Goal: Task Accomplishment & Management: Use online tool/utility

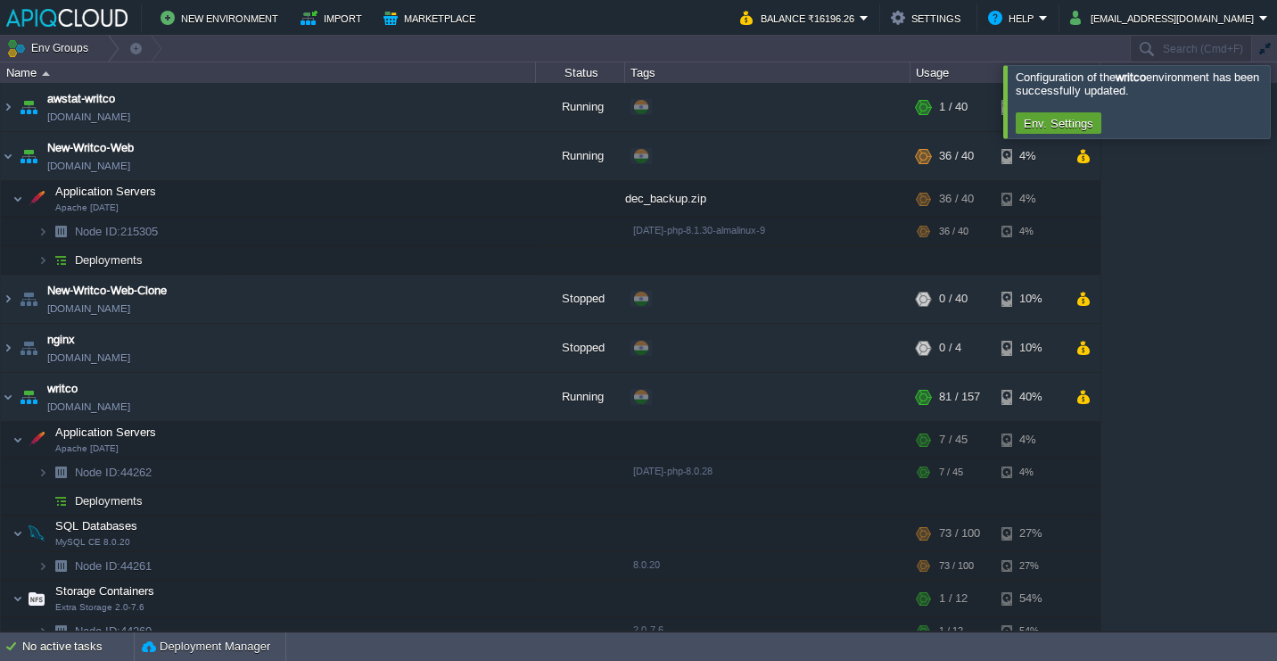
click at [1276, 88] on div at bounding box center [1299, 101] width 0 height 72
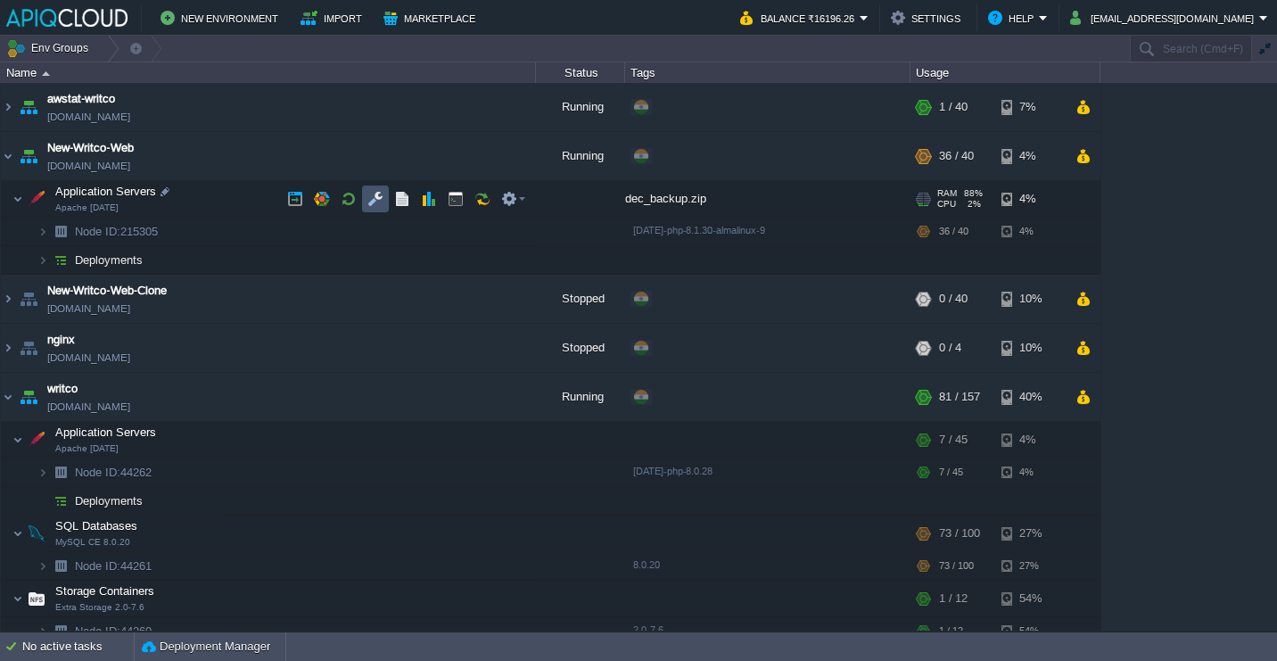
click at [379, 199] on button "button" at bounding box center [375, 199] width 16 height 16
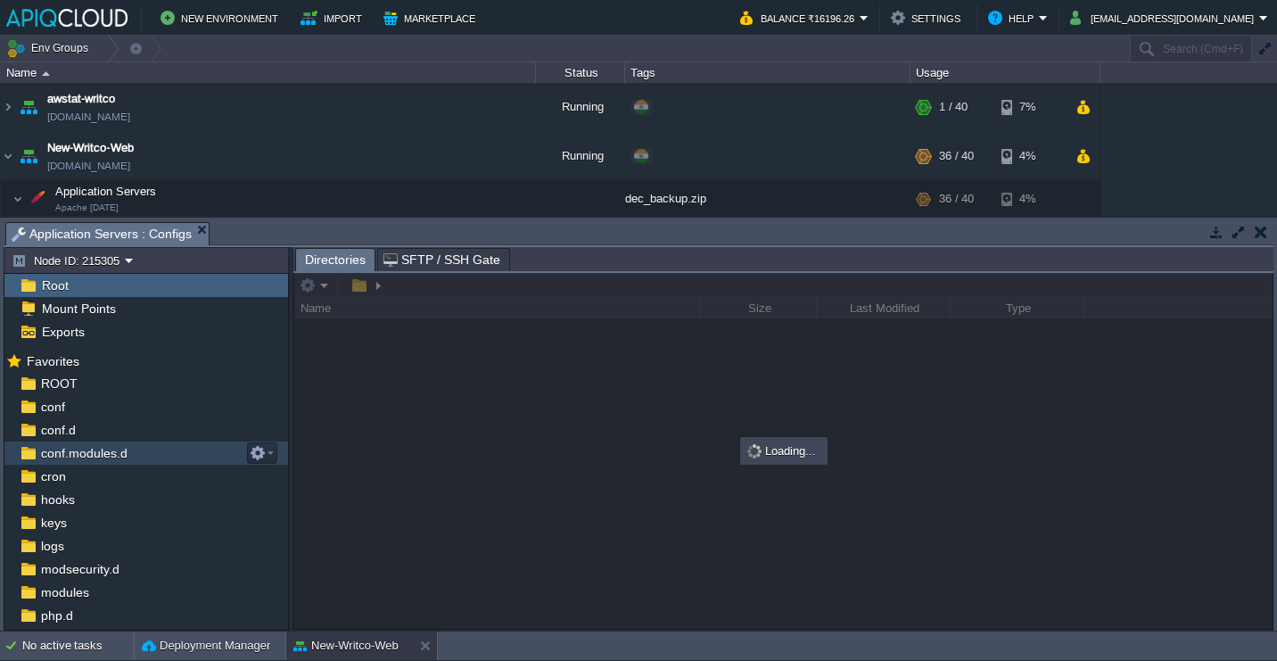
click at [153, 459] on div "conf.modules.d" at bounding box center [146, 452] width 284 height 23
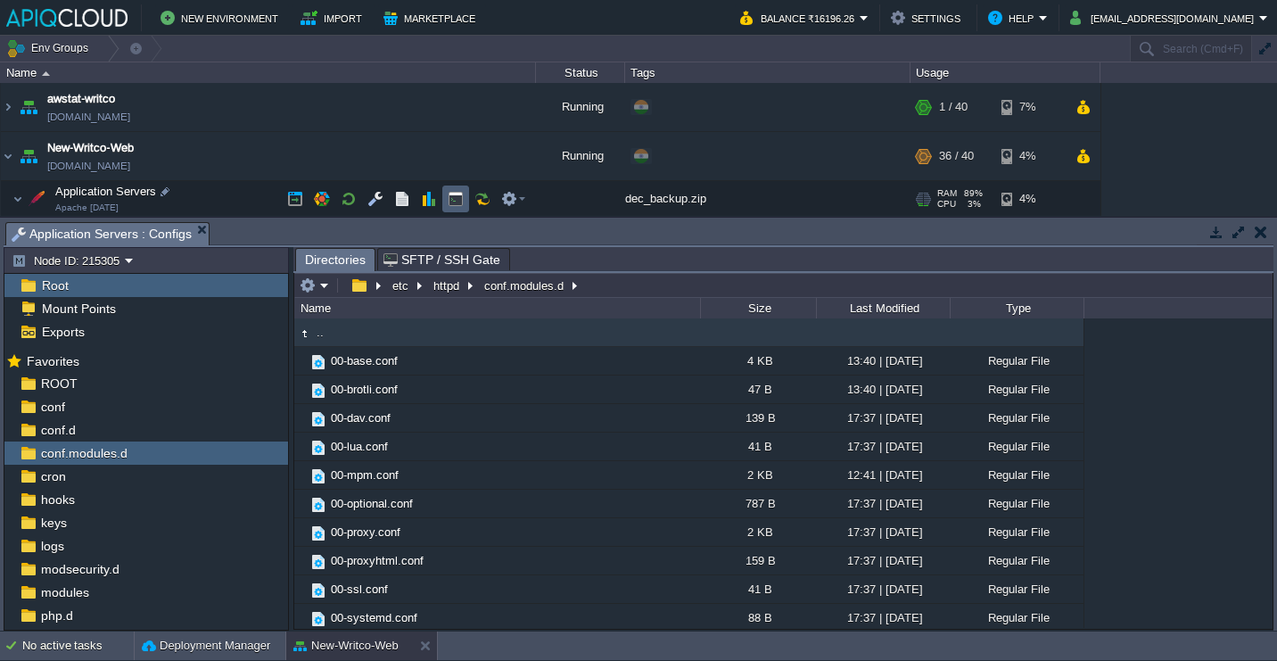
click at [459, 195] on button "button" at bounding box center [456, 199] width 16 height 16
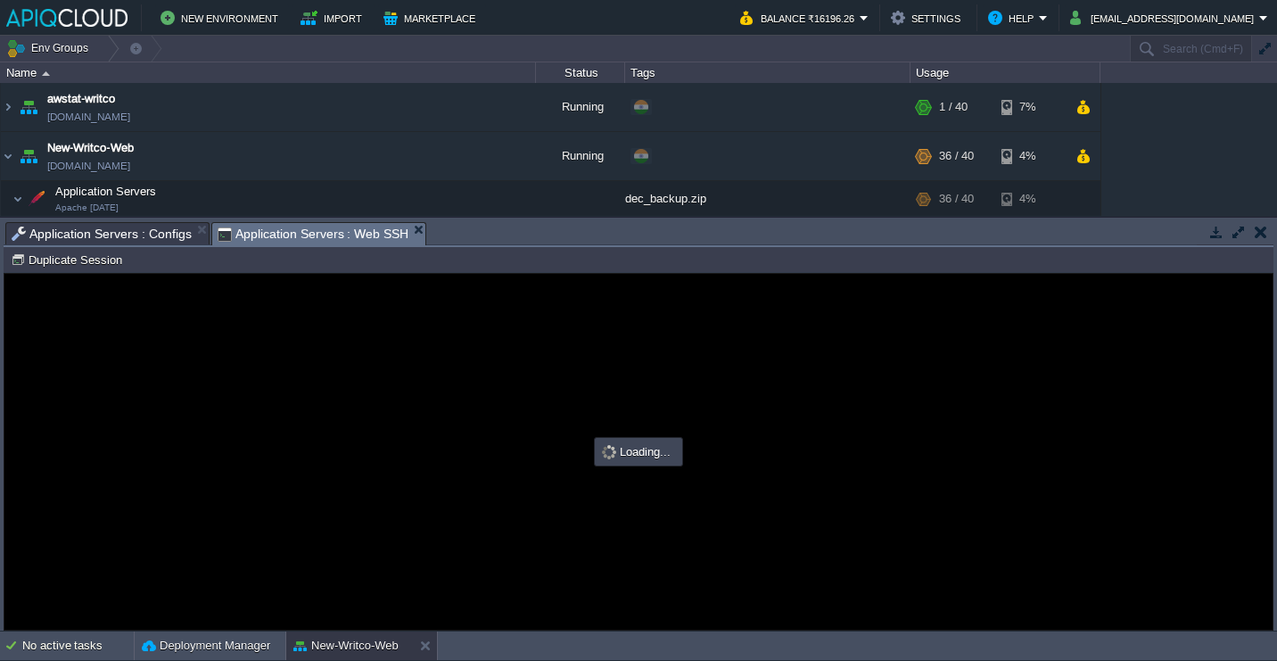
type input "#000000"
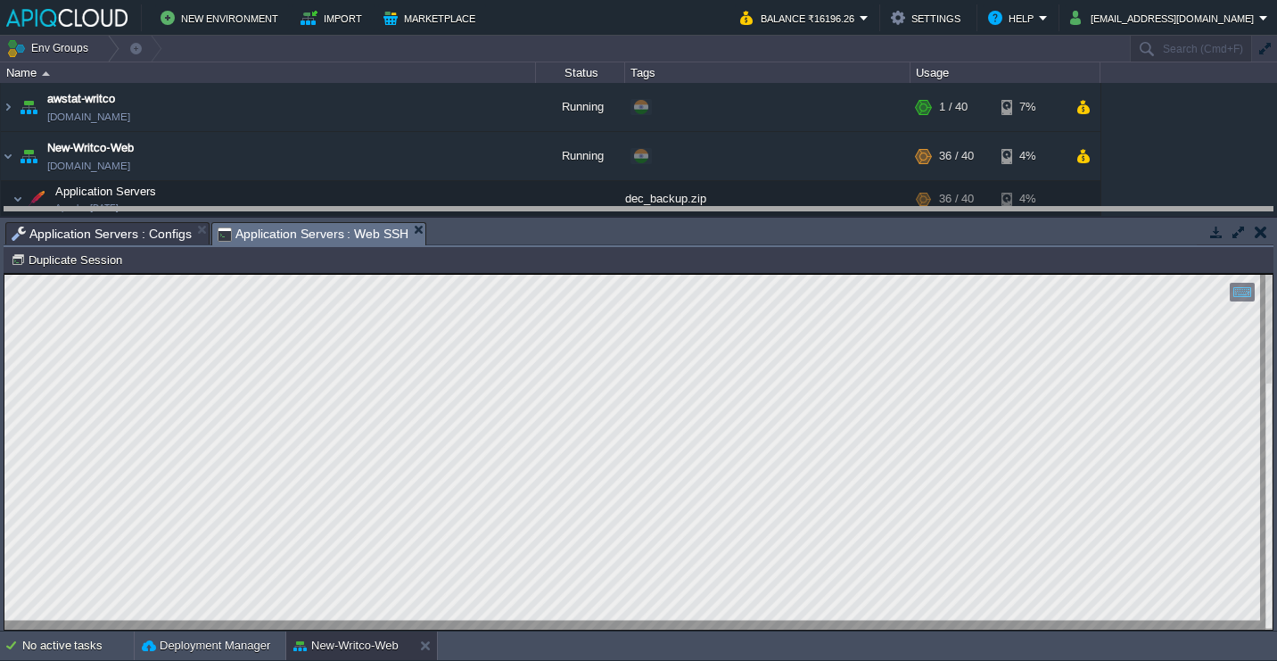
drag, startPoint x: 481, startPoint y: 234, endPoint x: 481, endPoint y: 140, distance: 93.7
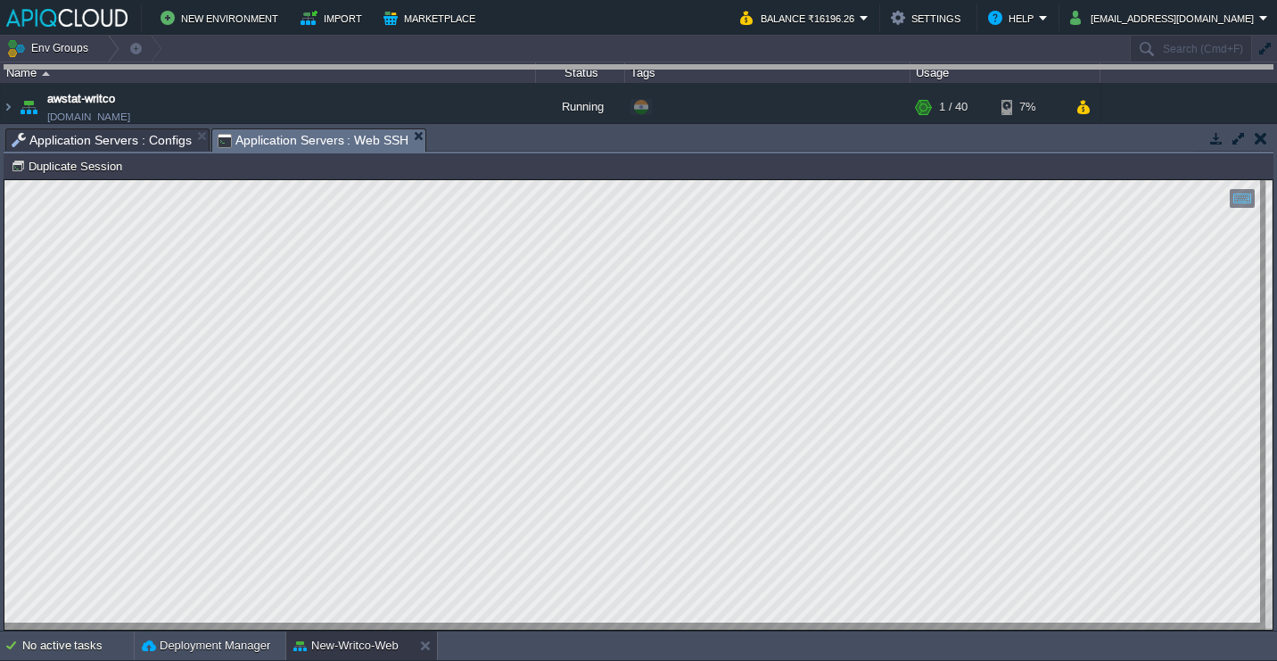
drag, startPoint x: 512, startPoint y: 140, endPoint x: 516, endPoint y: 70, distance: 70.6
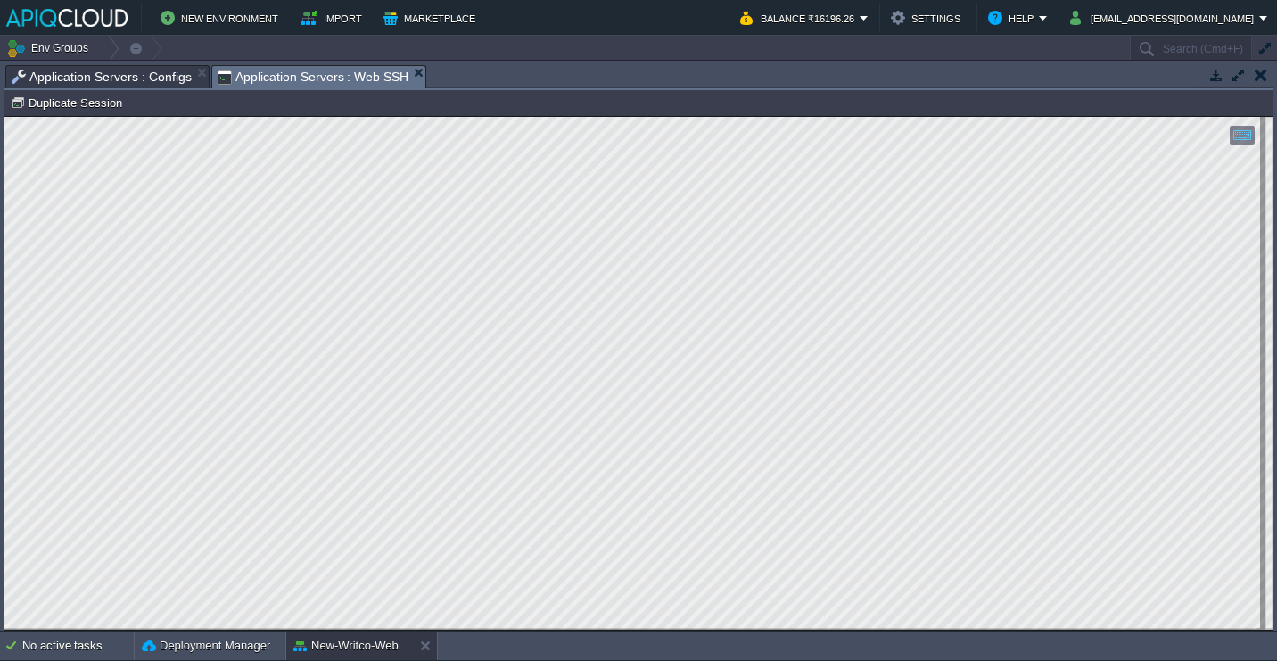
type textarea "apache@node215305-env-2608989 ~ $ ps -ylC httpd --sort:rss S UID PID PPID C PRI…"
click at [121, 70] on span "Application Servers : Configs" at bounding box center [102, 76] width 180 height 21
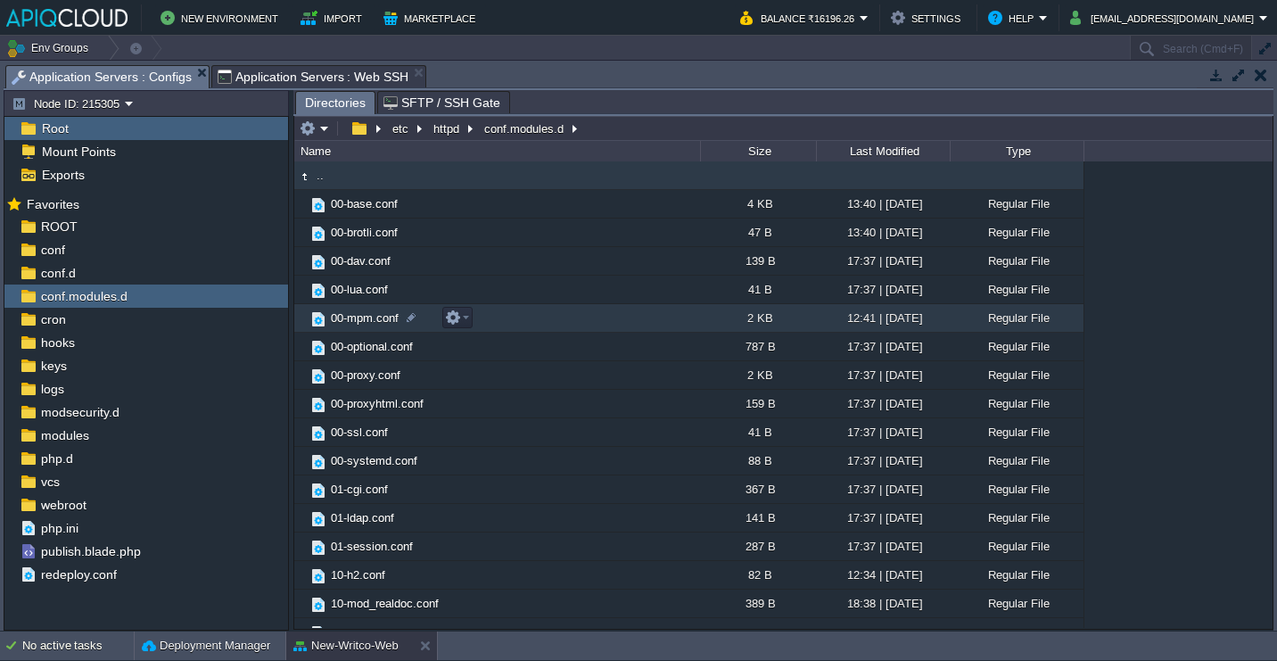
click at [489, 315] on td "00-mpm.conf" at bounding box center [497, 318] width 406 height 29
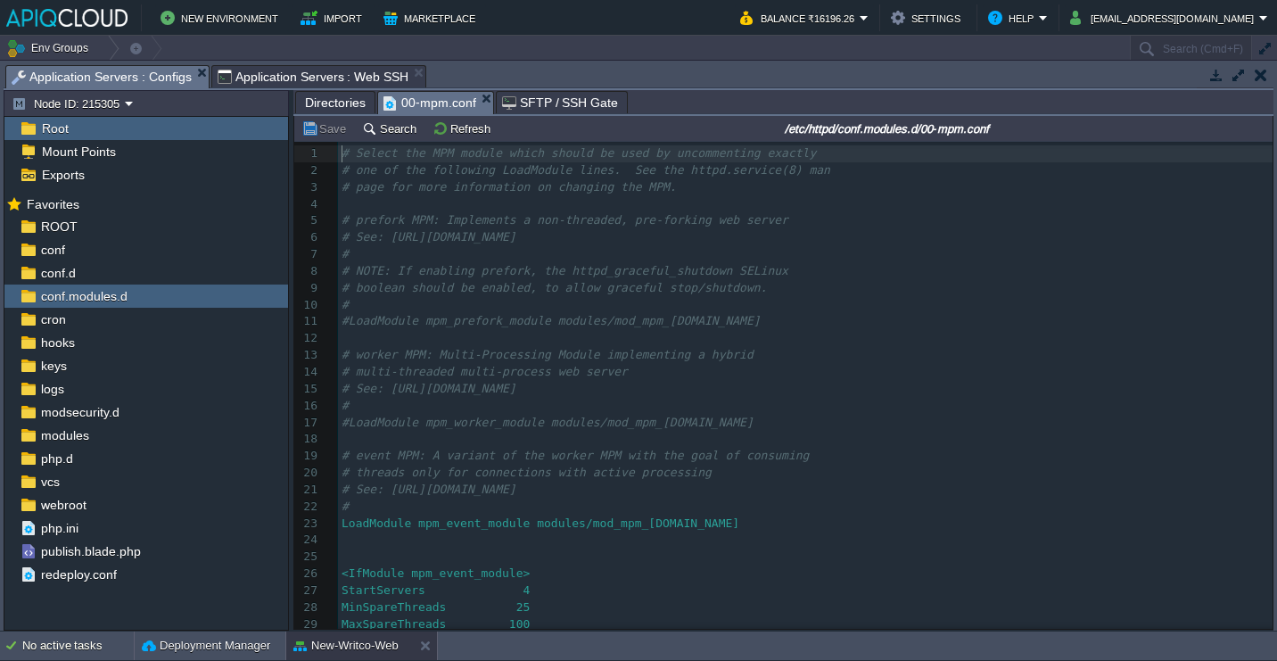
scroll to position [176, 0]
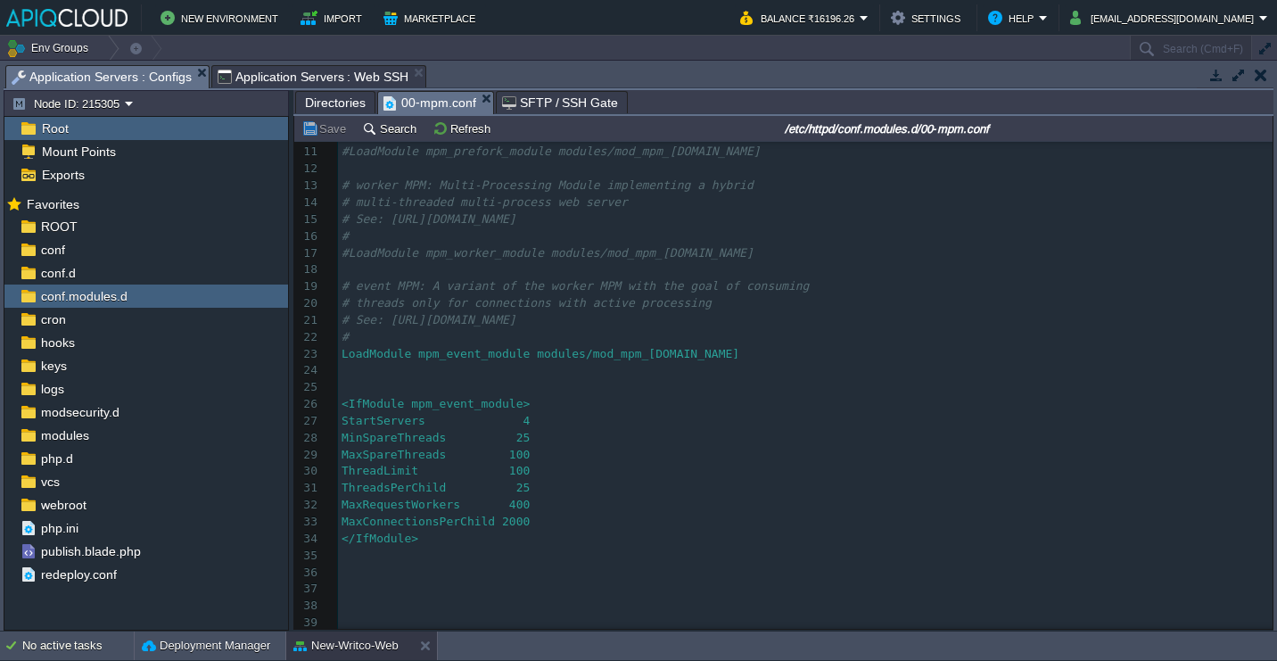
click at [547, 421] on div "39 1 # Select the MPM module which should be used by uncommenting exactly 2 # o…" at bounding box center [805, 304] width 935 height 656
click at [467, 522] on div "39 1 # Select the MPM module which should be used by uncommenting exactly 2 # o…" at bounding box center [805, 304] width 935 height 656
click at [380, 379] on pre "​" at bounding box center [805, 387] width 935 height 17
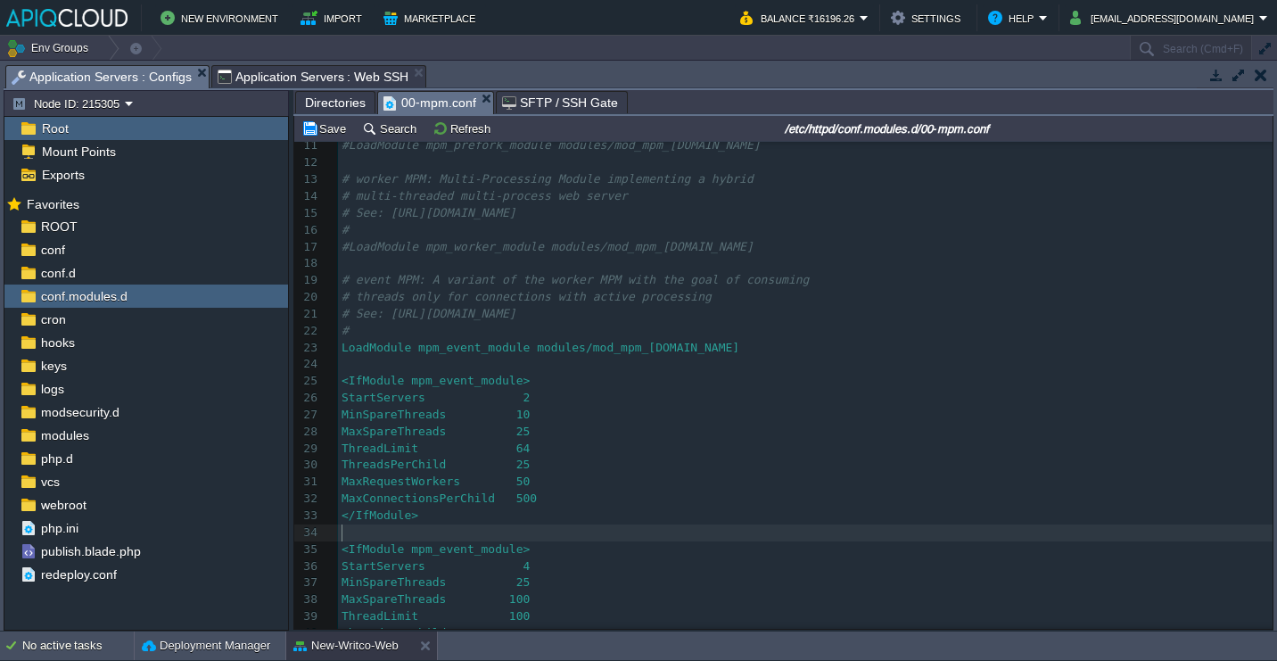
scroll to position [327, 0]
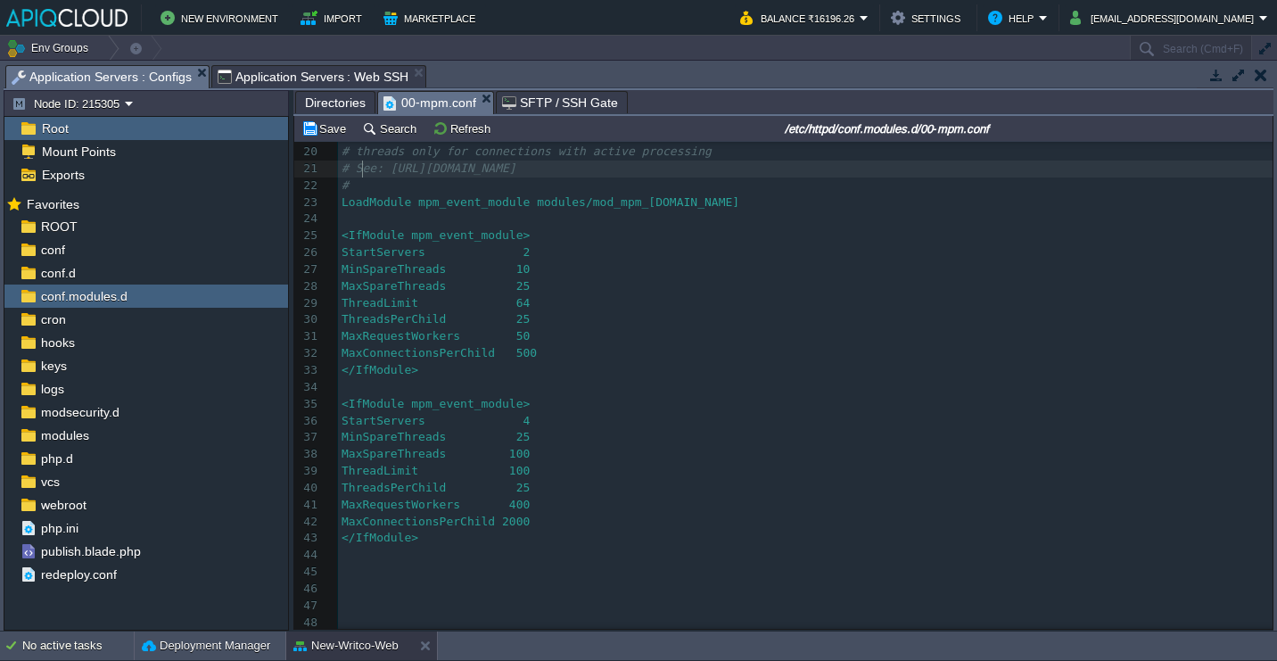
click at [365, 171] on pre "# See: [URL][DOMAIN_NAME]" at bounding box center [805, 169] width 935 height 17
type textarea "#"
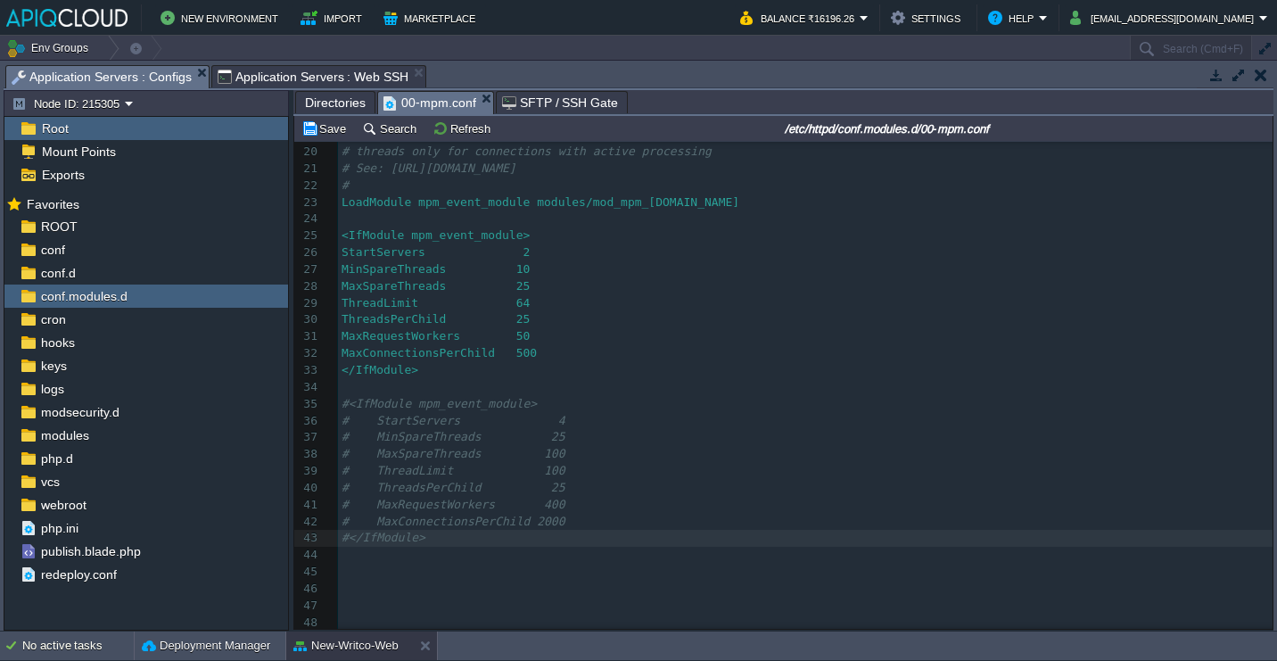
scroll to position [269, 0]
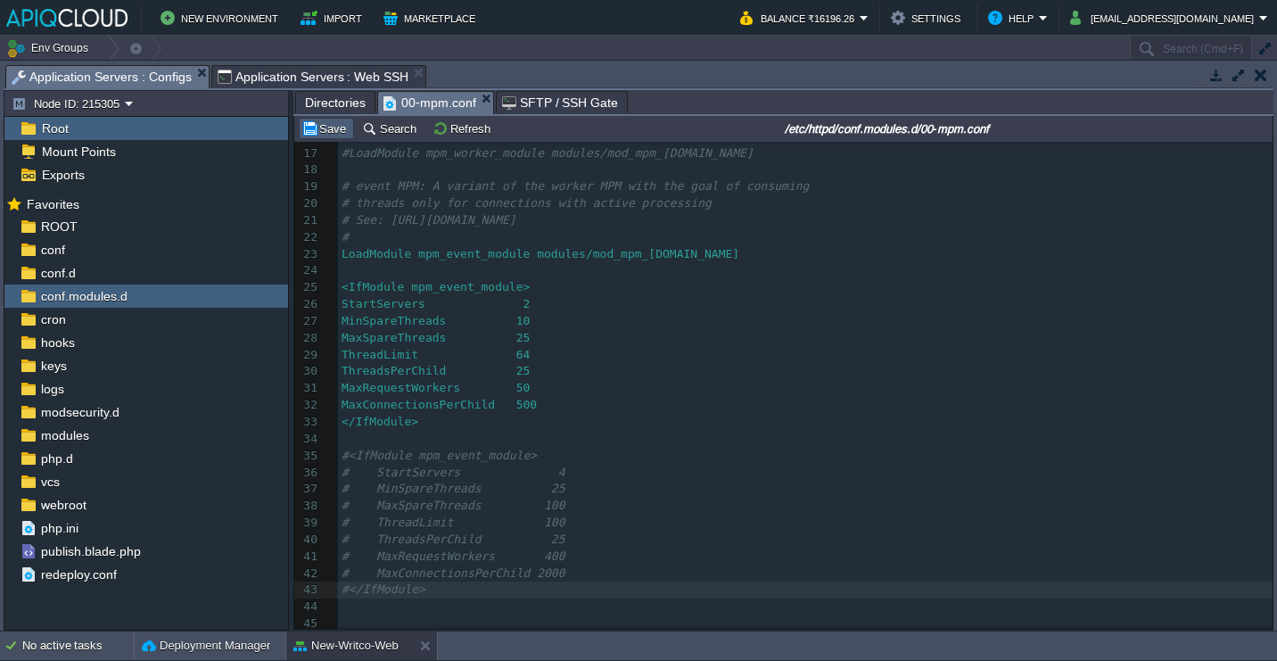
click at [330, 126] on button "Save" at bounding box center [326, 128] width 50 height 16
click at [329, 73] on span "Application Servers : Web SSH" at bounding box center [314, 76] width 192 height 21
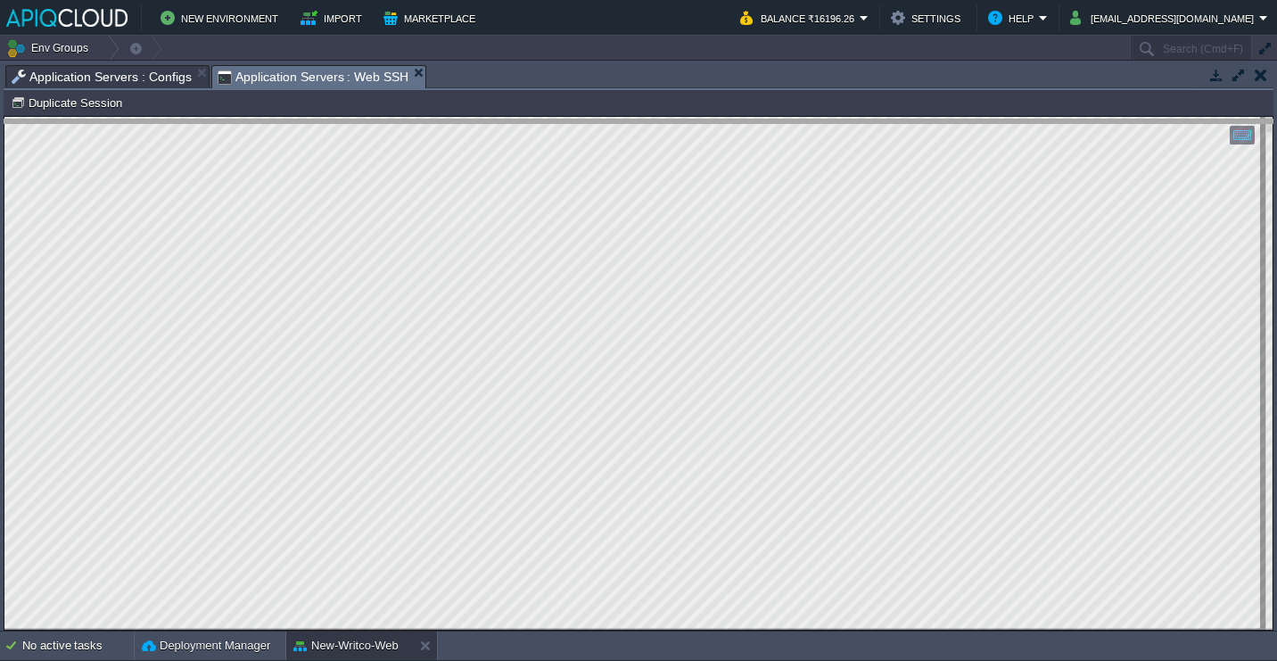
drag, startPoint x: 668, startPoint y: 85, endPoint x: 663, endPoint y: 191, distance: 106.3
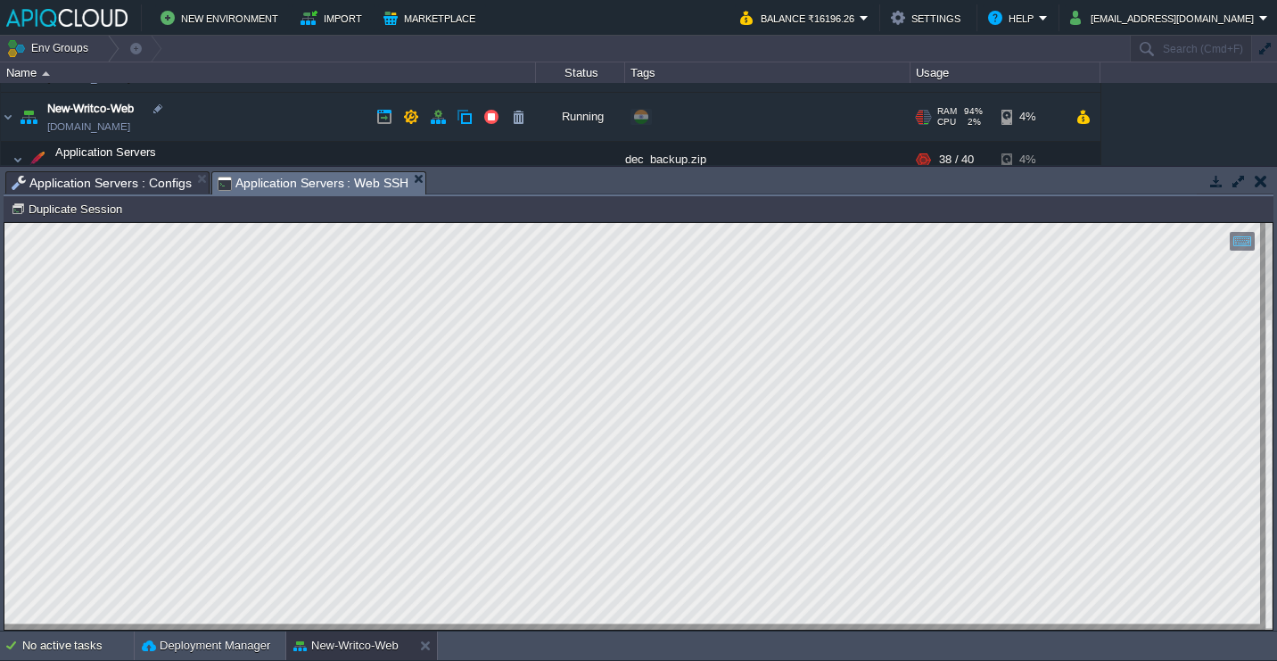
scroll to position [55, 0]
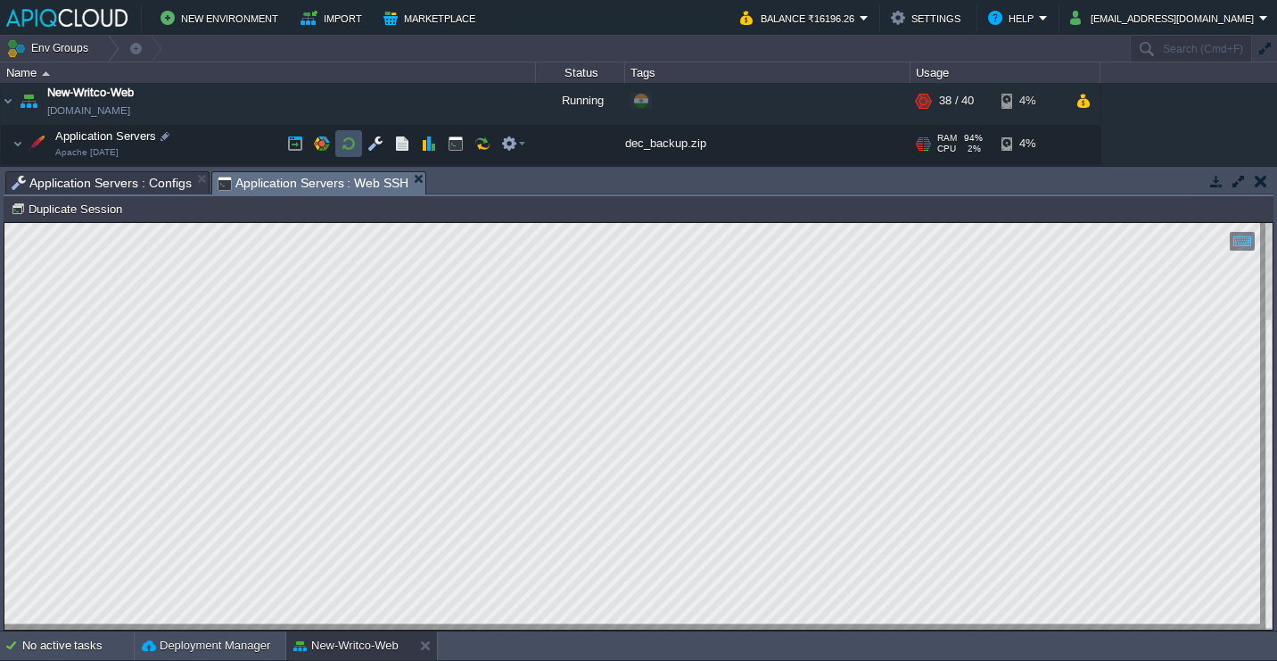
click at [346, 140] on button "button" at bounding box center [349, 144] width 16 height 16
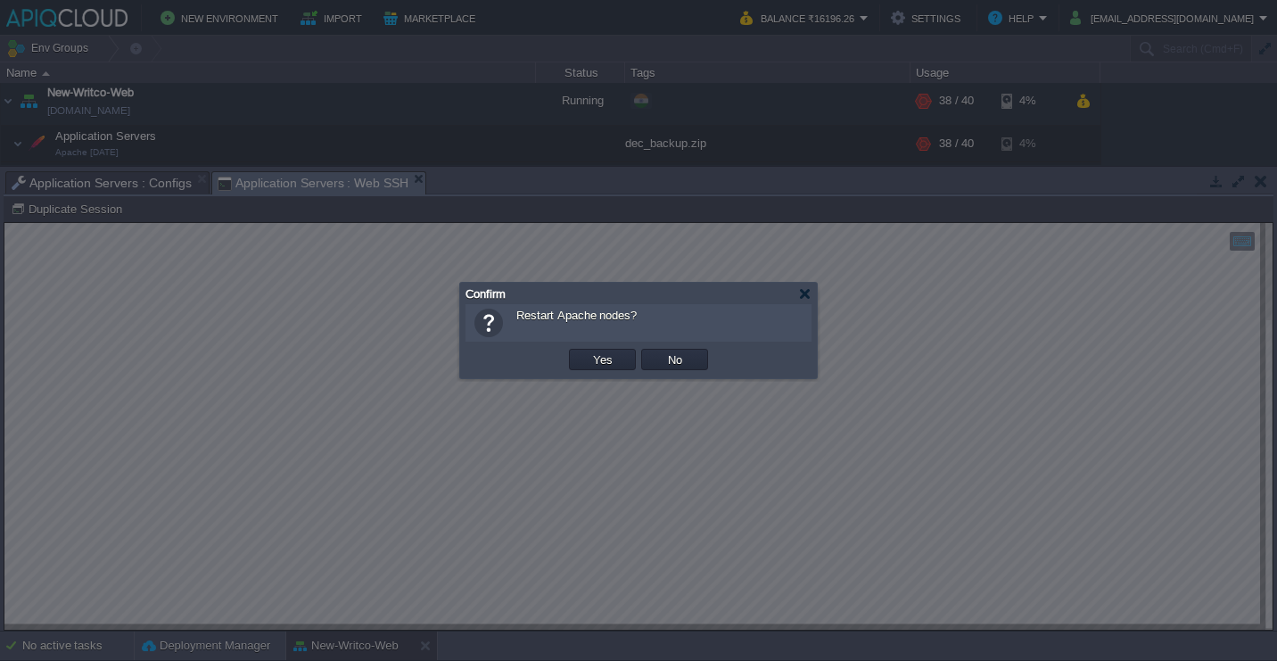
click at [623, 349] on td "Yes" at bounding box center [602, 359] width 72 height 27
click at [613, 353] on button "Yes" at bounding box center [603, 359] width 30 height 16
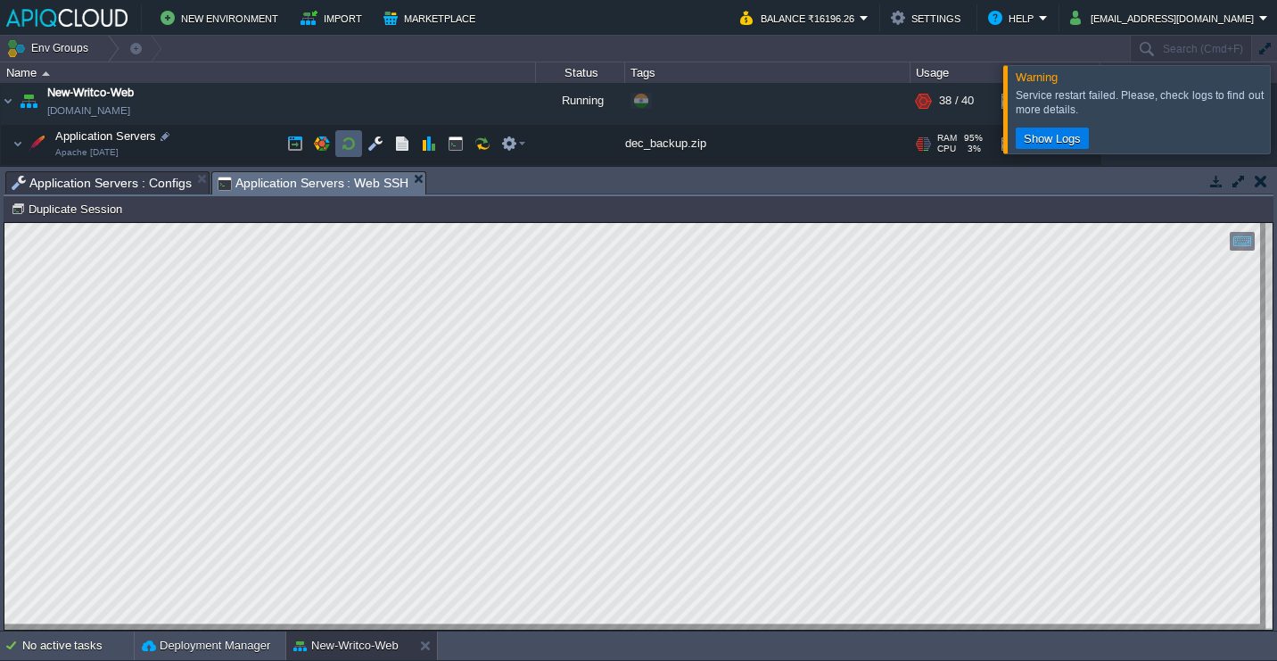
click at [349, 150] on button "button" at bounding box center [349, 144] width 16 height 16
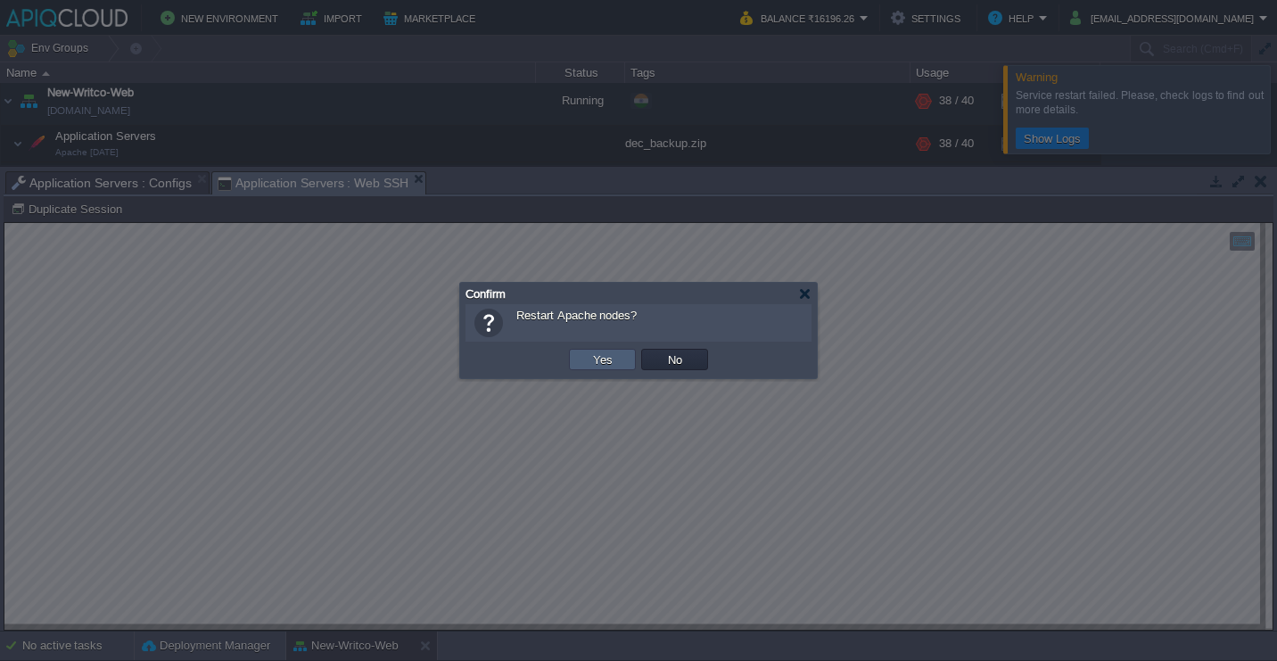
click at [612, 356] on button "Yes" at bounding box center [603, 359] width 30 height 16
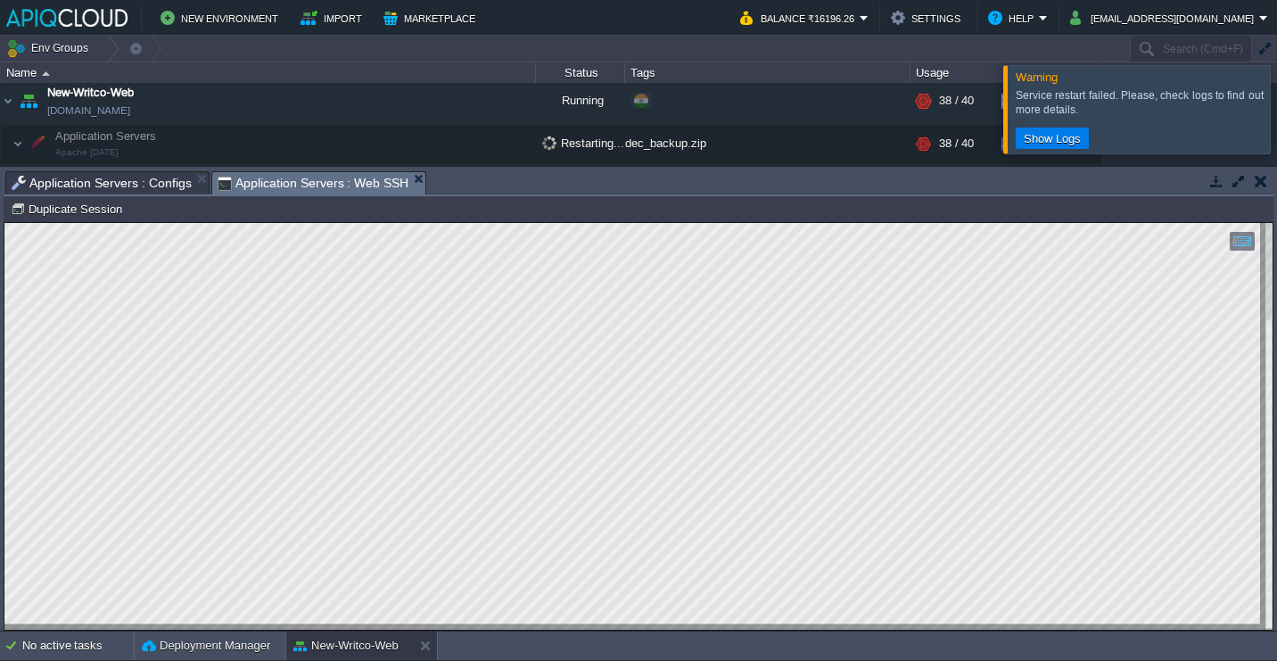
click at [1276, 111] on div at bounding box center [1299, 108] width 0 height 87
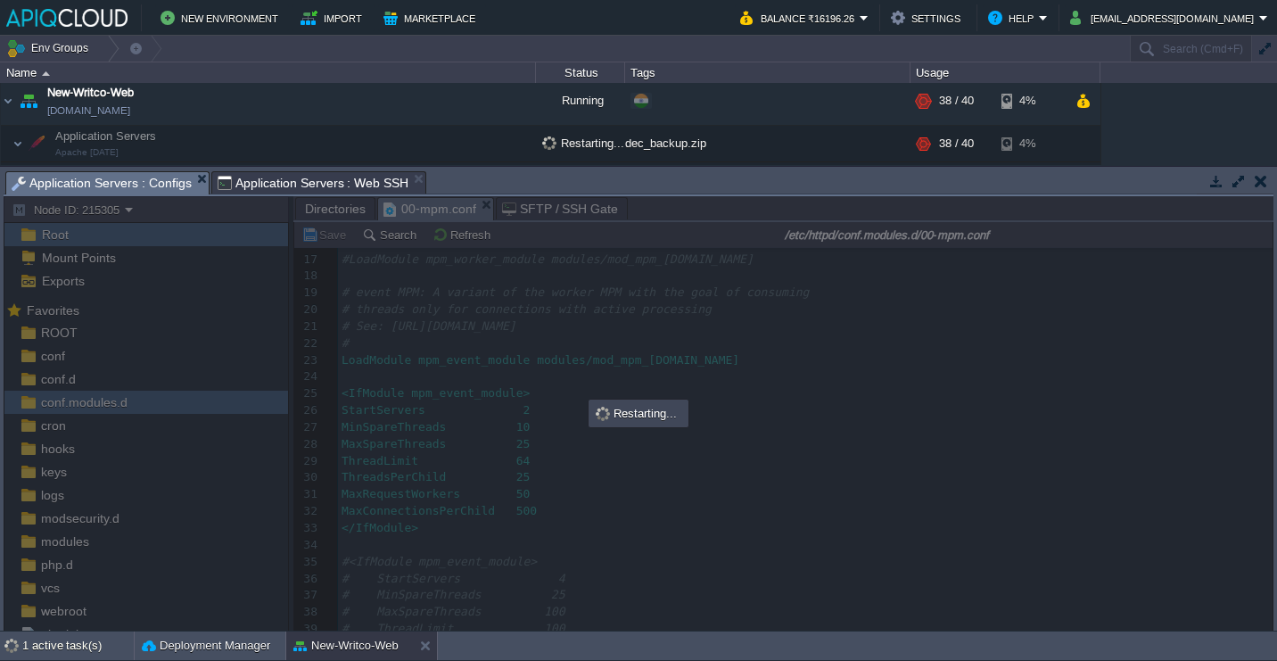
click at [154, 179] on span "Application Servers : Configs" at bounding box center [102, 183] width 180 height 22
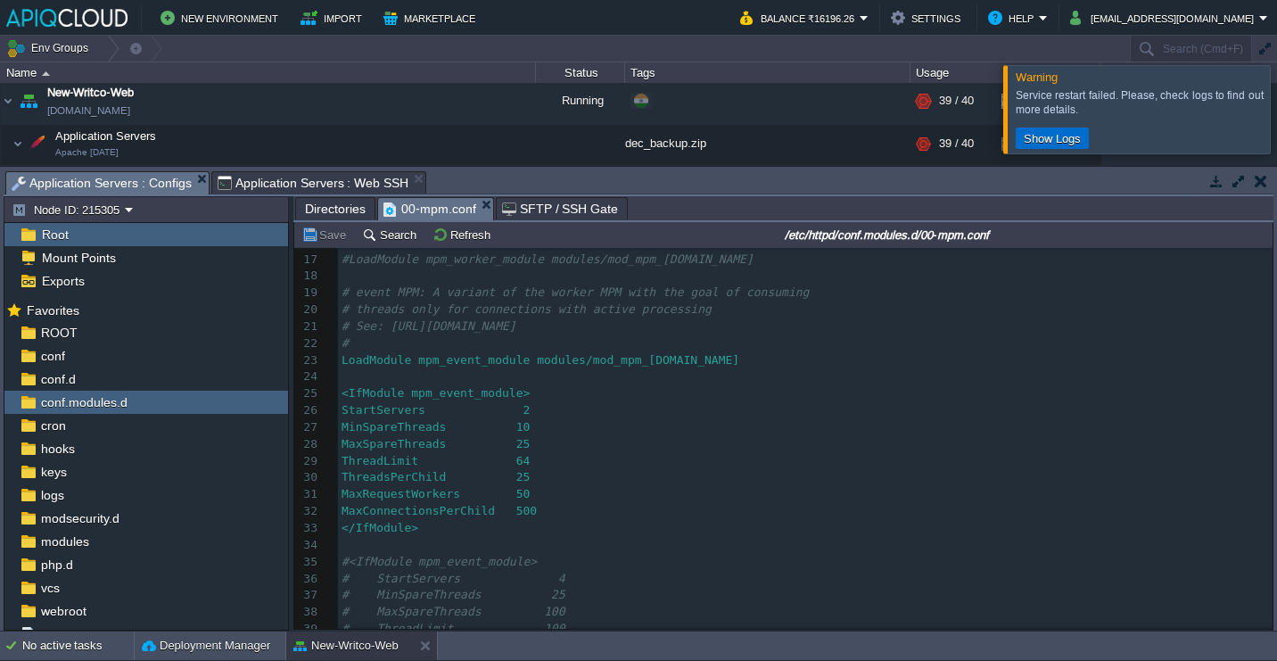
click at [1062, 140] on button "Show Logs" at bounding box center [1053, 138] width 68 height 16
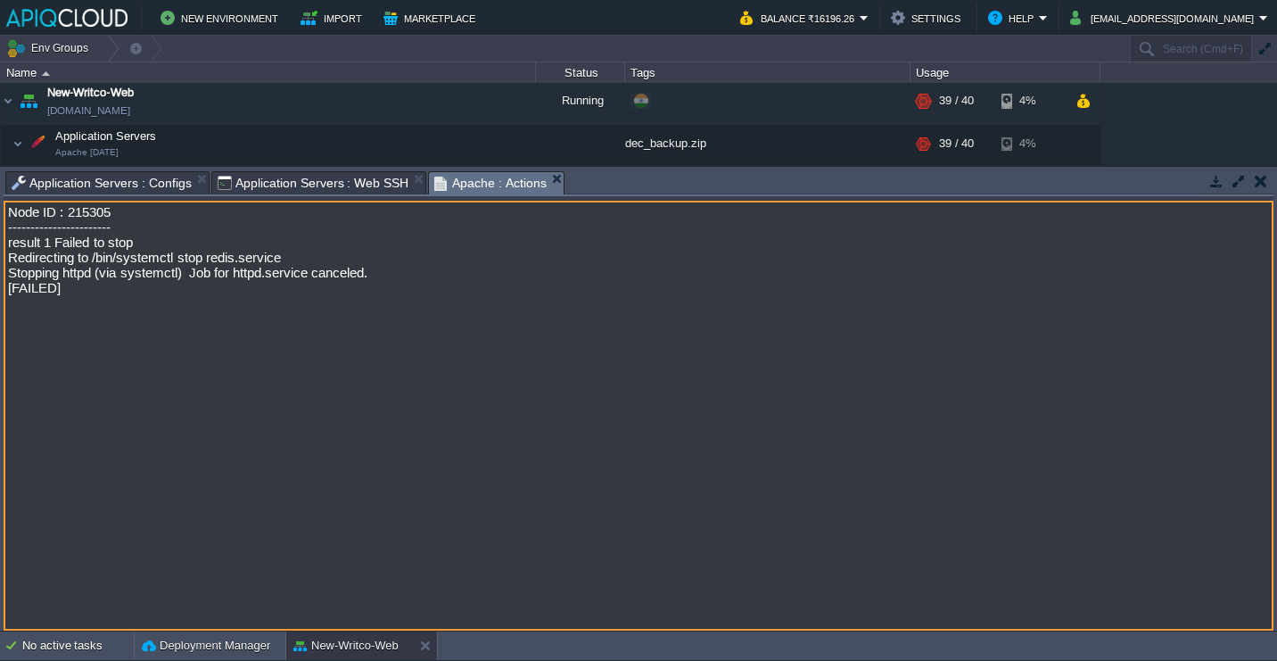
drag, startPoint x: 348, startPoint y: 305, endPoint x: -4, endPoint y: 249, distance: 355.9
click at [0, 249] on html "New Environment Import Marketplace Bonus ₹0.00 Upgrade Account Balance ₹16196.2…" at bounding box center [638, 330] width 1277 height 661
click at [344, 154] on td at bounding box center [348, 143] width 27 height 27
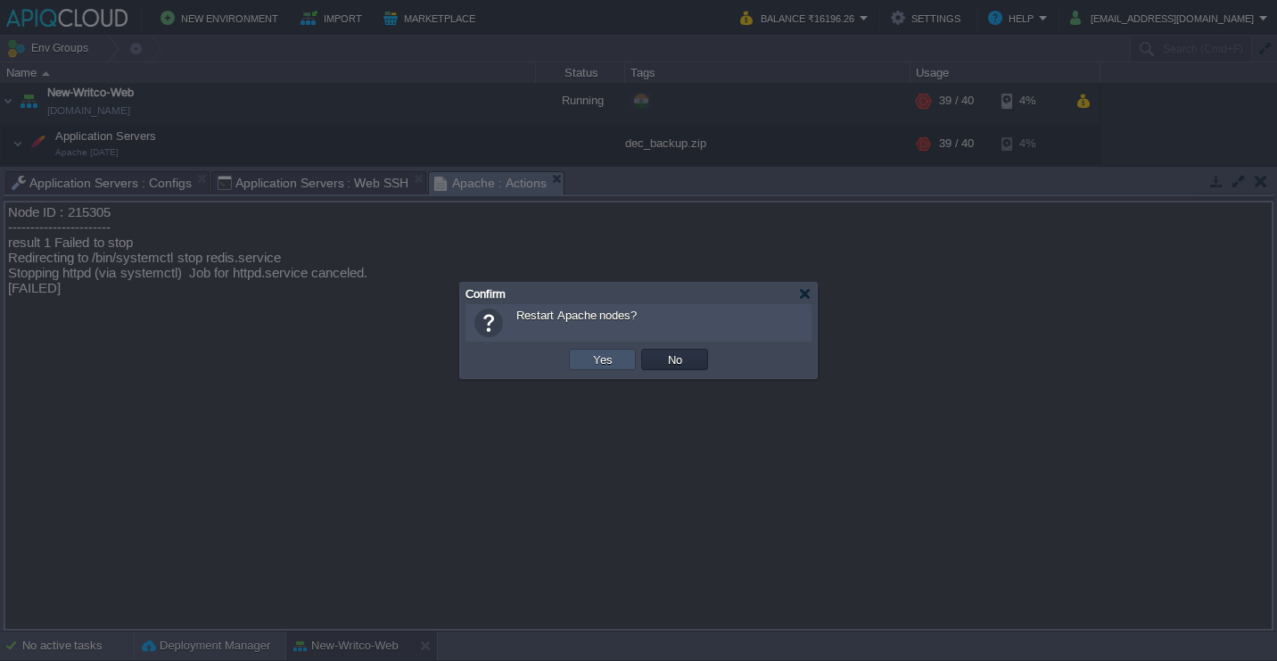
click at [598, 353] on button "Yes" at bounding box center [603, 359] width 30 height 16
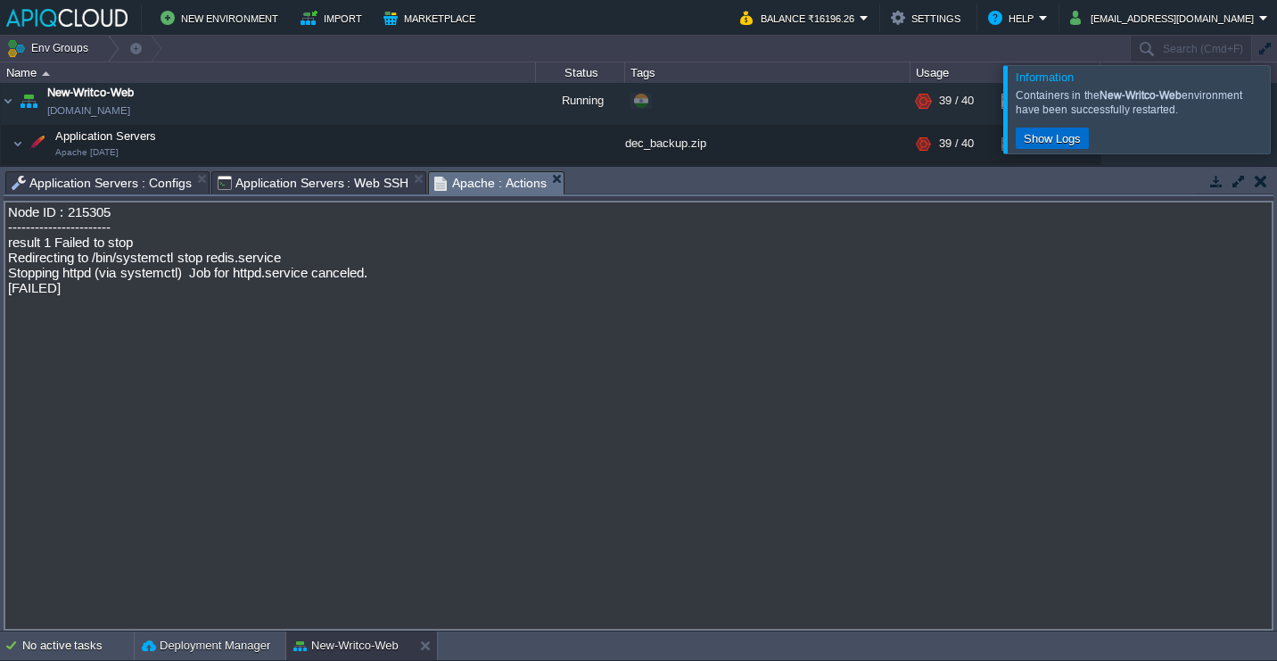
click at [1059, 139] on button "Show Logs" at bounding box center [1053, 138] width 68 height 16
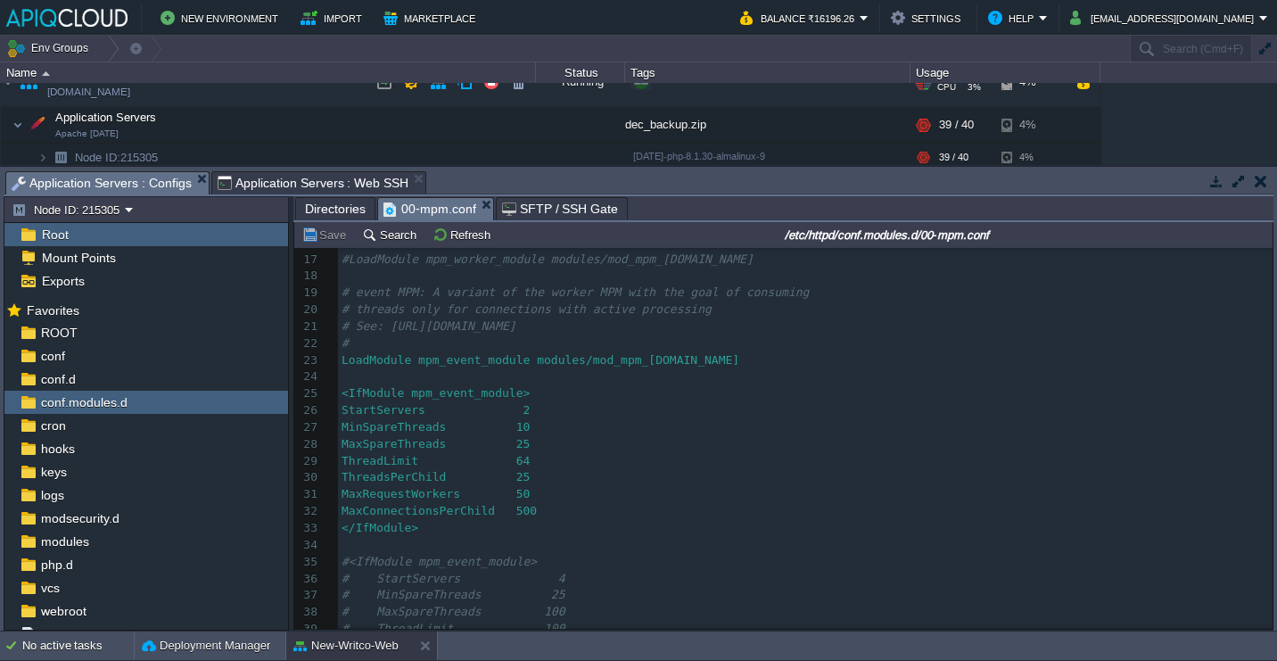
scroll to position [53, 0]
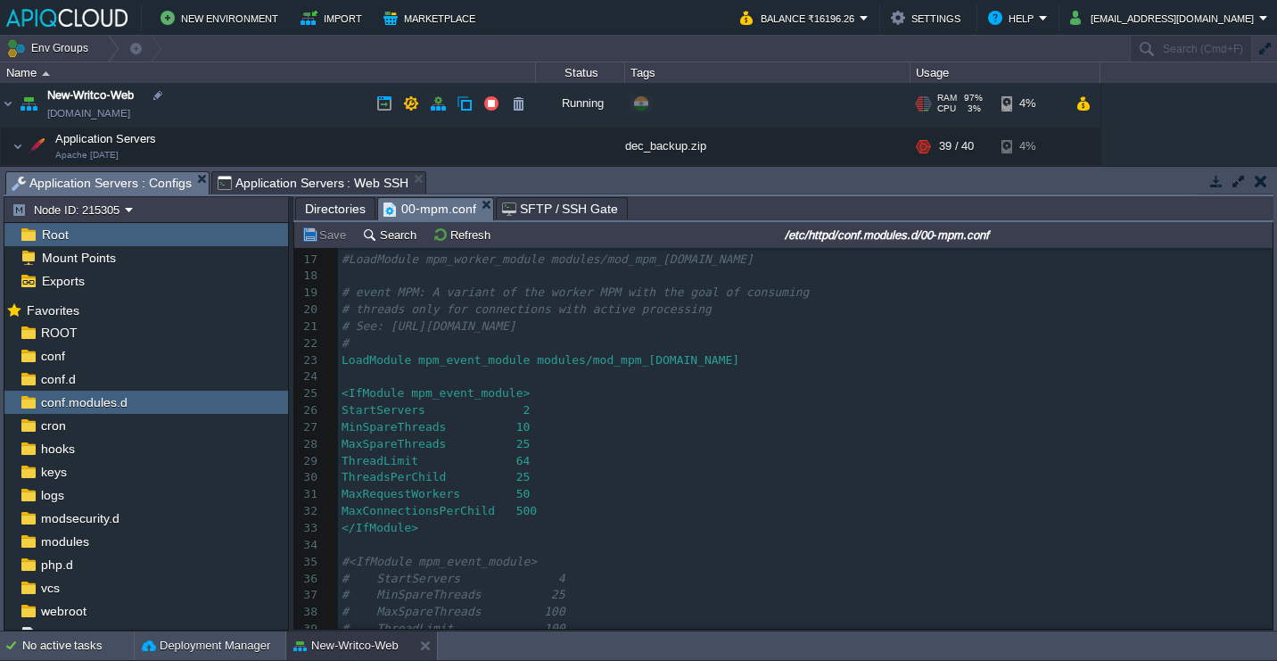
click at [1036, 105] on div "4%" at bounding box center [1031, 103] width 58 height 48
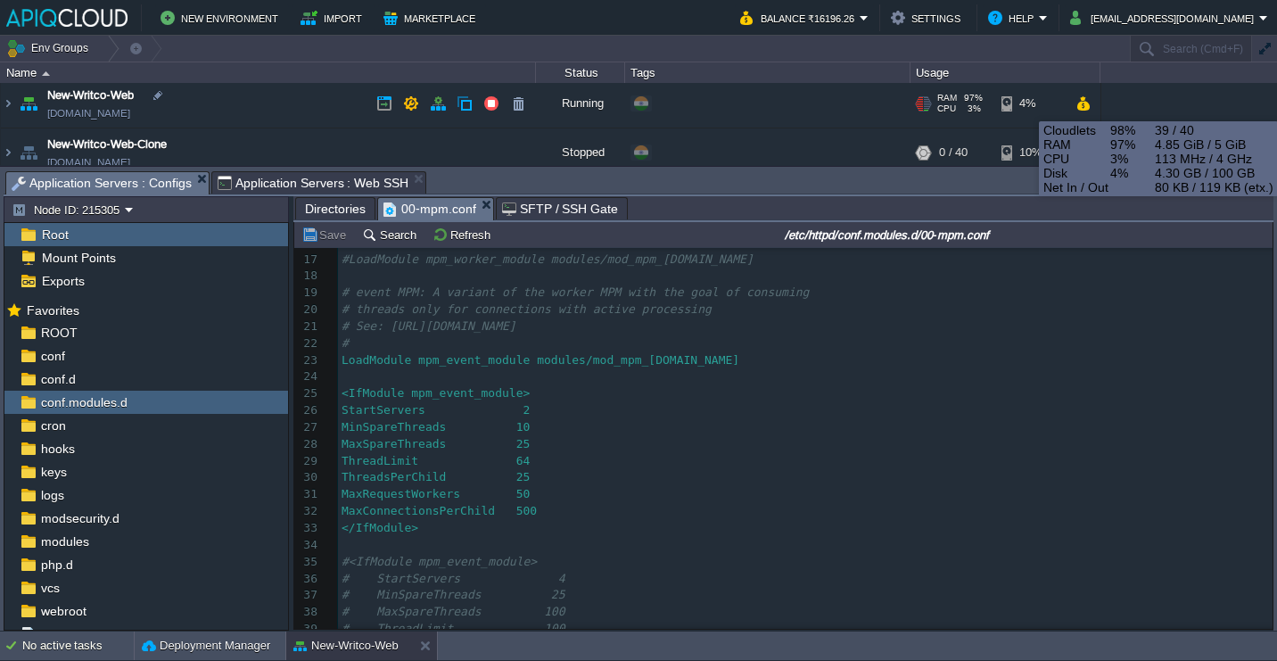
click at [1036, 105] on div "4%" at bounding box center [1031, 103] width 58 height 48
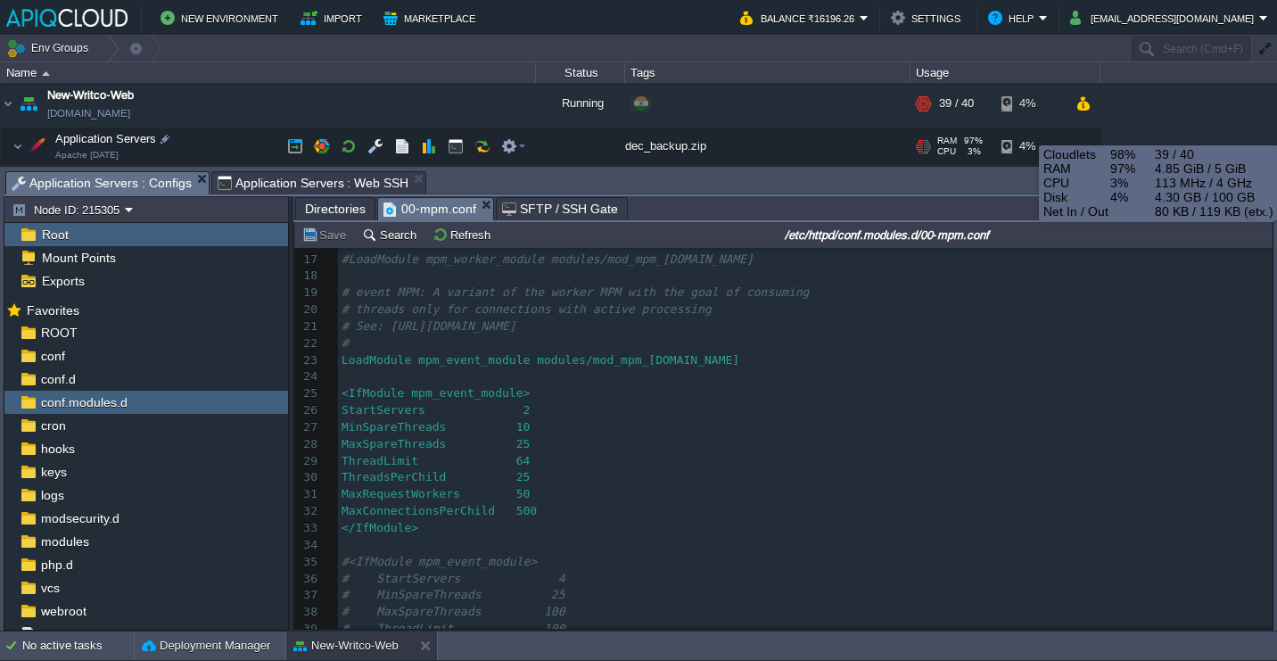
click at [1028, 140] on div "4%" at bounding box center [1031, 146] width 58 height 36
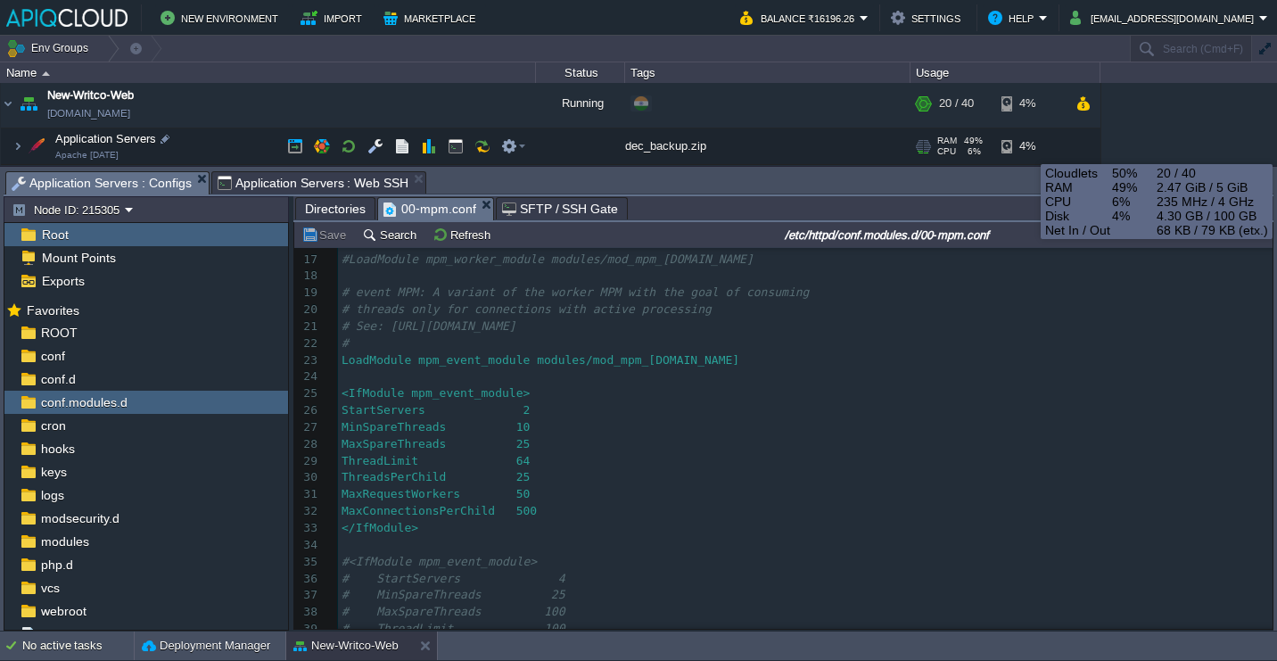
click at [1027, 148] on div "4%" at bounding box center [1031, 146] width 58 height 36
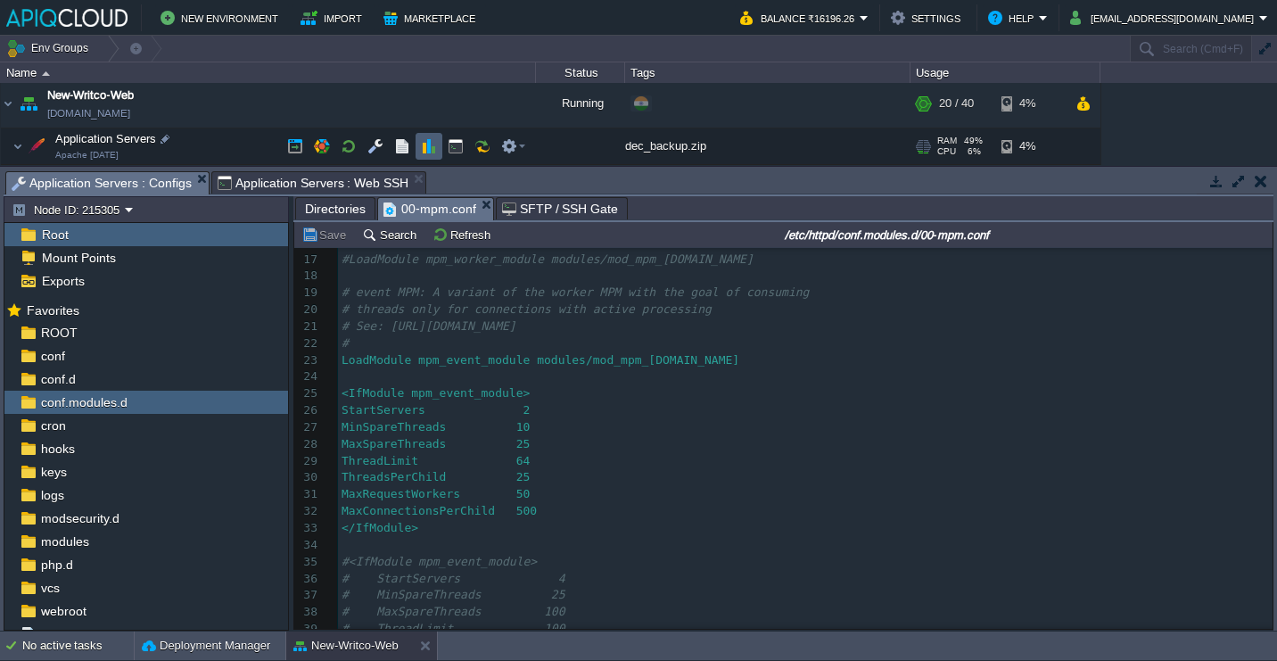
click at [429, 148] on button "button" at bounding box center [429, 146] width 16 height 16
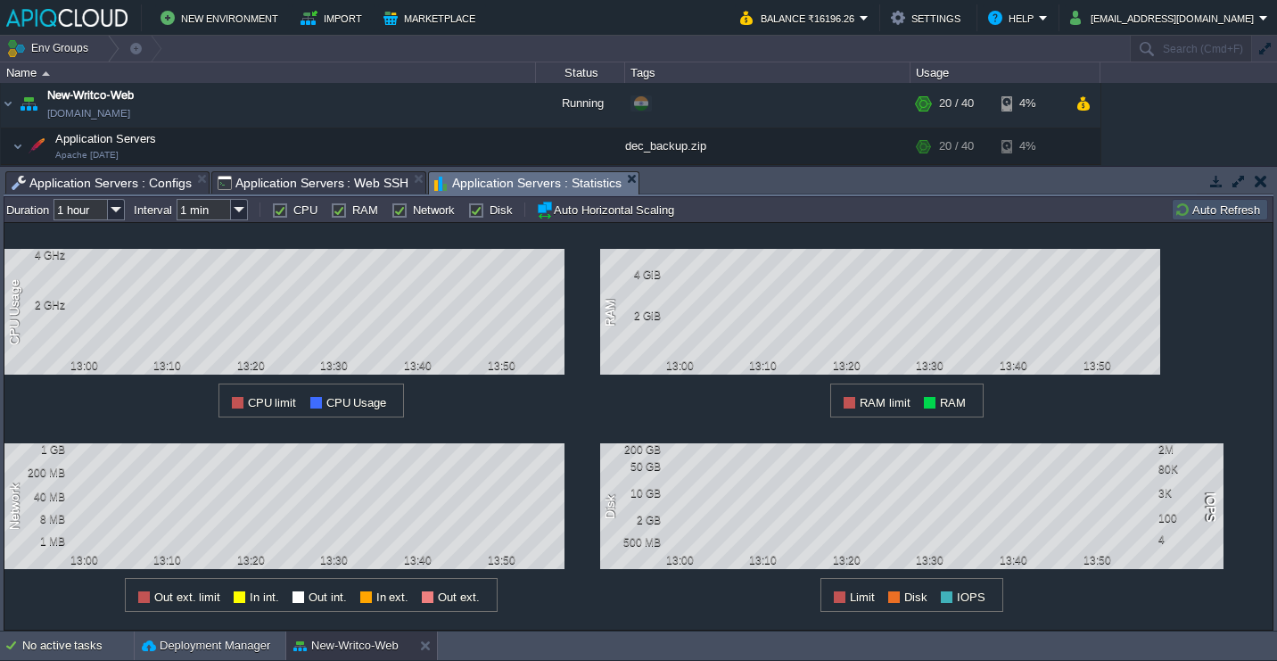
click at [1256, 207] on button "Auto Refresh" at bounding box center [1220, 210] width 91 height 16
click at [1205, 212] on button "Auto Refresh" at bounding box center [1220, 210] width 91 height 16
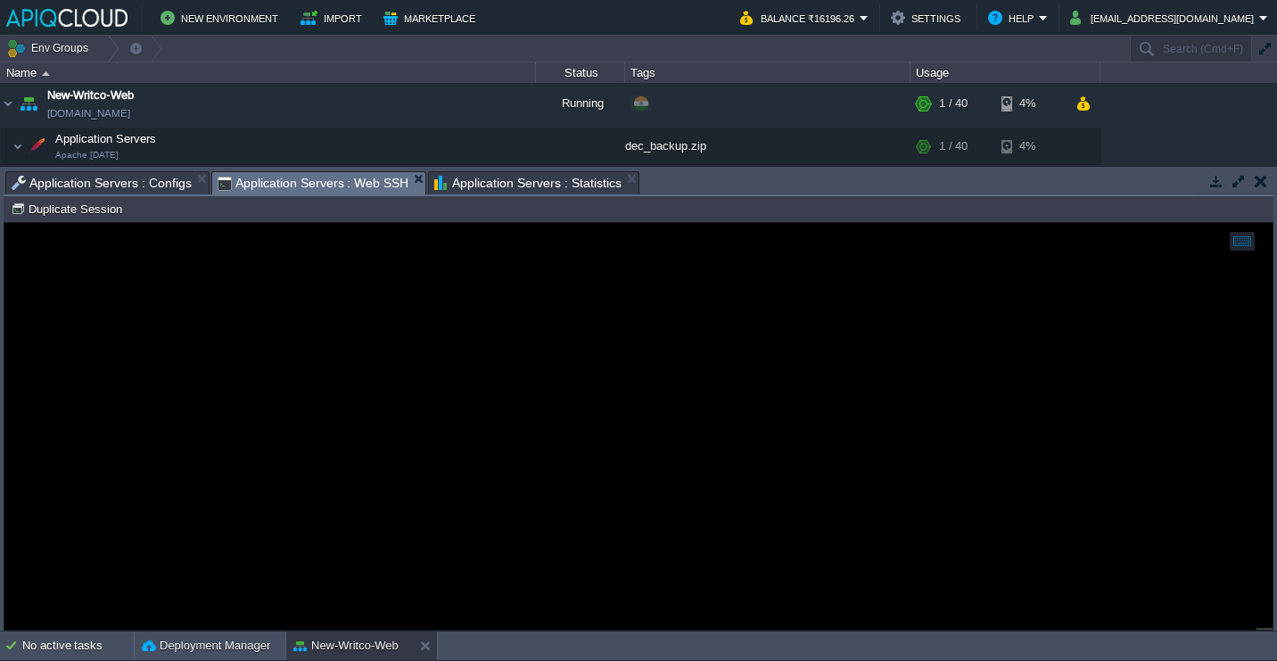
click at [269, 186] on span "Application Servers : Web SSH" at bounding box center [314, 183] width 192 height 22
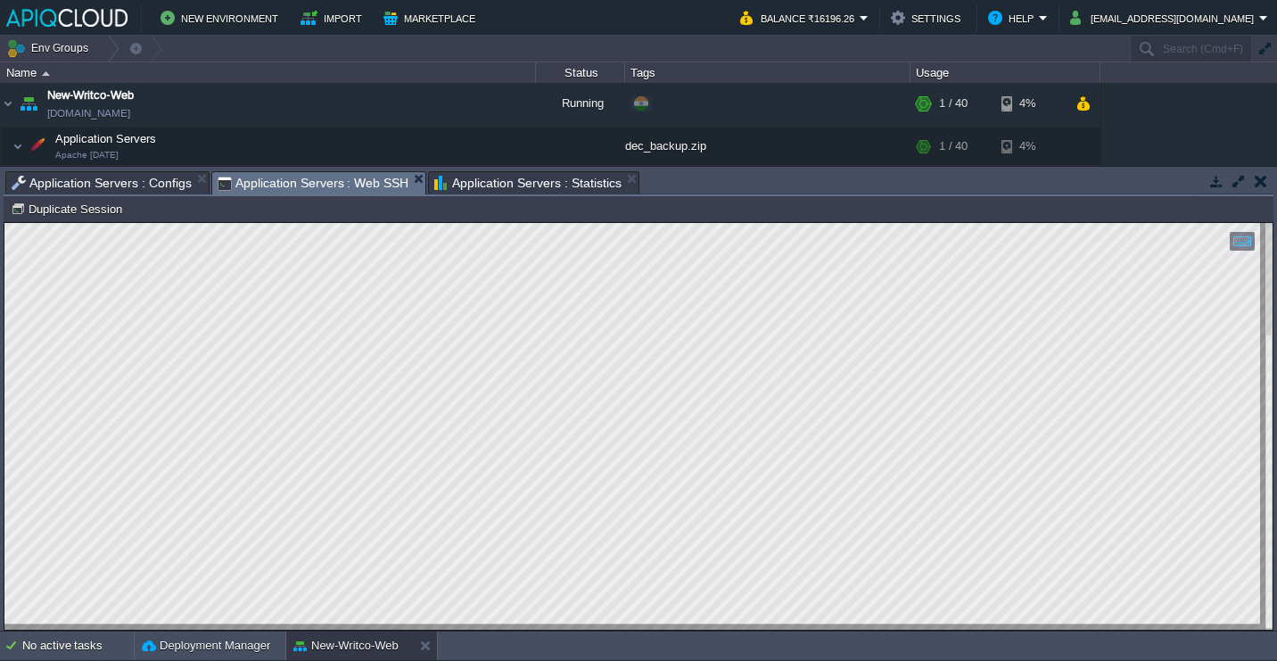
type textarea "apache@node215305-env-2608989 ~ $ ps -ylC httpd --sort:rss | awk '{sum+=$8} END…"
click at [1217, 186] on button "button" at bounding box center [1217, 181] width 16 height 16
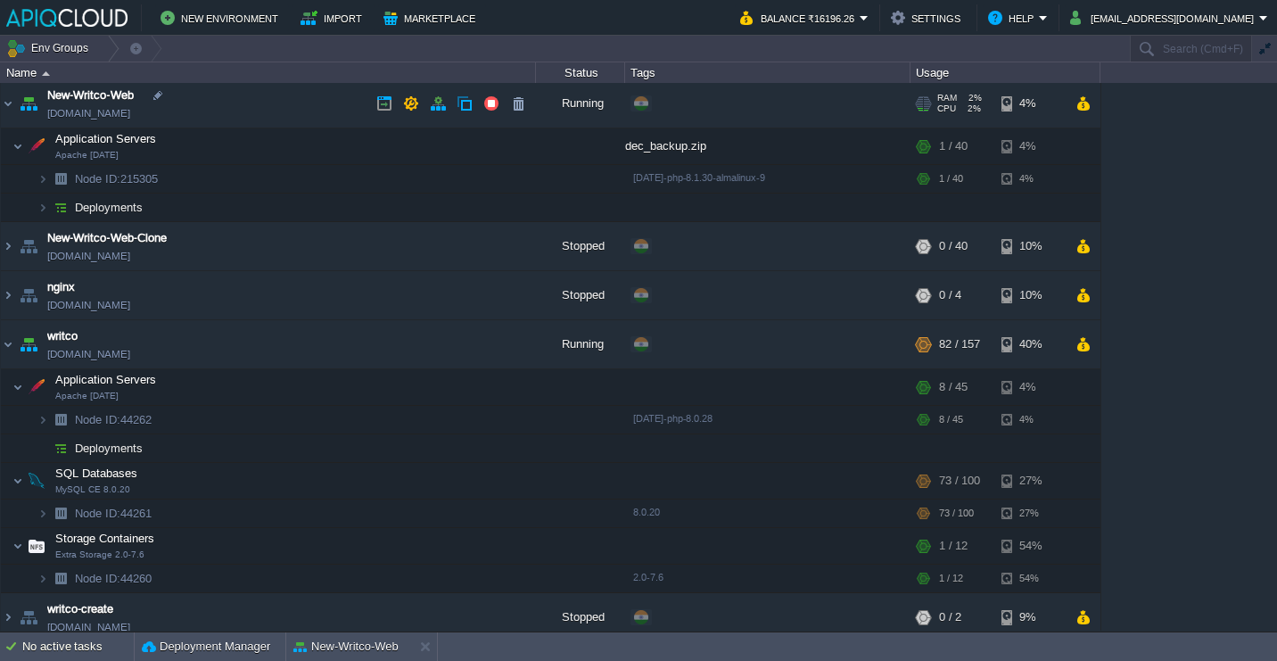
click at [247, 110] on td "New-Writco-Web [DOMAIN_NAME]" at bounding box center [268, 103] width 535 height 49
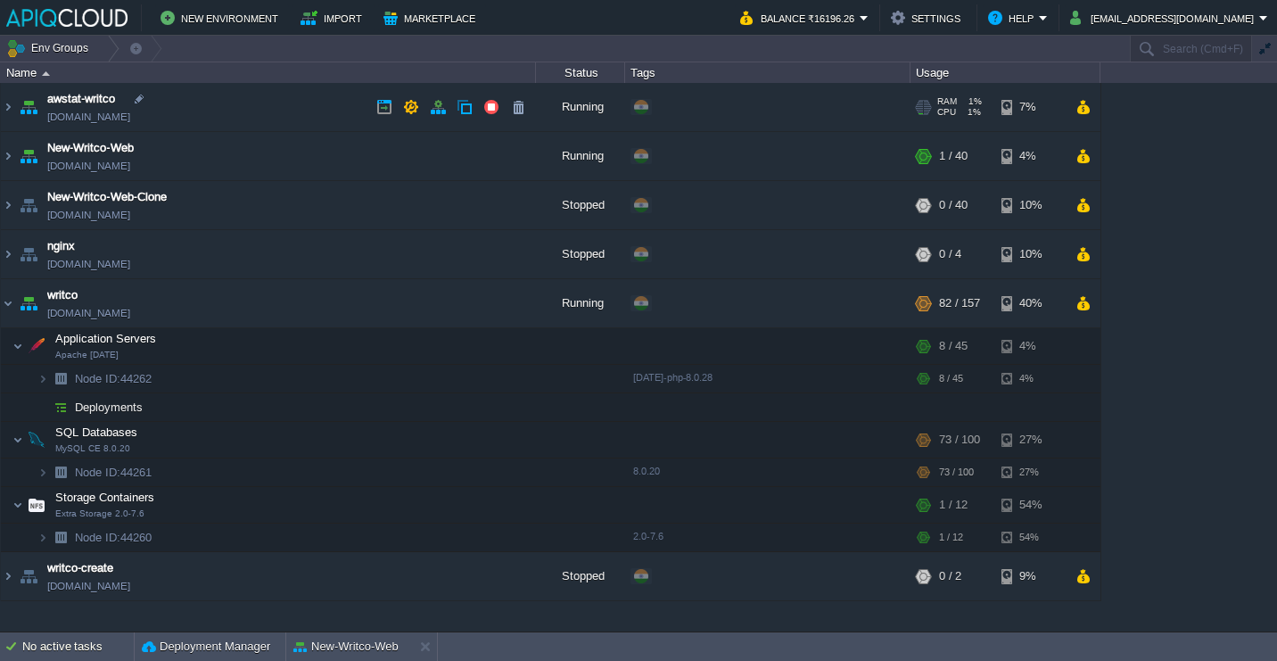
scroll to position [0, 0]
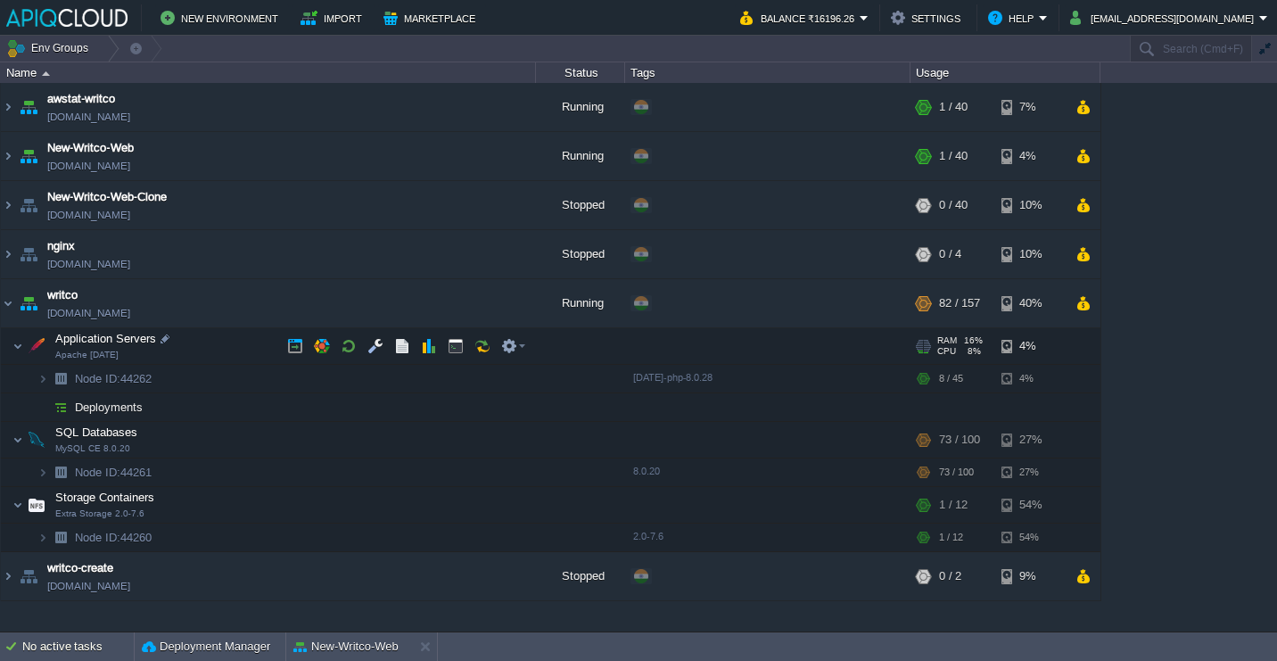
click at [212, 348] on td "Application Servers Apache [DATE]" at bounding box center [268, 346] width 535 height 37
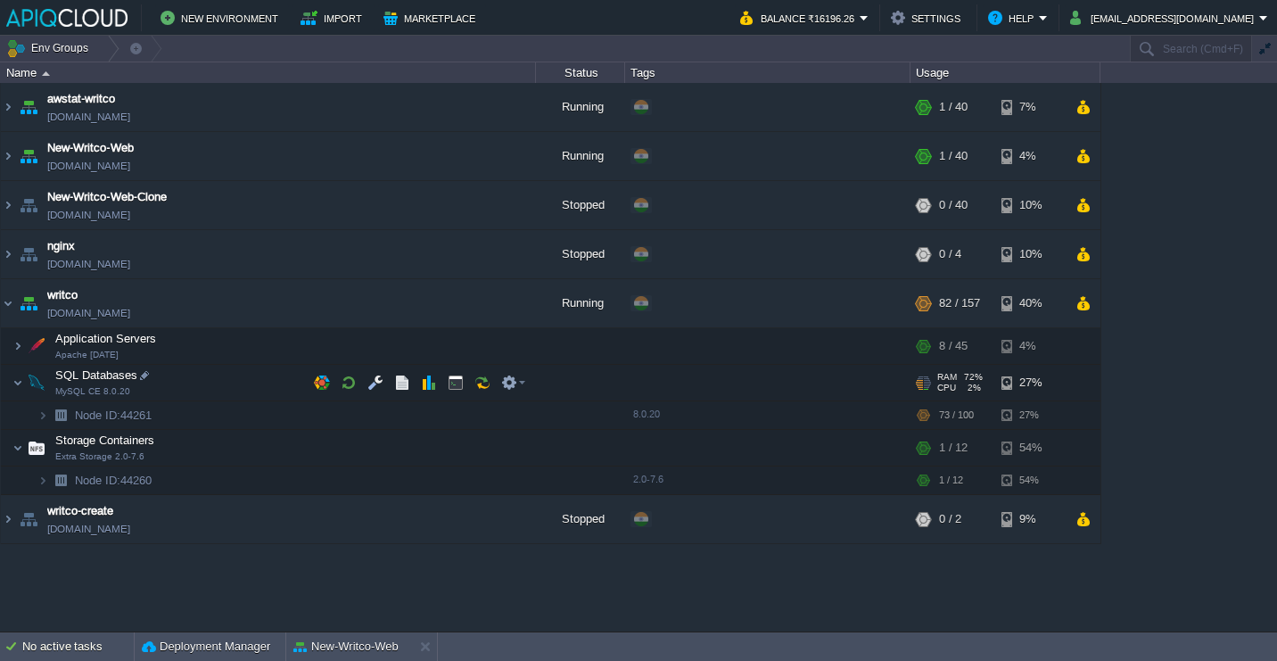
click at [218, 383] on td "SQL Databases MySQL CE 8.0.20" at bounding box center [268, 383] width 535 height 37
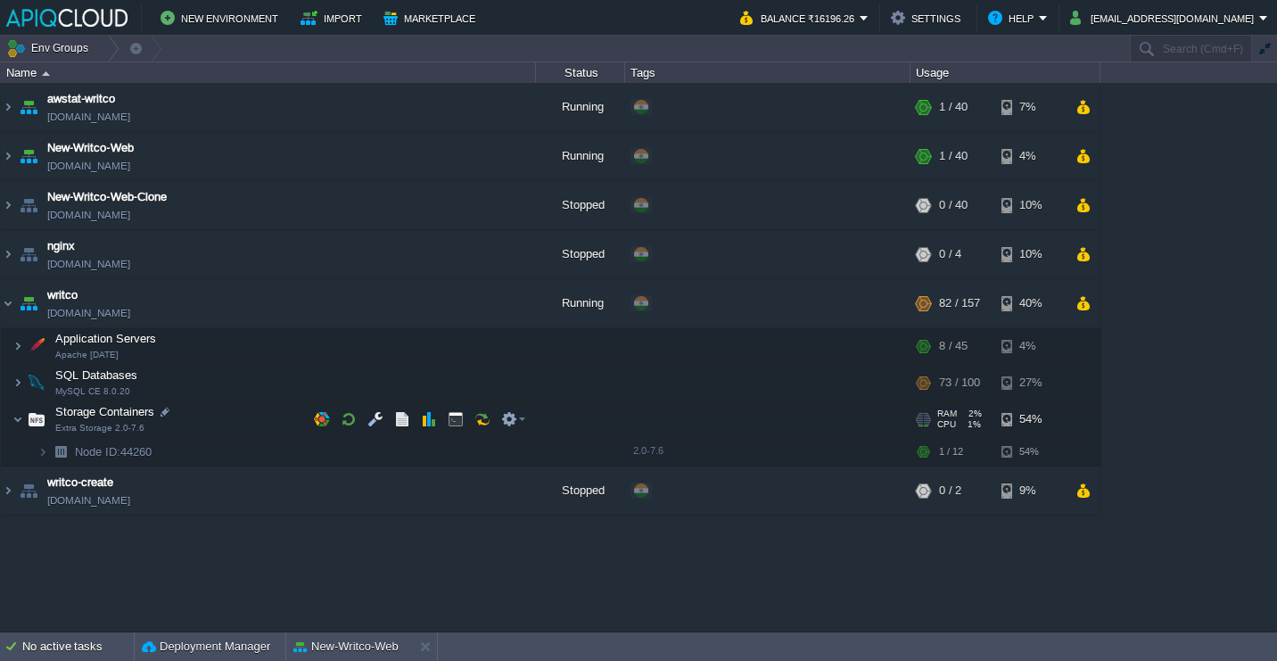
click at [224, 426] on td "Storage Containers Extra Storage 2.0-7.6" at bounding box center [268, 419] width 535 height 37
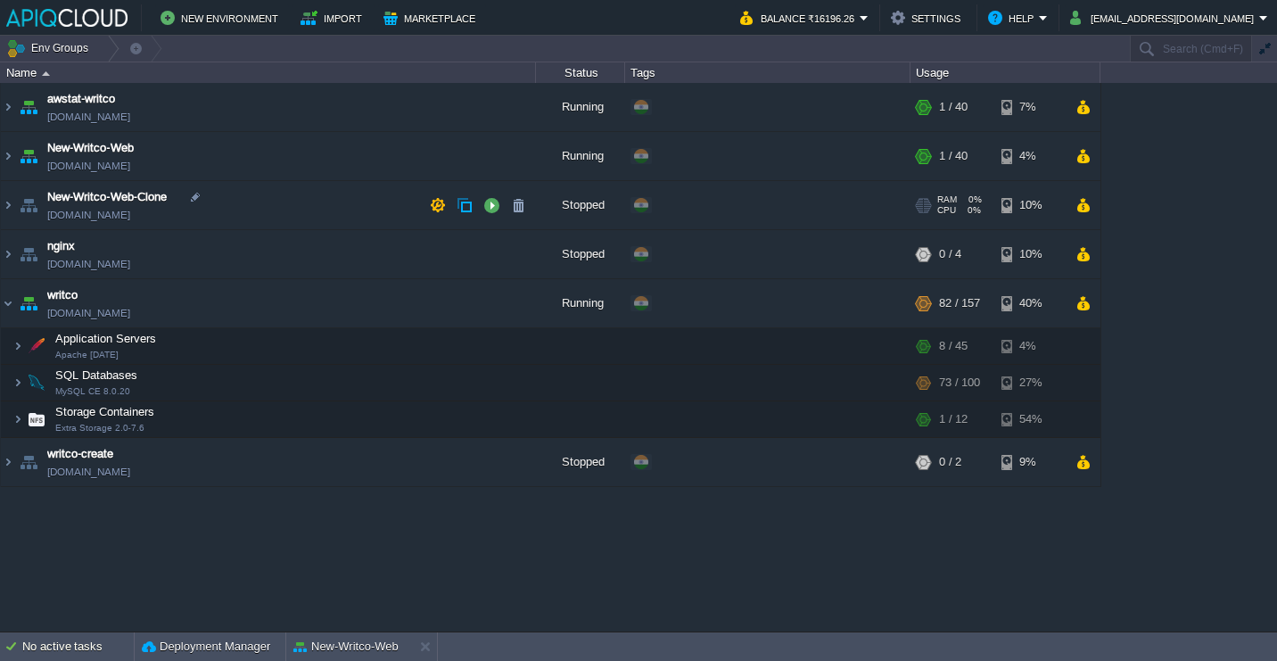
click at [285, 170] on td "New-Writco-Web [DOMAIN_NAME]" at bounding box center [268, 156] width 535 height 49
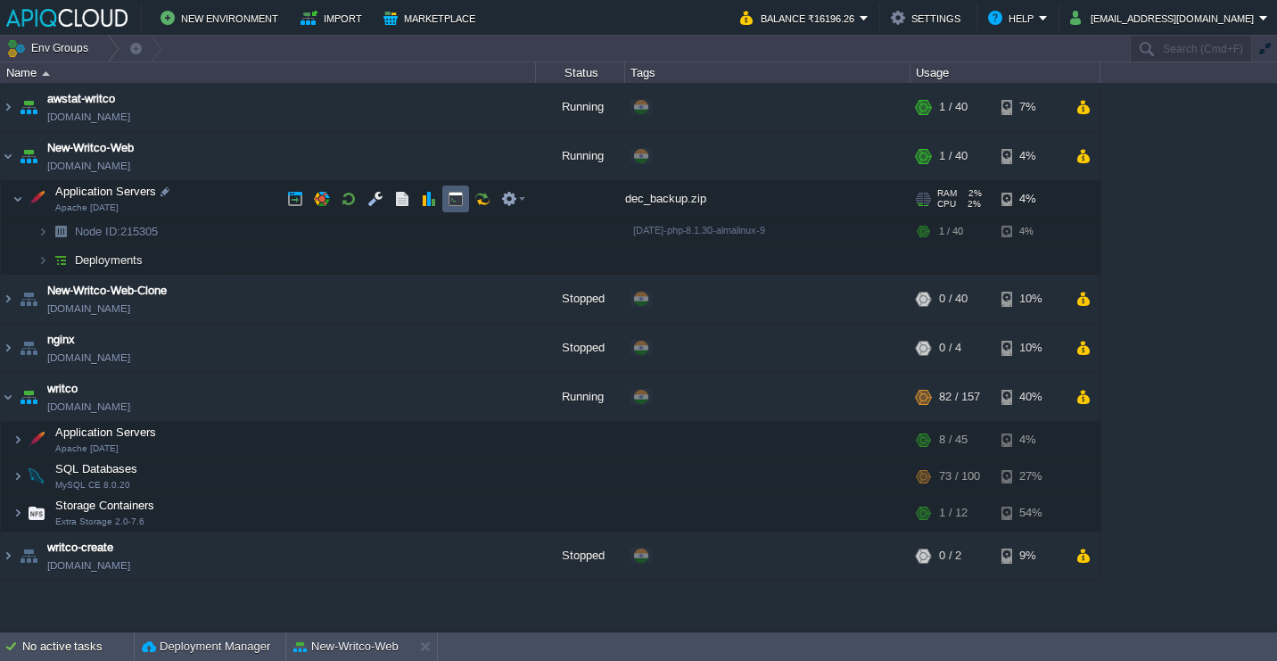
click at [450, 207] on button "button" at bounding box center [456, 199] width 16 height 16
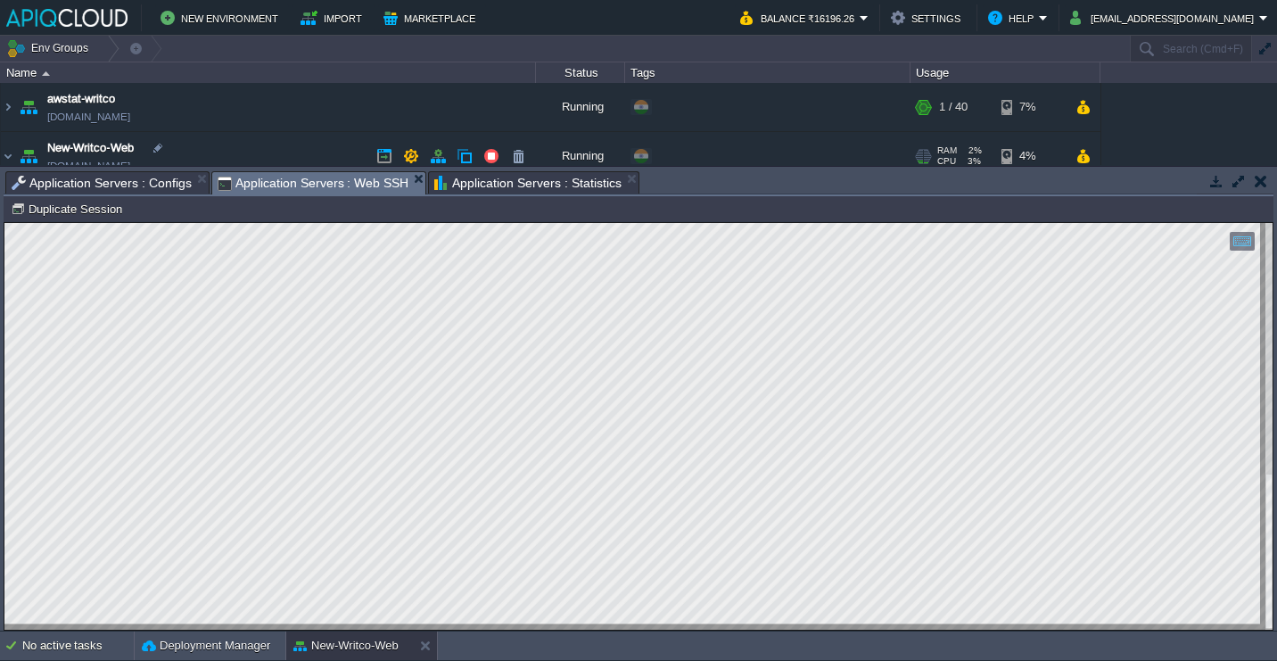
click at [948, 149] on span "RAM" at bounding box center [947, 150] width 20 height 11
click at [1035, 151] on div "4%" at bounding box center [1031, 156] width 58 height 48
click at [1164, 127] on div "awstat-writco [DOMAIN_NAME] Running + Add to Env Group RAM 1% CPU 0% 1 / 40 7% …" at bounding box center [638, 124] width 1277 height 82
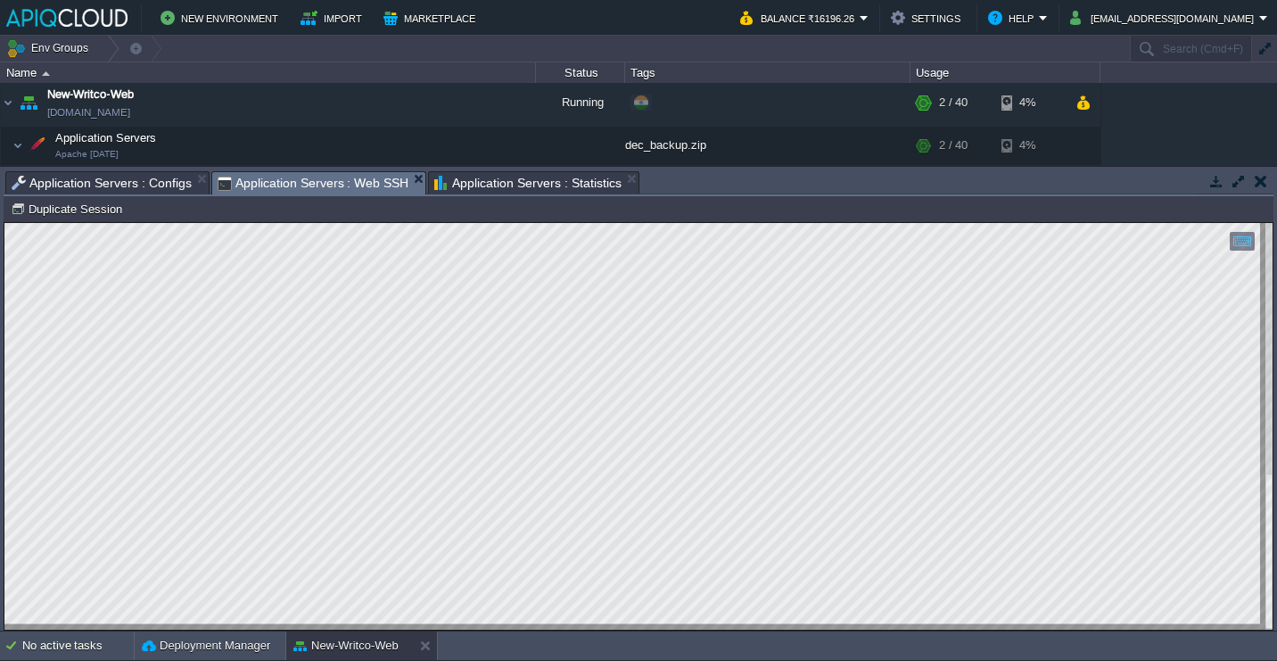
scroll to position [56, 0]
click at [1141, 126] on div "awstat-writco [DOMAIN_NAME] Running + Add to Env Group RAM 1% CPU 0% 1 / 40 7% …" at bounding box center [638, 124] width 1277 height 82
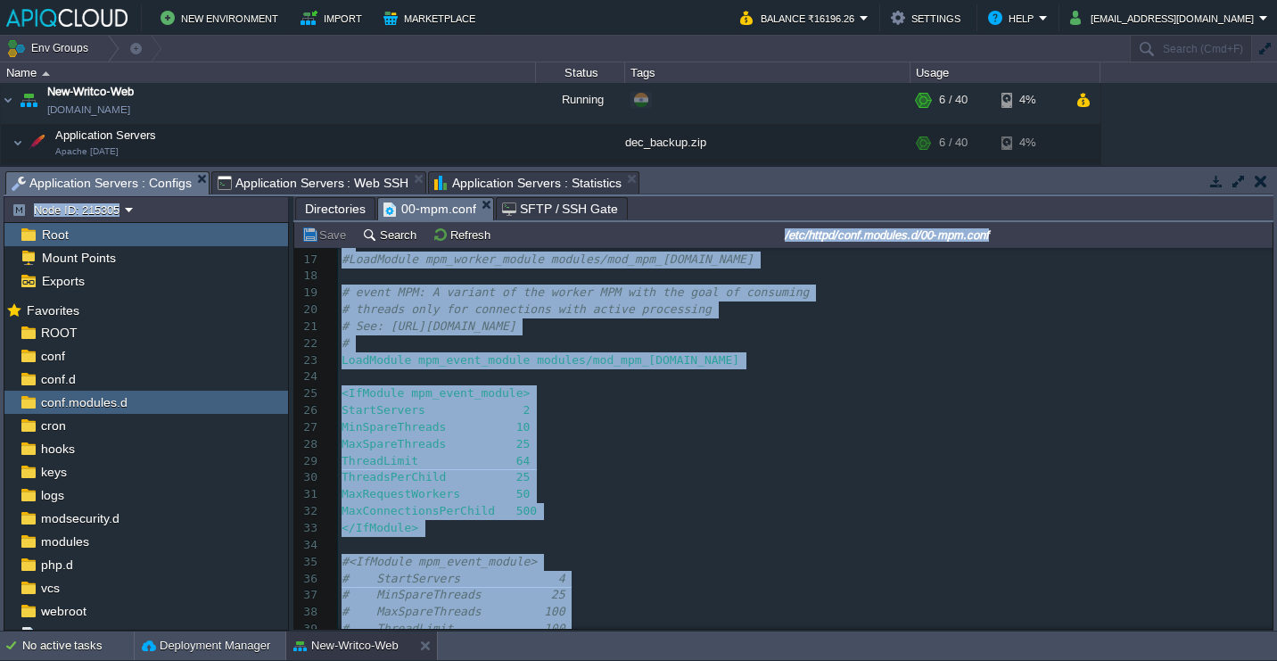
click at [127, 183] on span "Application Servers : Configs" at bounding box center [102, 183] width 180 height 22
click at [141, 338] on div "ROOT" at bounding box center [146, 332] width 284 height 23
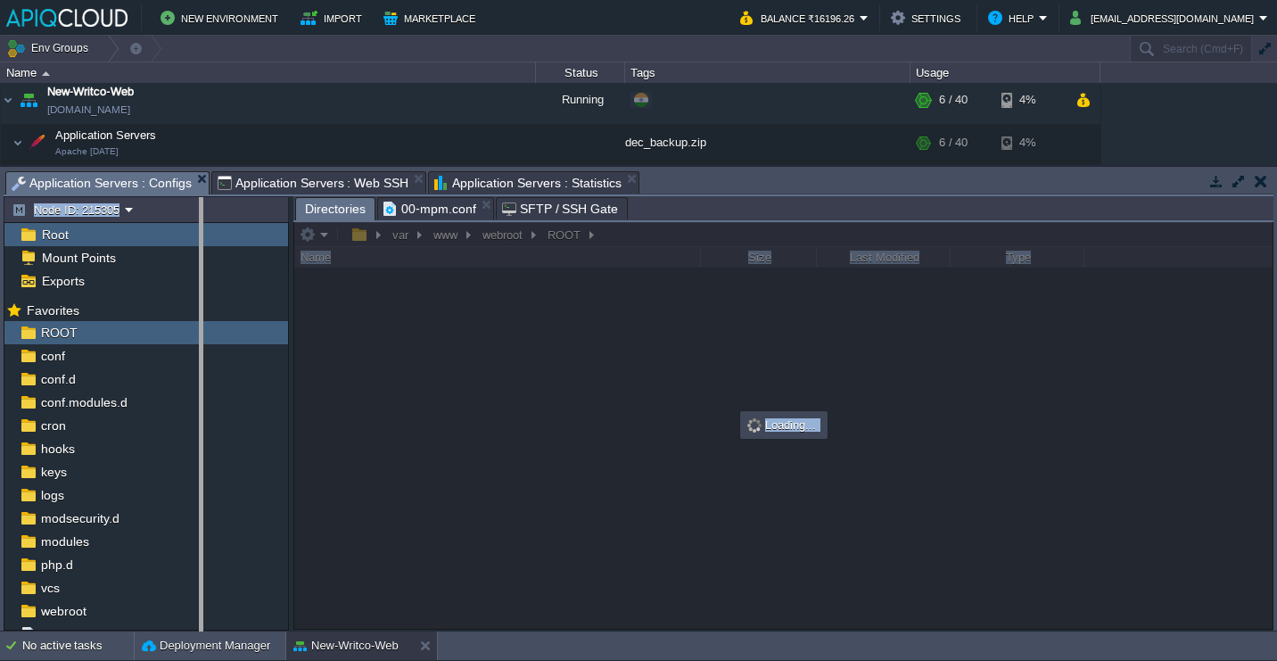
drag, startPoint x: 290, startPoint y: 219, endPoint x: 198, endPoint y: 212, distance: 92.1
click at [197, 212] on body "New Environment Import Marketplace Bonus ₹0.00 Upgrade Account Balance ₹16196.2…" at bounding box center [638, 330] width 1277 height 661
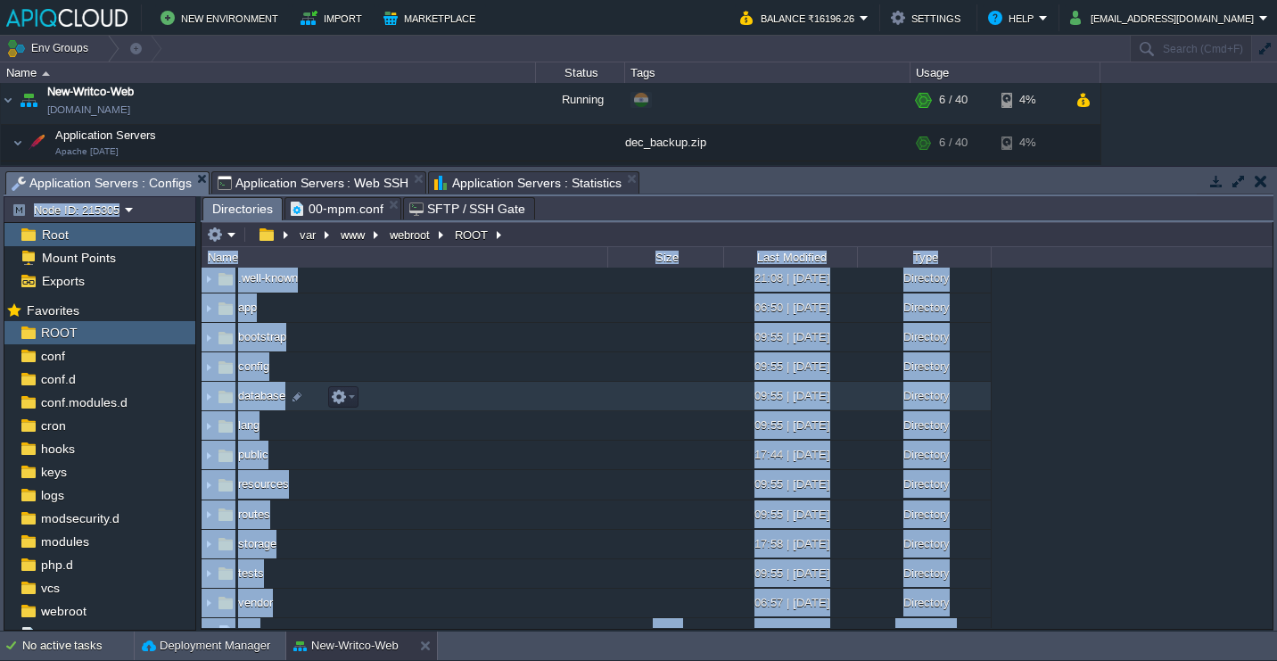
scroll to position [0, 0]
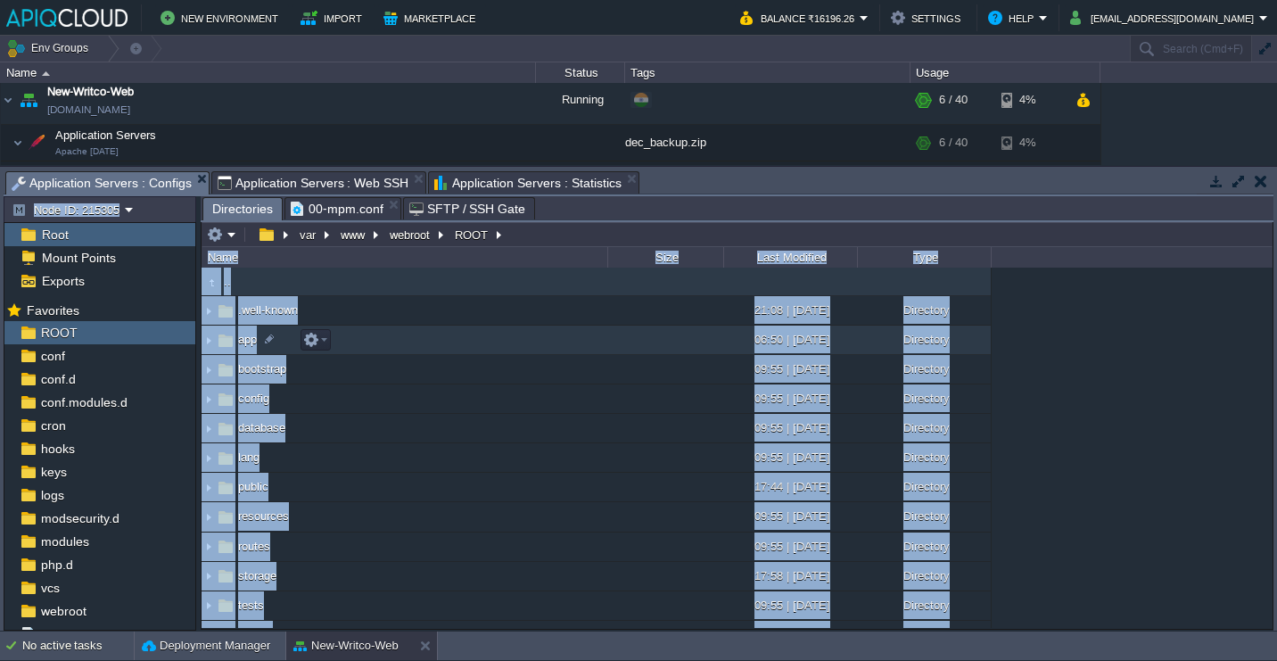
click at [208, 348] on img at bounding box center [209, 340] width 14 height 28
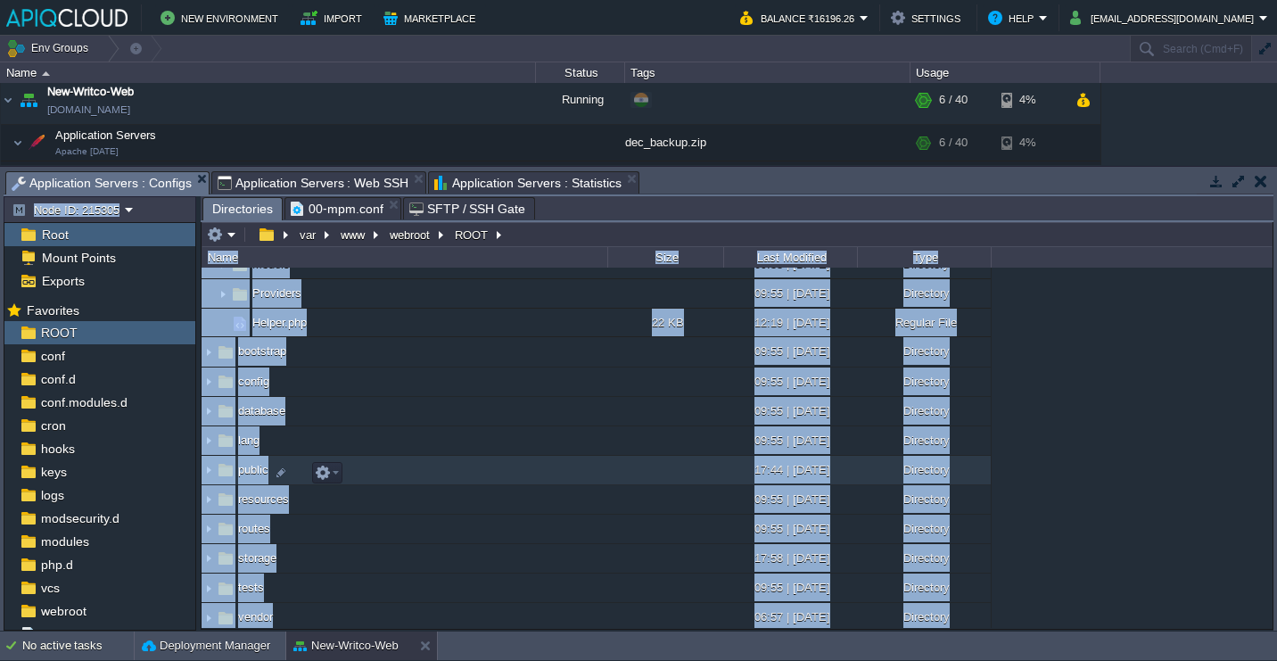
scroll to position [210, 0]
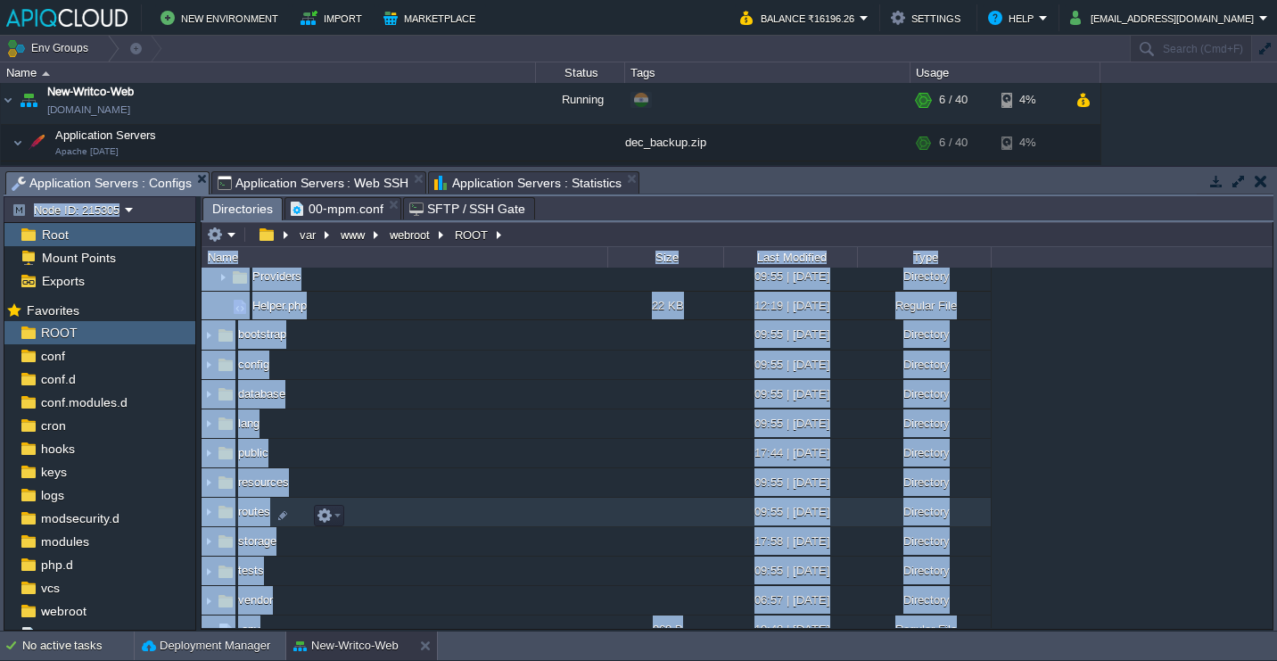
click at [208, 522] on img at bounding box center [209, 513] width 14 height 28
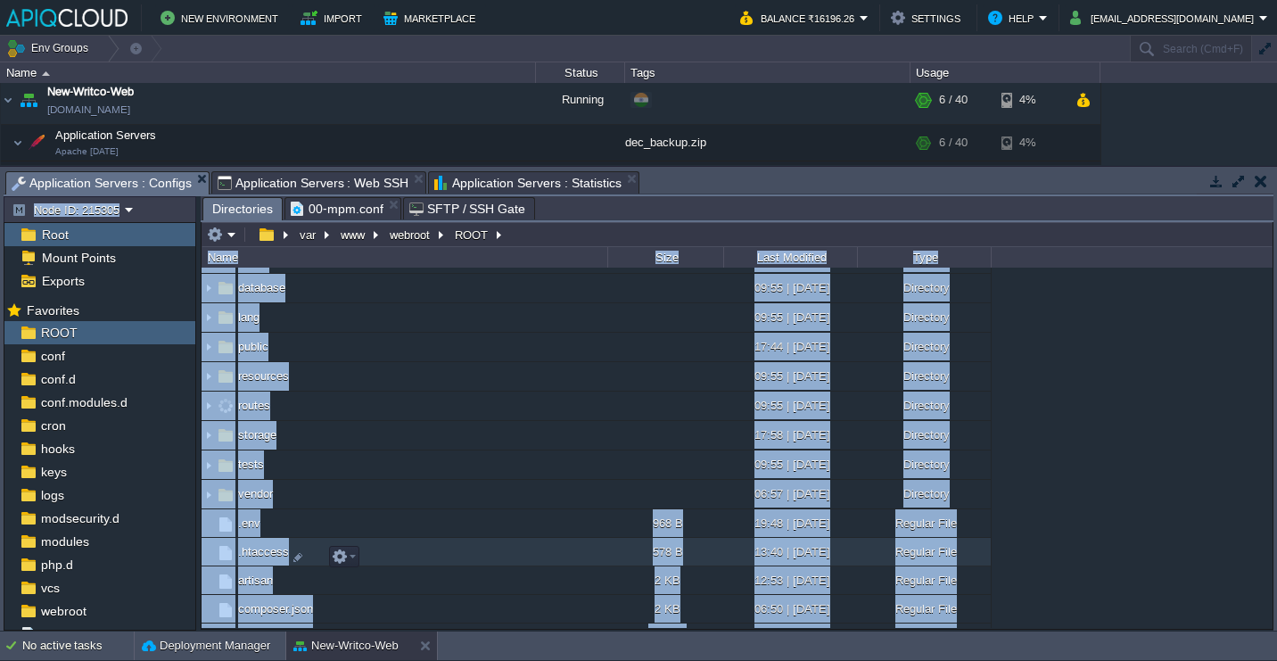
scroll to position [375, 0]
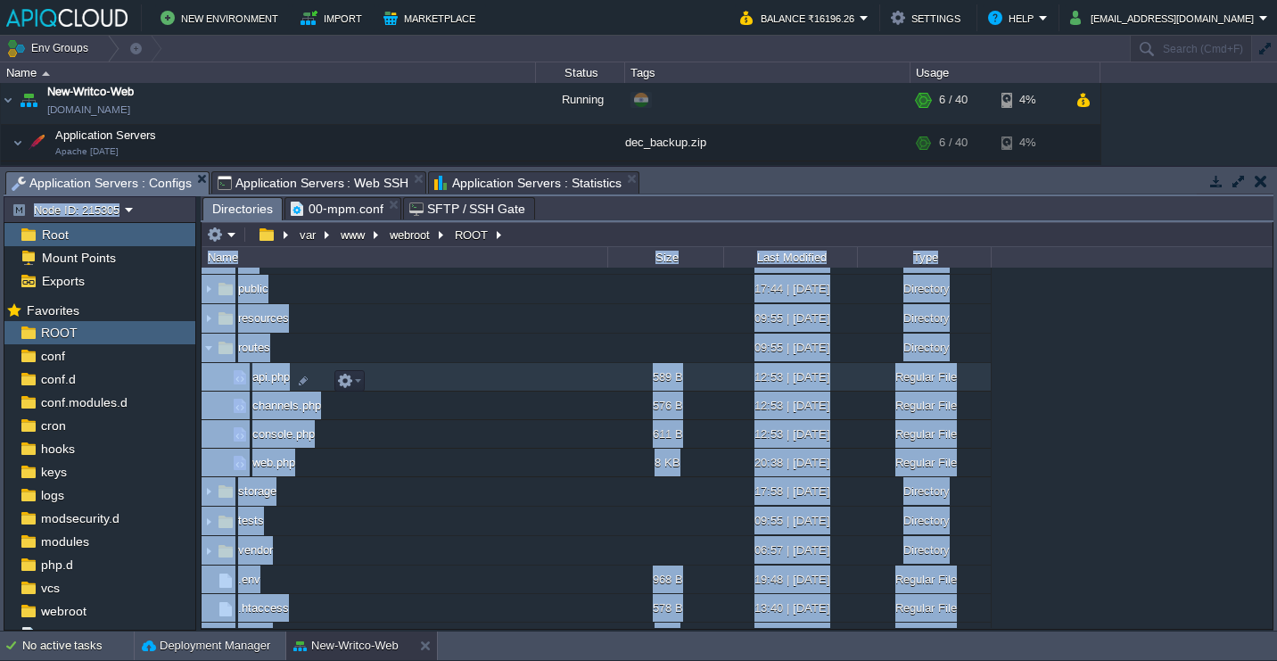
click at [469, 375] on td "api.php" at bounding box center [405, 377] width 406 height 29
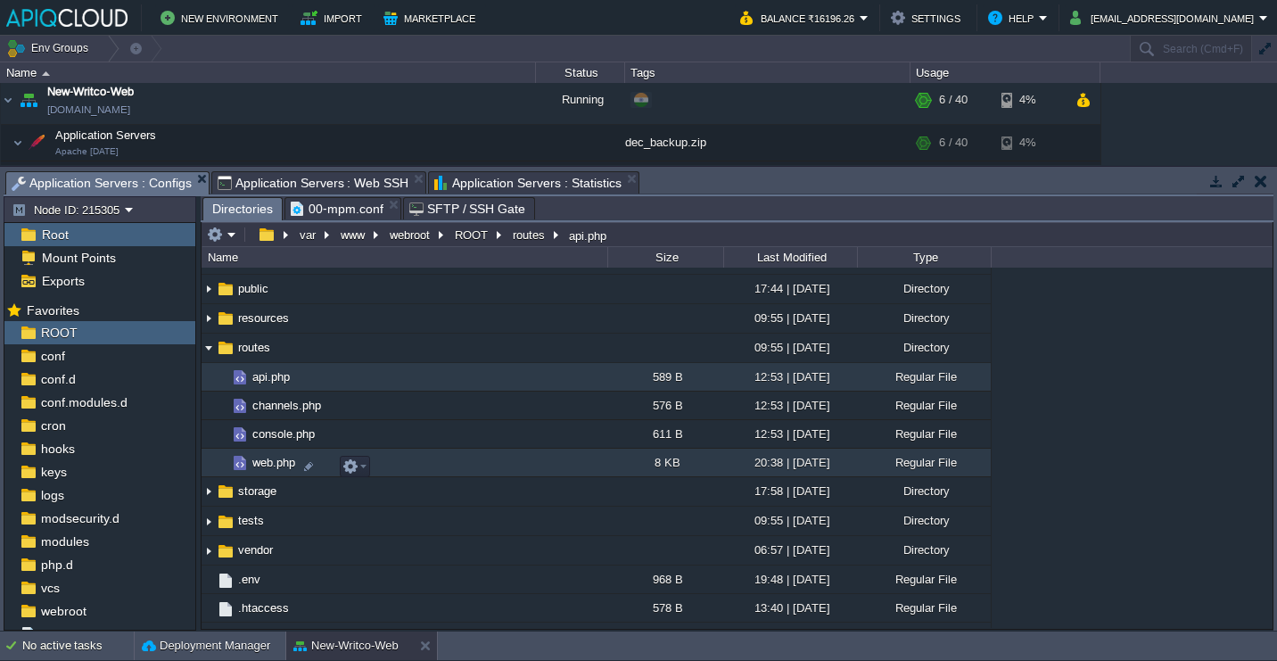
click at [442, 477] on td "web.php" at bounding box center [405, 463] width 406 height 29
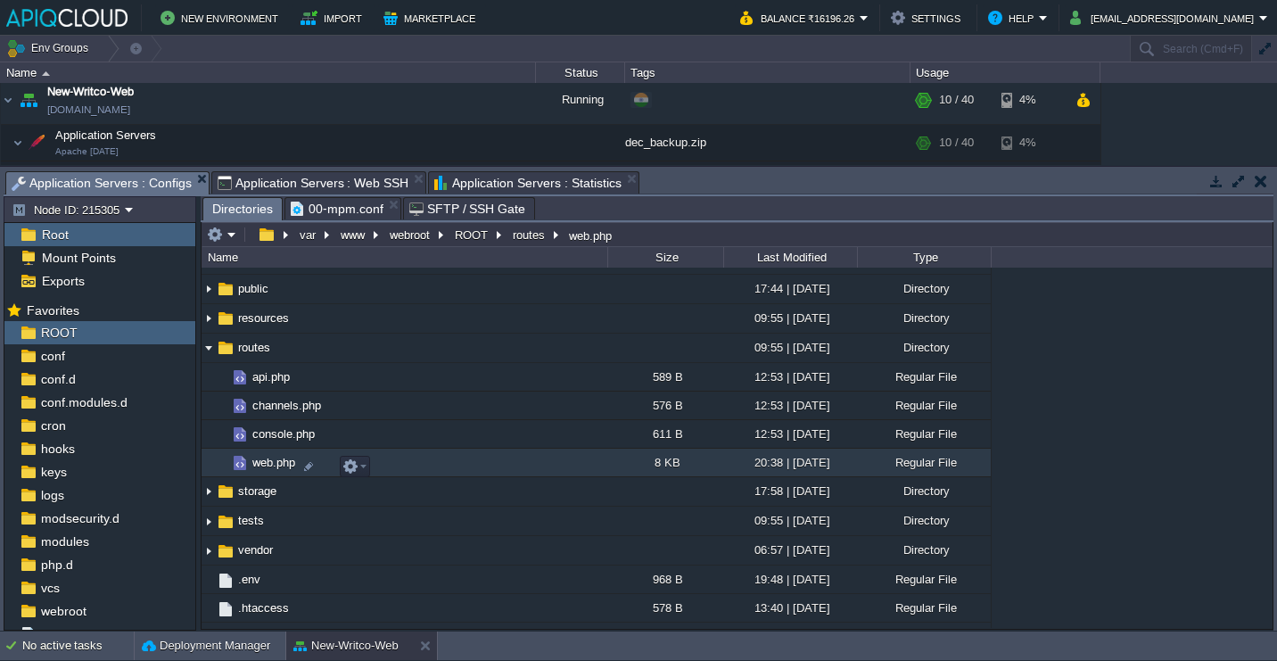
click at [442, 477] on td "web.php" at bounding box center [405, 463] width 406 height 29
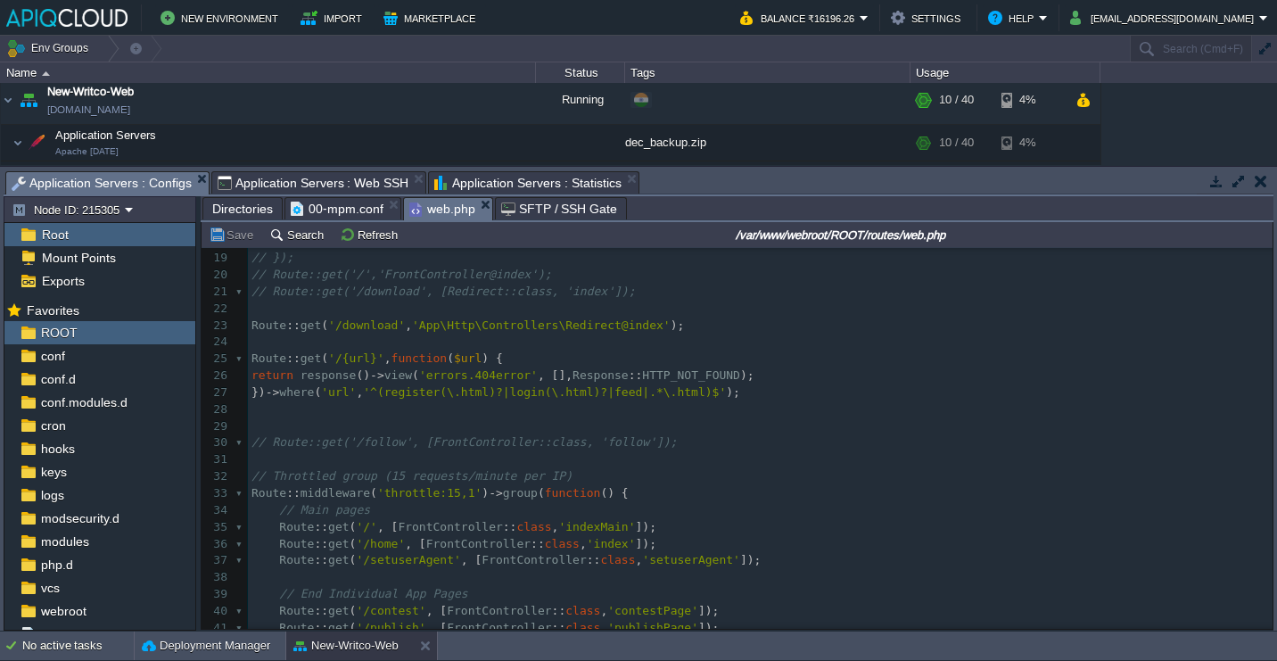
scroll to position [0, 0]
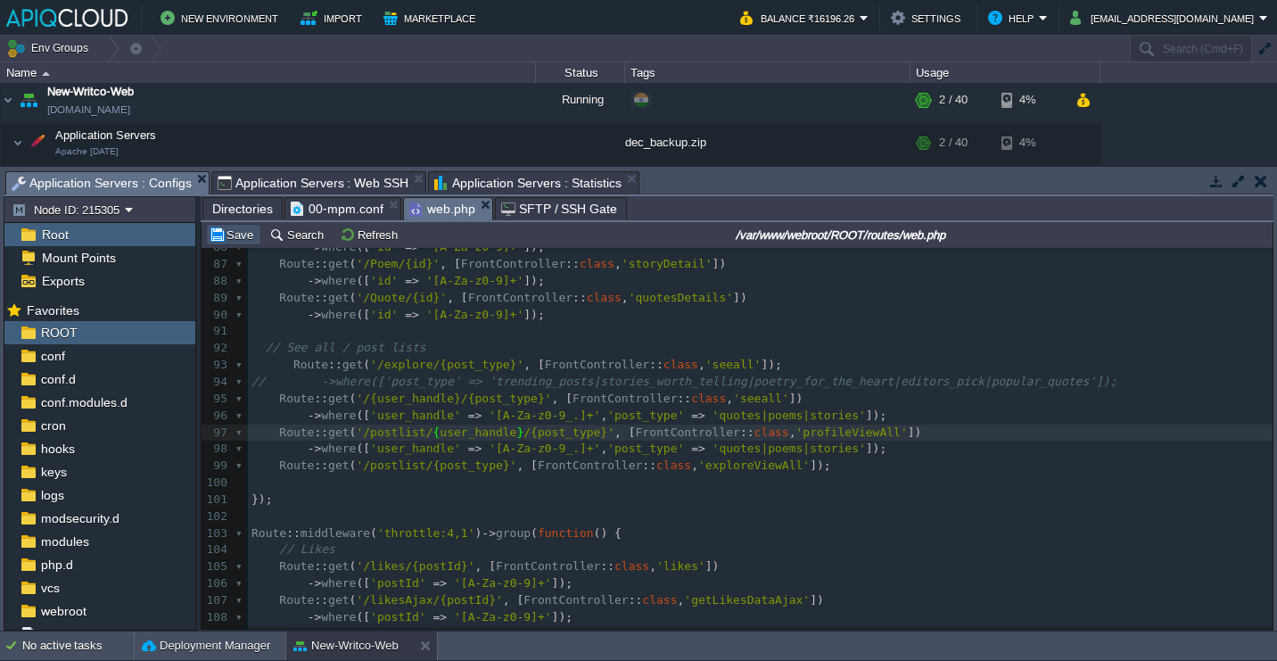
click at [235, 238] on button "Save" at bounding box center [234, 235] width 50 height 16
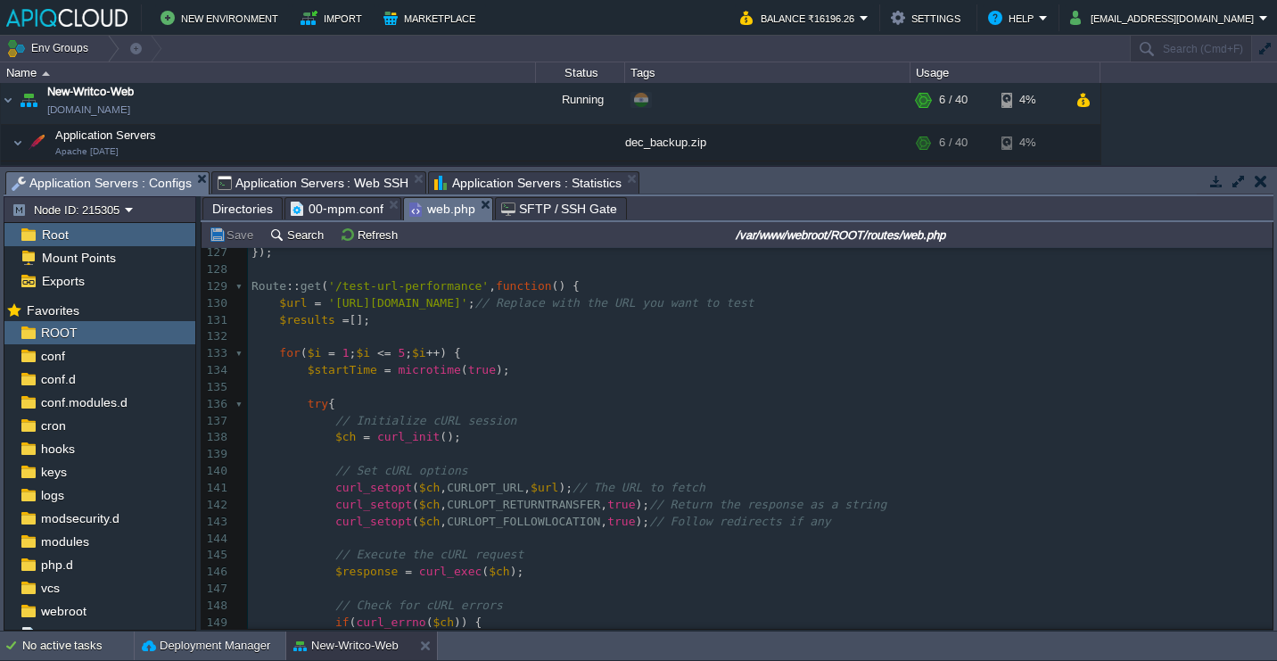
scroll to position [2207, 0]
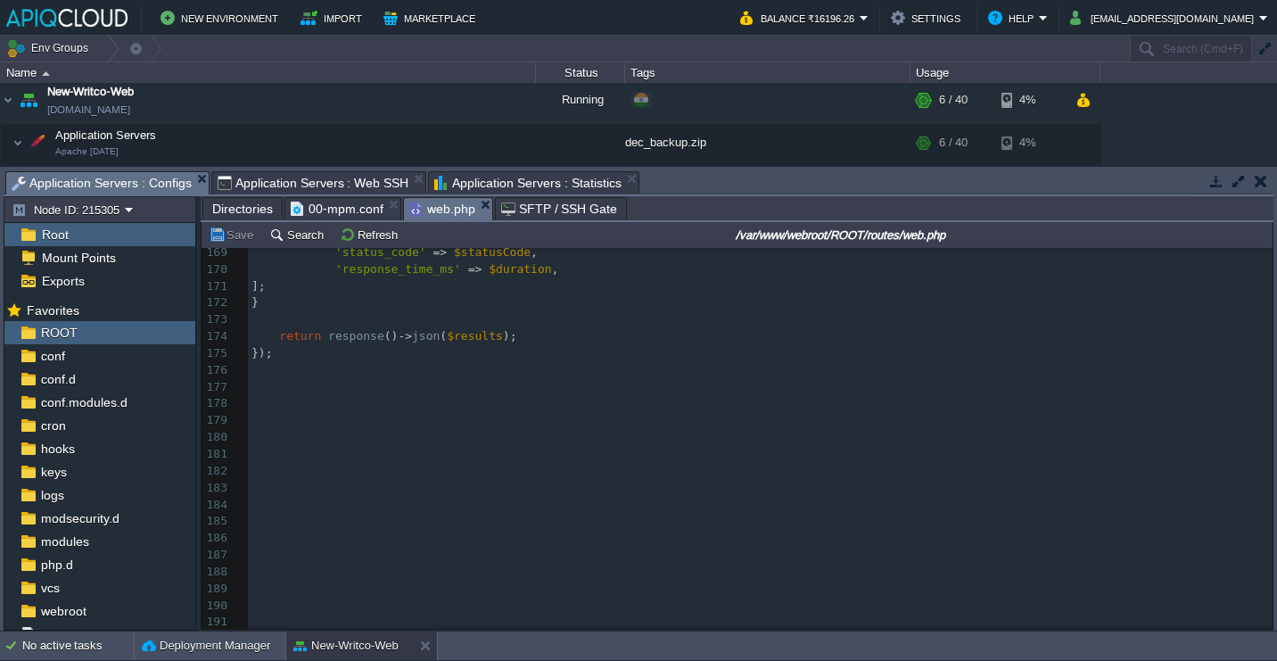
click at [540, 370] on pre "​" at bounding box center [760, 370] width 1025 height 17
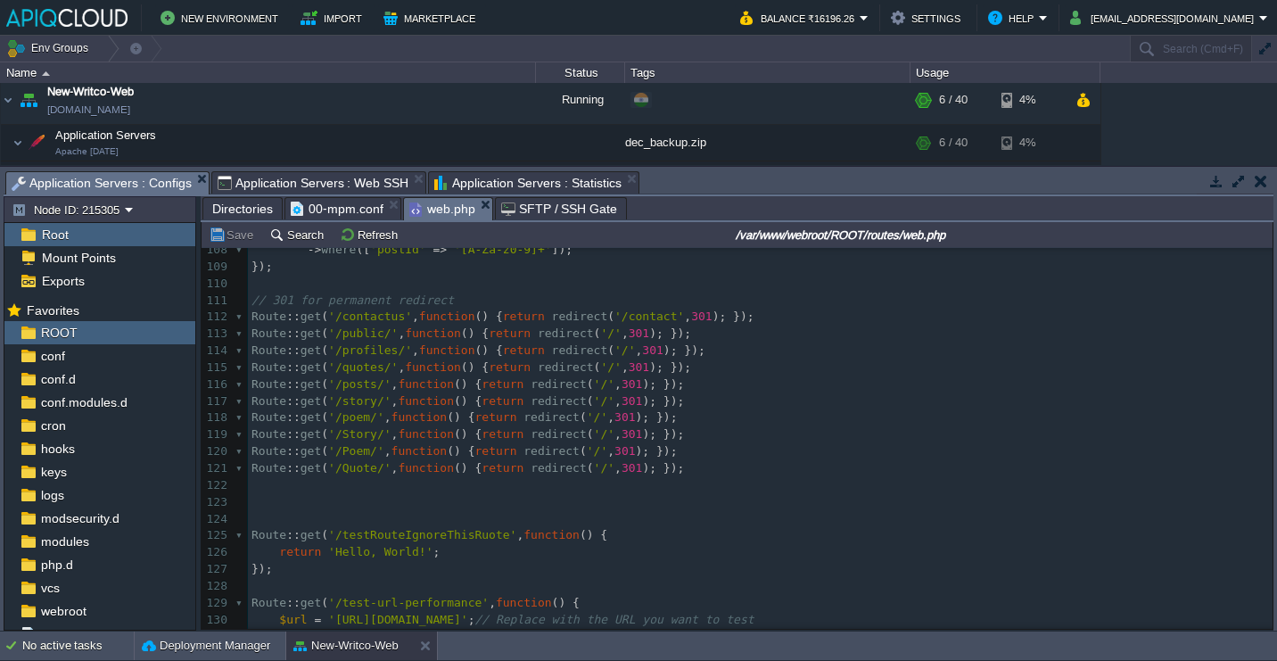
click at [418, 513] on pre "​" at bounding box center [760, 519] width 1025 height 17
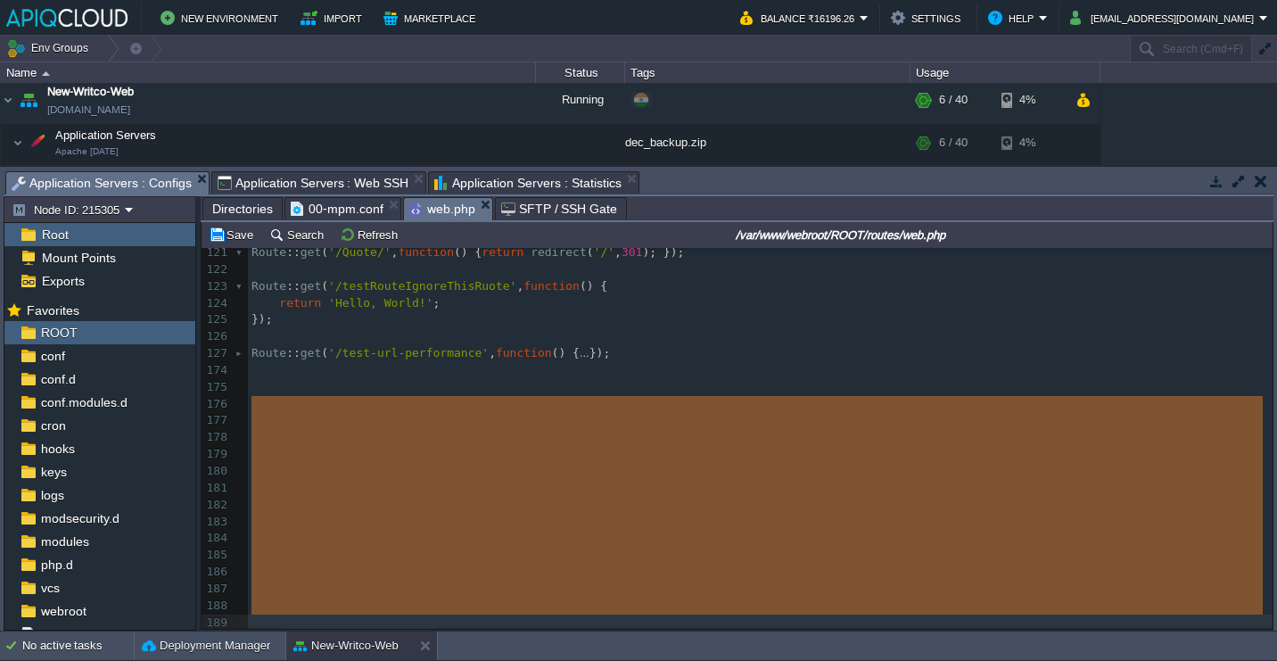
drag, startPoint x: 269, startPoint y: 392, endPoint x: 318, endPoint y: 708, distance: 319.5
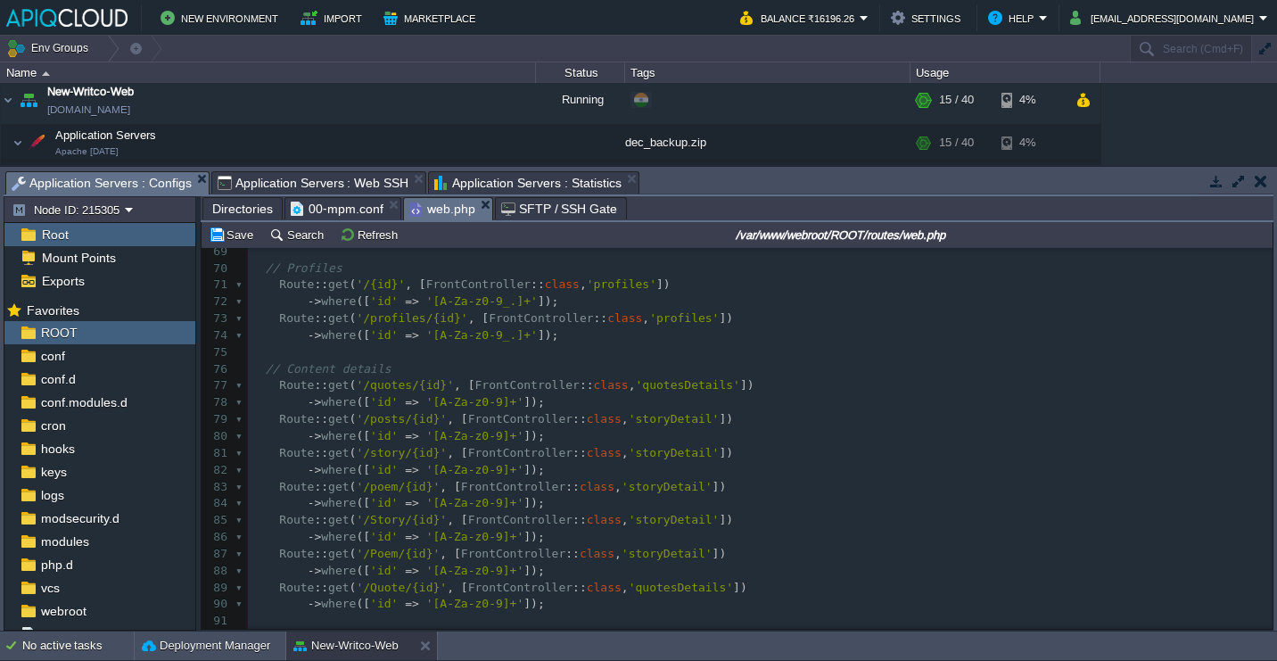
click at [308, 483] on div "x ​ 43 ​ 44 // End Individual Web Pages 45 Route :: get ( '/csae' , [ FrontCont…" at bounding box center [760, 285] width 1025 height 958
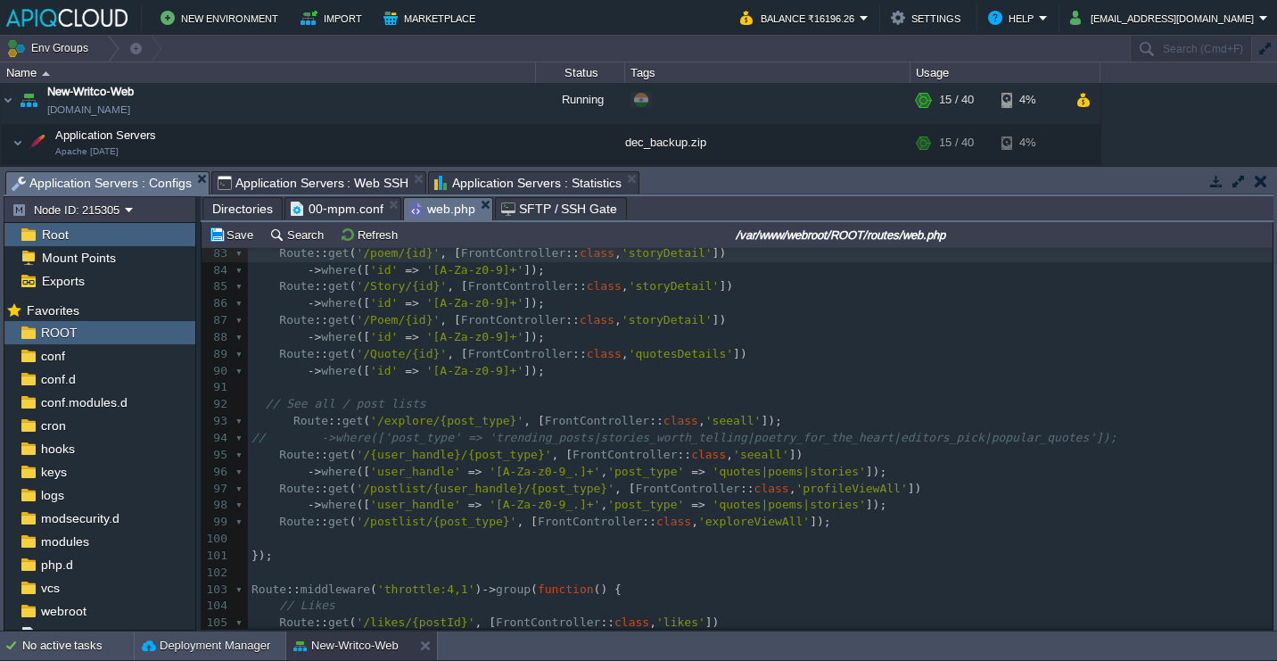
scroll to position [1386, 0]
type textarea "-"
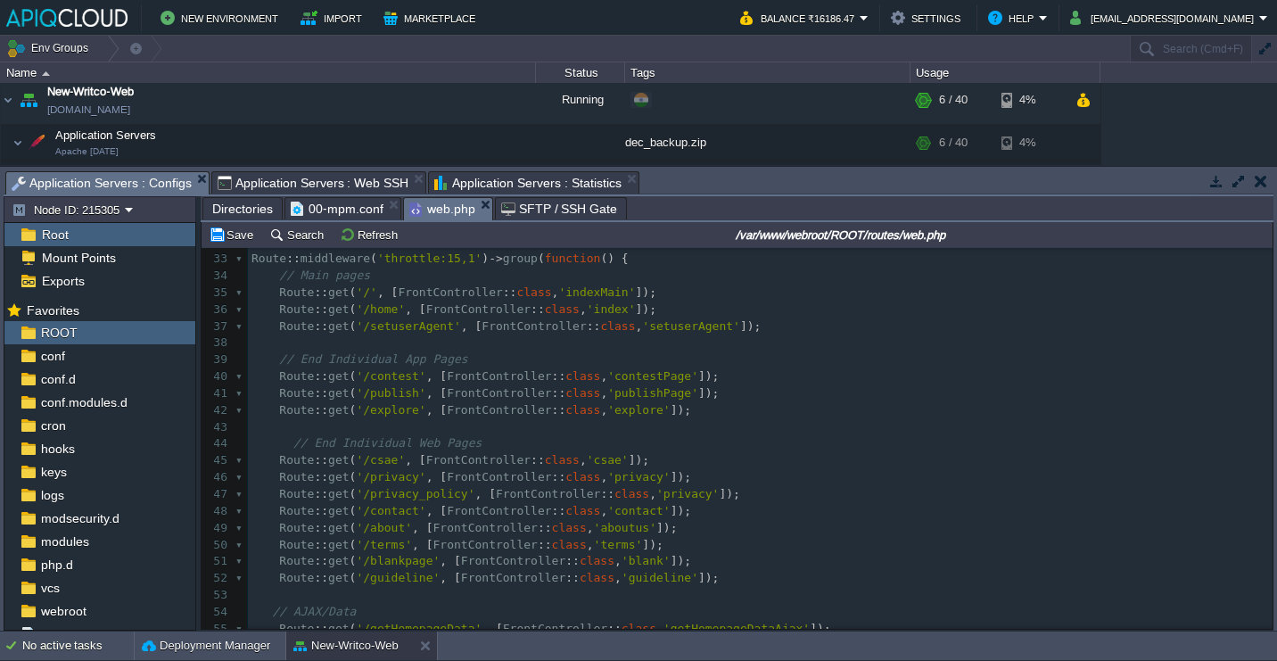
scroll to position [539, 0]
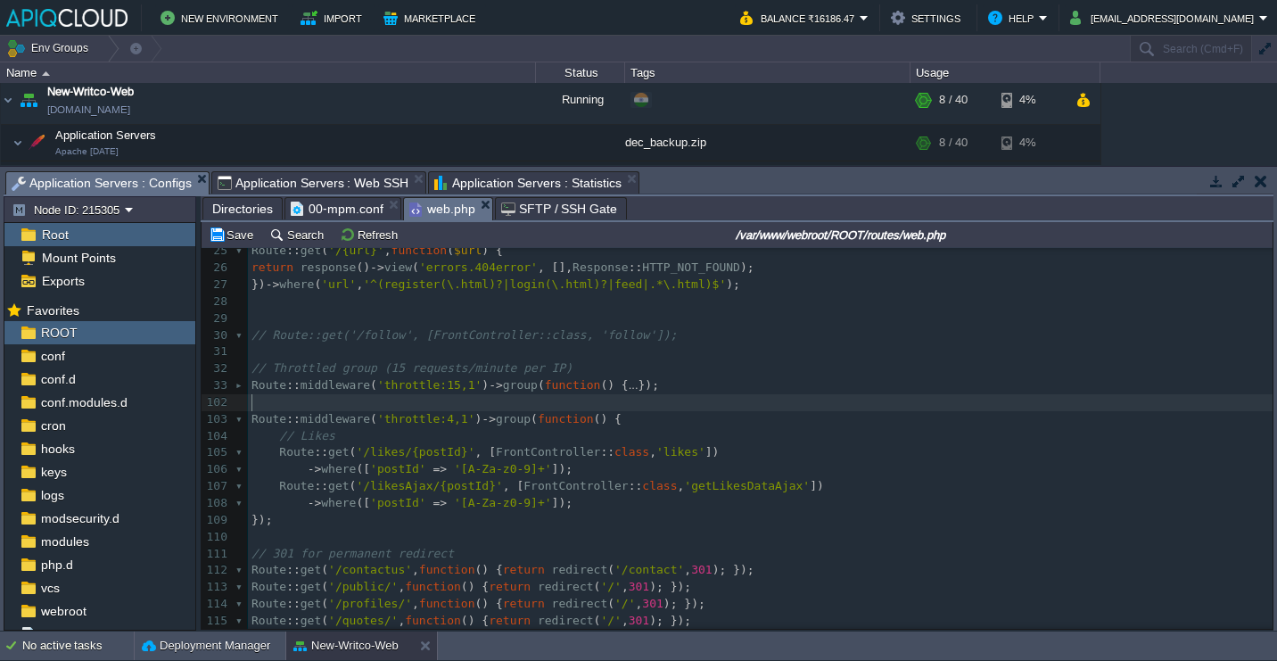
click at [283, 402] on pre "​" at bounding box center [760, 402] width 1025 height 17
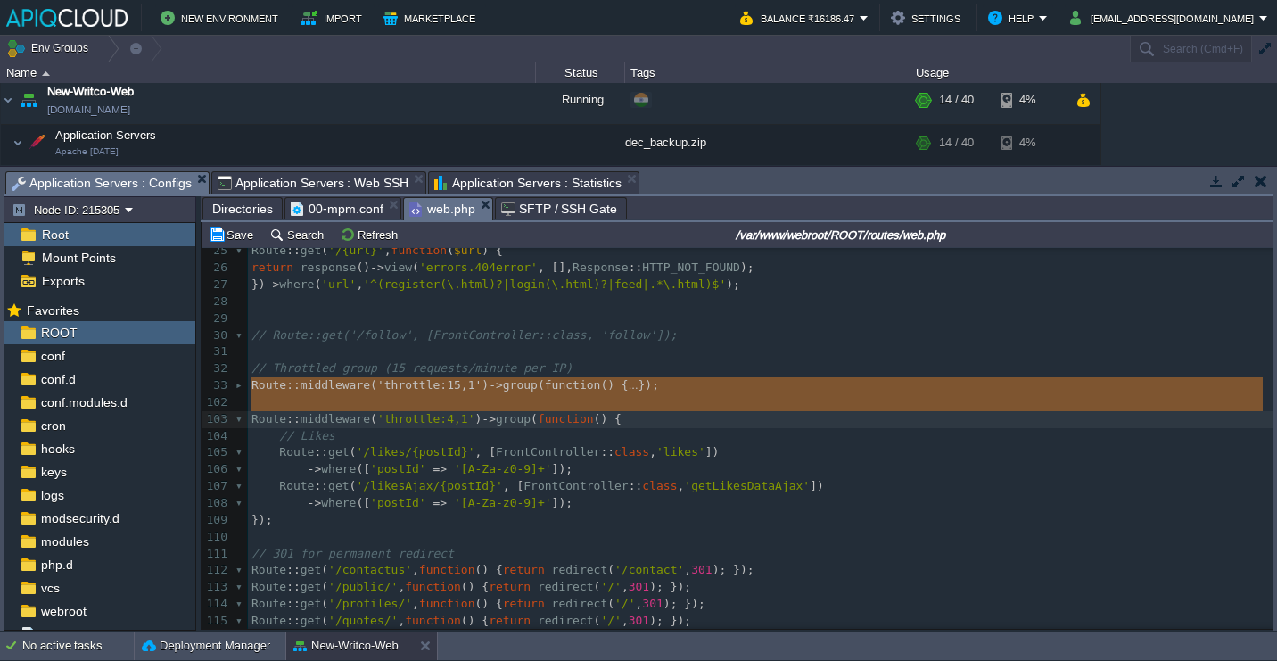
type textarea "-"
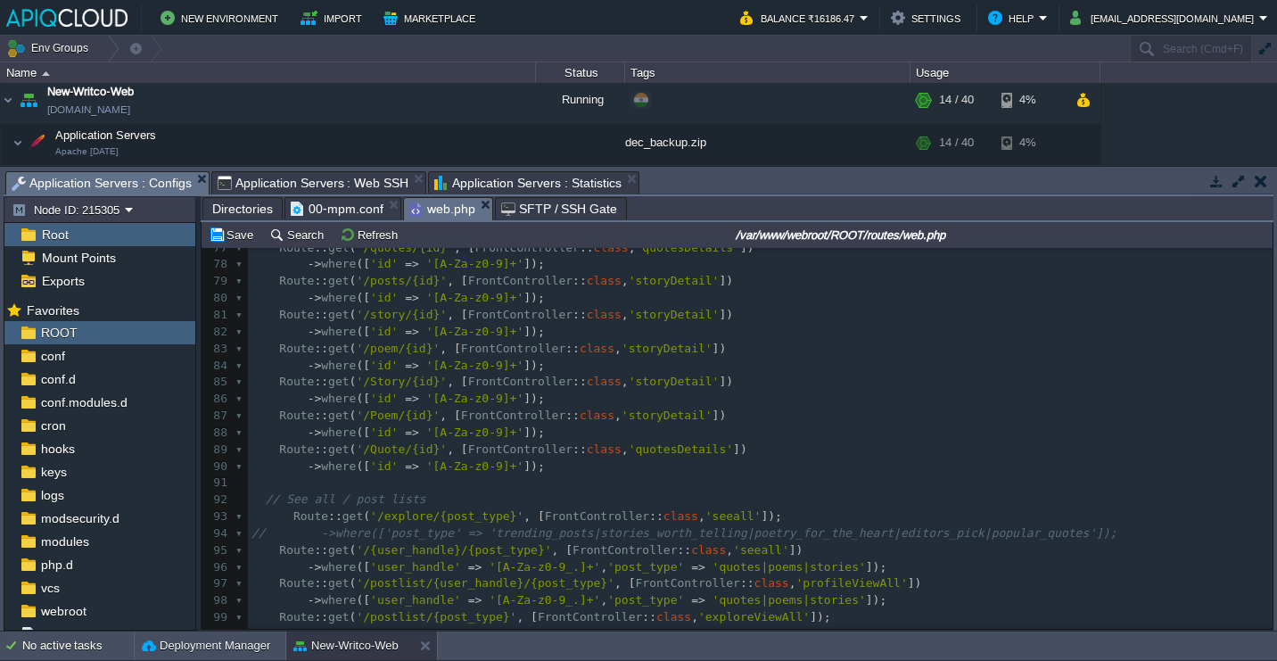
scroll to position [1352, 0]
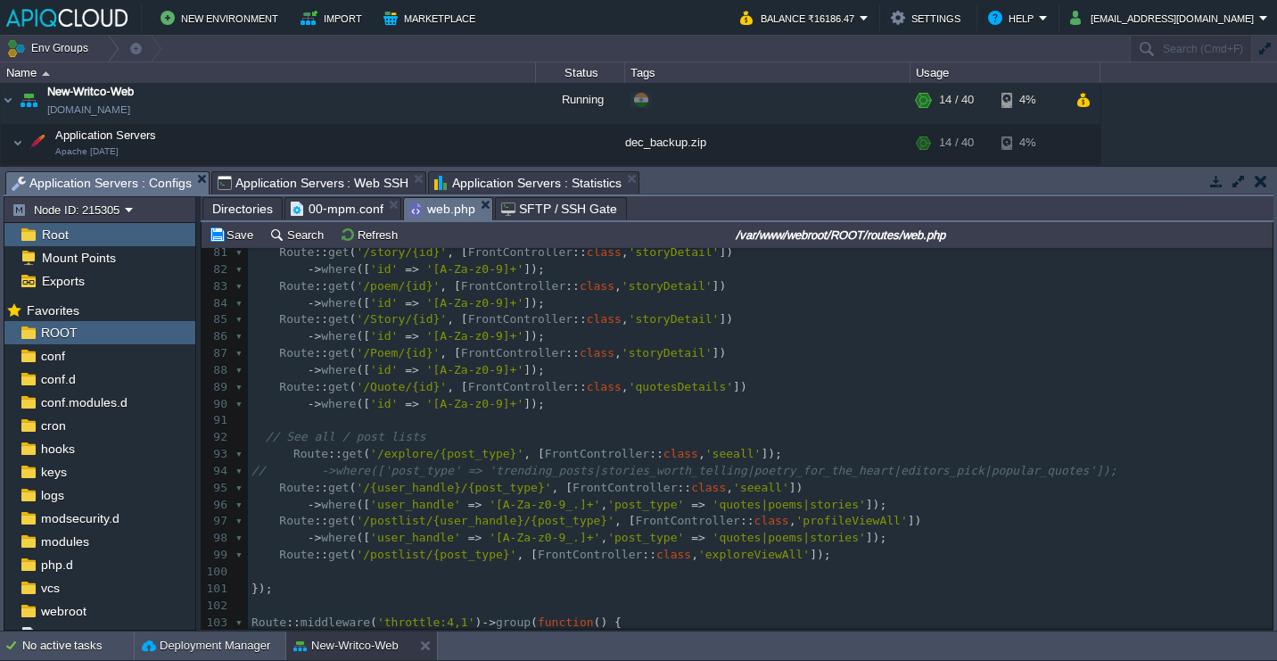
click at [348, 447] on pre "Route :: get ( '/explore/{post_type}' , [ FrontController :: class , 'seeall' ]…" at bounding box center [760, 454] width 1025 height 17
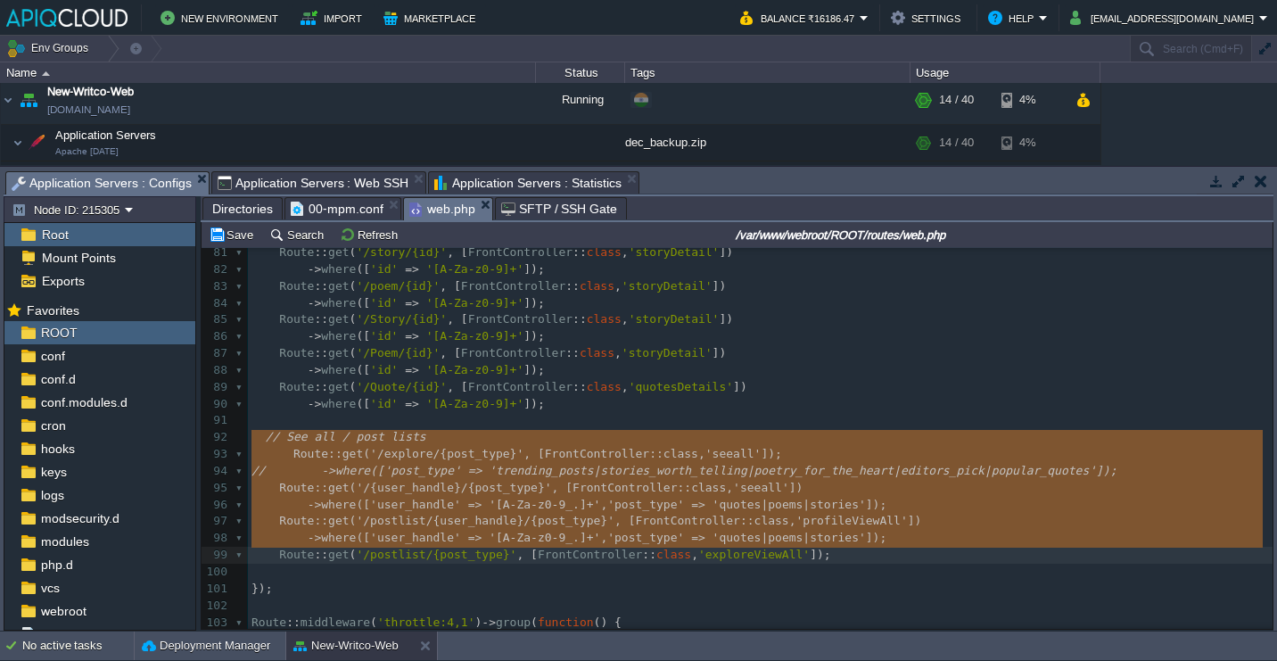
type textarea "// See all / post lists Route::get('/explore/{post_type}', [FrontController::cl…"
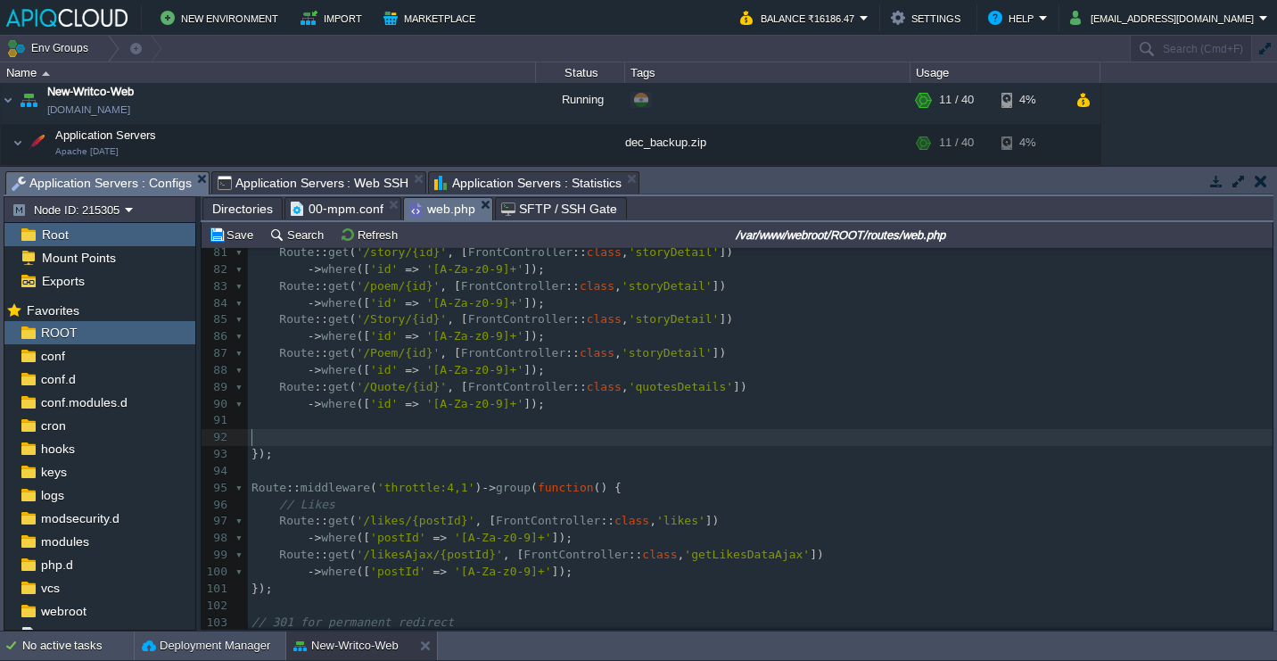
scroll to position [1242, 0]
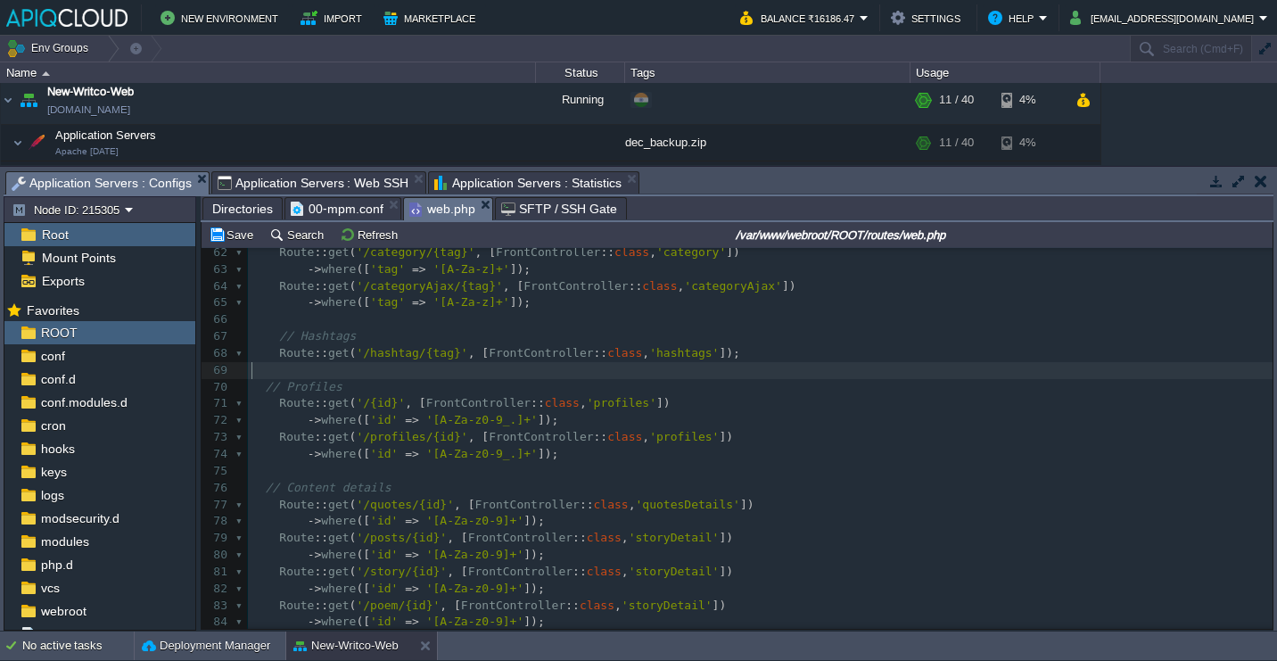
click at [467, 375] on pre "​" at bounding box center [760, 370] width 1025 height 17
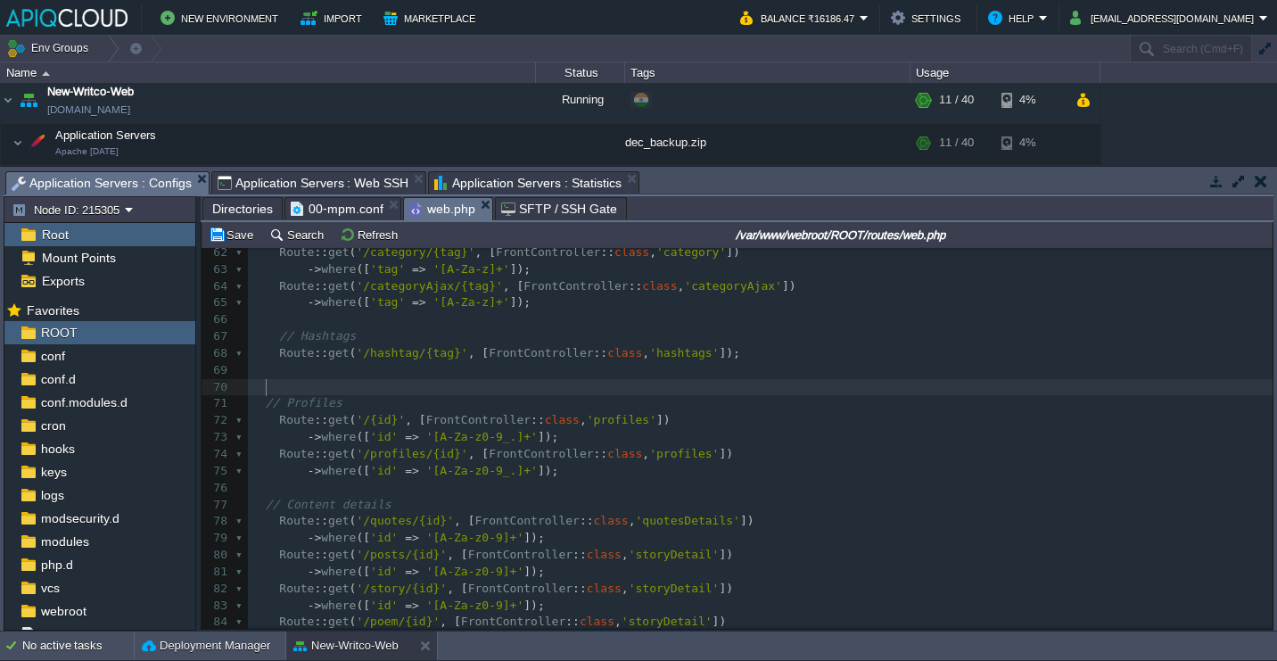
paste textarea
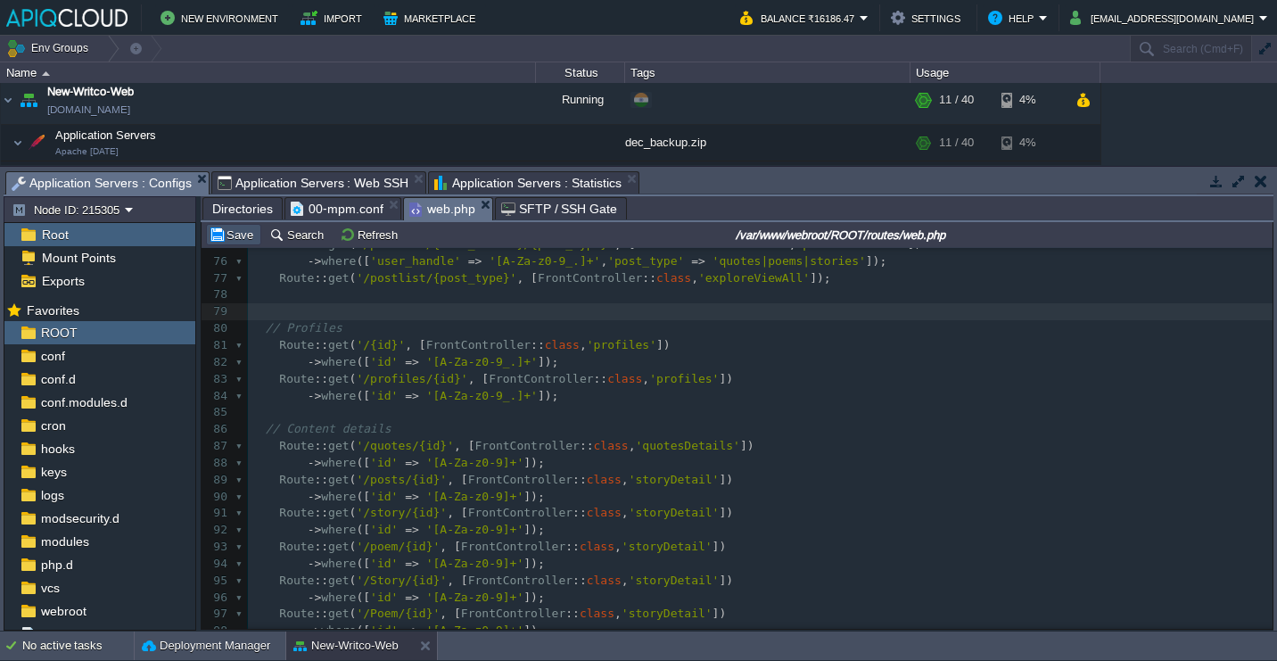
click at [252, 235] on button "Save" at bounding box center [234, 235] width 50 height 16
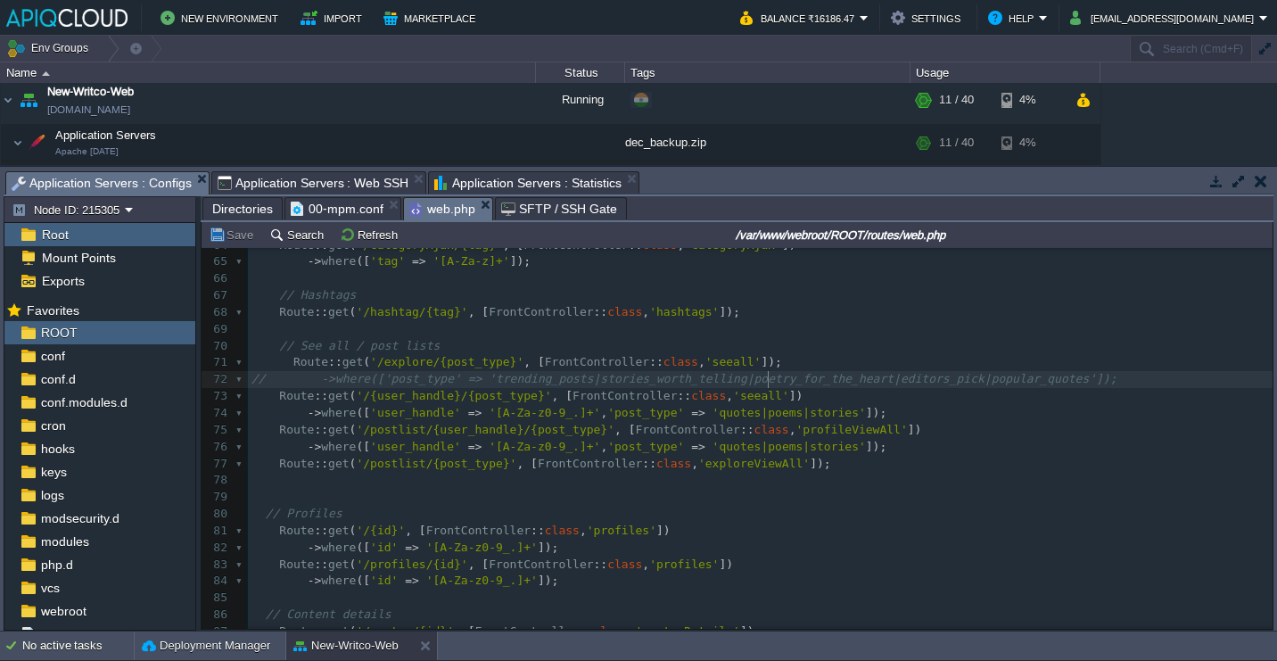
click at [765, 376] on span "// ->where(['post_type' => 'trending_posts|stories_worth_telling|poetry_for_the…" at bounding box center [685, 378] width 866 height 13
type textarea "//"
click at [800, 361] on pre "Route :: get ( '/explore/{post_type}' , [ FrontController :: class , 'seeall' ]…" at bounding box center [760, 362] width 1025 height 17
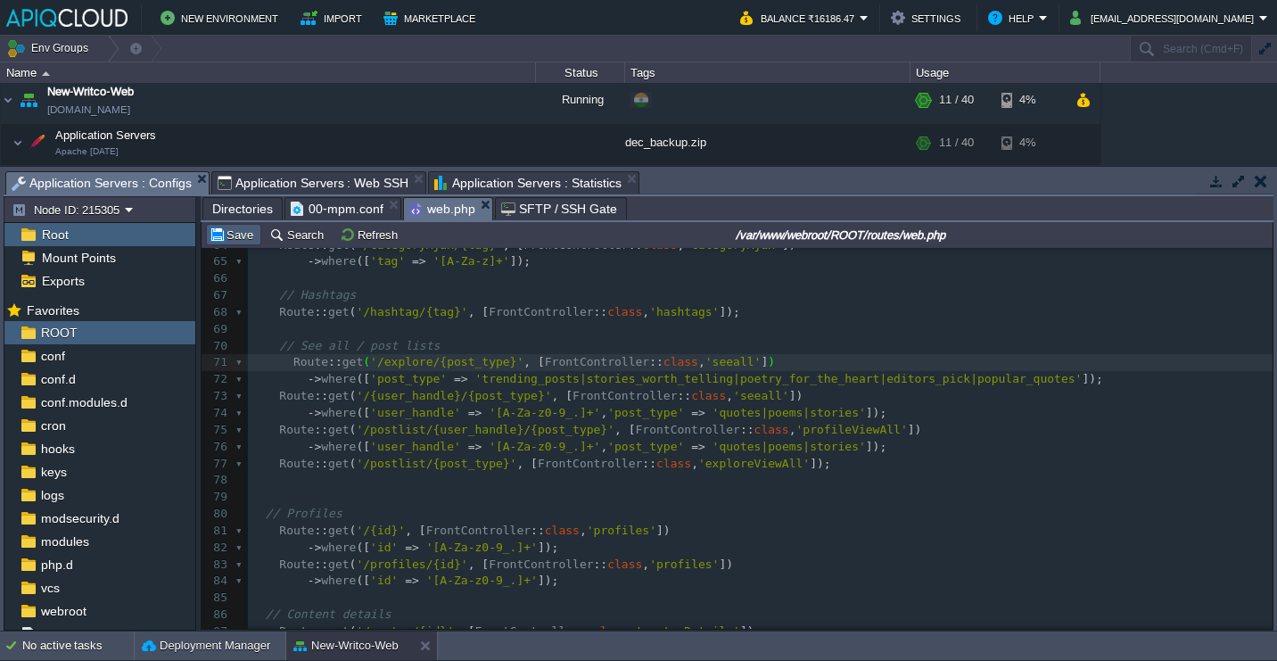
click at [241, 227] on td "Save" at bounding box center [233, 234] width 55 height 21
click at [552, 388] on div "x 52 Route :: get ( '/guideline' , [ FrontController :: class , 'guideline' ]);…" at bounding box center [760, 497] width 1025 height 924
type textarea "trending_posts"
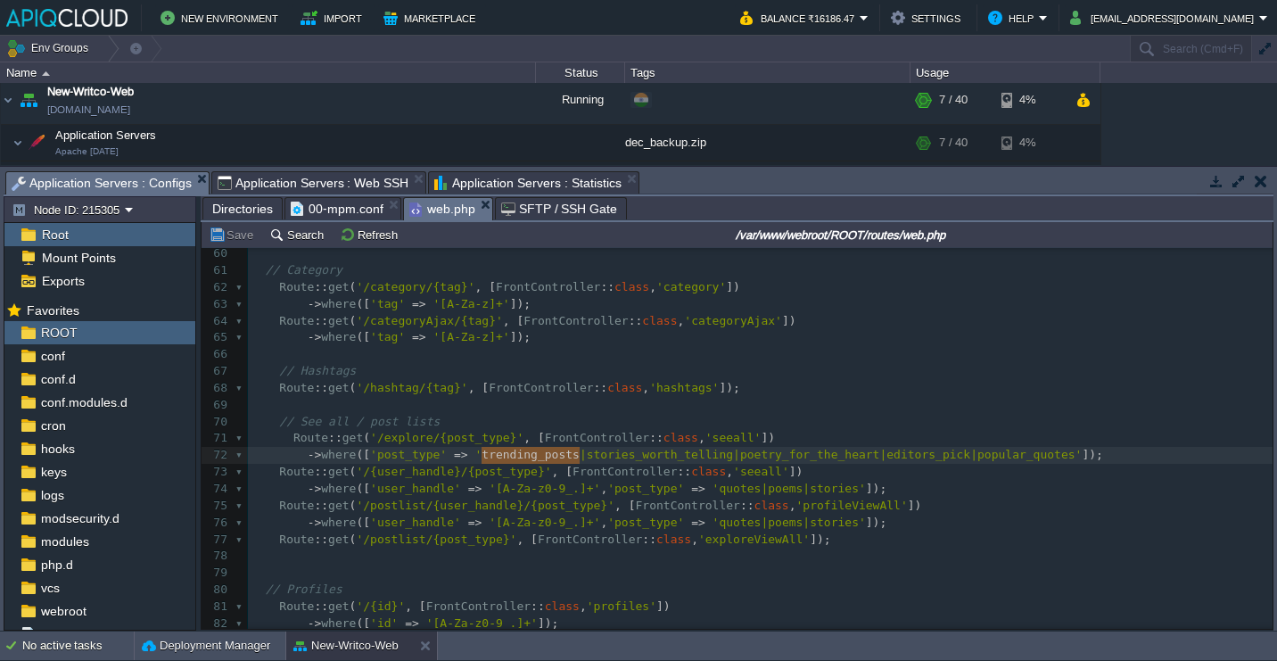
scroll to position [994, 0]
click at [502, 403] on pre "​" at bounding box center [760, 408] width 1025 height 17
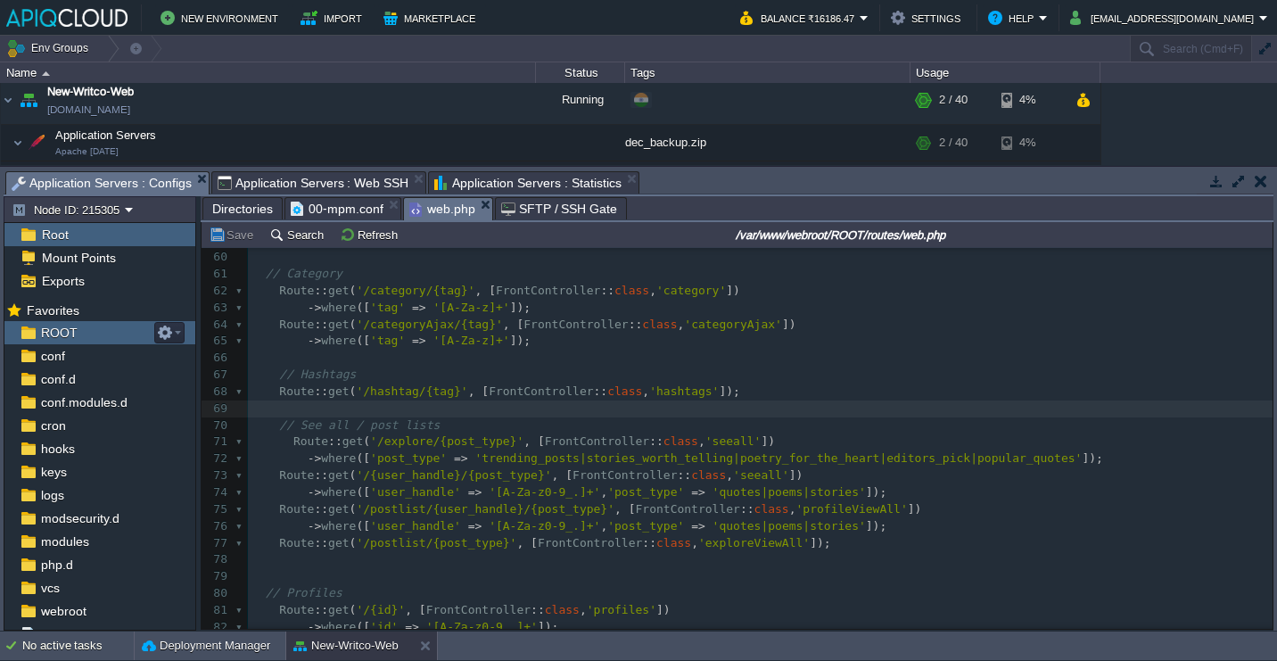
click at [128, 330] on div "ROOT" at bounding box center [99, 332] width 191 height 23
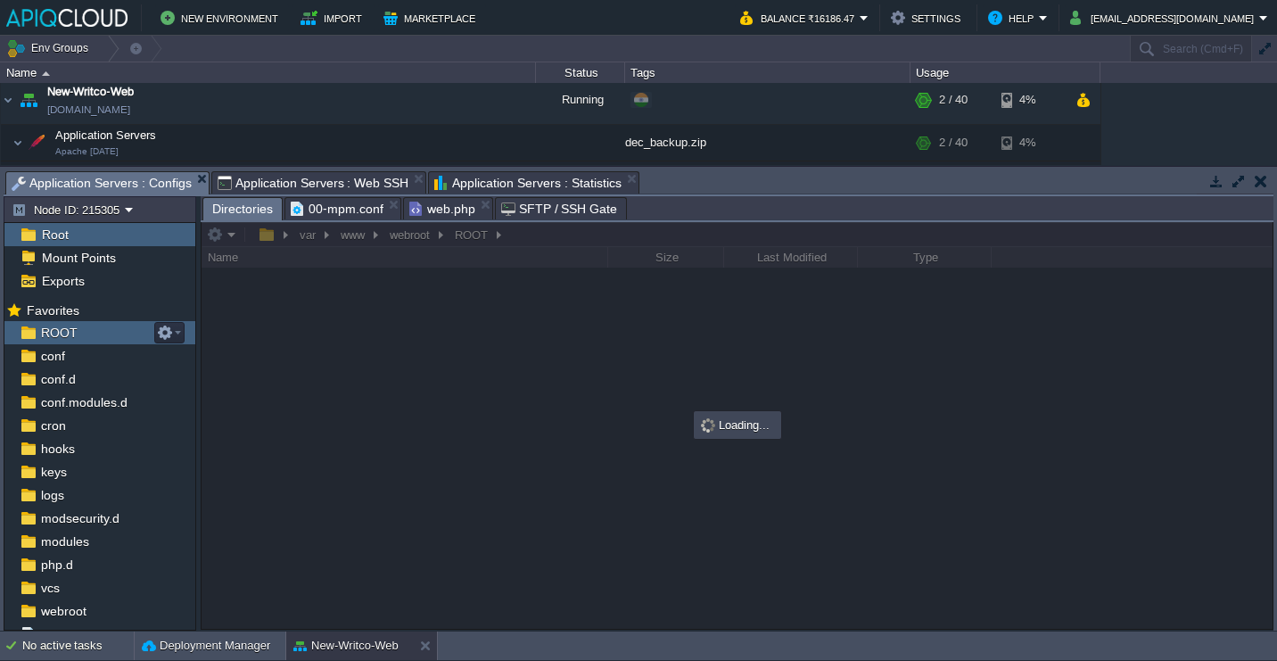
scroll to position [0, 0]
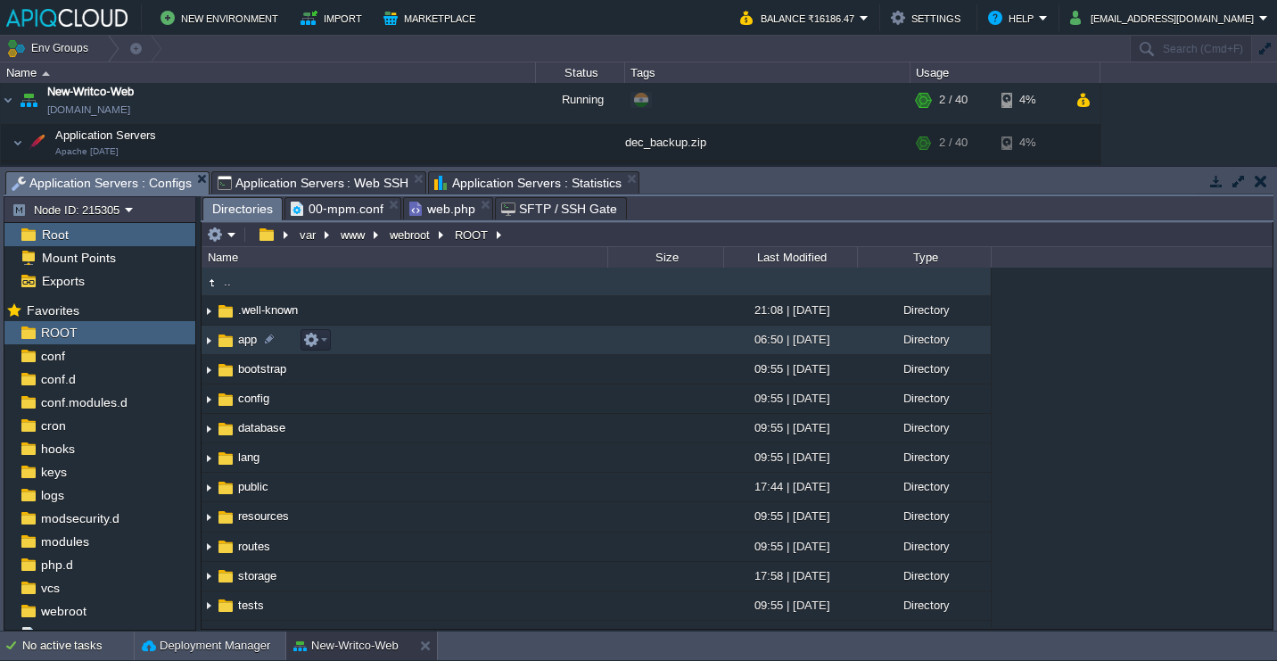
click at [210, 346] on img at bounding box center [209, 340] width 14 height 28
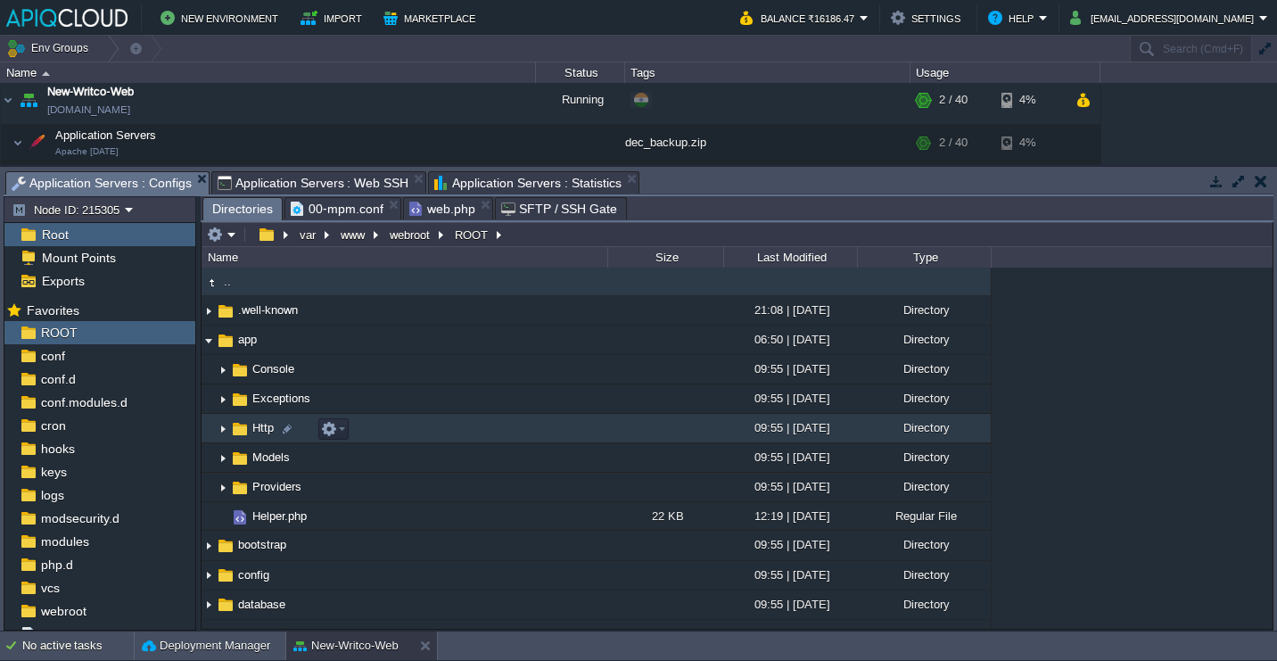
click at [218, 440] on img at bounding box center [223, 429] width 14 height 28
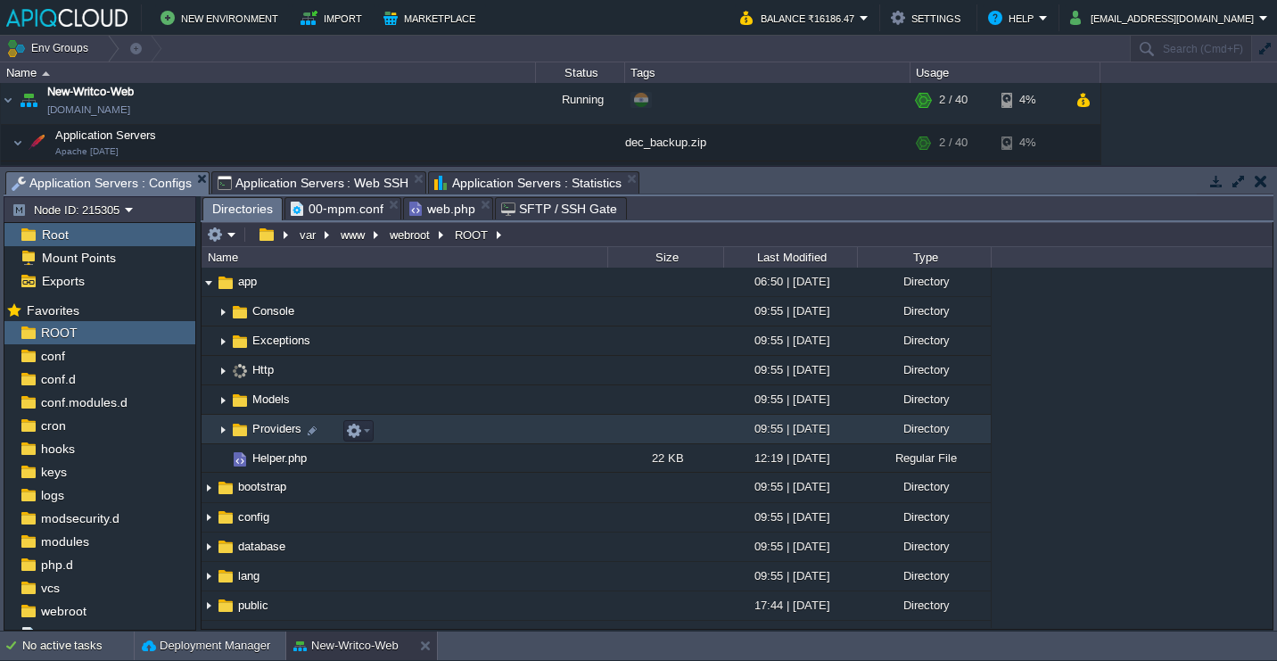
scroll to position [103, 0]
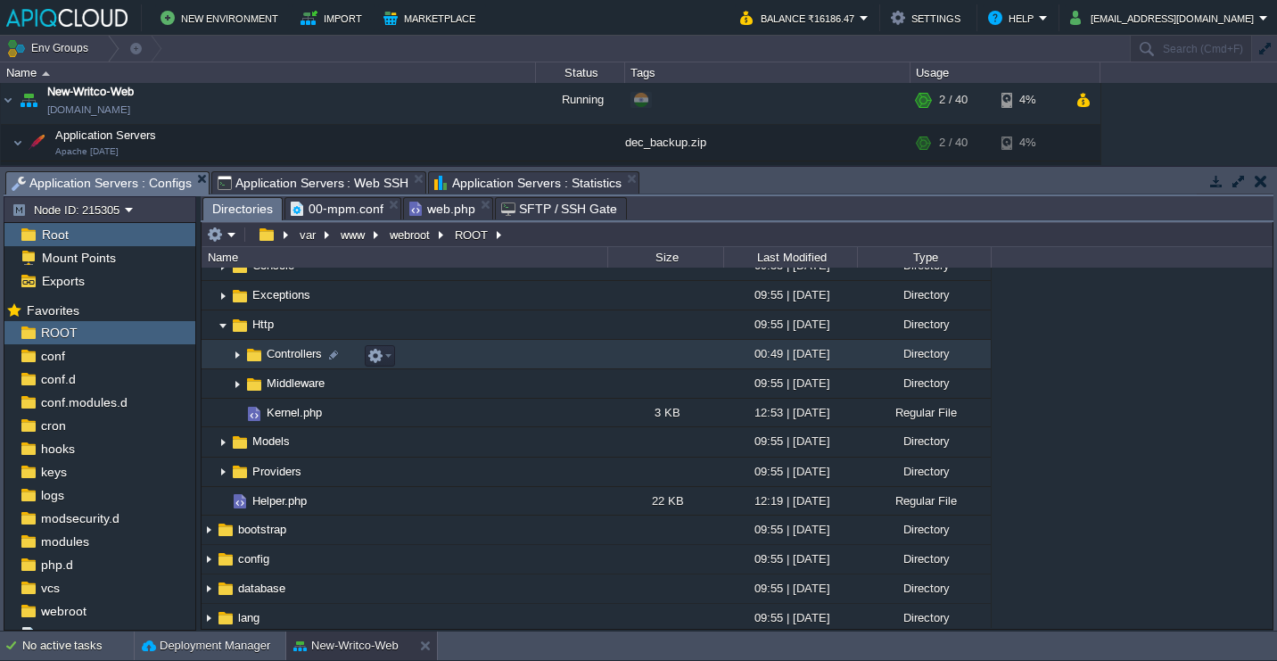
click at [235, 361] on img at bounding box center [237, 355] width 14 height 28
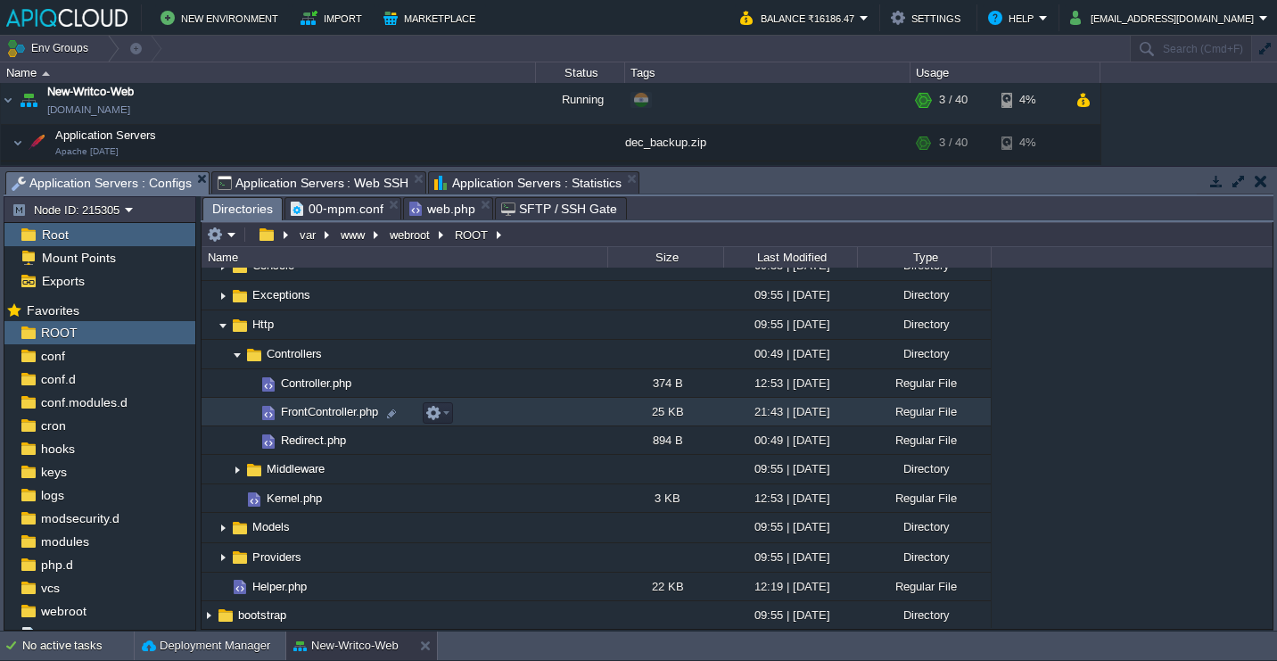
click at [499, 417] on td "FrontController.php" at bounding box center [405, 412] width 406 height 29
click at [499, 416] on td "FrontController.php" at bounding box center [405, 412] width 406 height 29
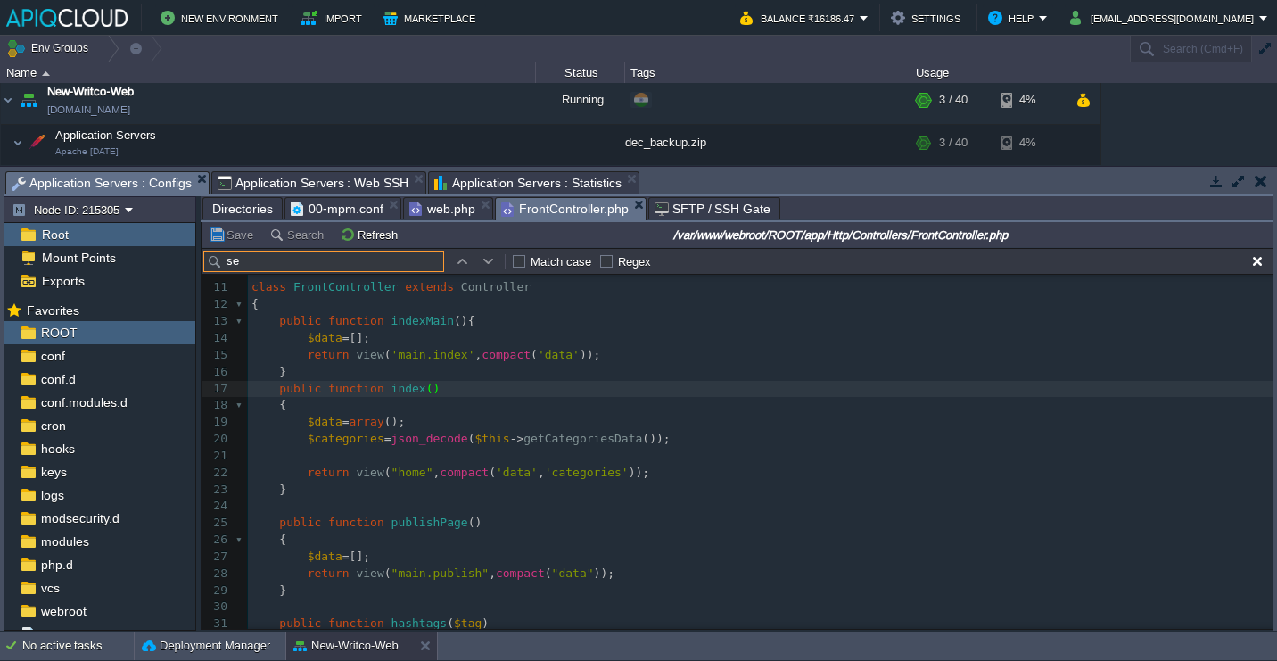
scroll to position [0, 0]
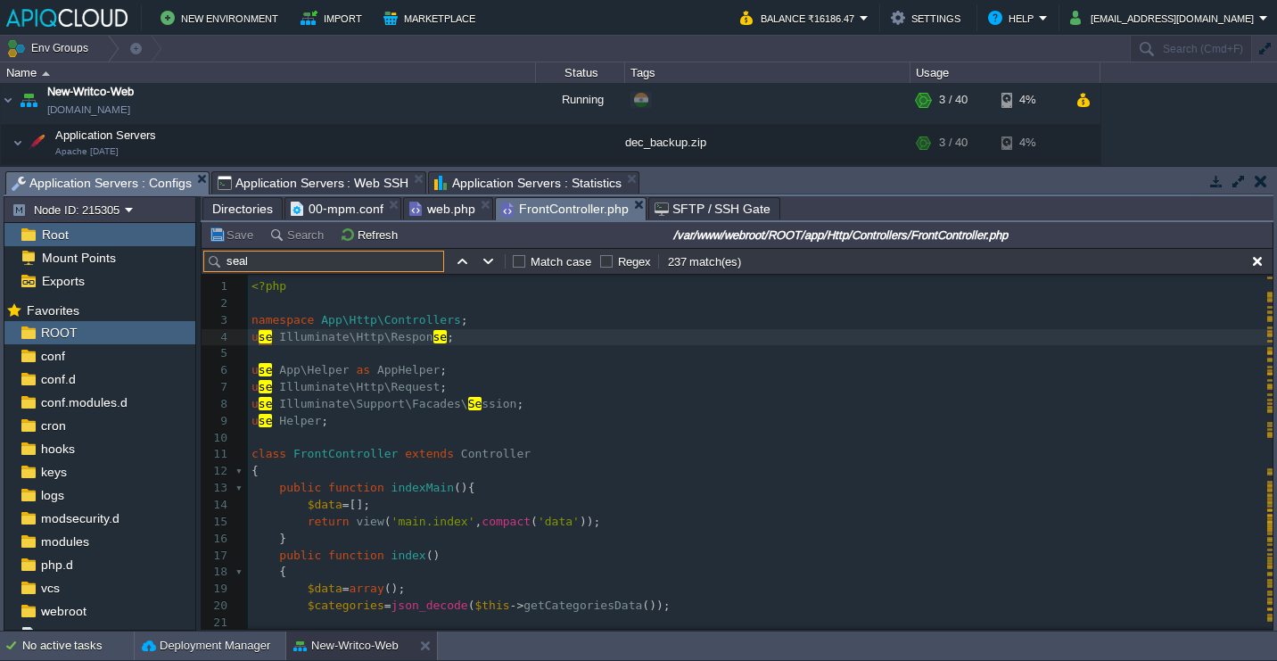
type input "seall"
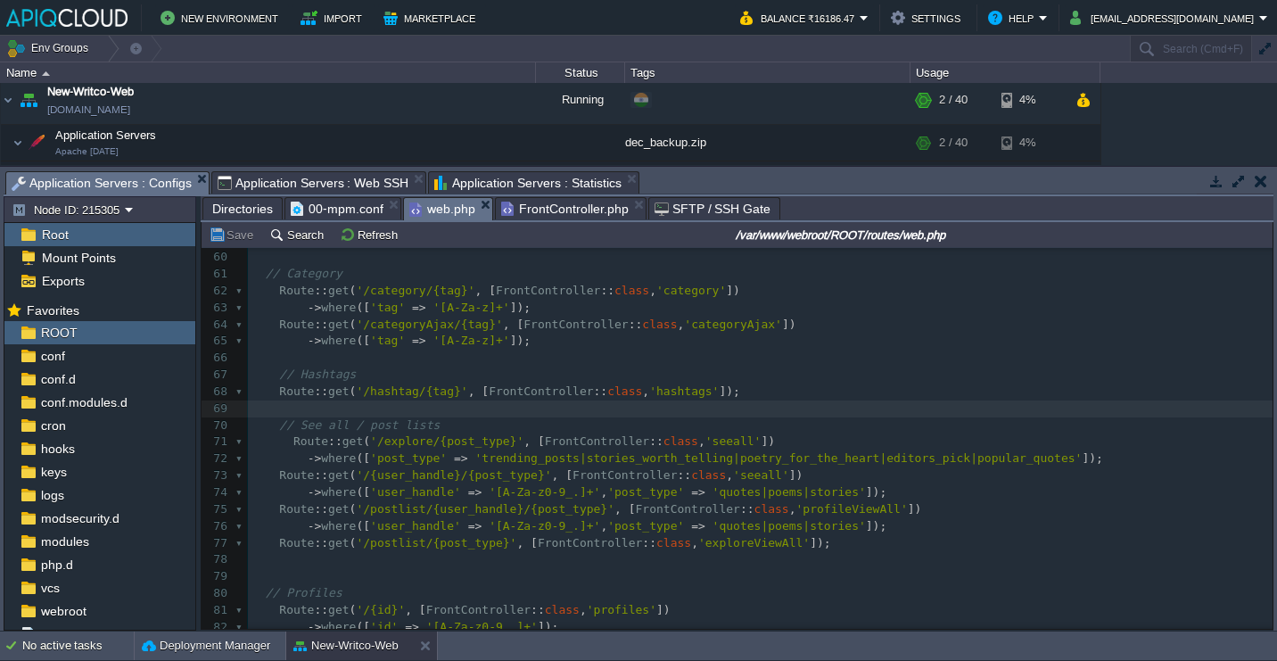
click at [431, 210] on span "web.php" at bounding box center [442, 209] width 66 height 22
click at [739, 442] on div "x 49 Route :: get ( '/about' , [ FrontController :: class , 'aboutus' ]); 50 Ro…" at bounding box center [760, 551] width 1025 height 975
type textarea "seeall"
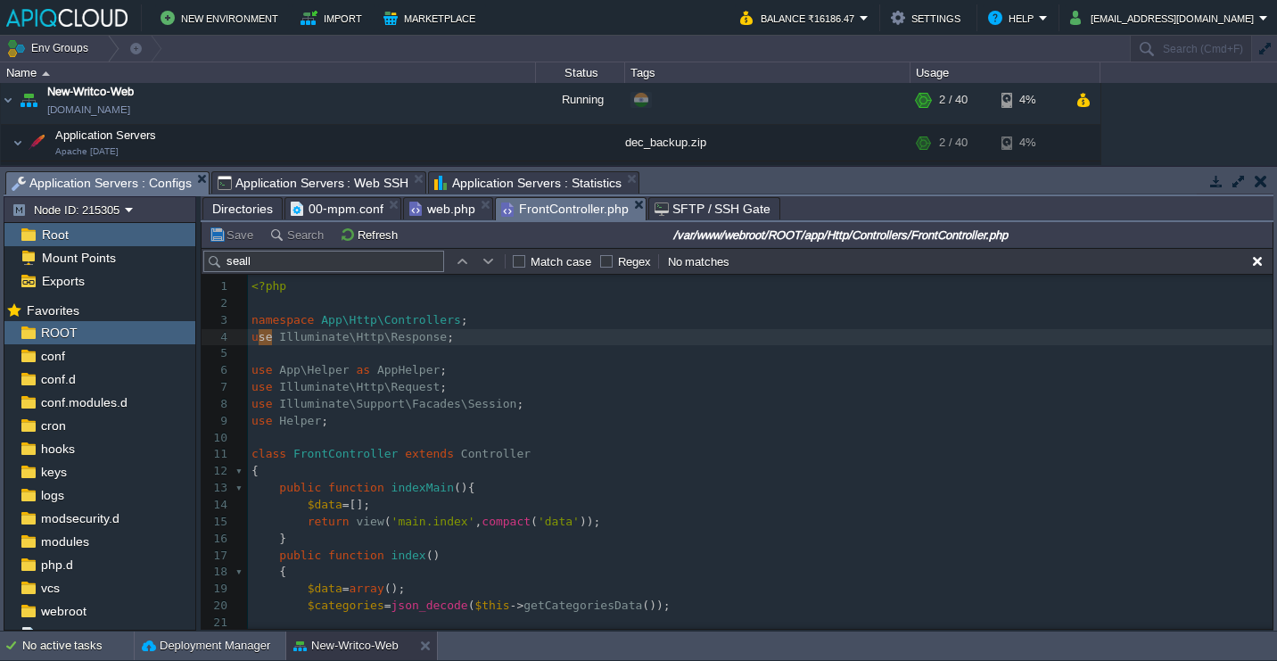
click at [540, 214] on span "FrontController.php" at bounding box center [565, 209] width 128 height 22
click at [540, 371] on pre "use App\Helper as AppHelper ;" at bounding box center [760, 370] width 1025 height 17
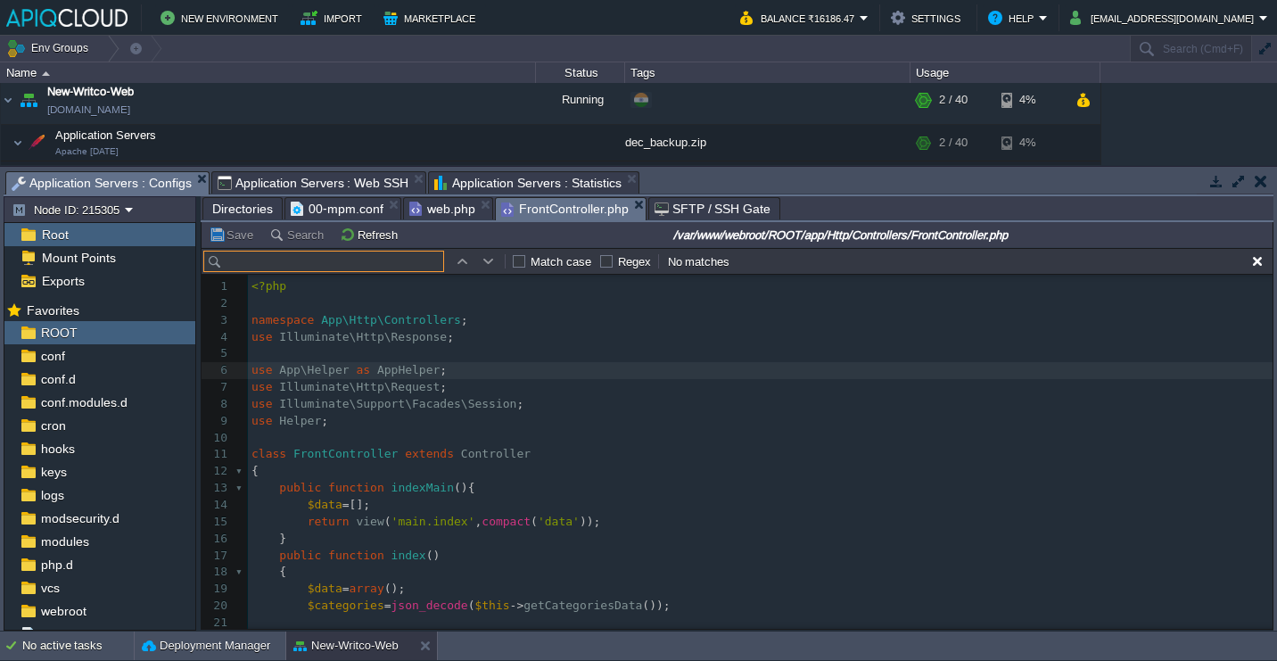
paste input "seeall"
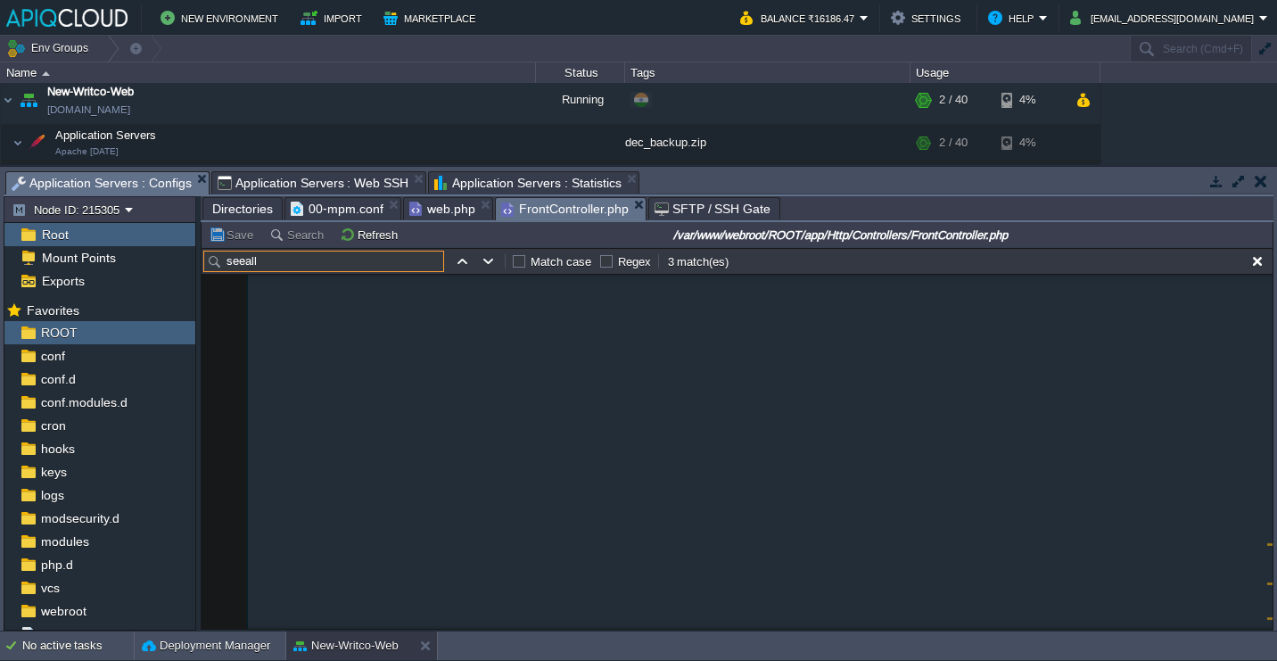
scroll to position [11626, 0]
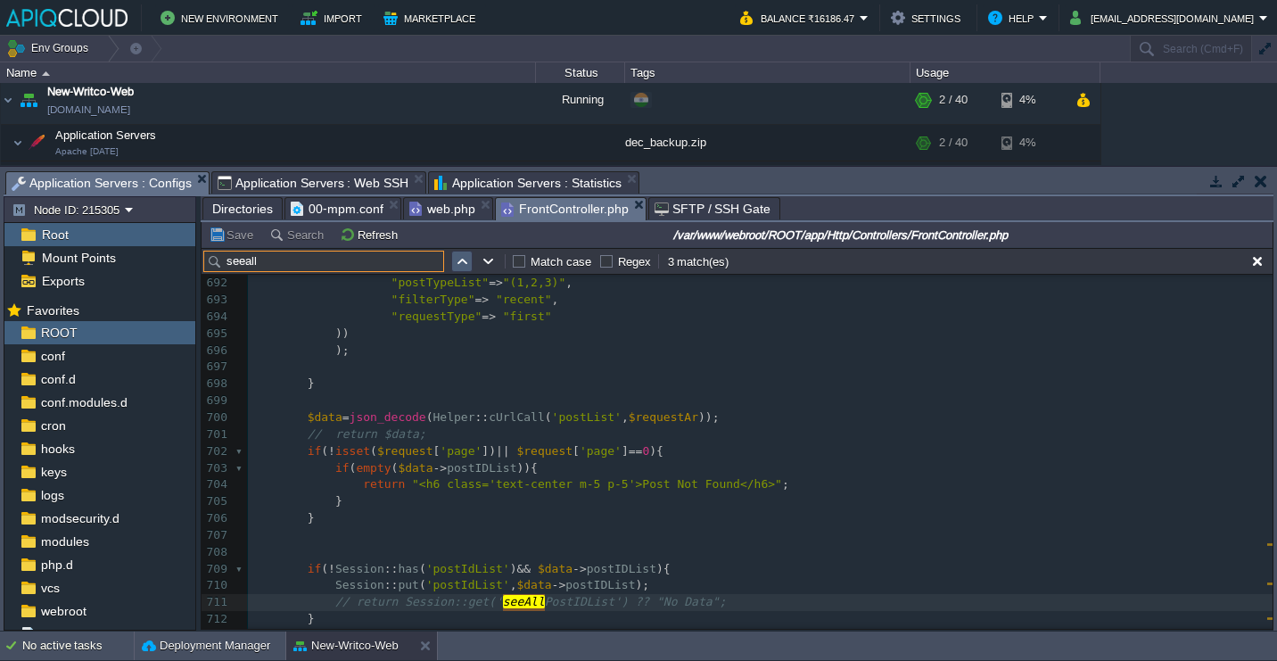
type input "seeall"
click at [458, 266] on button "button" at bounding box center [462, 261] width 16 height 16
type textarea "seeall"
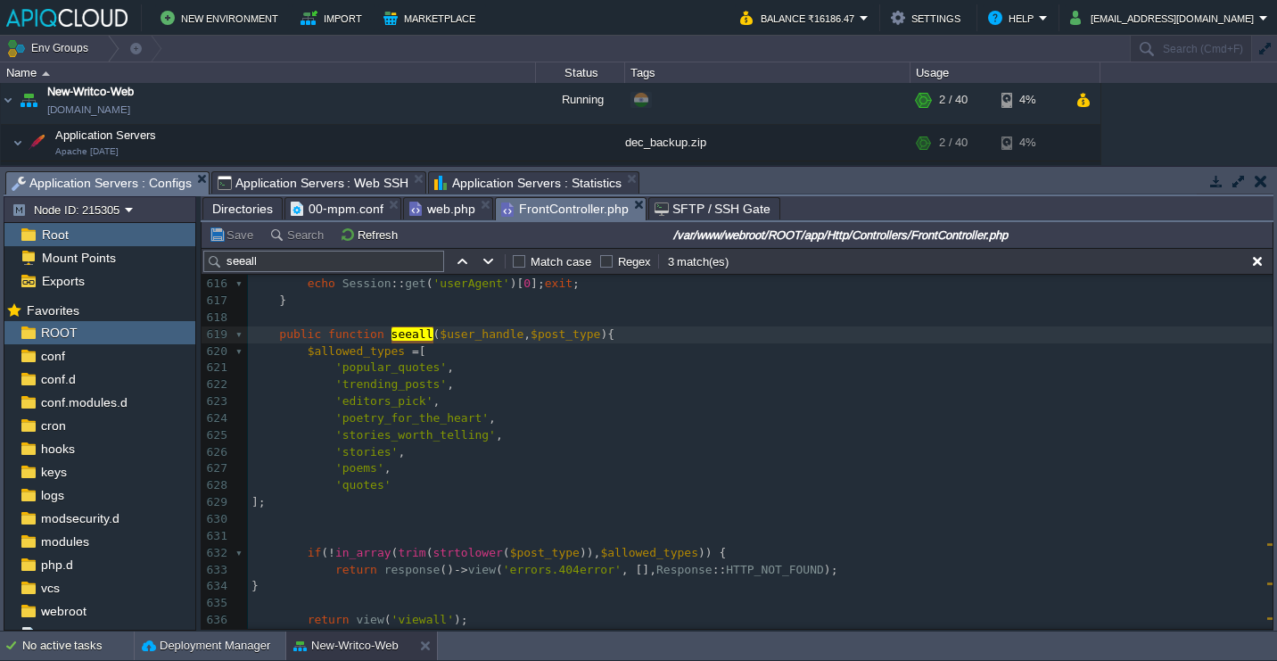
click at [417, 367] on span "'popular_quotes'" at bounding box center [390, 366] width 111 height 13
type textarea "popular_quotes"
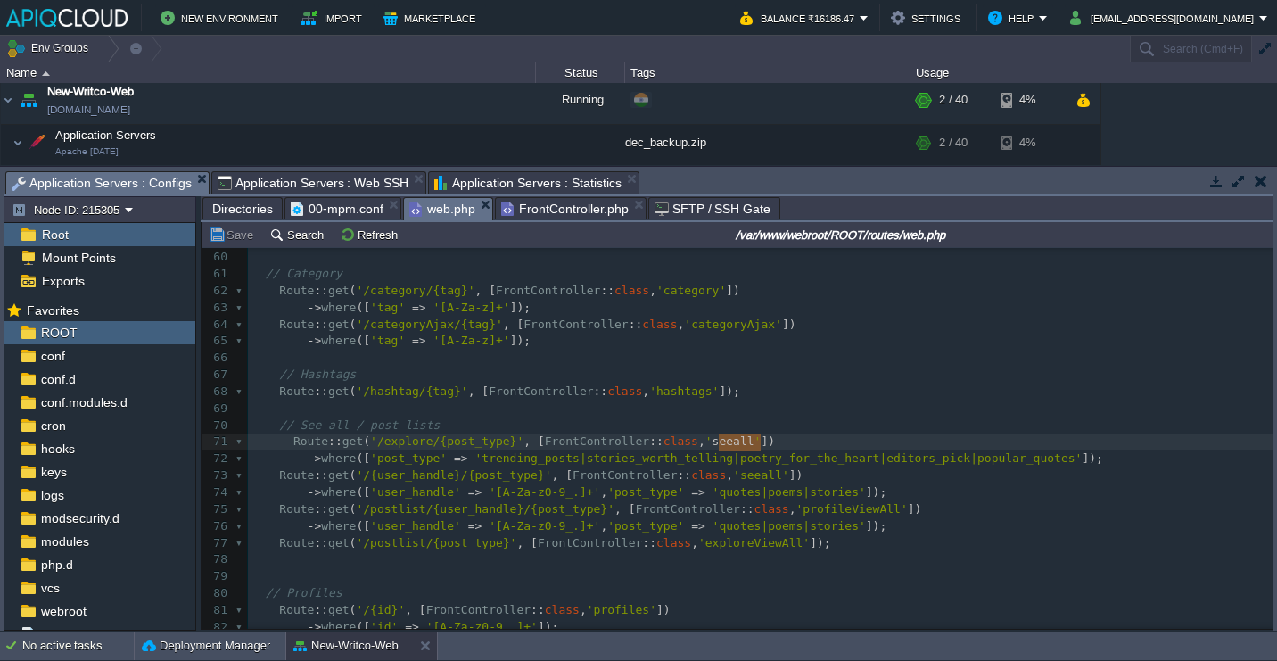
click at [444, 215] on span "web.php" at bounding box center [442, 209] width 66 height 22
click at [1019, 458] on div "x 49 Route :: get ( '/about' , [ FrontController :: class , 'aboutus' ]); 50 Ro…" at bounding box center [760, 551] width 1025 height 975
type textarea "popular_quotes"
click at [517, 211] on span "FrontController.php" at bounding box center [565, 208] width 128 height 21
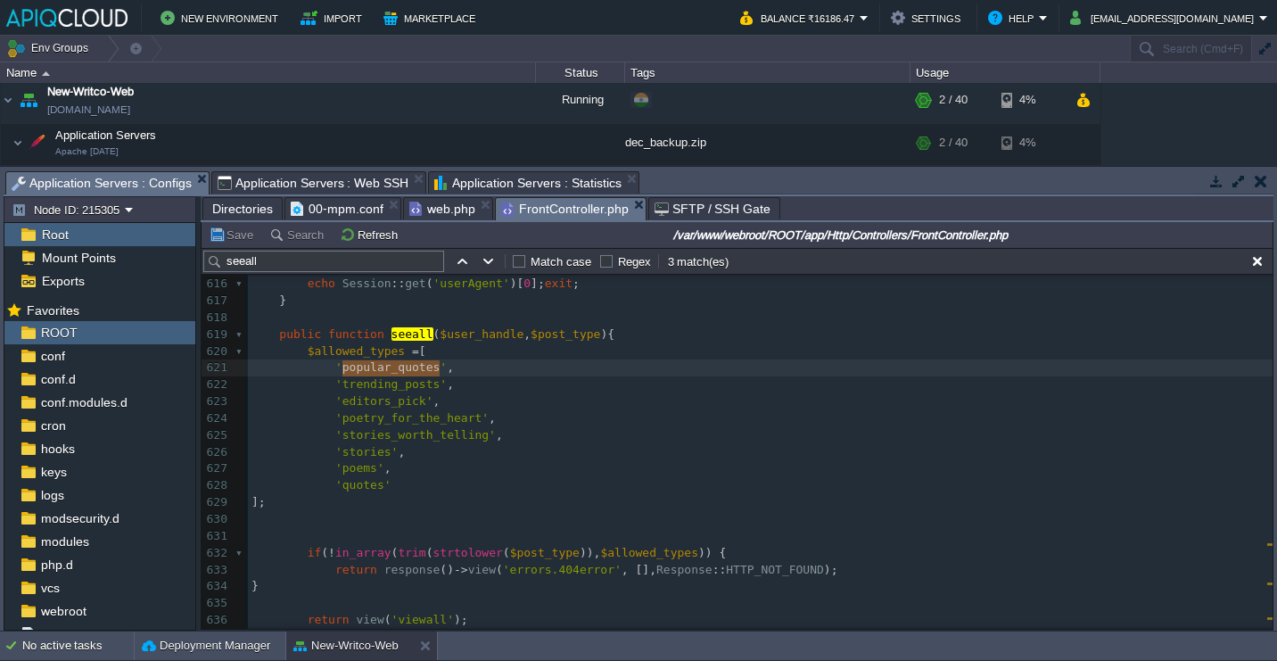
click at [447, 208] on span "web.php" at bounding box center [442, 208] width 66 height 21
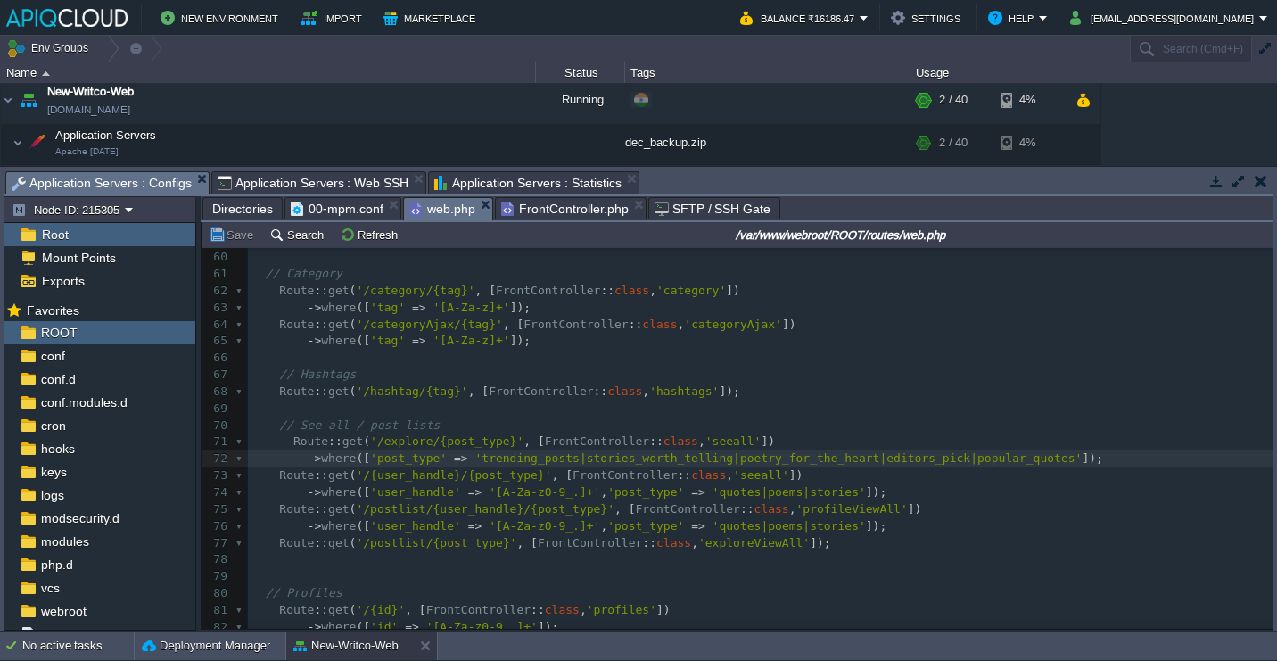
click at [558, 209] on span "FrontController.php" at bounding box center [565, 208] width 128 height 21
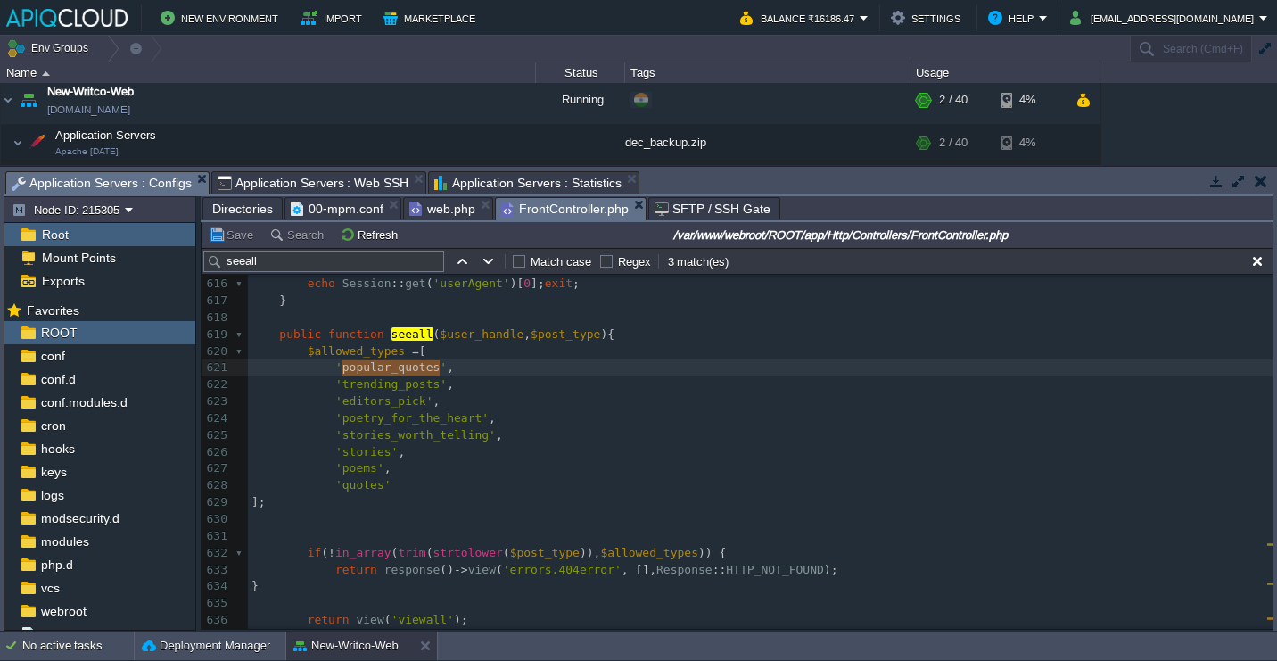
click at [405, 392] on div "x 605 return response () -> view ( 'errors.404error' , [], Response :: HTTP_NOT…" at bounding box center [760, 452] width 1025 height 722
type textarea "trending_posts"
click at [437, 219] on span "web.php" at bounding box center [442, 208] width 66 height 21
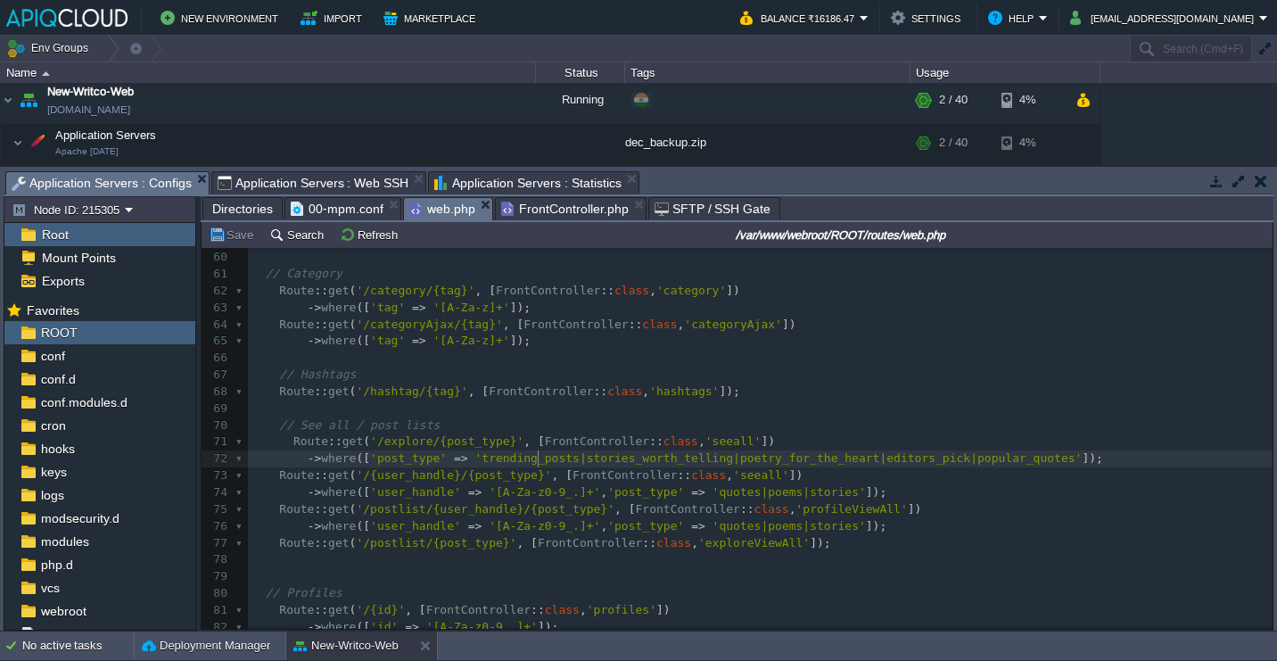
click at [538, 466] on div "x 49 Route :: get ( '/about' , [ FrontController :: class , 'aboutus' ]); 50 Ro…" at bounding box center [760, 551] width 1025 height 975
type textarea "trending_posts"
click at [549, 217] on span "FrontController.php" at bounding box center [565, 208] width 128 height 21
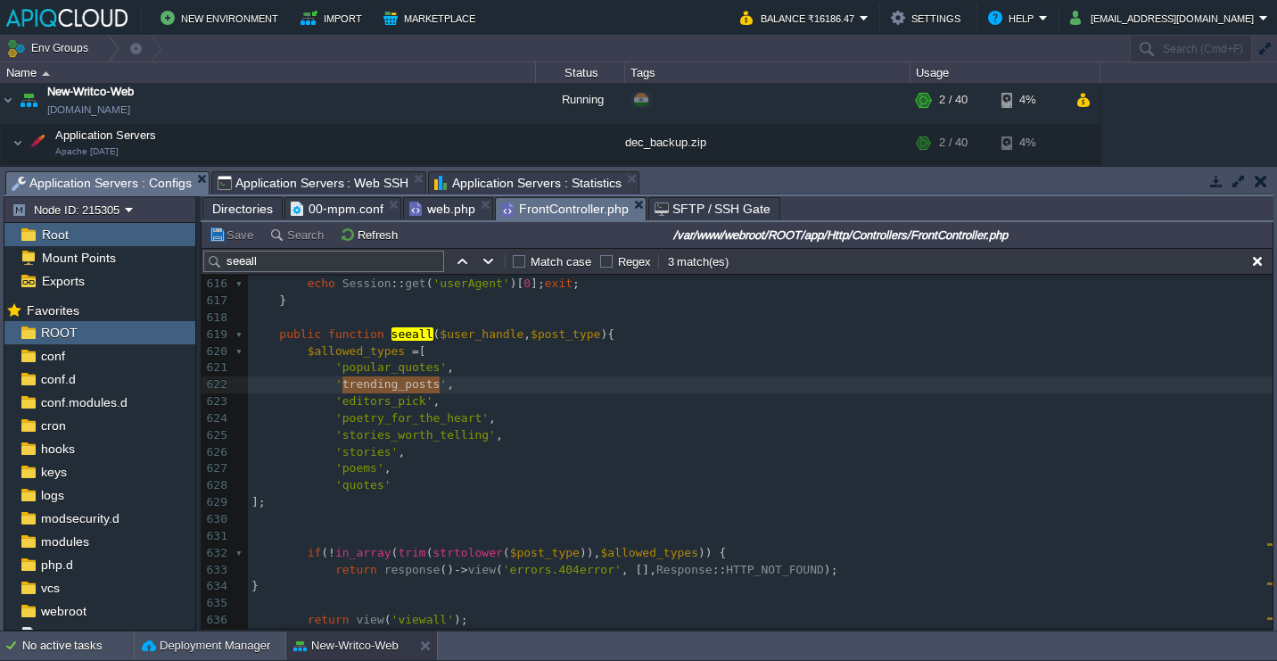
click at [387, 399] on div "x 605 return response () -> view ( 'errors.404error' , [], Response :: HTTP_NOT…" at bounding box center [760, 452] width 1025 height 722
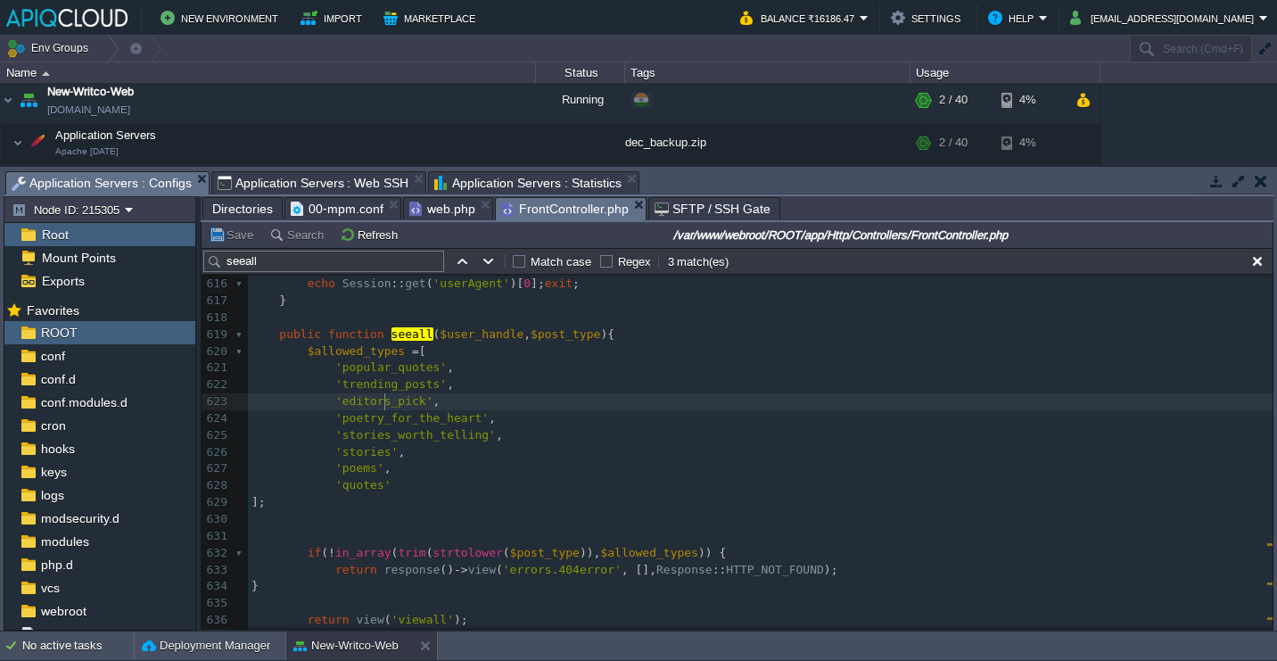
type textarea "editors_pick"
click at [433, 212] on span "web.php" at bounding box center [442, 208] width 66 height 21
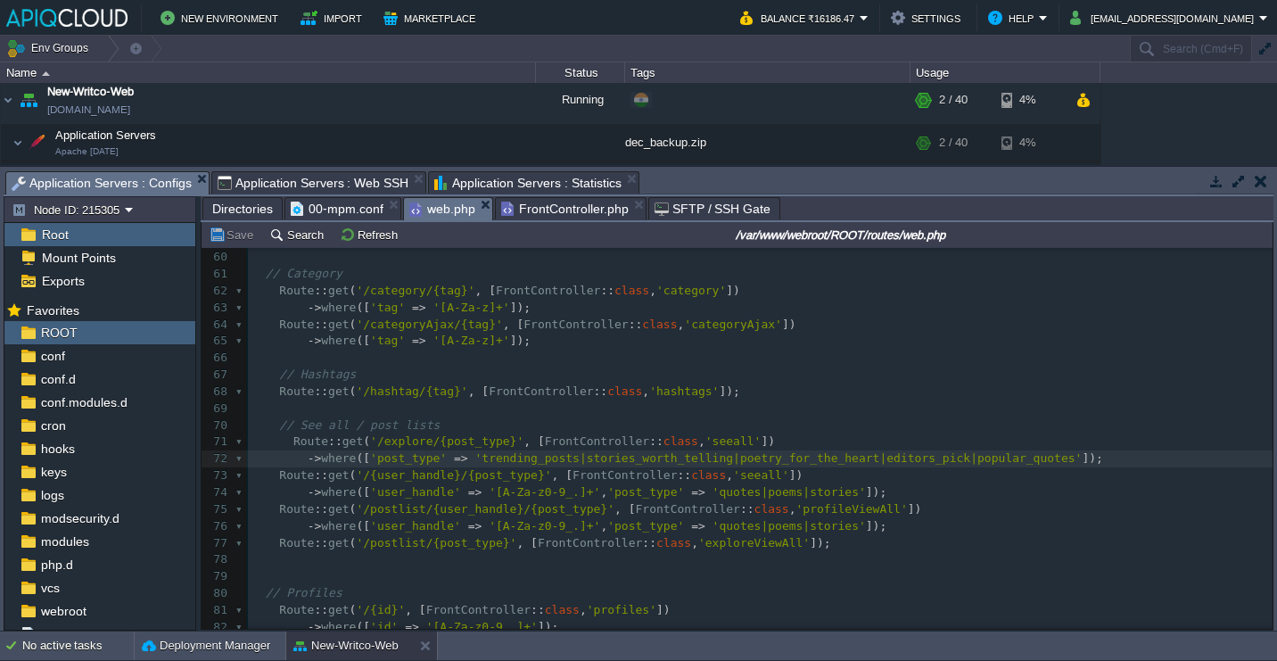
click at [897, 458] on span "'trending_posts|stories_worth_telling|poetry_for_the_heart|editors_pick|popular…" at bounding box center [777, 457] width 607 height 13
type textarea "editors_pick"
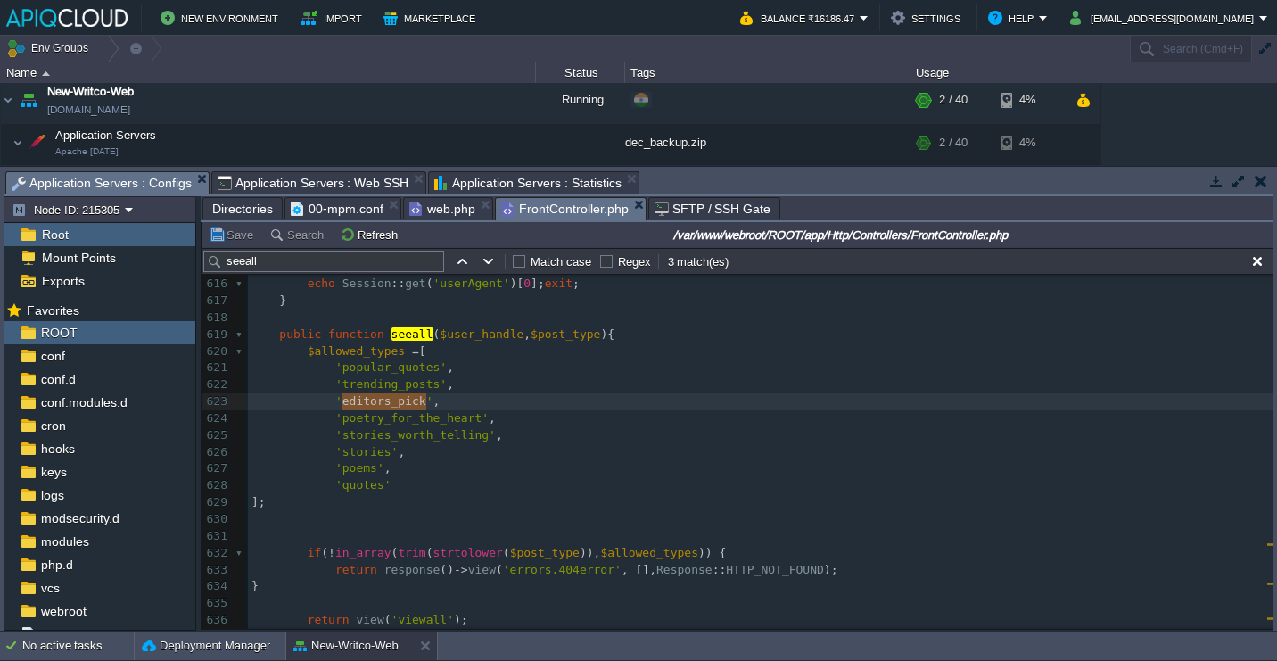
click at [576, 219] on span "FrontController.php" at bounding box center [565, 209] width 128 height 22
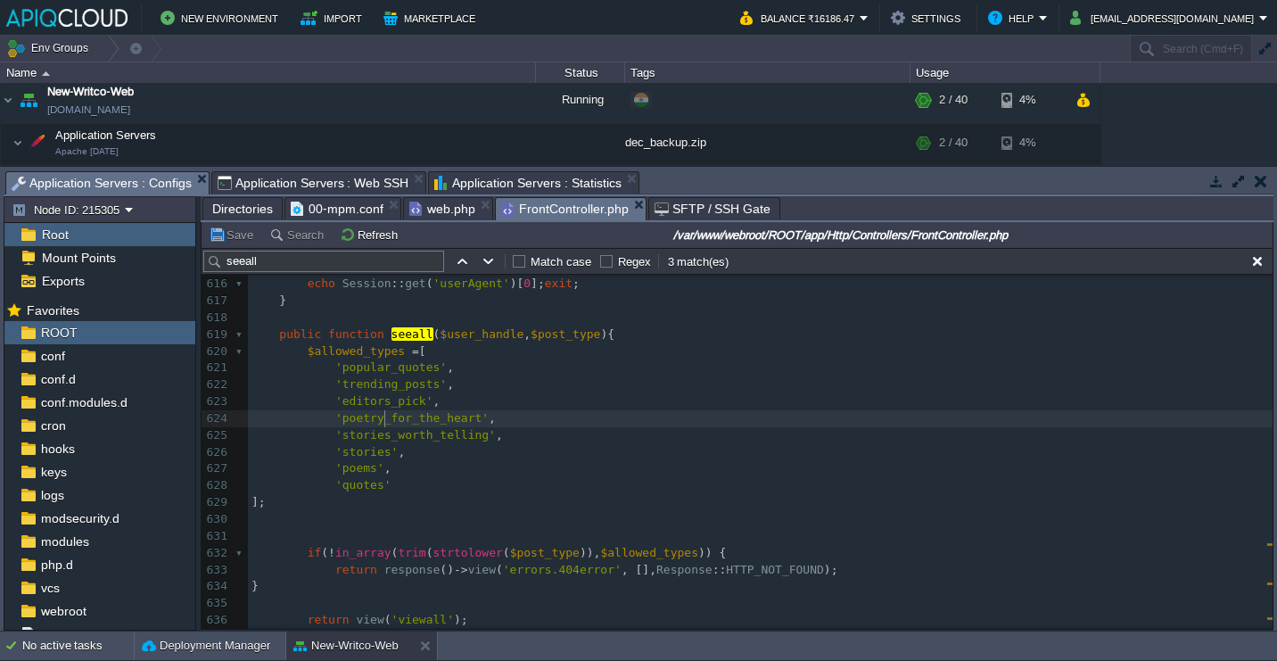
click at [384, 421] on div "x 605 return response () -> view ( 'errors.404error' , [], Response :: HTTP_NOT…" at bounding box center [760, 452] width 1025 height 722
type textarea "poetry_for_the_heart"
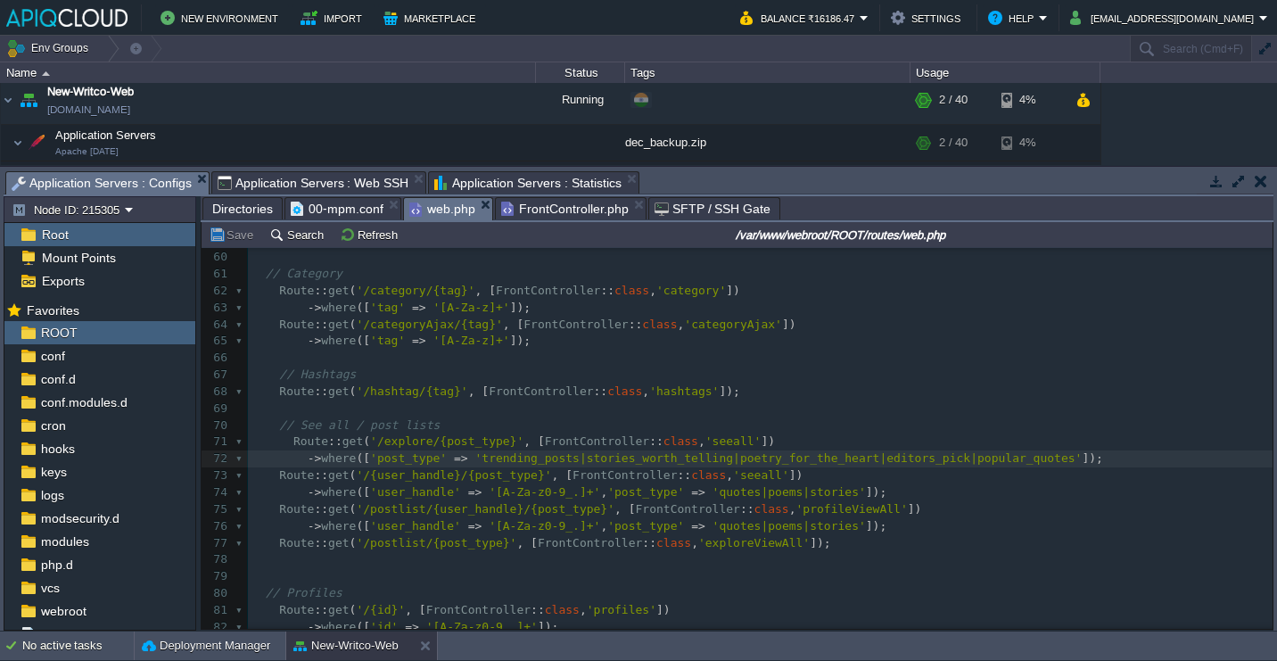
click at [425, 216] on span "web.php" at bounding box center [442, 209] width 66 height 22
click at [788, 458] on span "'trending_posts|stories_worth_telling|poetry_for_the_heart|editors_pick|popular…" at bounding box center [777, 457] width 607 height 13
type textarea "poetry_for_the_heart"
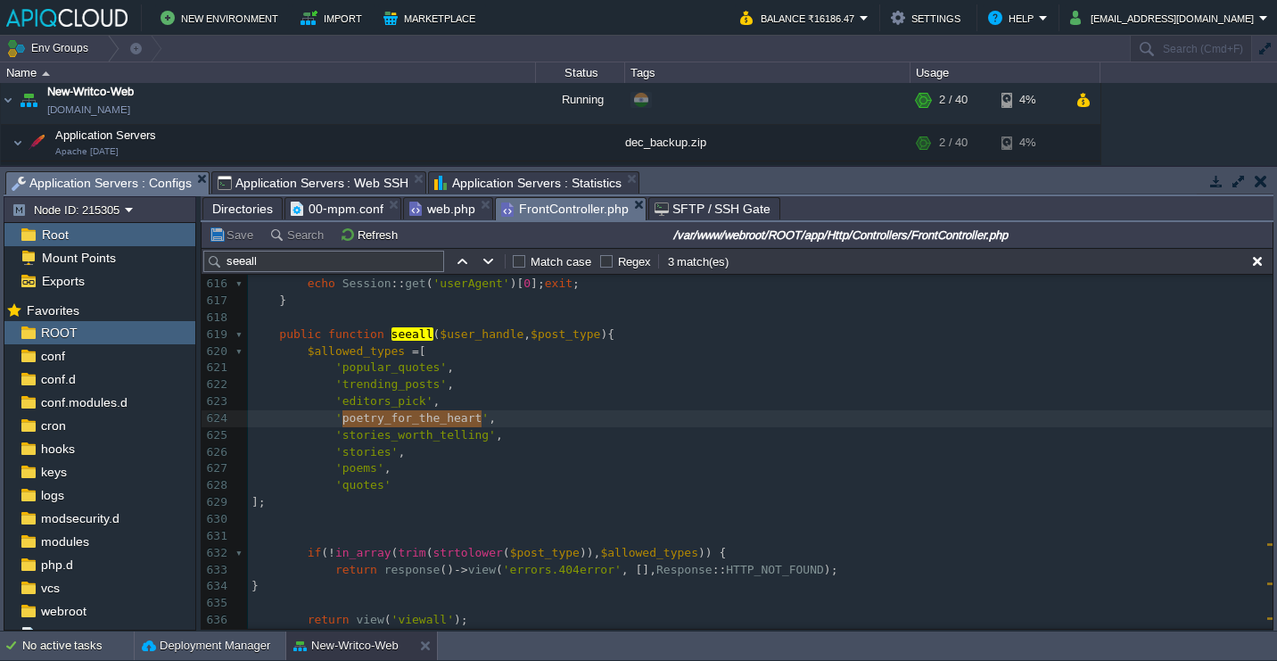
click at [519, 209] on span "FrontController.php" at bounding box center [565, 209] width 128 height 22
click at [444, 441] on span "'stories_worth_telling'" at bounding box center [415, 434] width 161 height 13
type textarea "stories_worth_telling"
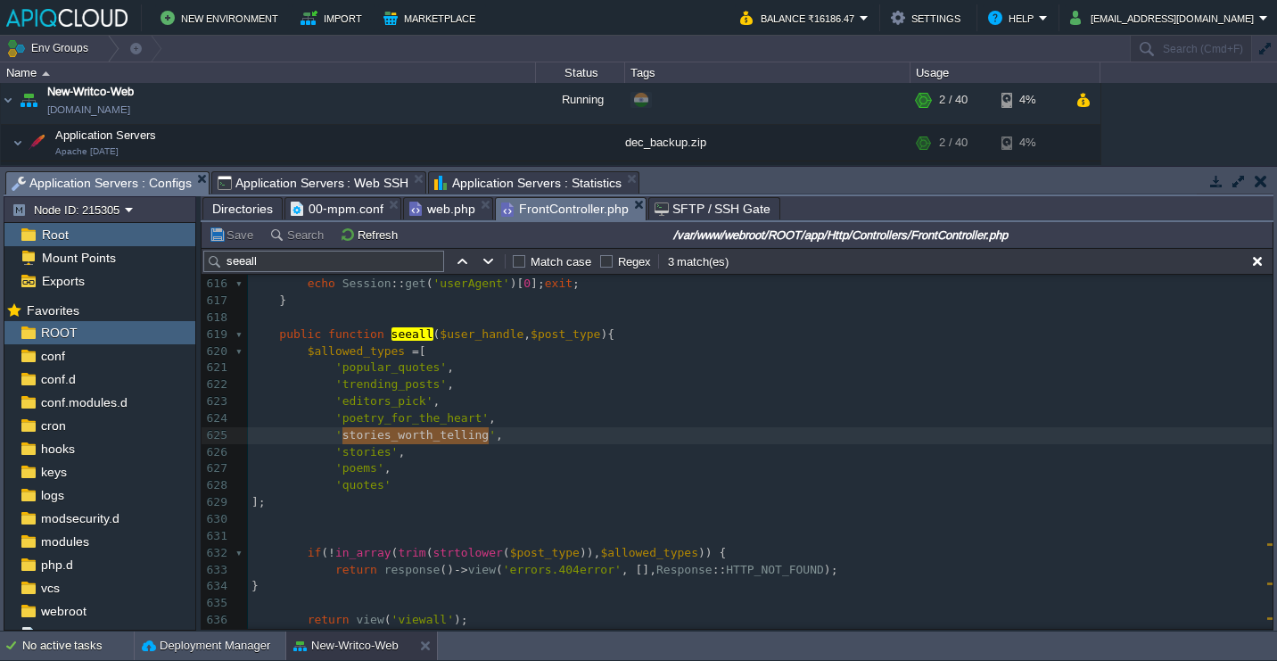
click at [436, 212] on span "web.php" at bounding box center [442, 208] width 66 height 21
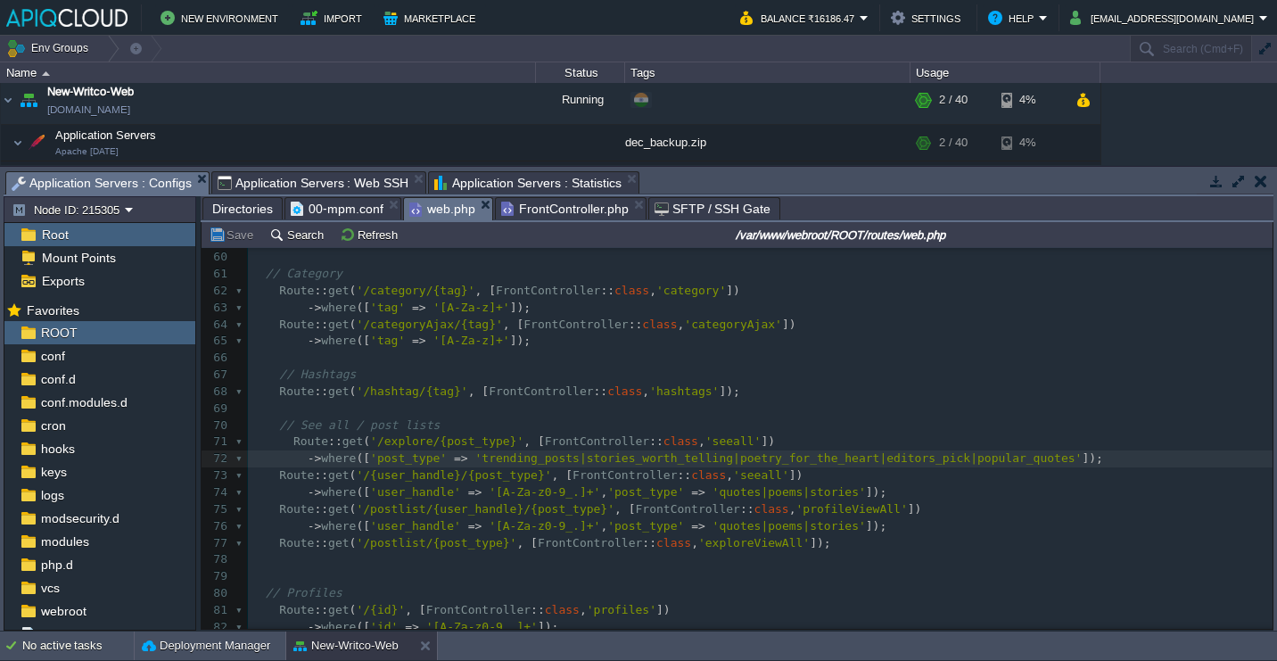
click at [670, 459] on div "x 49 Route :: get ( '/about' , [ FrontController :: class , 'aboutus' ]); 50 Ro…" at bounding box center [760, 551] width 1025 height 975
type textarea "stories_worth_telling"
click at [557, 208] on span "FrontController.php" at bounding box center [565, 208] width 128 height 21
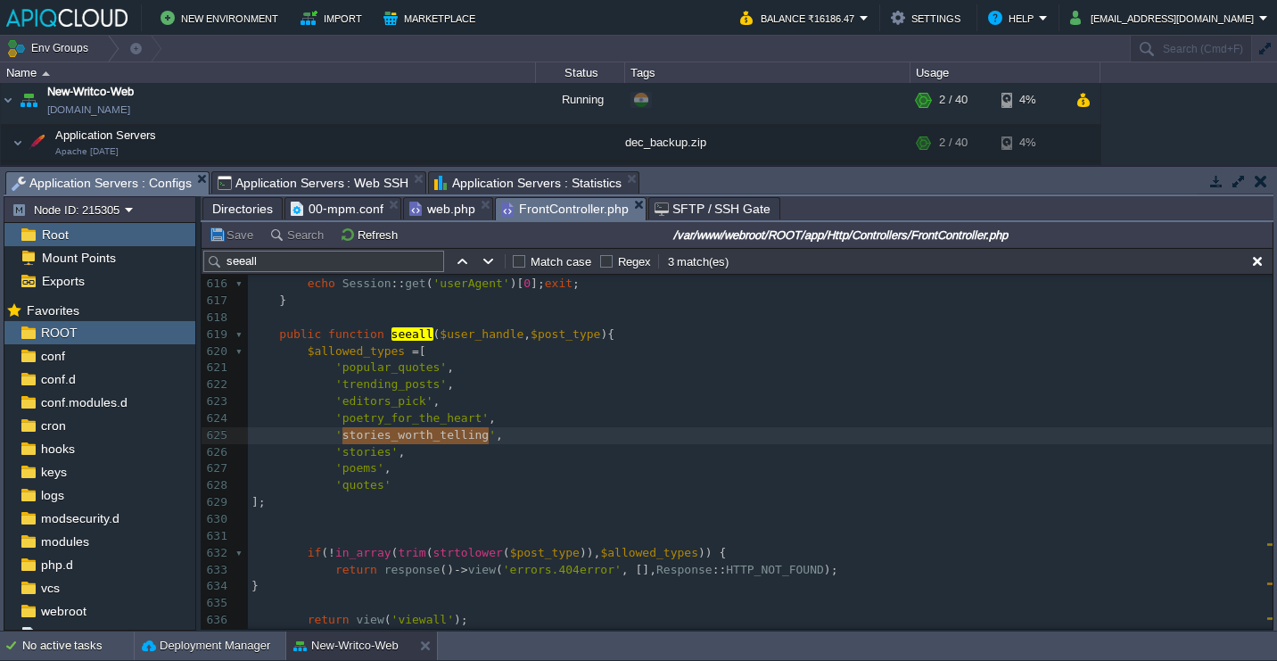
click at [376, 457] on div "x 605 return response () -> view ( 'errors.404error' , [], Response :: HTTP_NOT…" at bounding box center [760, 452] width 1025 height 722
type textarea "stories"
click at [436, 217] on span "web.php" at bounding box center [442, 208] width 66 height 21
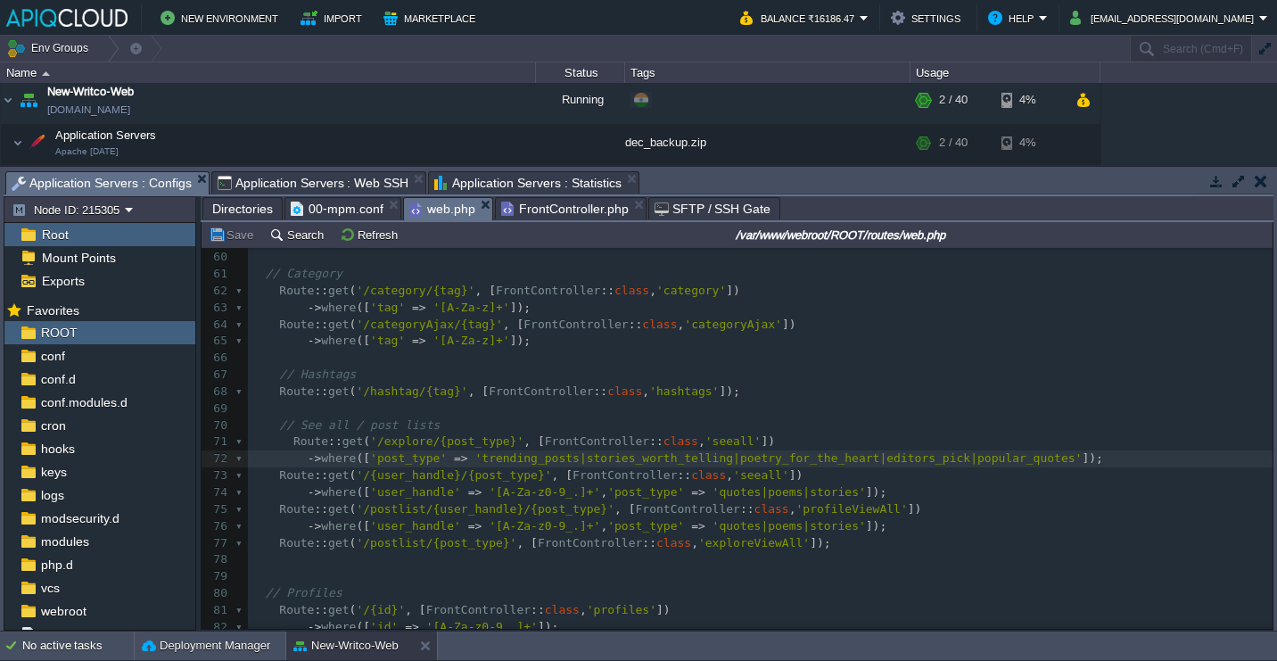
click at [1075, 458] on div "x 49 Route :: get ( '/about' , [ FrontController :: class , 'aboutus' ]); 50 Ro…" at bounding box center [760, 551] width 1025 height 975
click at [557, 217] on span "FrontController.php" at bounding box center [565, 208] width 128 height 21
click at [450, 217] on span "web.php" at bounding box center [442, 209] width 66 height 22
click at [843, 491] on span "'quotes|poems|stories'" at bounding box center [789, 491] width 153 height 13
type textarea "stories"
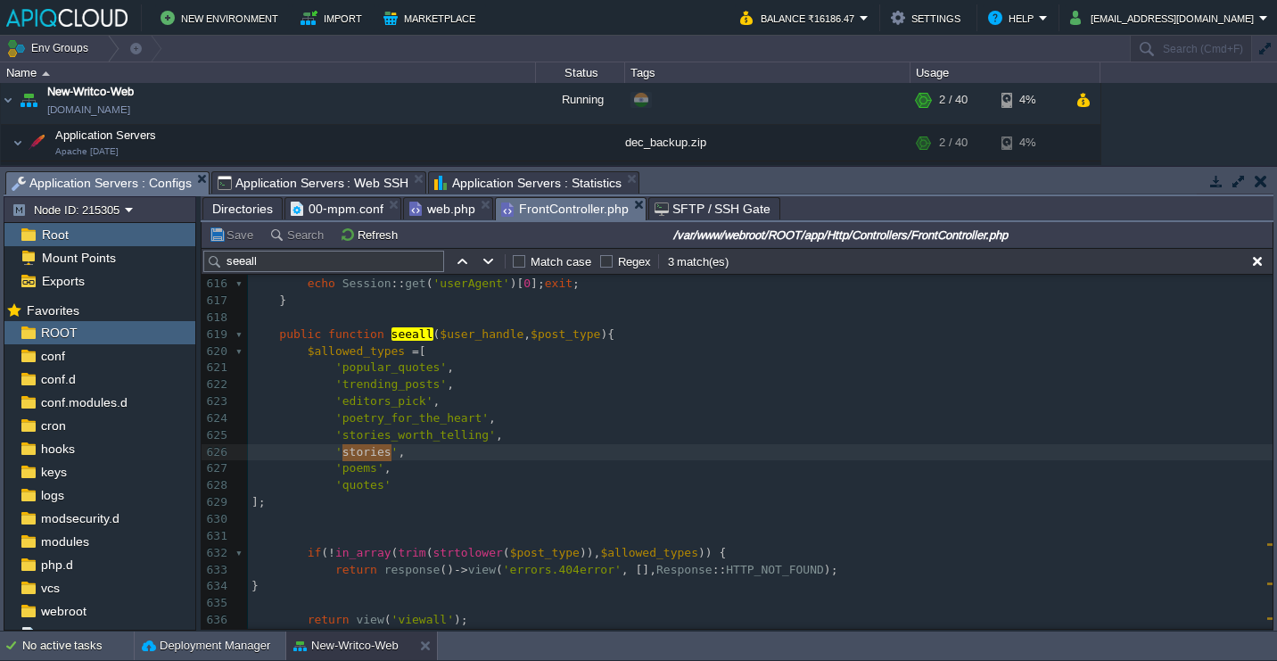
click at [569, 217] on span "FrontController.php" at bounding box center [565, 209] width 128 height 22
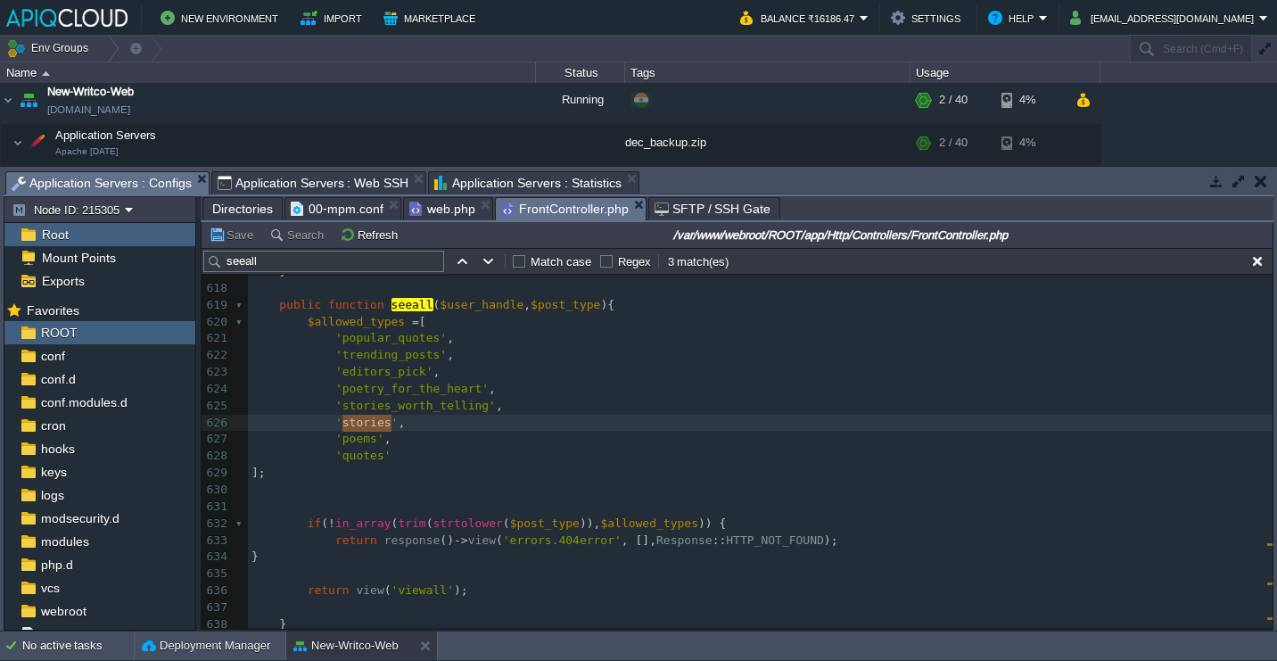
scroll to position [10376, 0]
click at [444, 213] on span "web.php" at bounding box center [442, 208] width 66 height 21
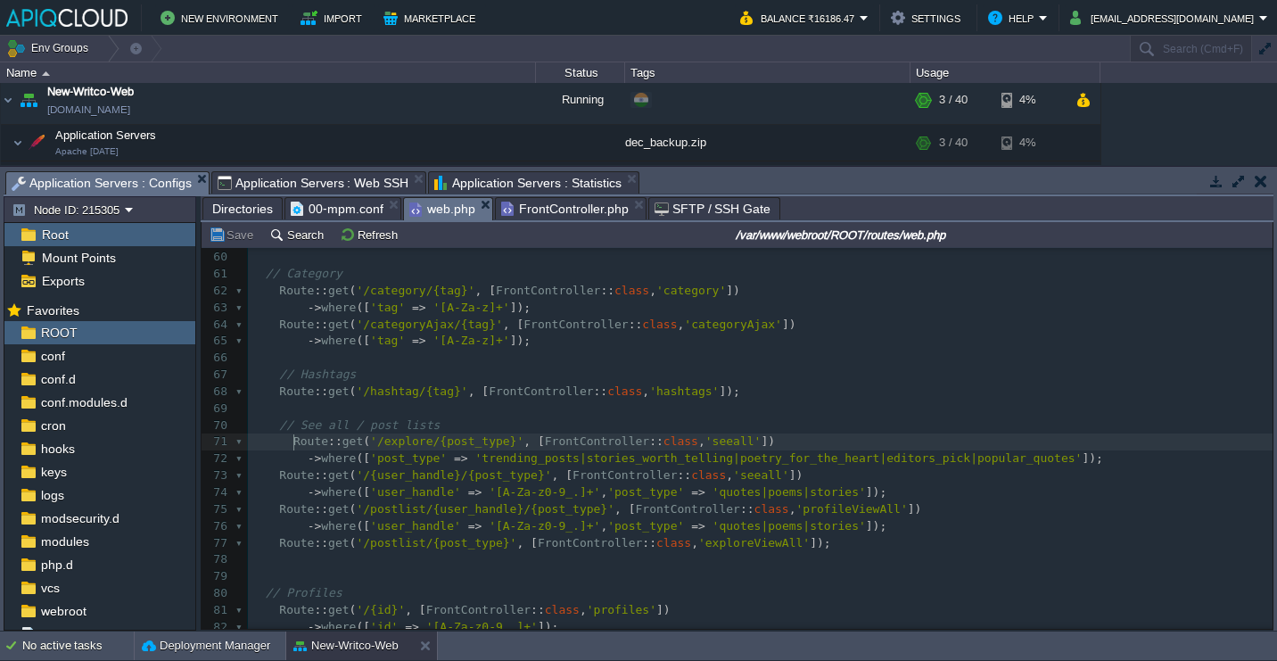
click at [296, 446] on div "x 49 Route :: get ( '/about' , [ FrontController :: class , 'aboutus' ]); 50 Ro…" at bounding box center [760, 551] width 1025 height 975
click at [243, 230] on button "Save" at bounding box center [234, 235] width 50 height 16
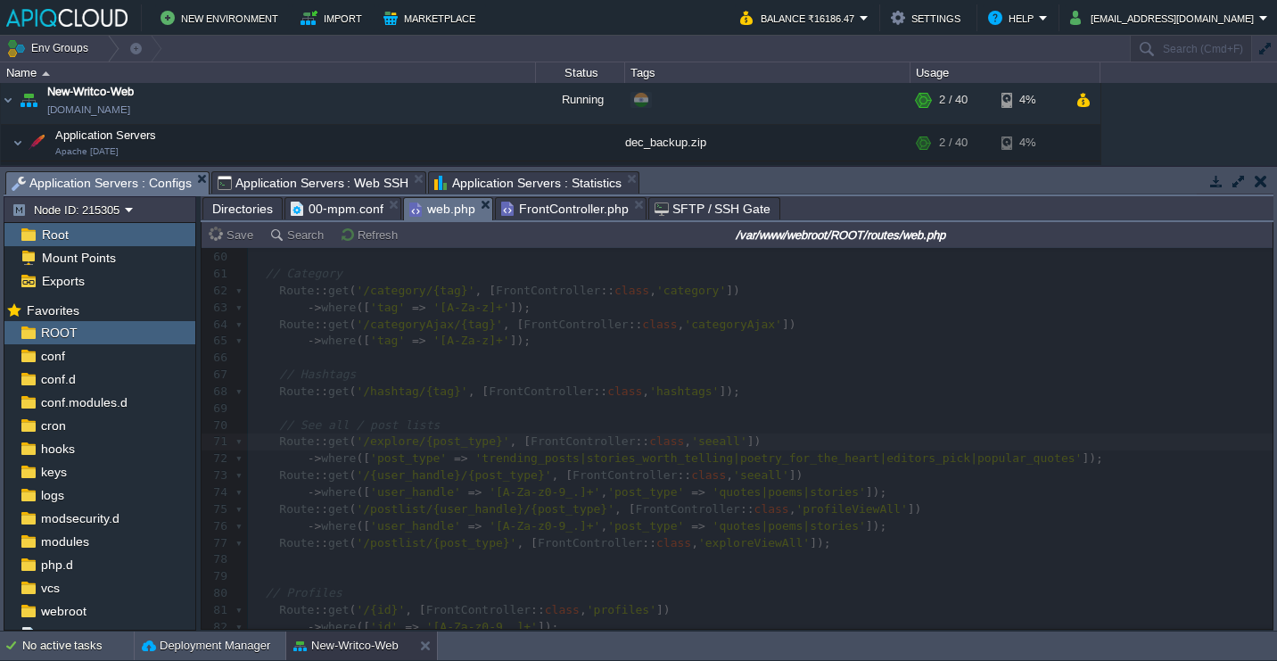
click at [517, 201] on span "FrontController.php" at bounding box center [565, 208] width 128 height 21
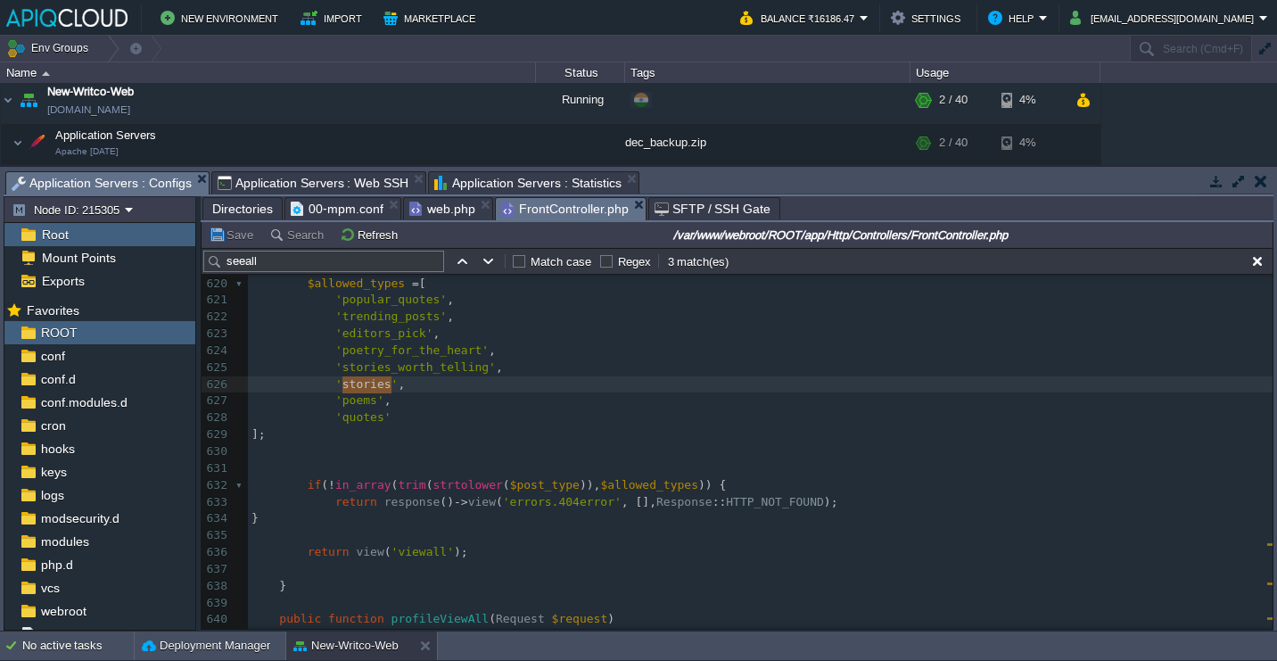
scroll to position [10410, 0]
click at [533, 490] on div "x 605 return response () -> view ( 'errors.404error' , [], Response :: HTTP_NOT…" at bounding box center [760, 406] width 1025 height 756
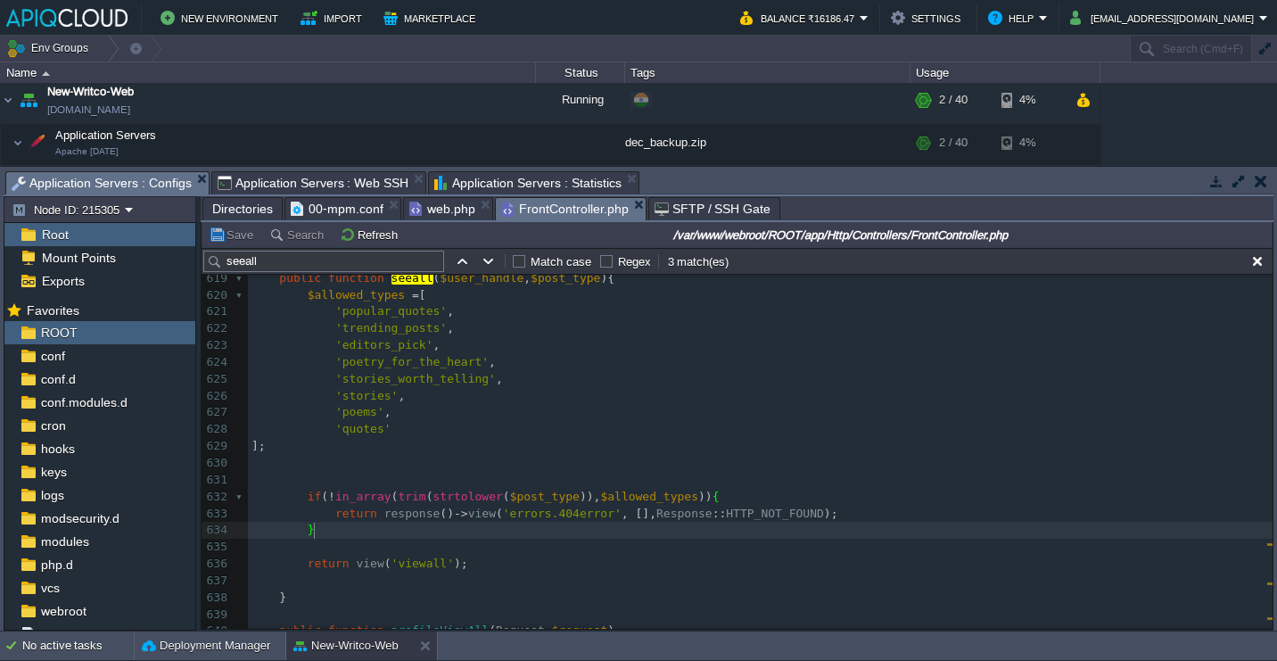
scroll to position [10402, 0]
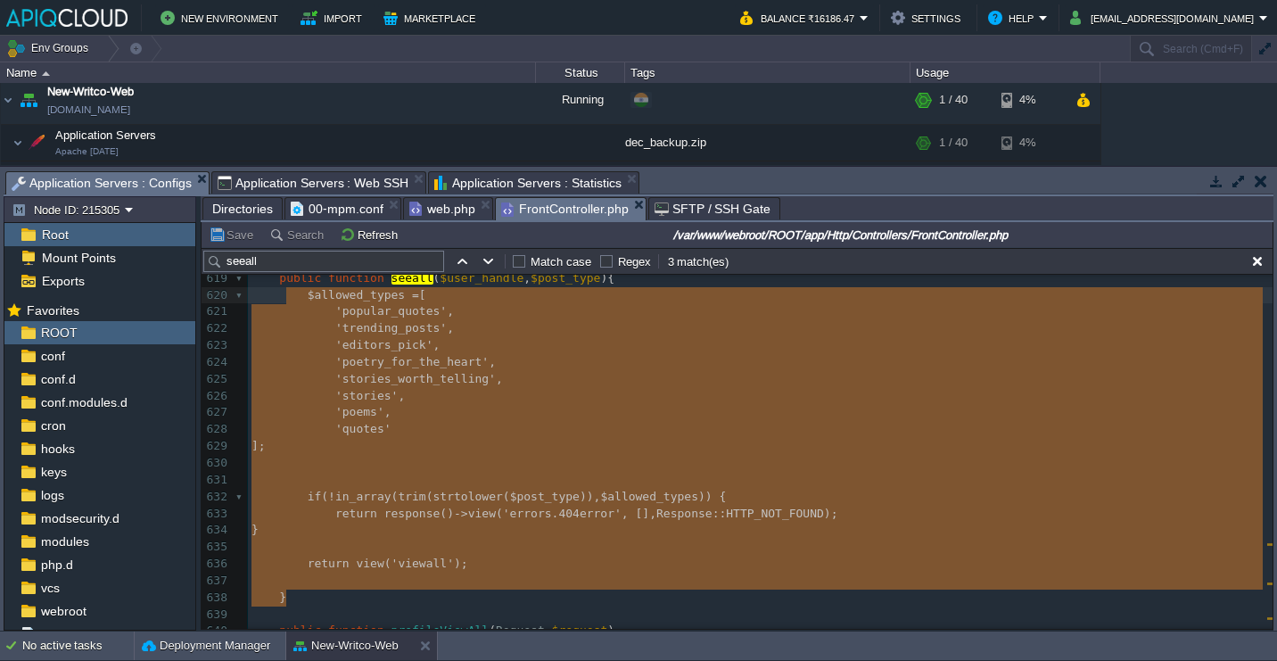
type textarea "public function seeall($user_handle,$post_type){ $allowed_types = [ 'popular_qu…"
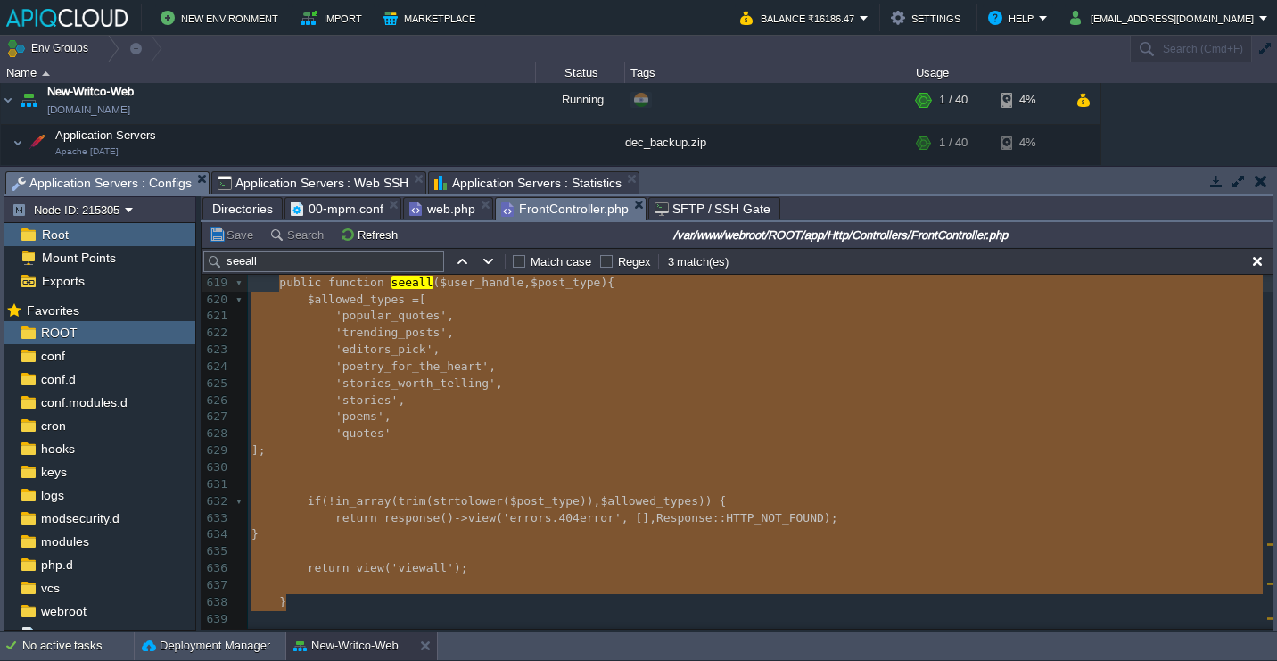
drag, startPoint x: 323, startPoint y: 595, endPoint x: 276, endPoint y: 287, distance: 311.2
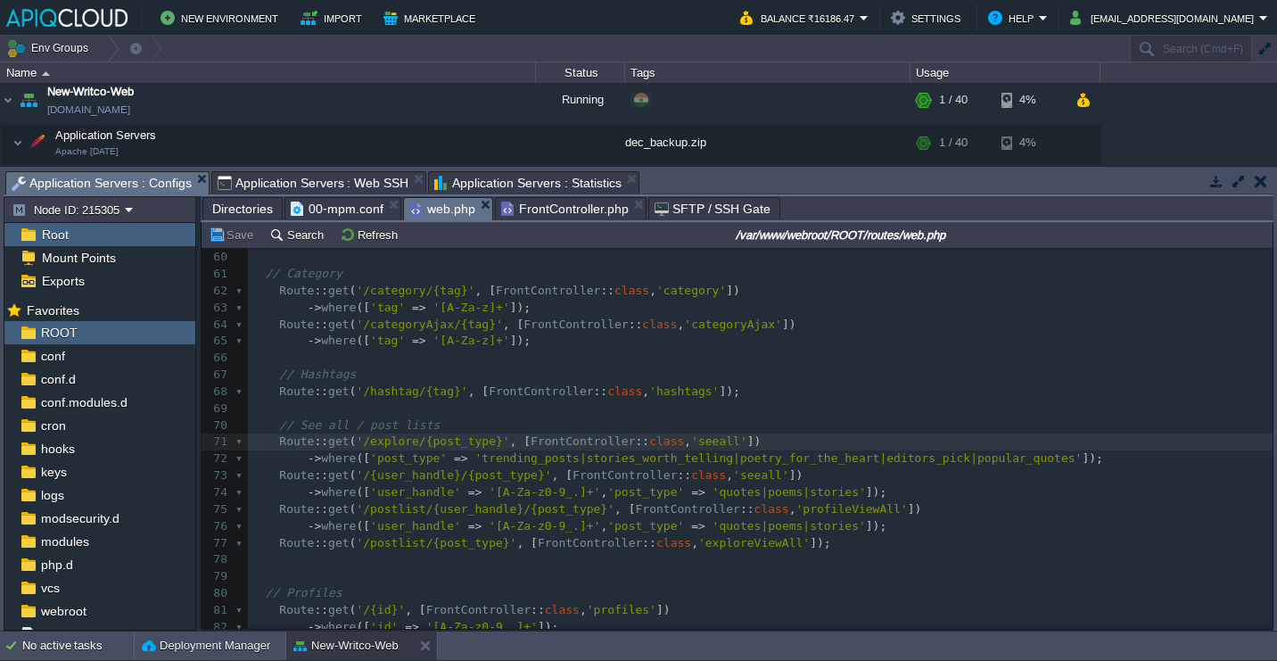
click at [445, 208] on span "web.php" at bounding box center [442, 209] width 66 height 22
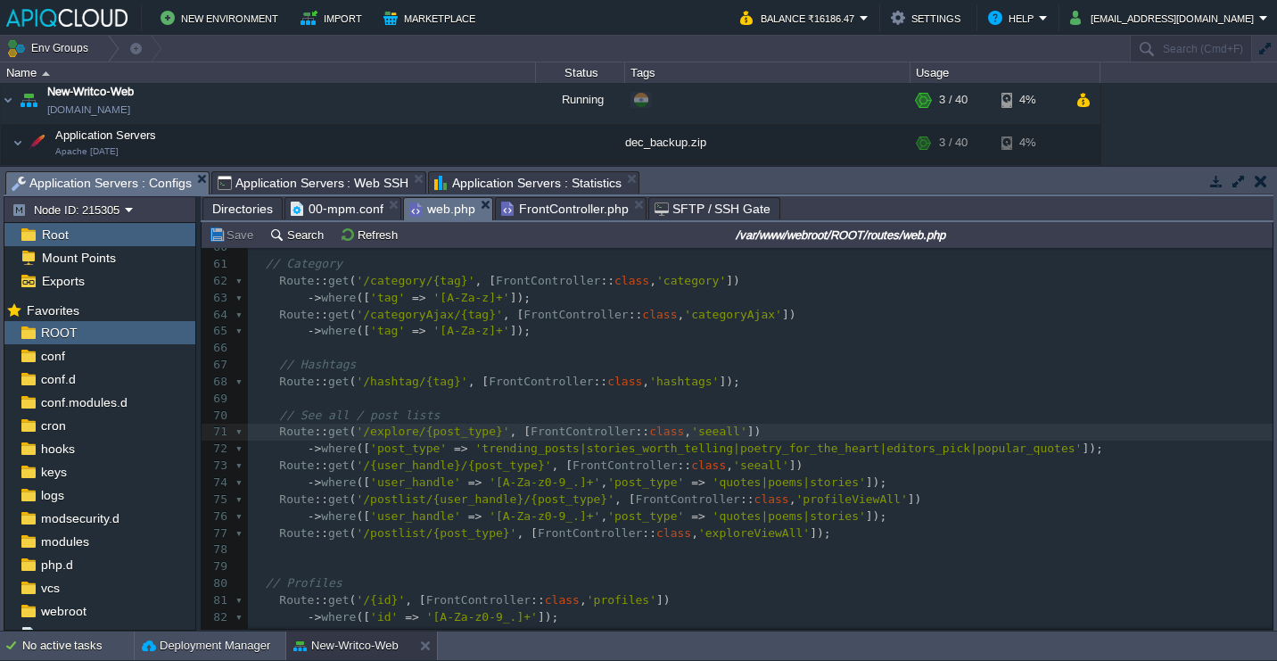
scroll to position [1063, 0]
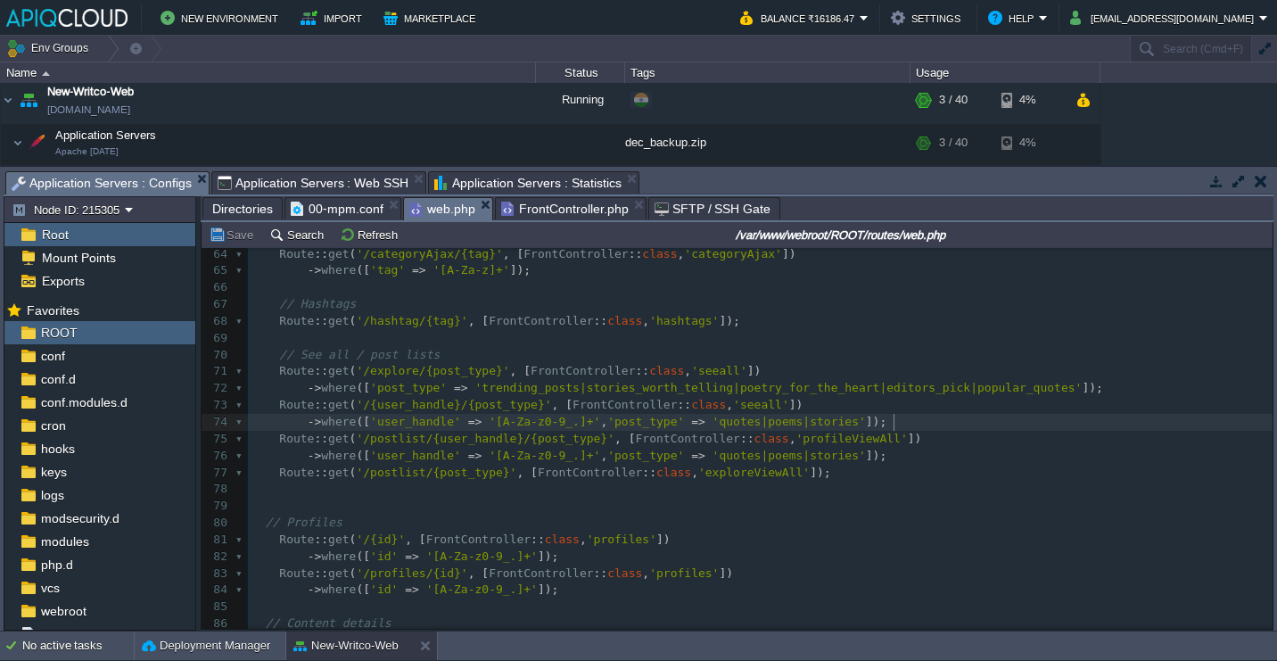
click at [911, 423] on pre "-> where ([ 'user_handle' => '[A-Za-z0-9_.]+' , 'post_type' => 'quotes|poems|st…" at bounding box center [760, 422] width 1025 height 17
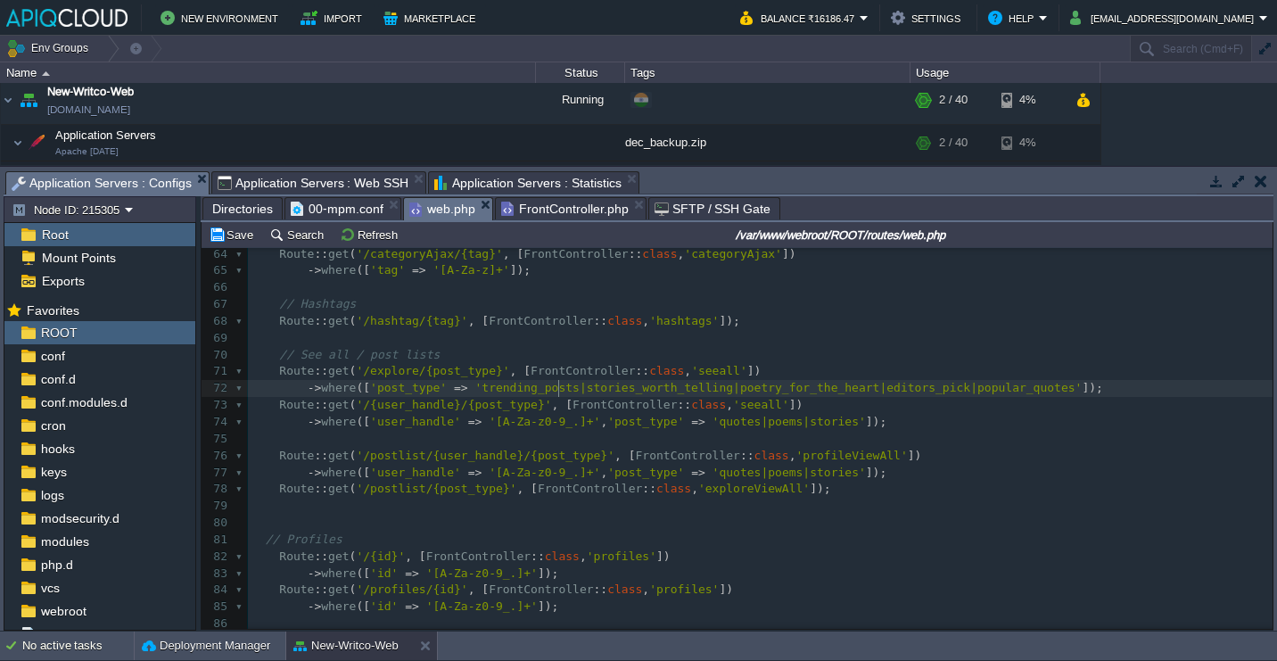
click at [561, 389] on div "x 49 Route :: get ( '/about' , [ FrontController :: class , 'aboutus' ]); 50 Ro…" at bounding box center [760, 490] width 1025 height 992
type textarea "//"
click at [231, 243] on button "Save" at bounding box center [234, 235] width 50 height 16
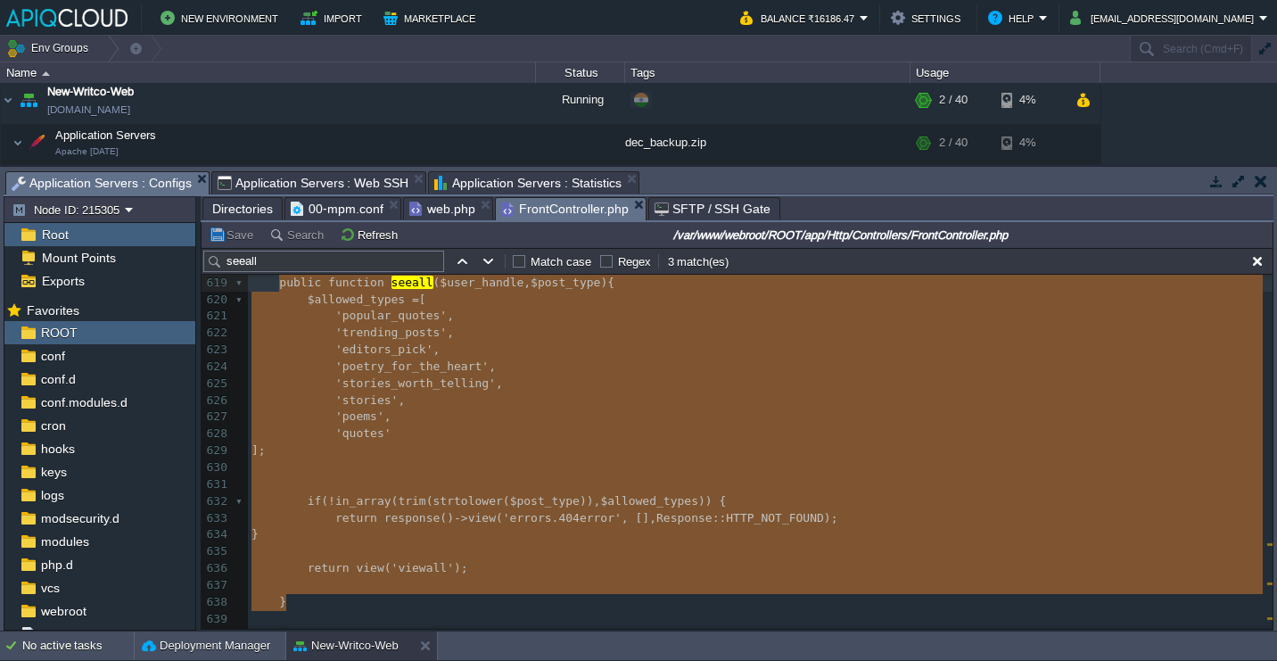
click at [569, 217] on span "FrontController.php" at bounding box center [565, 209] width 128 height 22
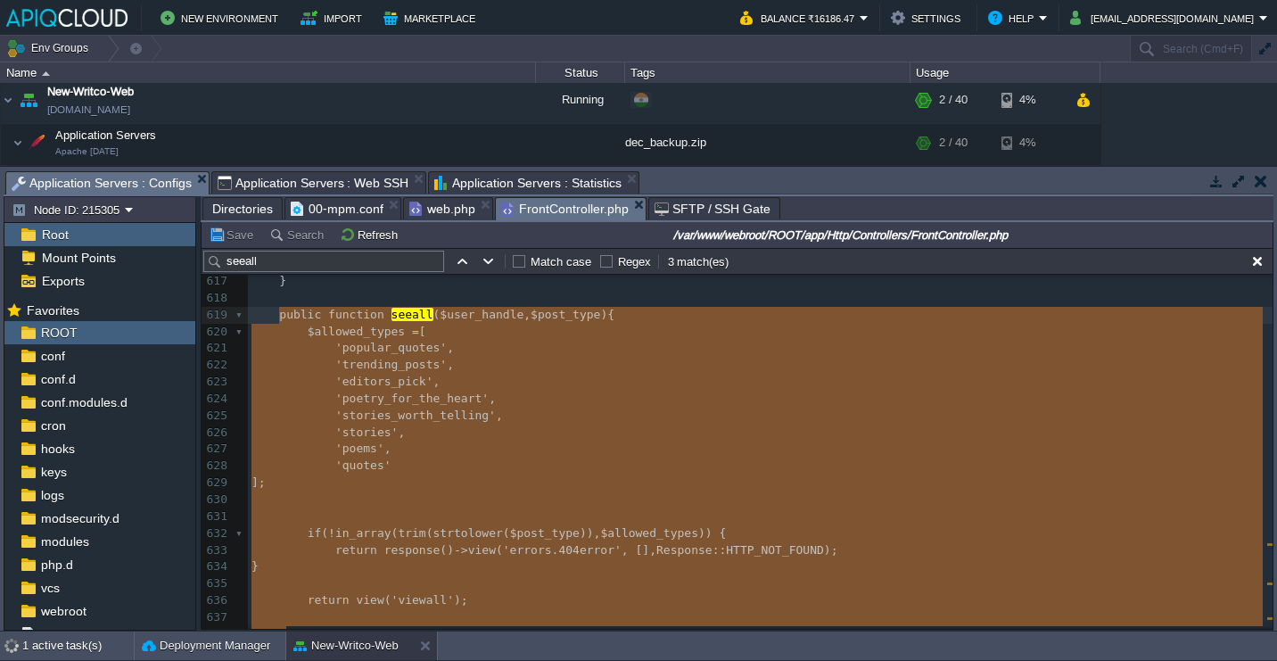
scroll to position [10366, 0]
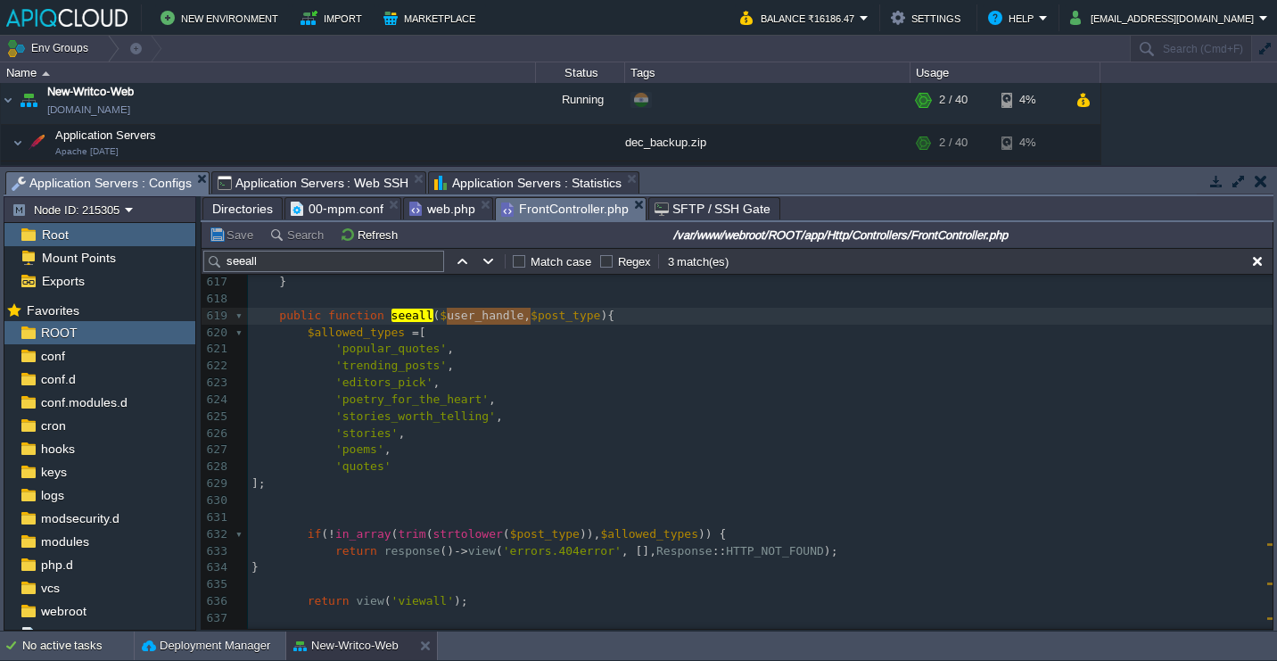
type textarea "$user_handle,"
type textarea ","
paste textarea
type textarea "=null"
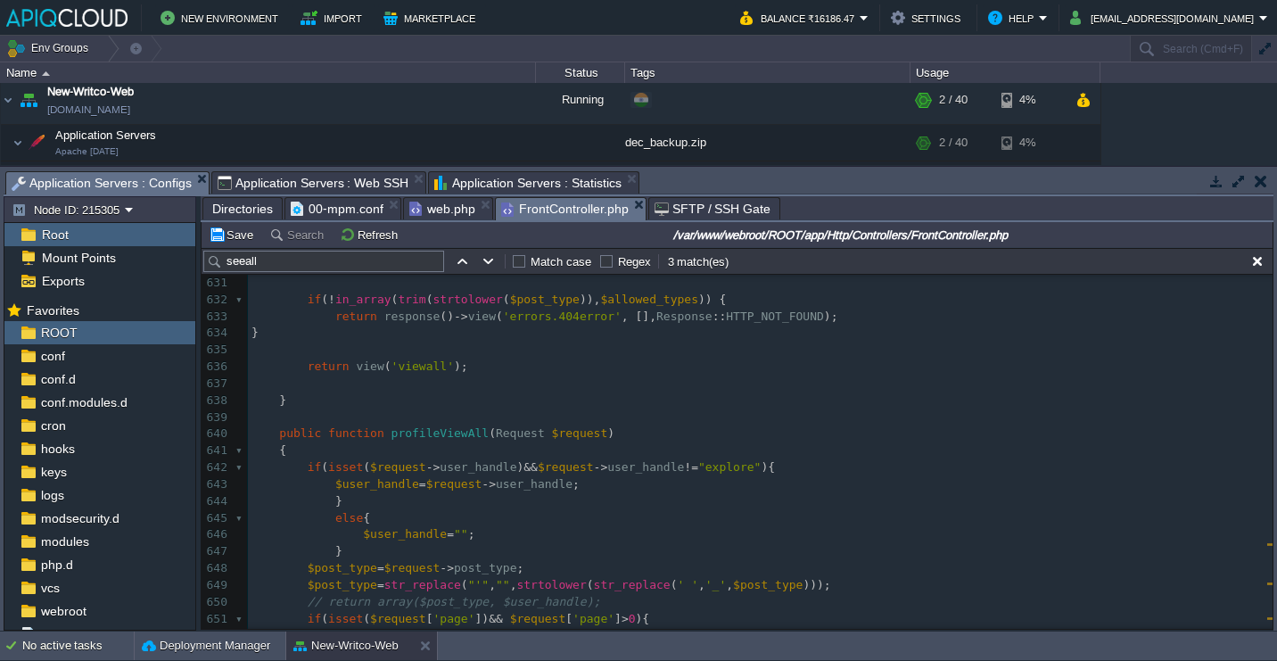
scroll to position [10570, 0]
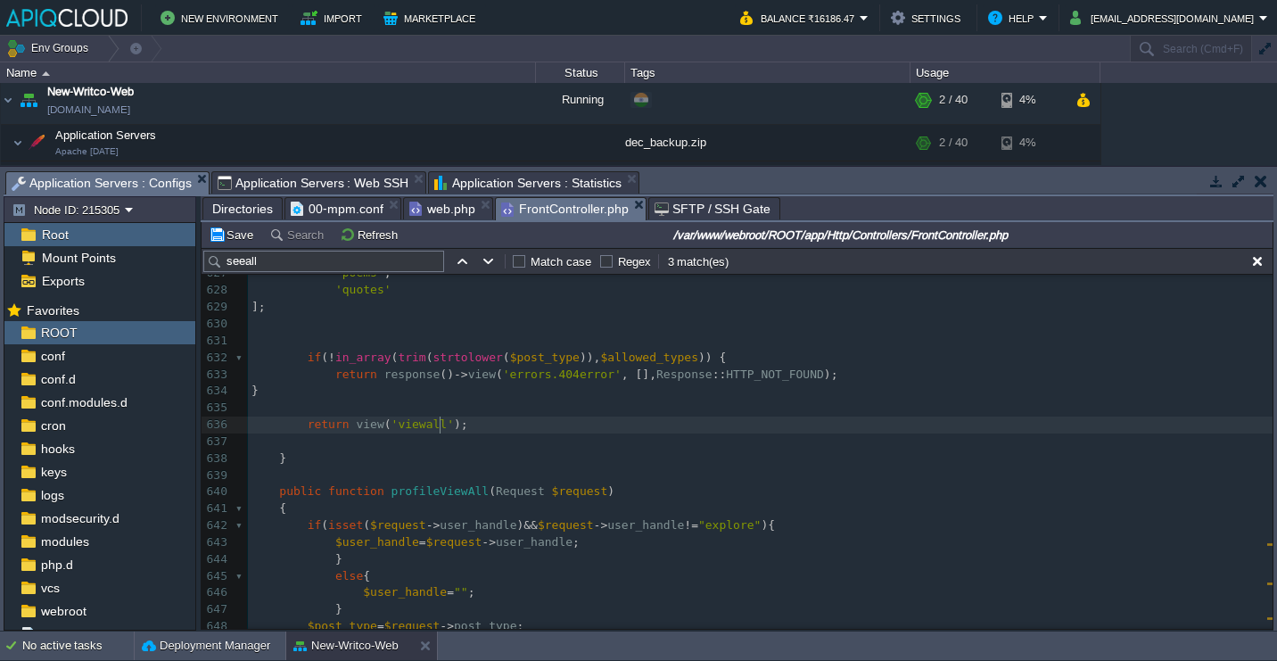
click at [441, 426] on div "xxxxxxxxxx 605 return response () -> view ( 'errors.404error' , [], Response ::…" at bounding box center [760, 366] width 1025 height 941
type textarea "viewall"
paste input "viewall"
paste input "text"
type input "viewall"
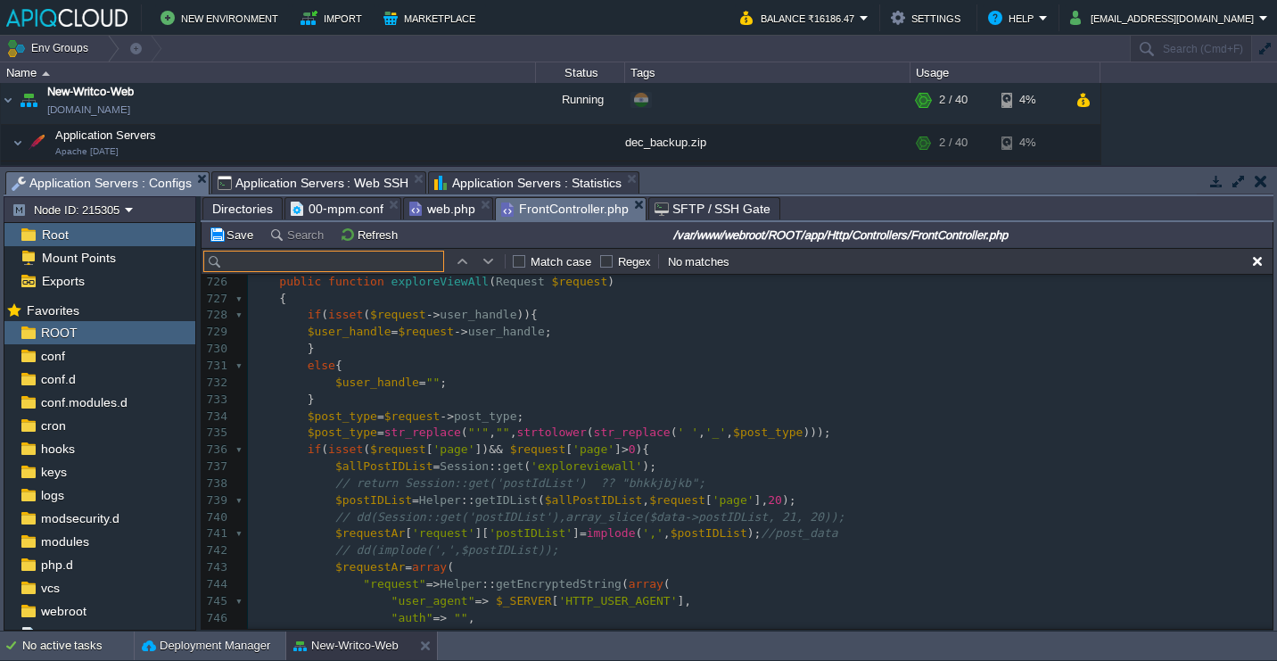
scroll to position [12198, 0]
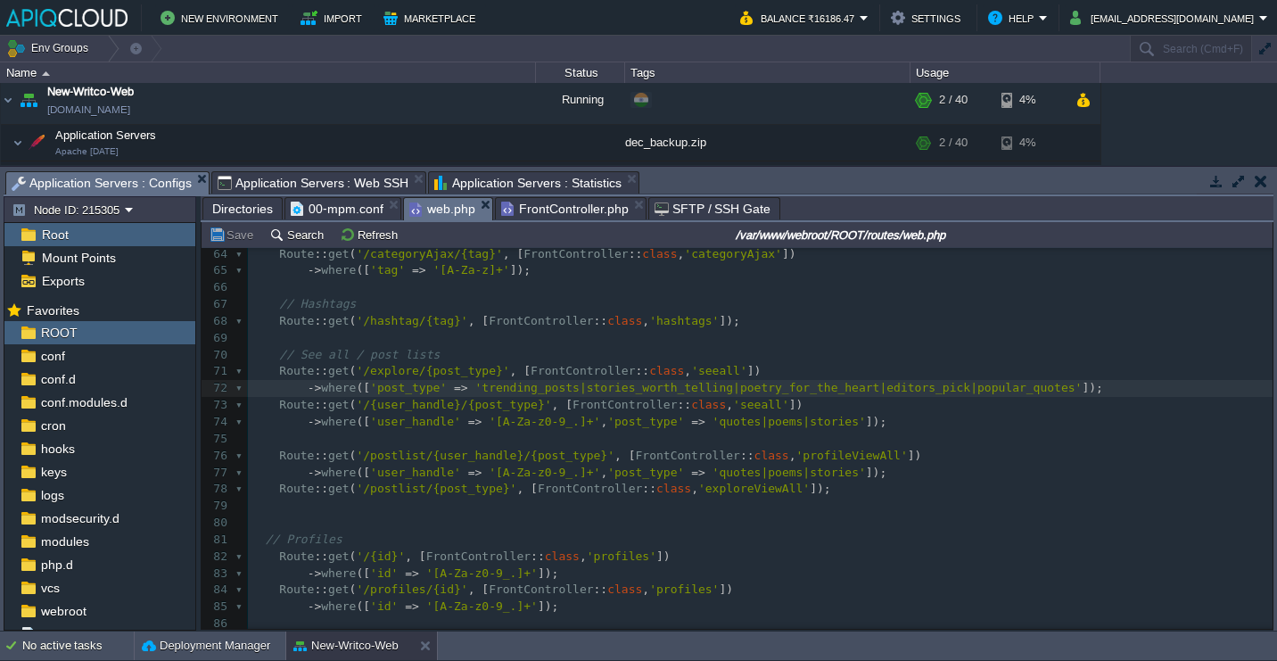
click at [446, 205] on span "web.php" at bounding box center [442, 209] width 66 height 22
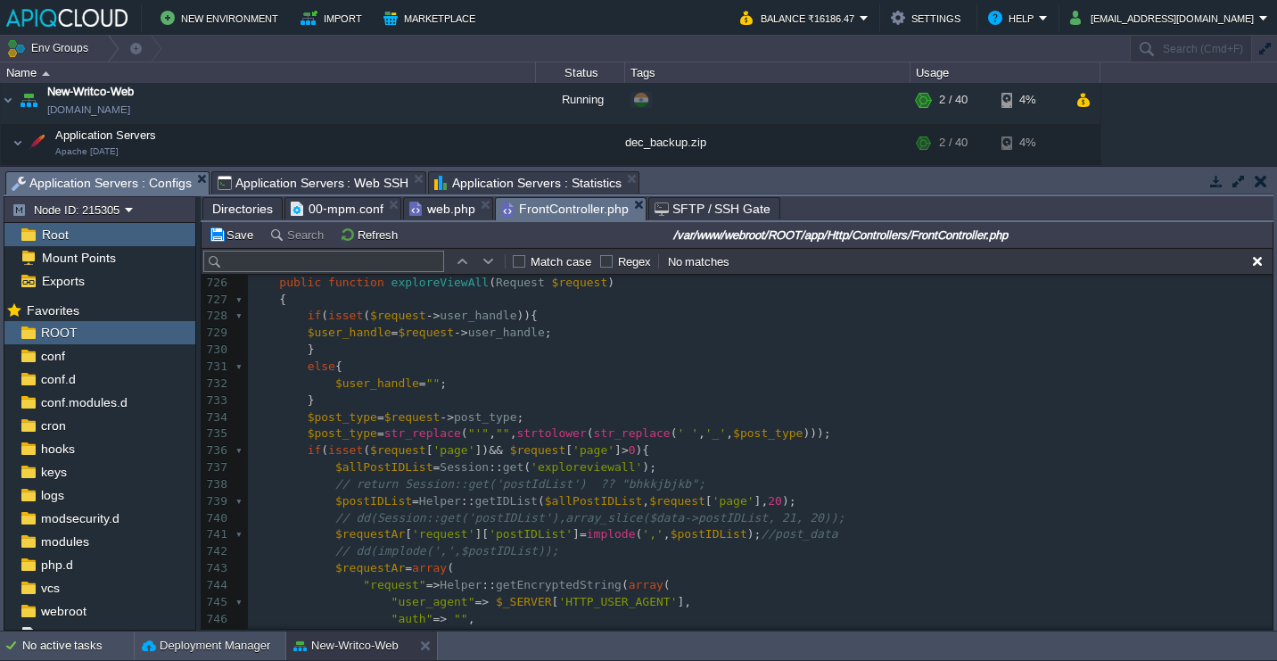
click at [513, 214] on span "FrontController.php" at bounding box center [565, 209] width 128 height 22
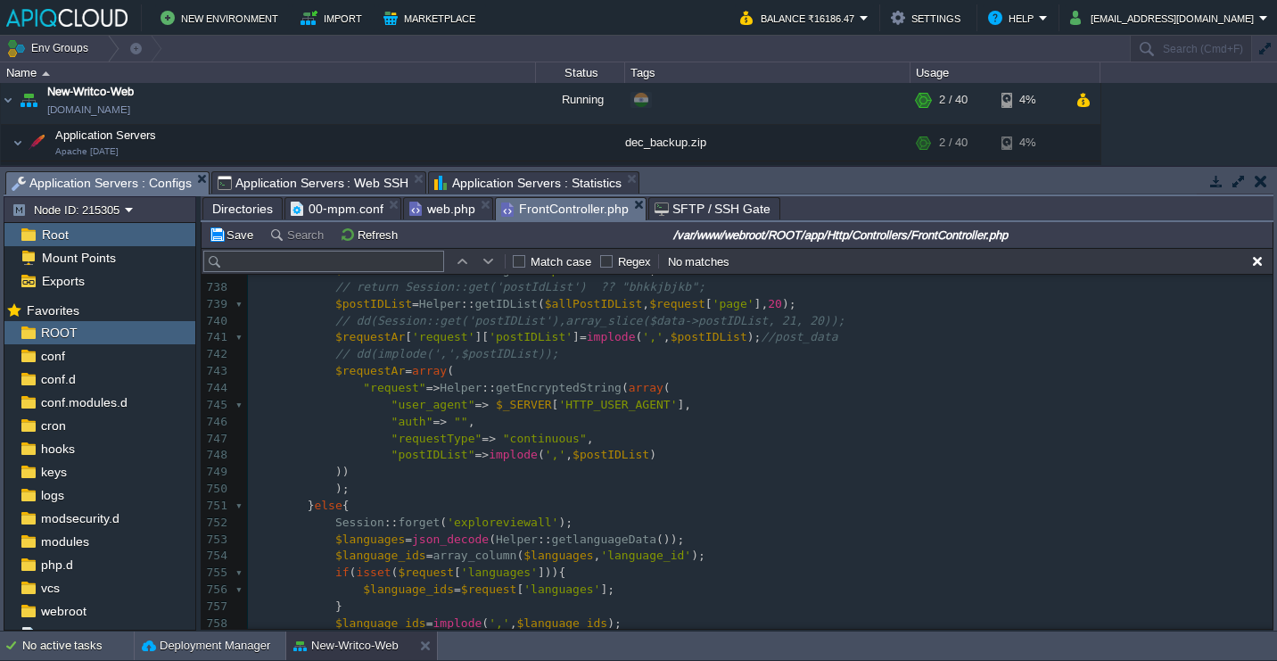
scroll to position [12398, 0]
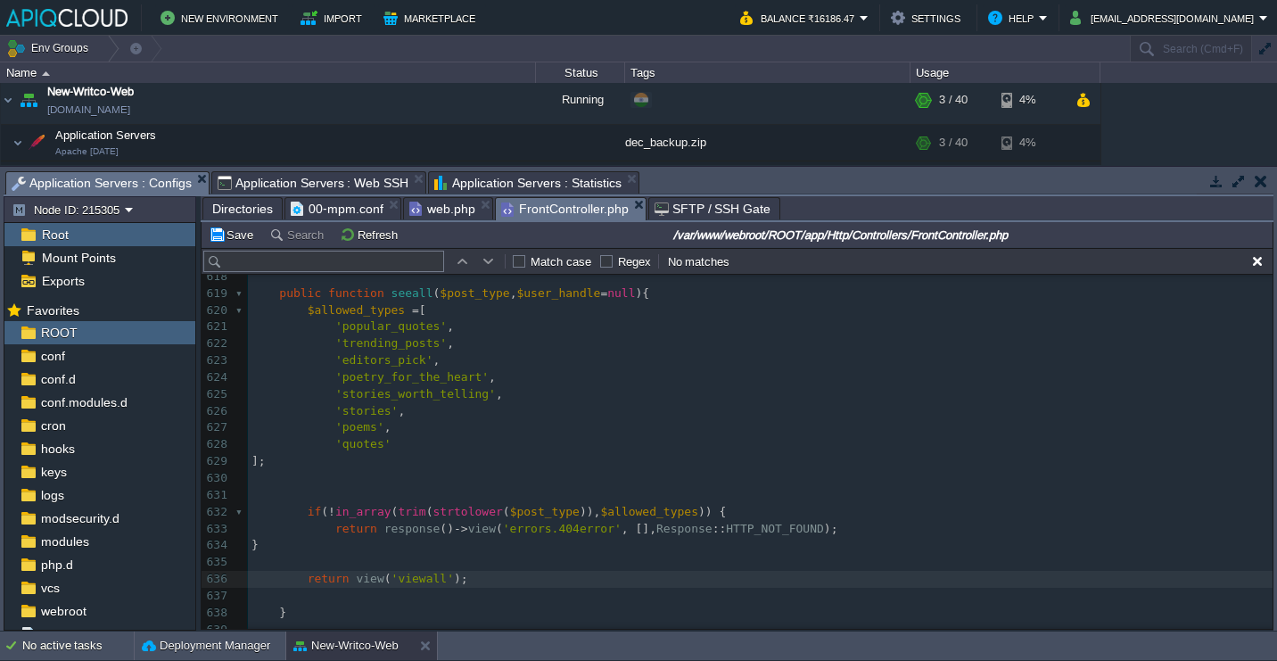
click at [493, 587] on pre "return view ( 'viewall' );" at bounding box center [760, 579] width 1025 height 17
paste textarea "/"
type textarea "//"
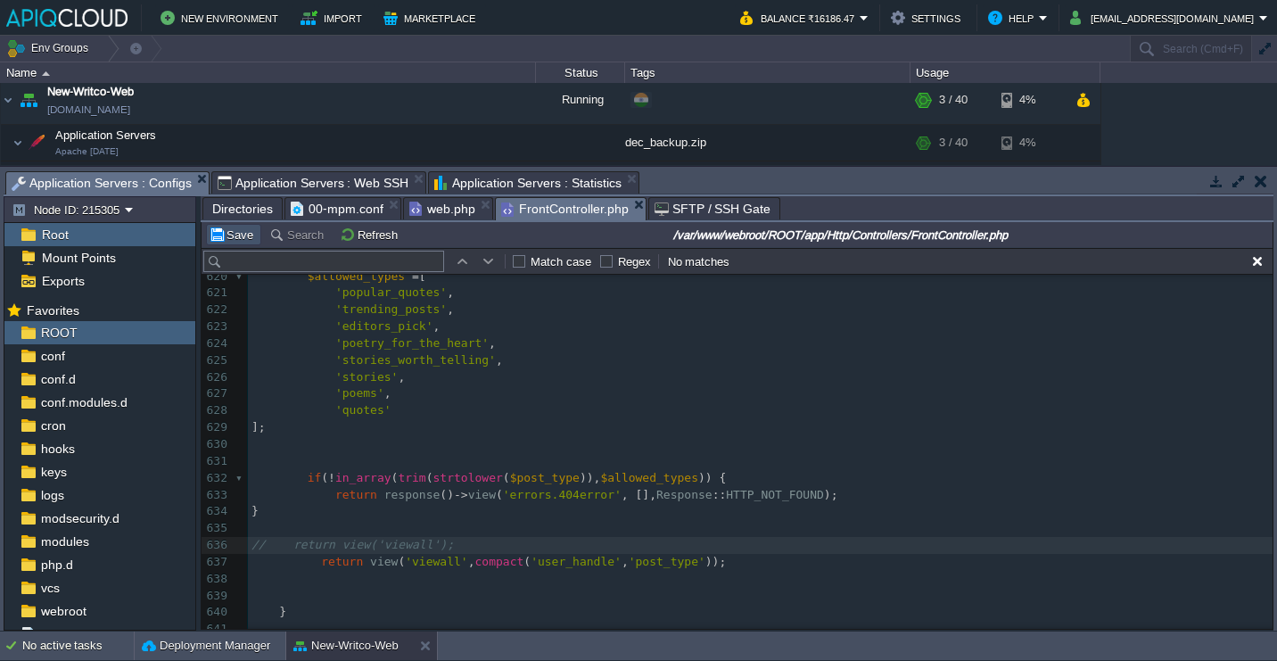
click at [247, 236] on button "Save" at bounding box center [234, 235] width 50 height 16
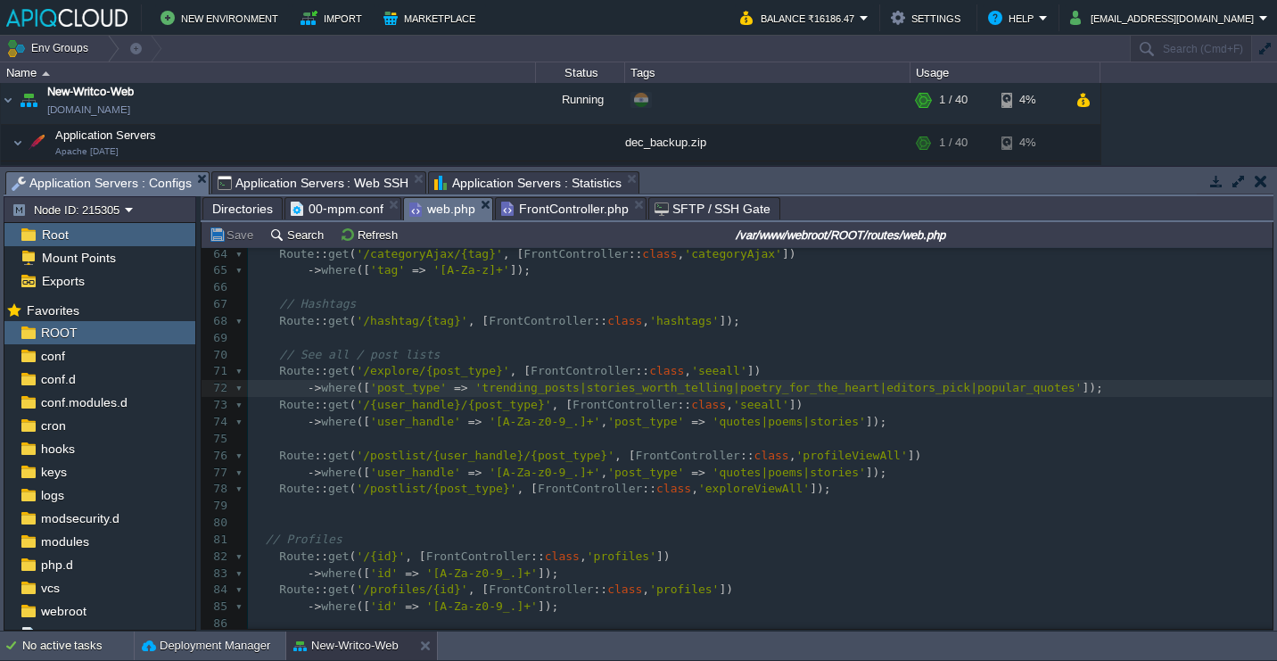
click at [449, 214] on span "web.php" at bounding box center [442, 209] width 66 height 22
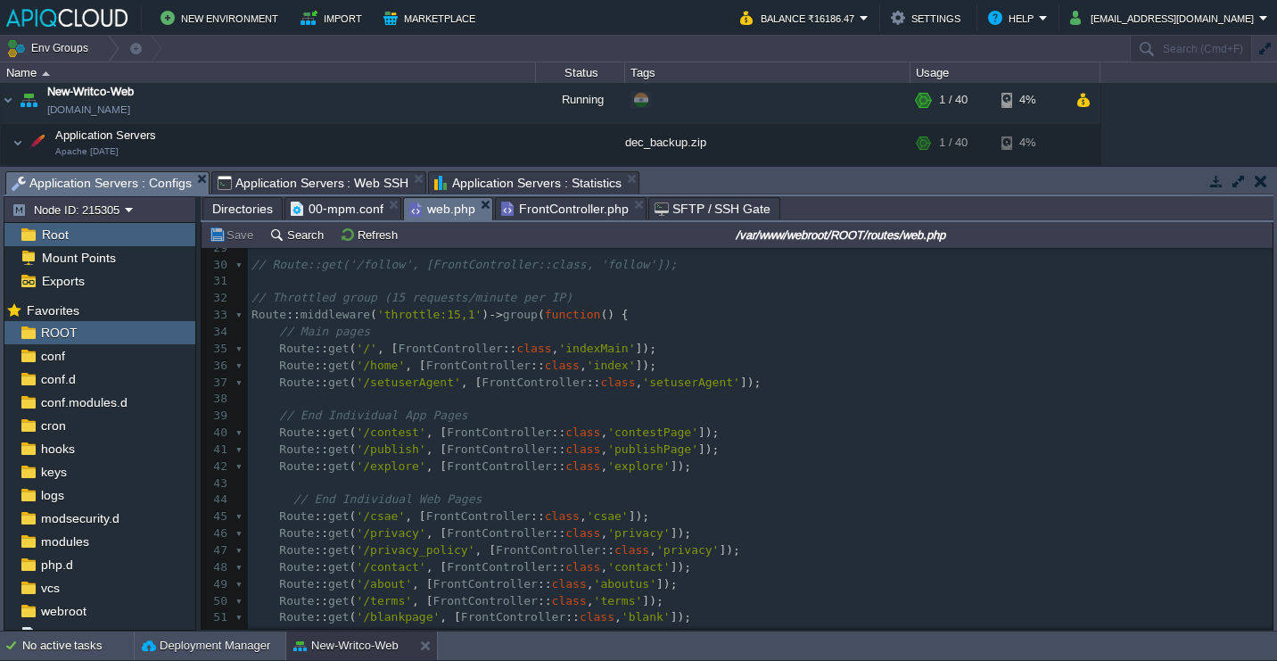
scroll to position [394, 0]
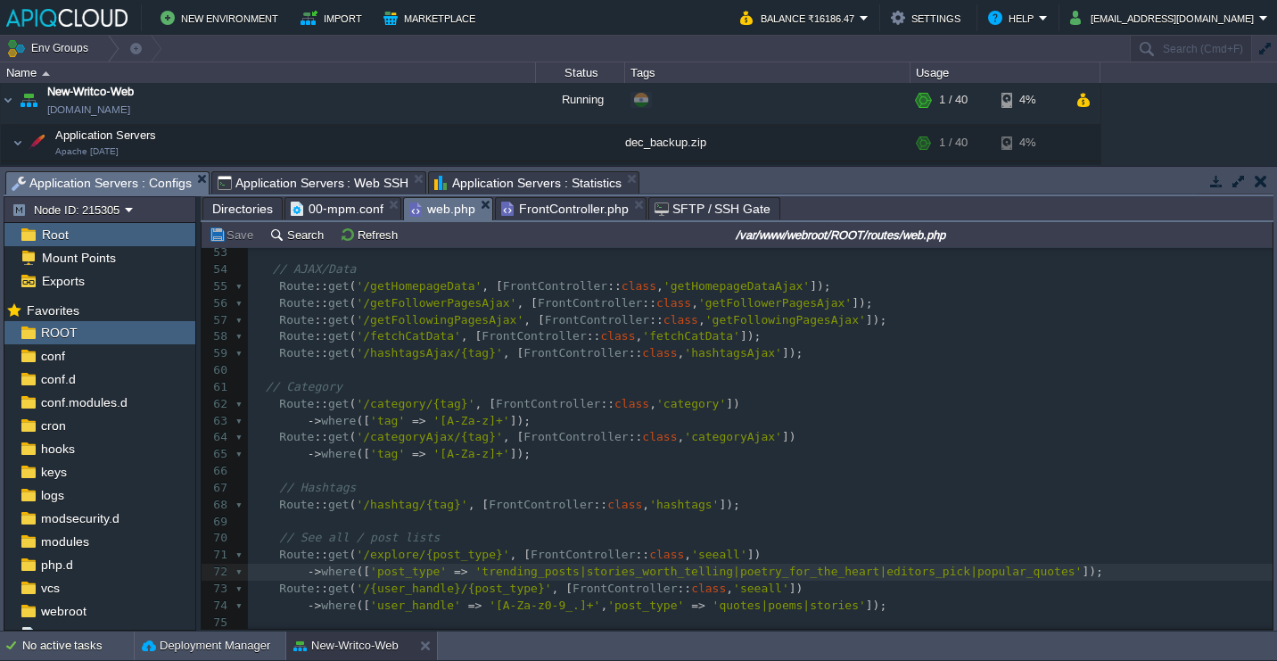
click at [520, 207] on span "FrontController.php" at bounding box center [565, 208] width 128 height 21
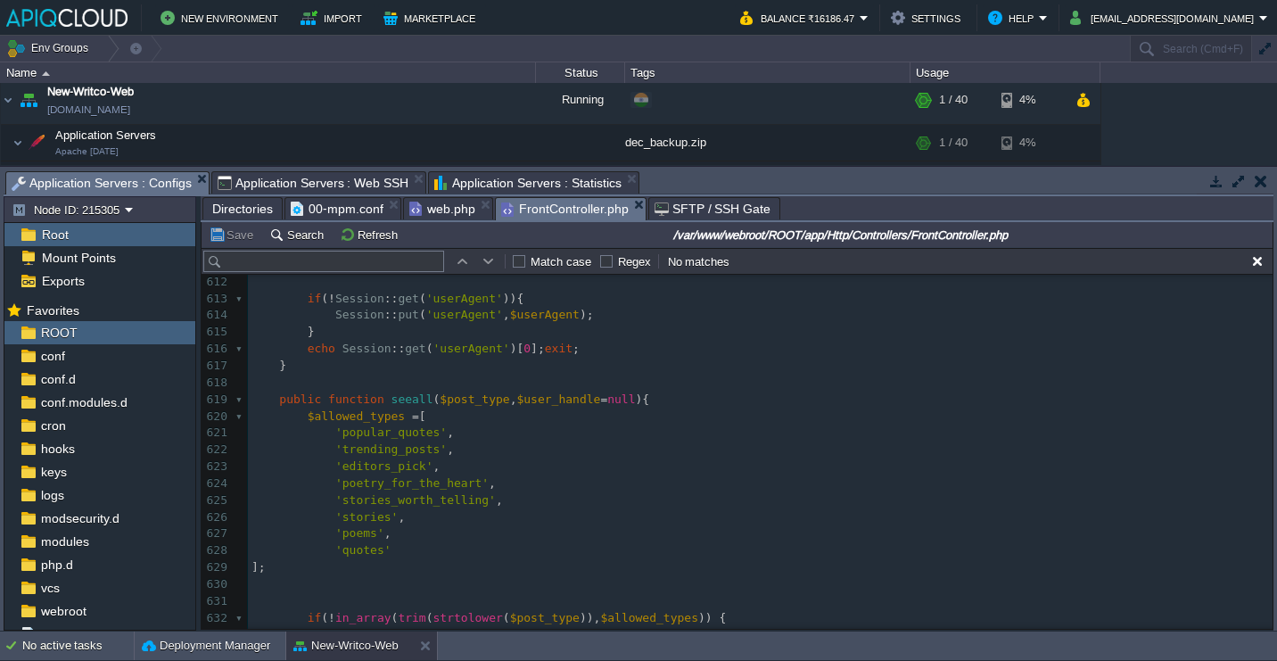
click at [516, 400] on span "," at bounding box center [513, 398] width 7 height 13
type textarea "$post_type,"
type textarea ","
paste textarea
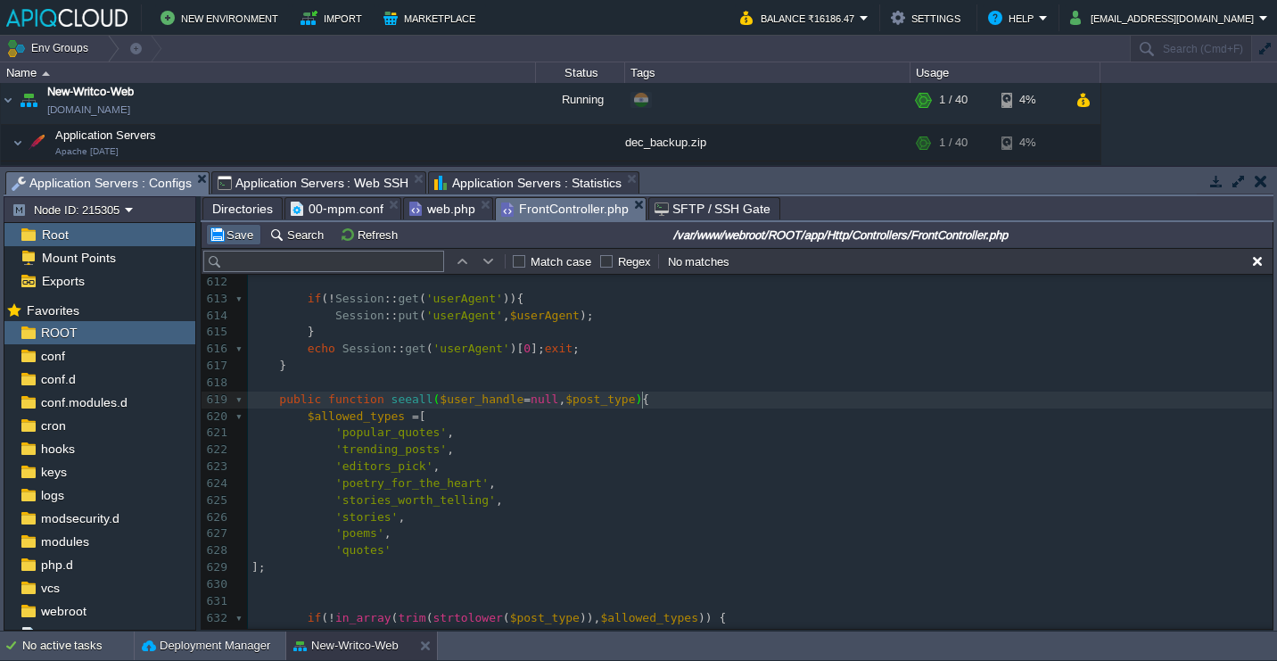
click at [224, 231] on button "Save" at bounding box center [234, 235] width 50 height 16
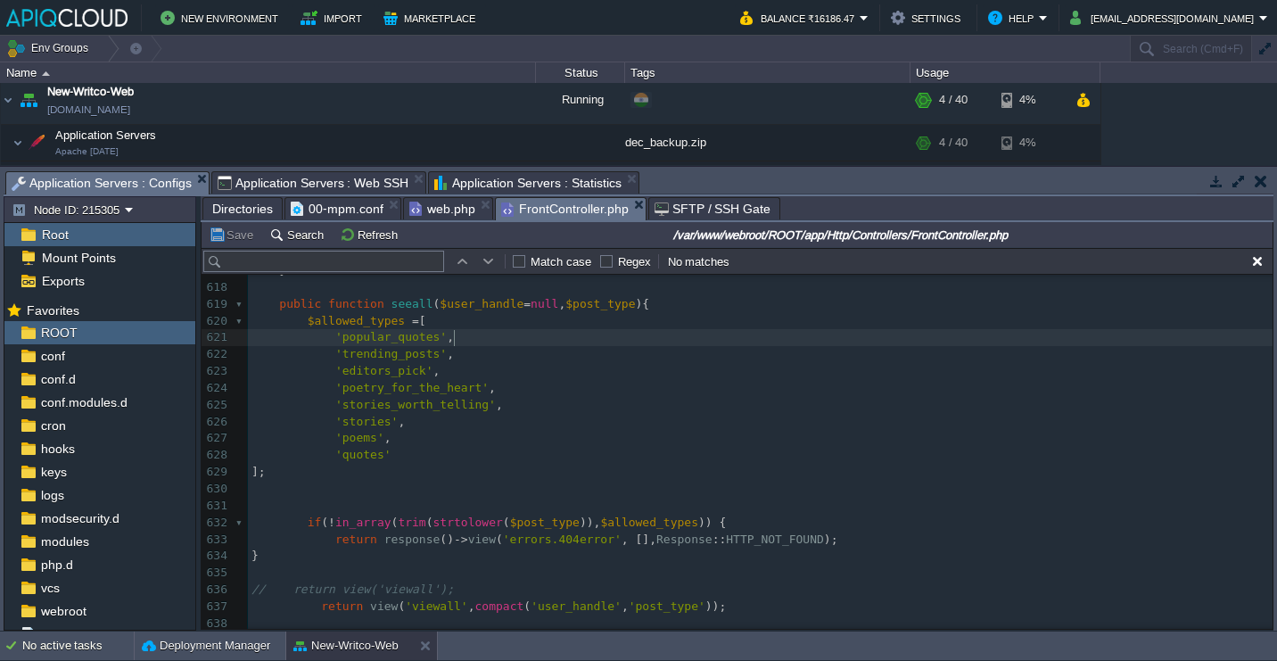
click at [468, 339] on pre "'popular_quotes' ," at bounding box center [760, 337] width 1025 height 17
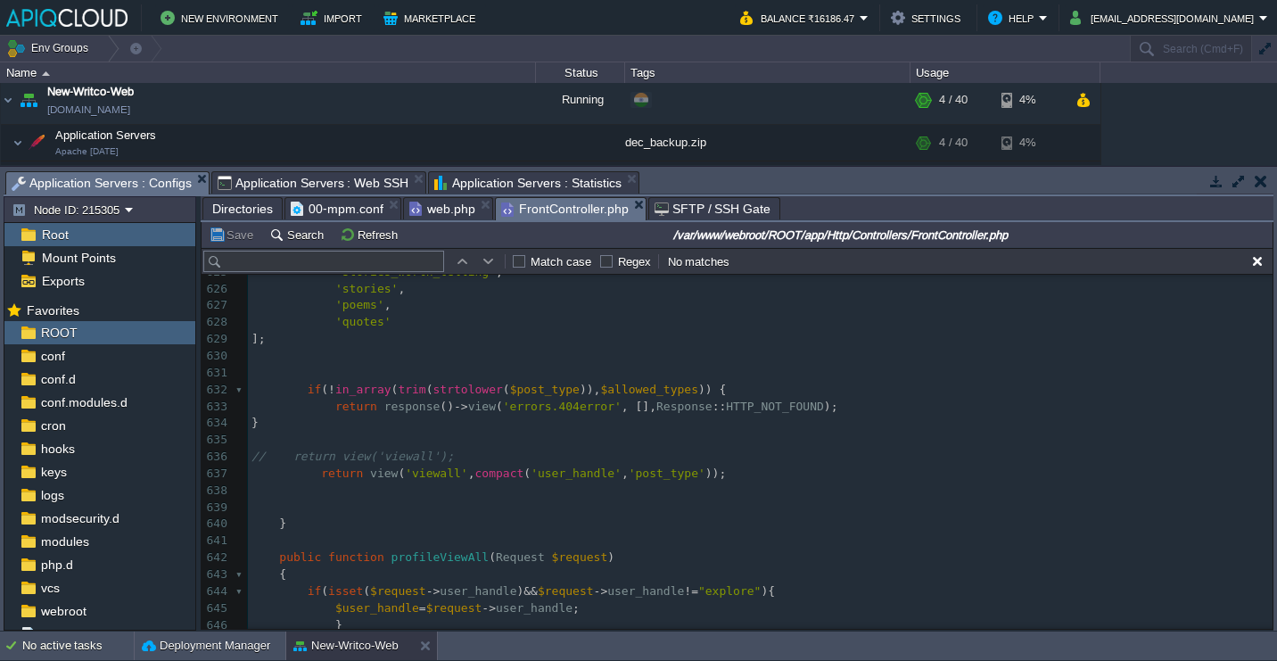
click at [475, 473] on span "," at bounding box center [471, 472] width 7 height 13
type textarea ", compact('user_handle', 'post_type')"
type textarea "return view('viewall', compact('user_handle', 'post_type'));"
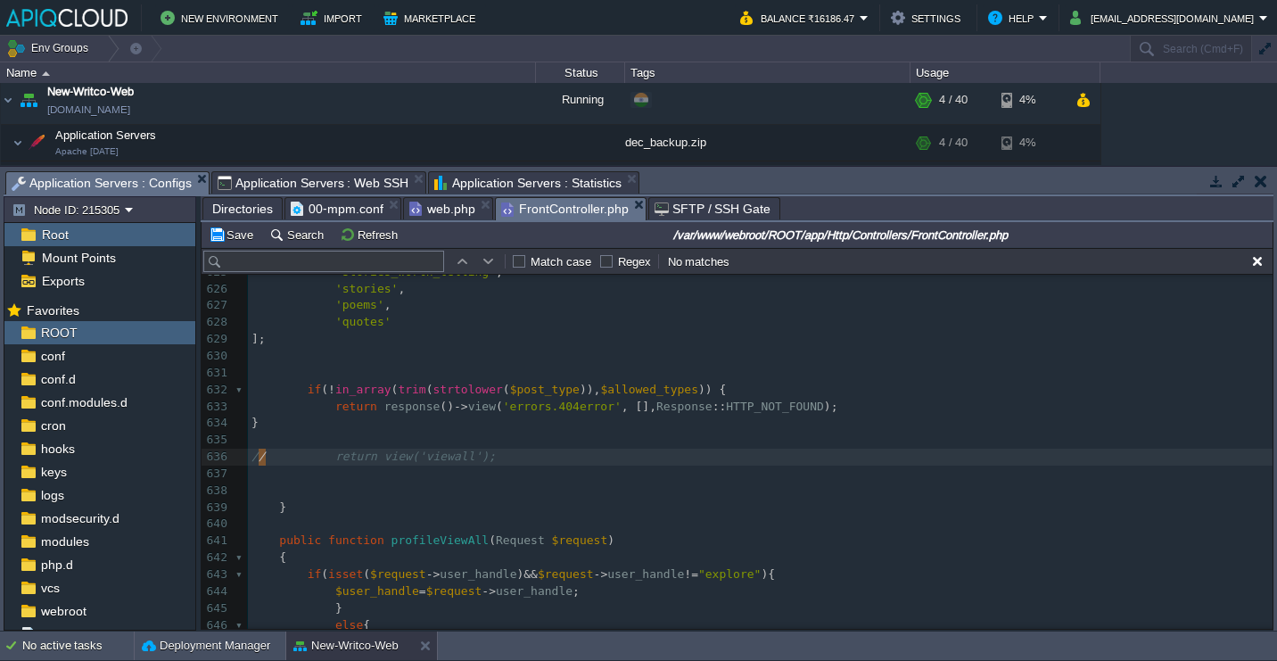
type textarea "/"
type textarea "//"
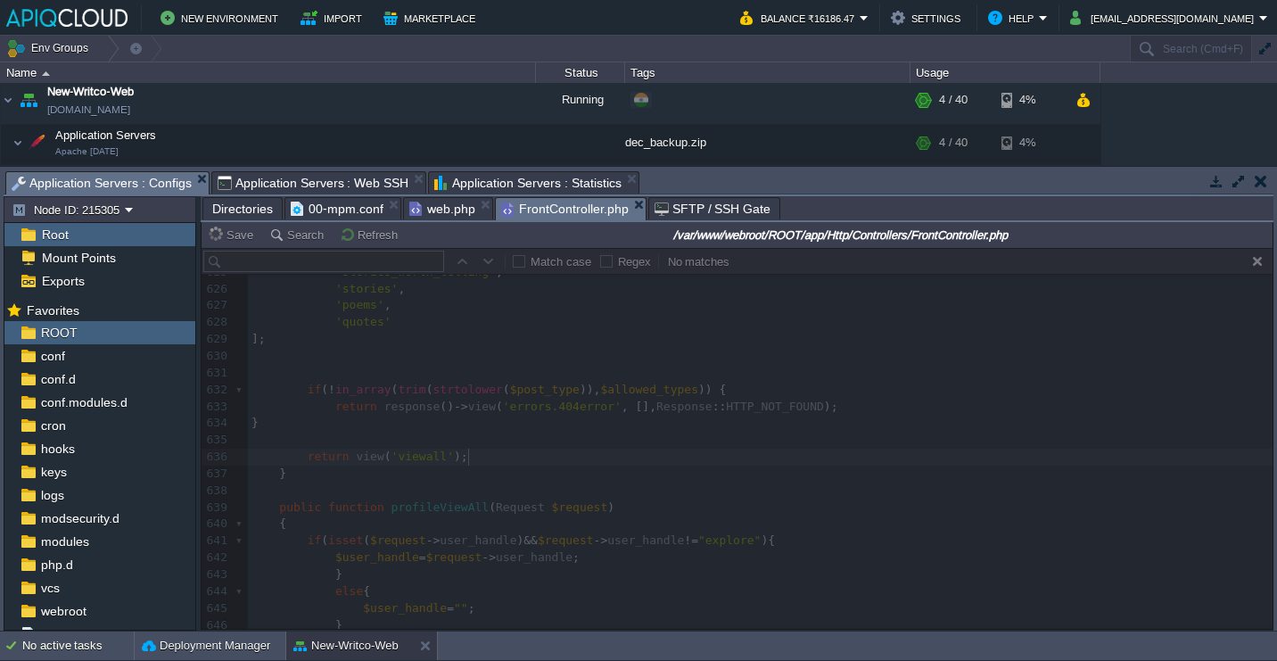
click at [238, 200] on span "Directories" at bounding box center [242, 208] width 61 height 21
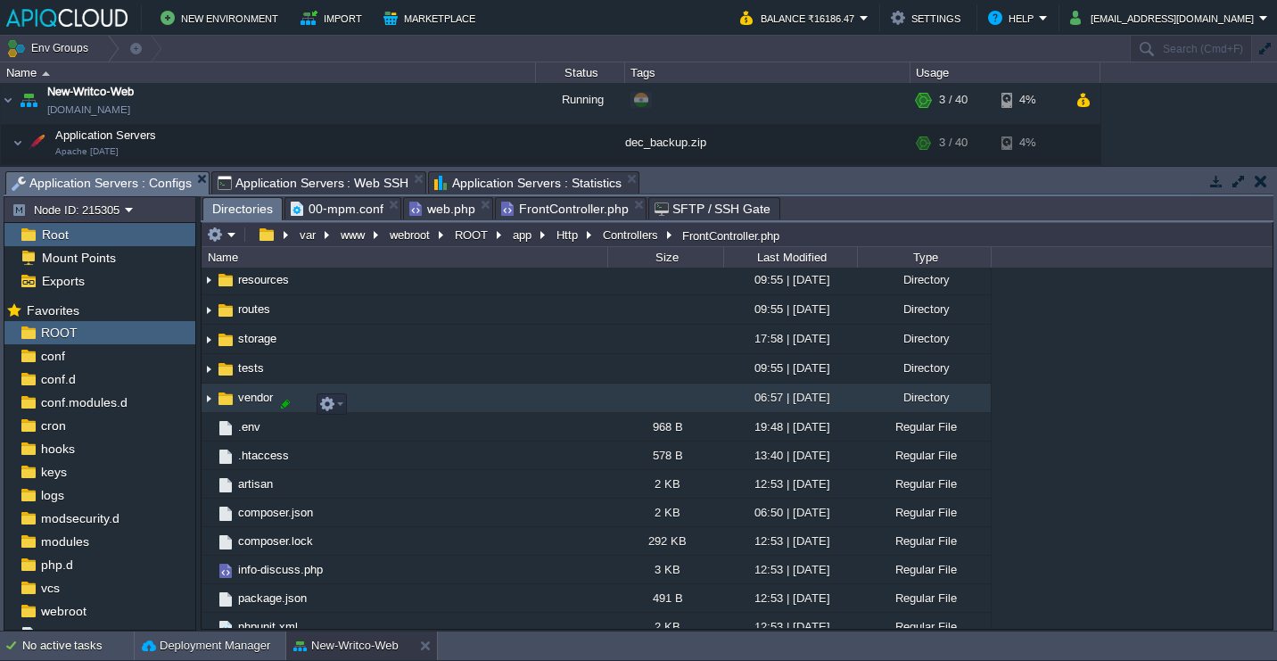
scroll to position [535, 0]
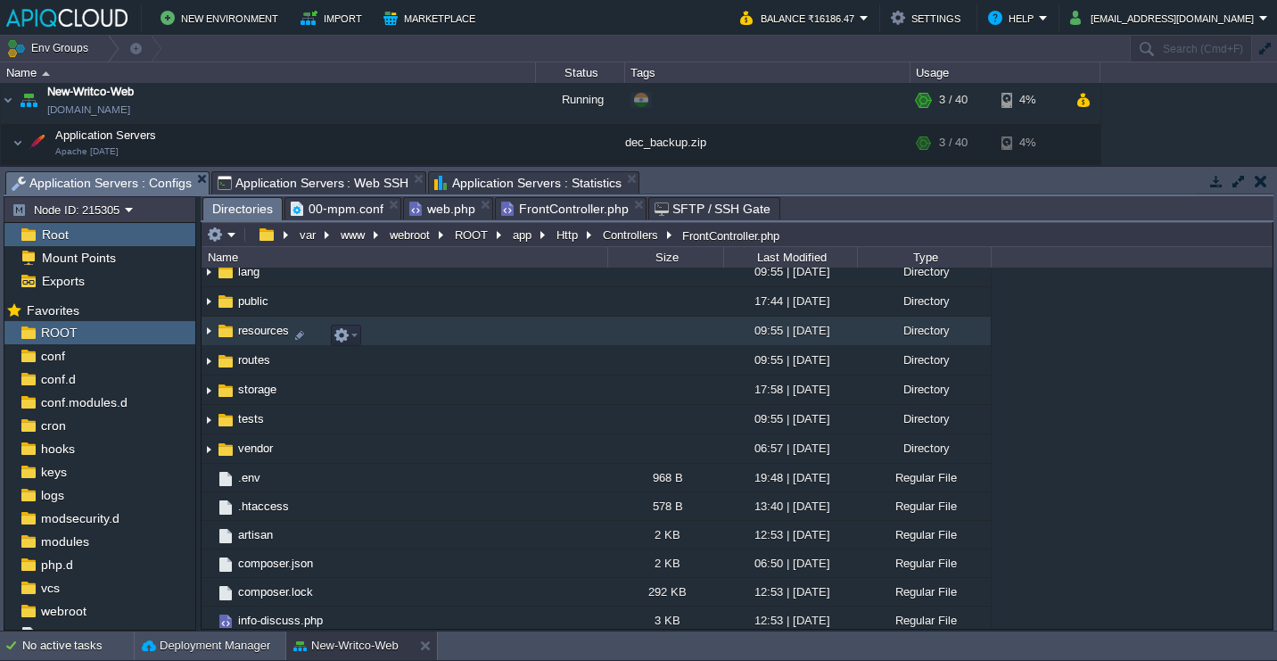
click at [211, 340] on img at bounding box center [209, 332] width 14 height 28
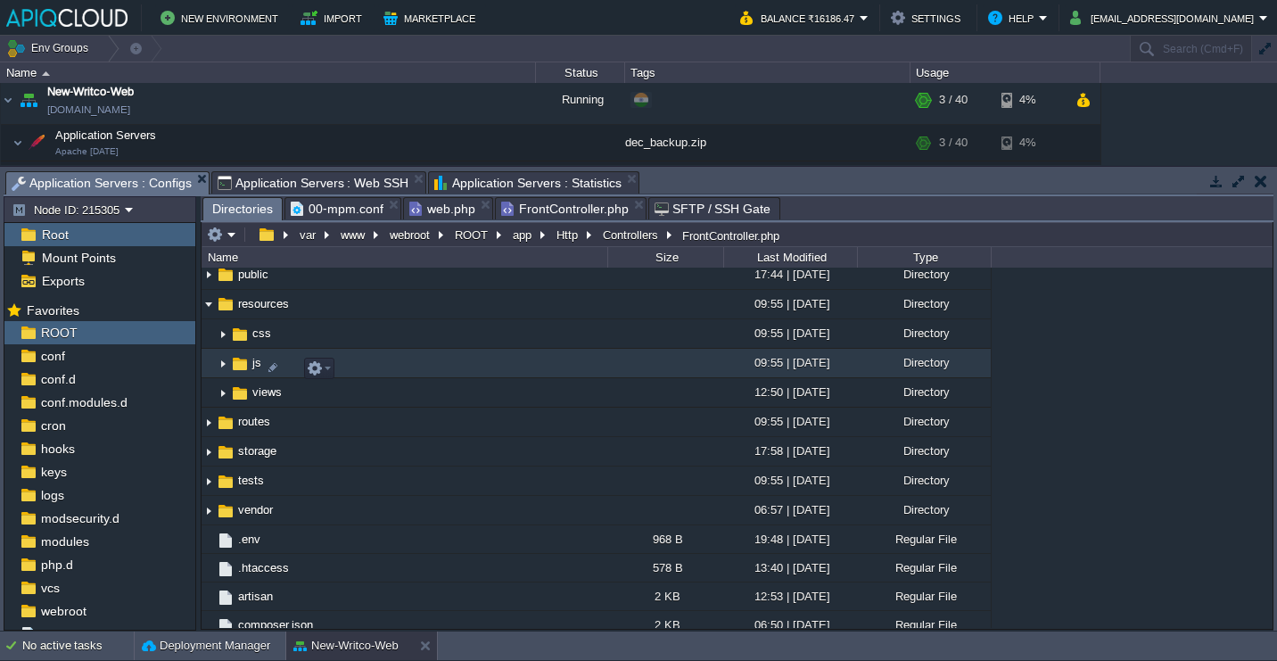
scroll to position [515, 0]
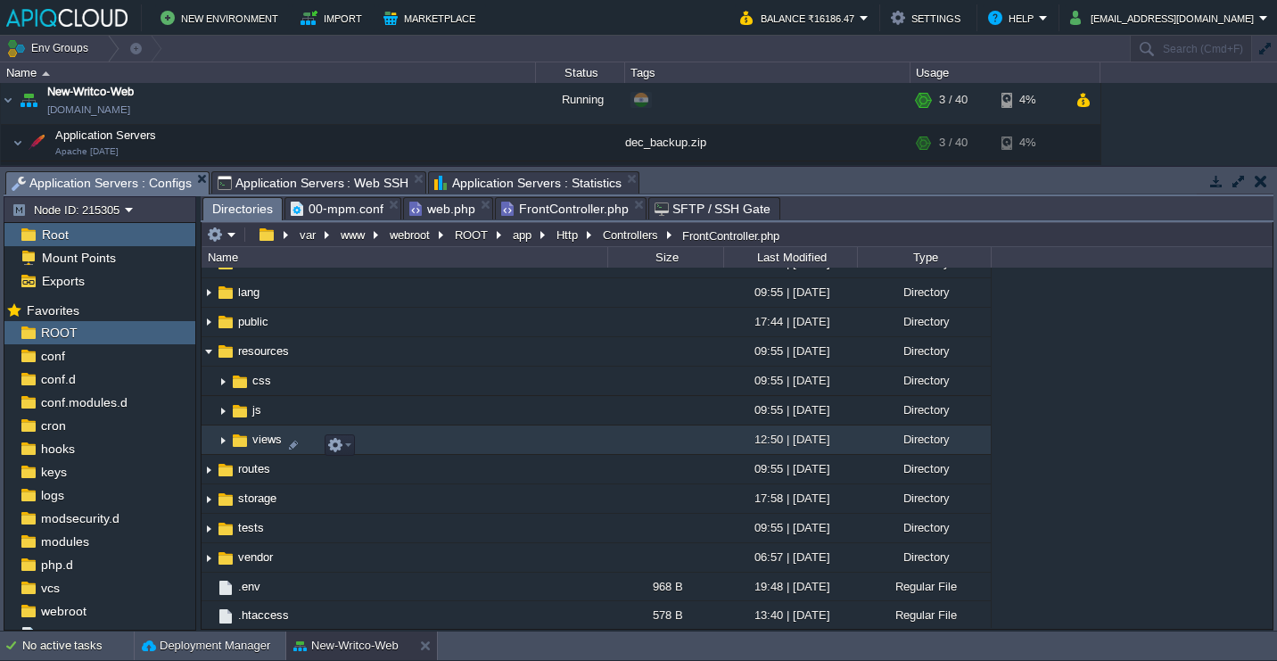
click at [226, 448] on img at bounding box center [223, 440] width 14 height 28
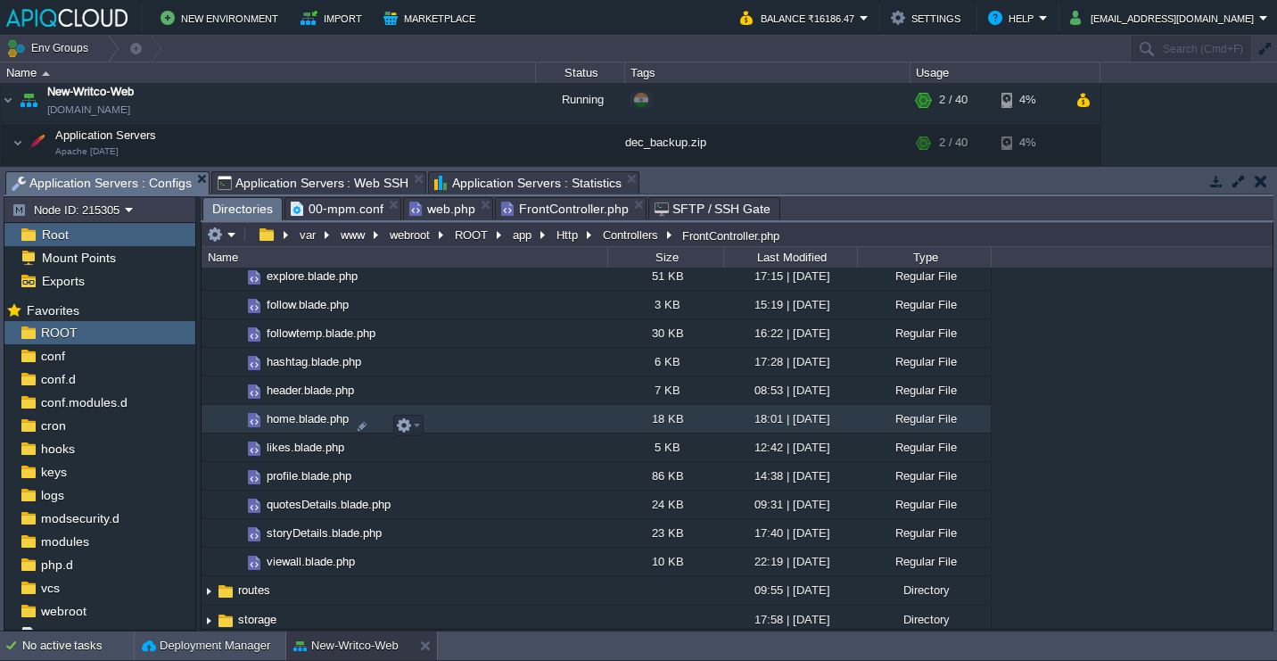
scroll to position [899, 0]
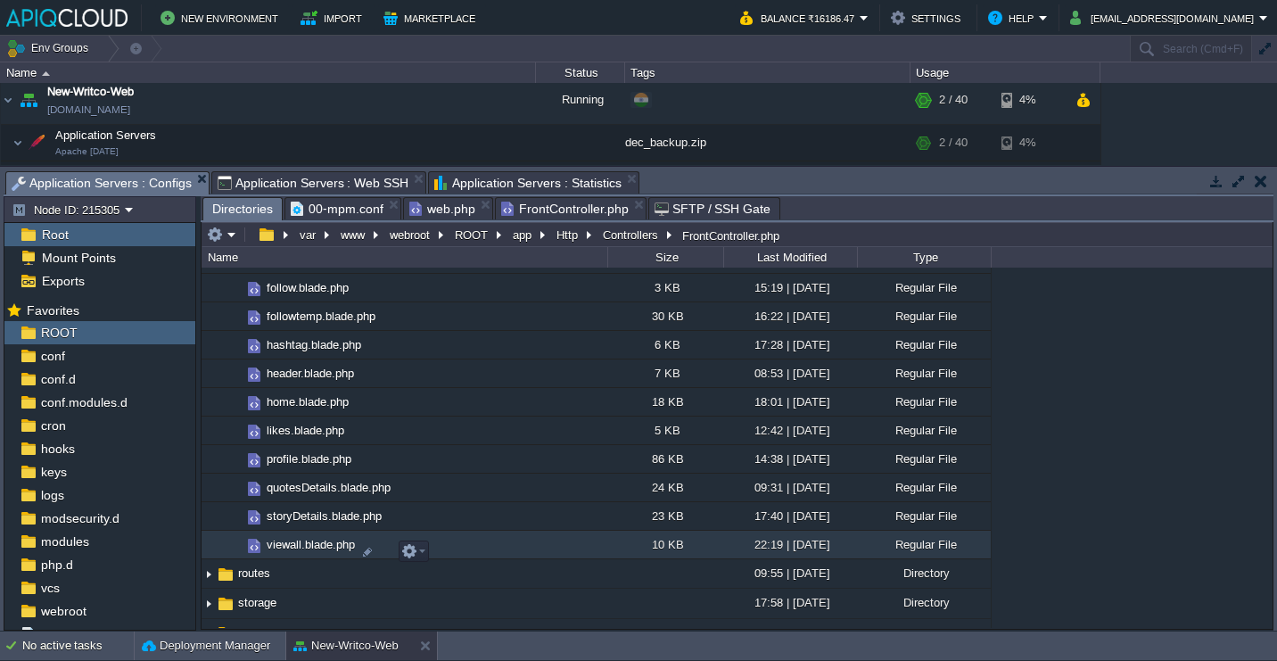
click at [509, 553] on td "viewall.blade.php" at bounding box center [405, 545] width 406 height 29
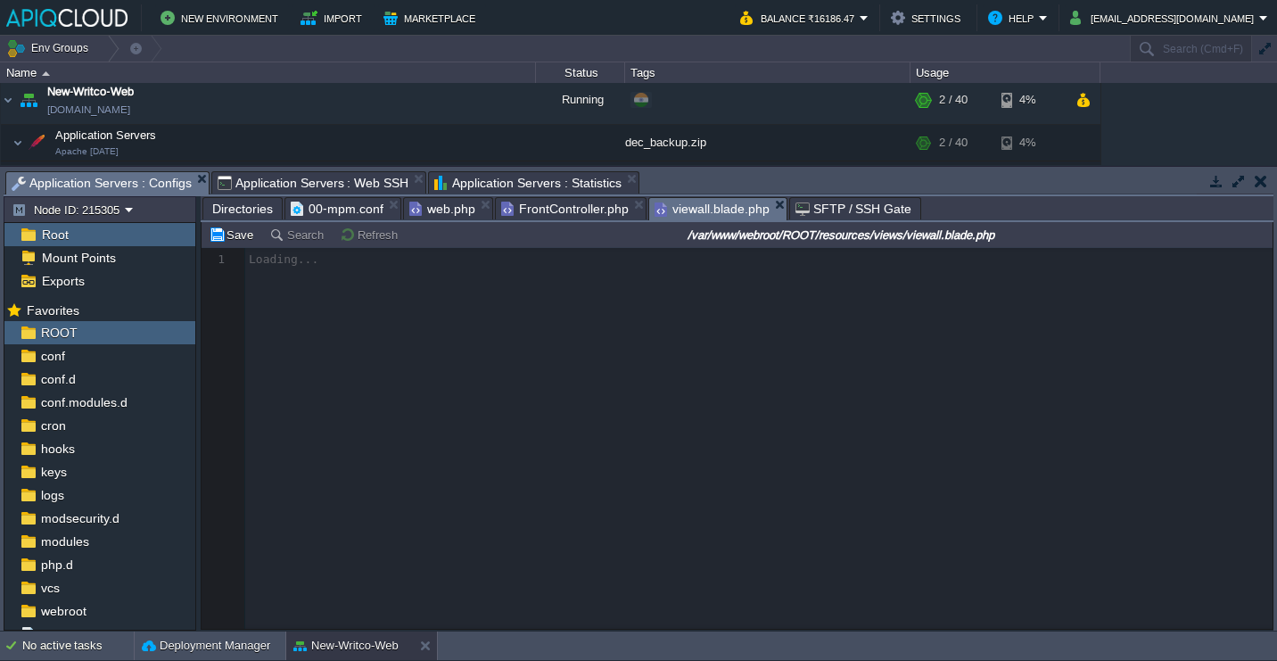
click at [249, 216] on span "Directories" at bounding box center [242, 208] width 61 height 21
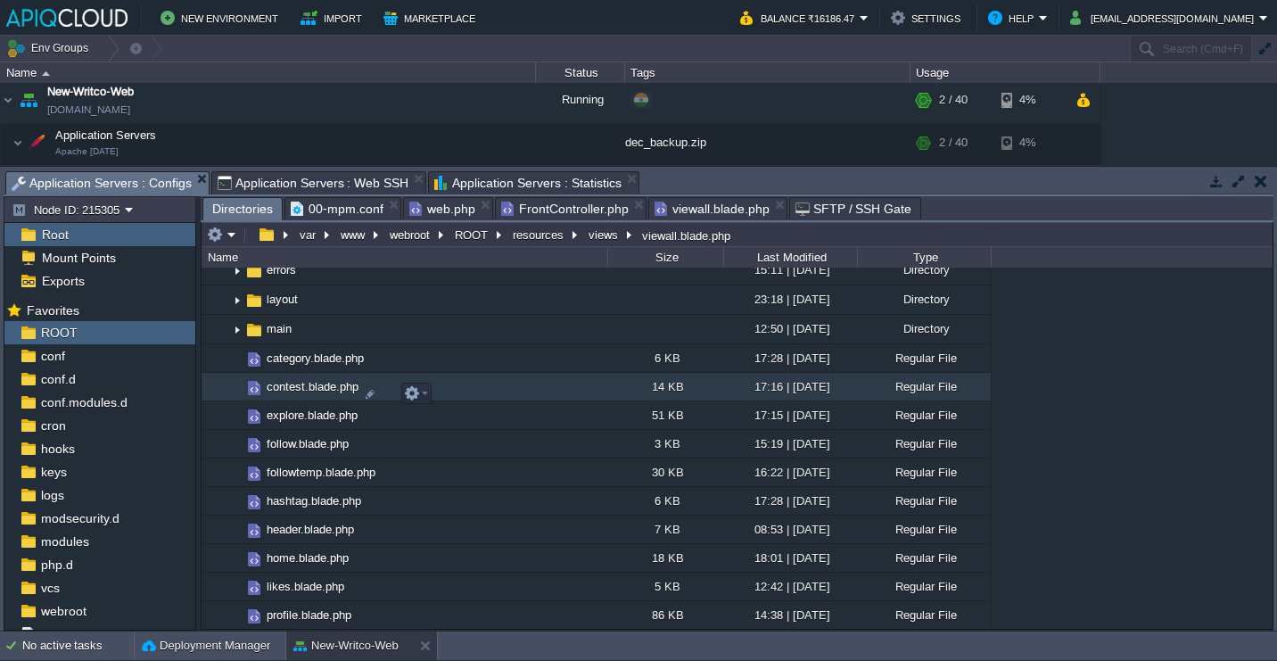
scroll to position [627, 0]
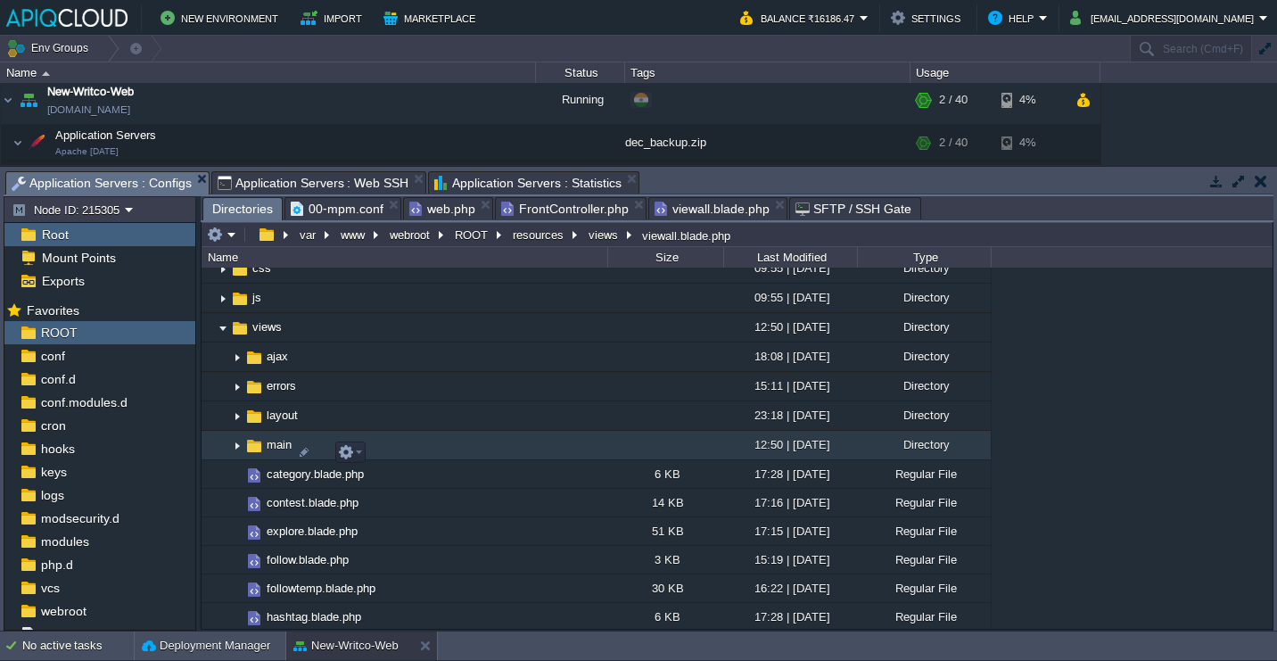
click at [239, 450] on img at bounding box center [237, 446] width 14 height 28
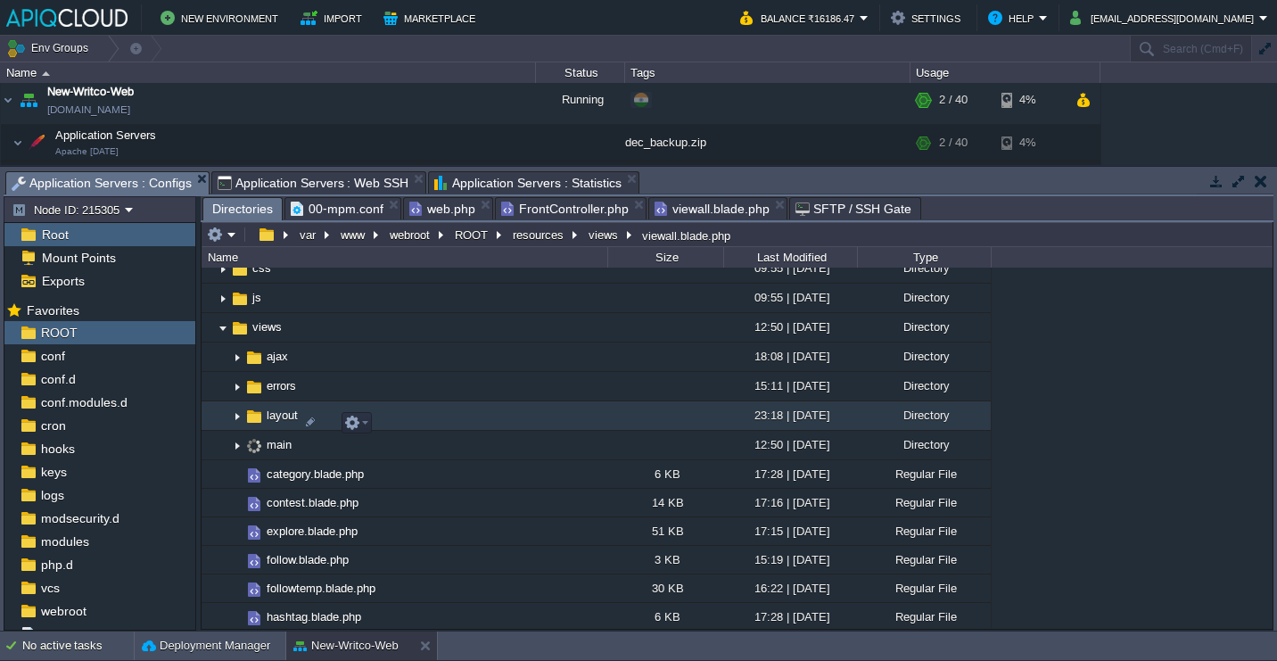
click at [236, 417] on img at bounding box center [237, 416] width 14 height 28
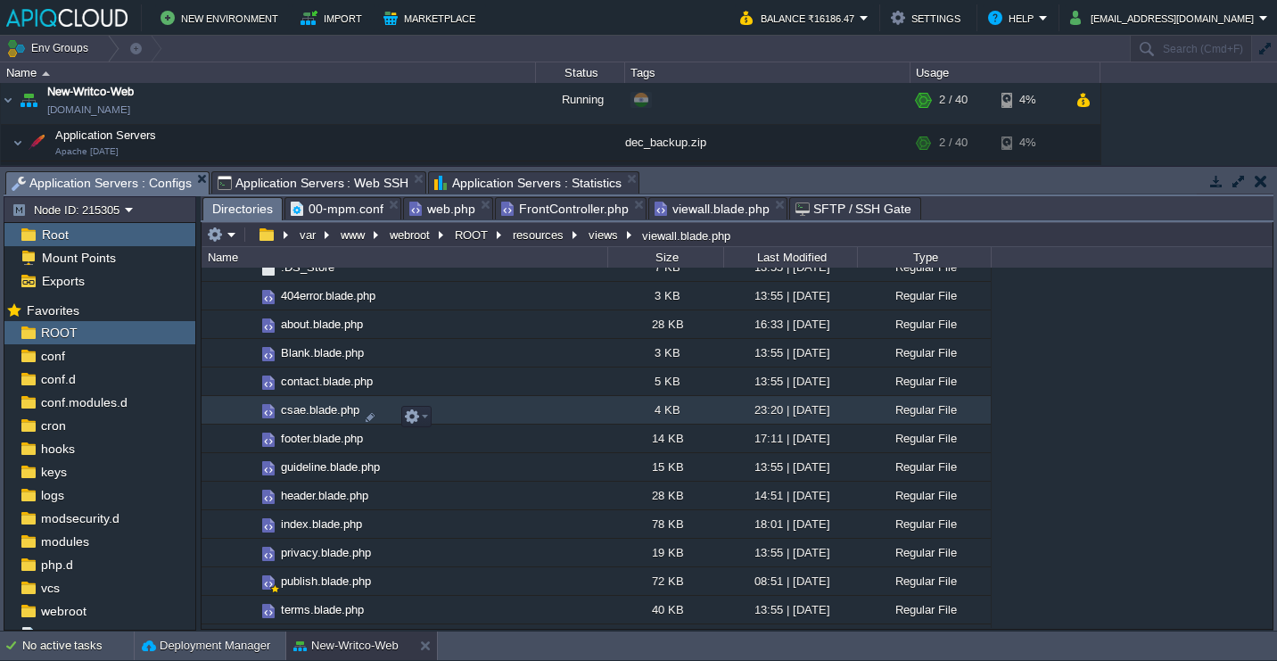
scroll to position [1201, 0]
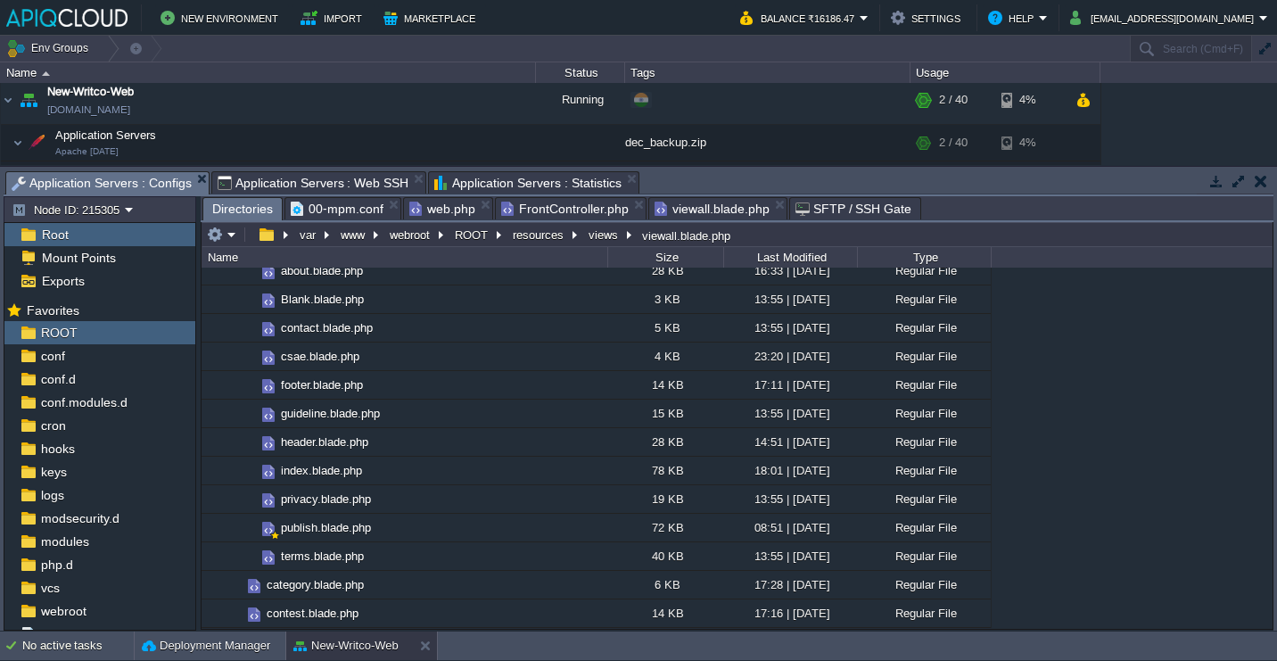
click at [677, 219] on span "viewall.blade.php" at bounding box center [712, 208] width 115 height 21
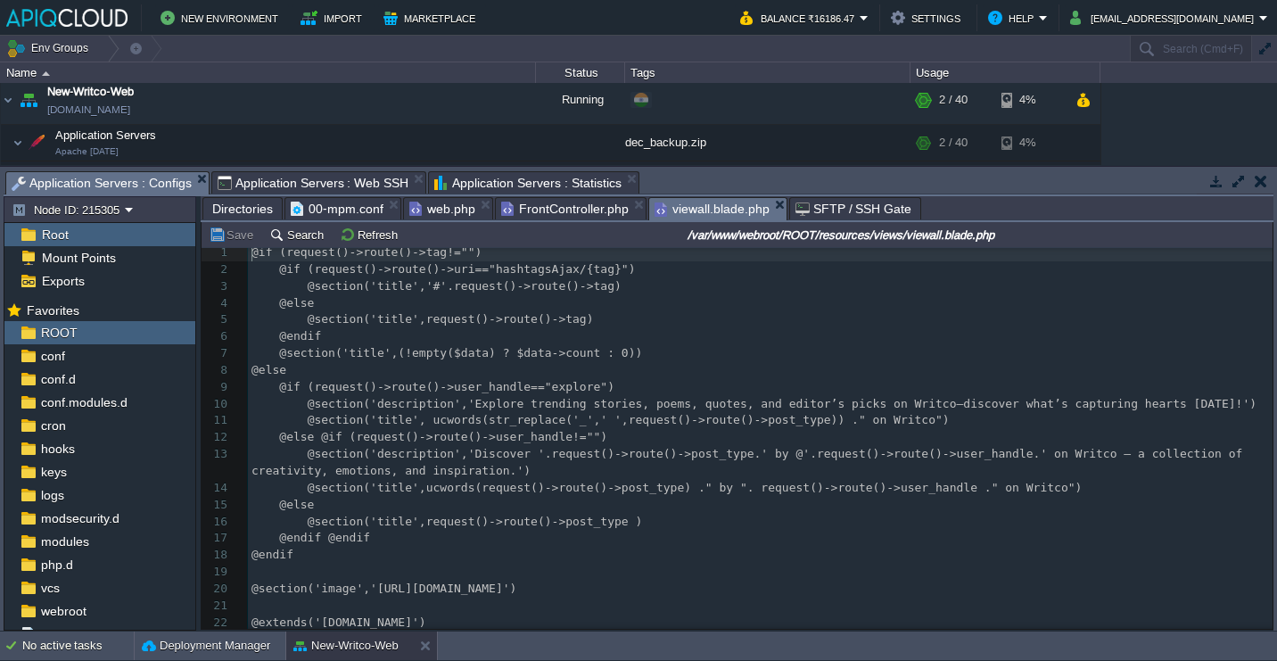
scroll to position [11, 0]
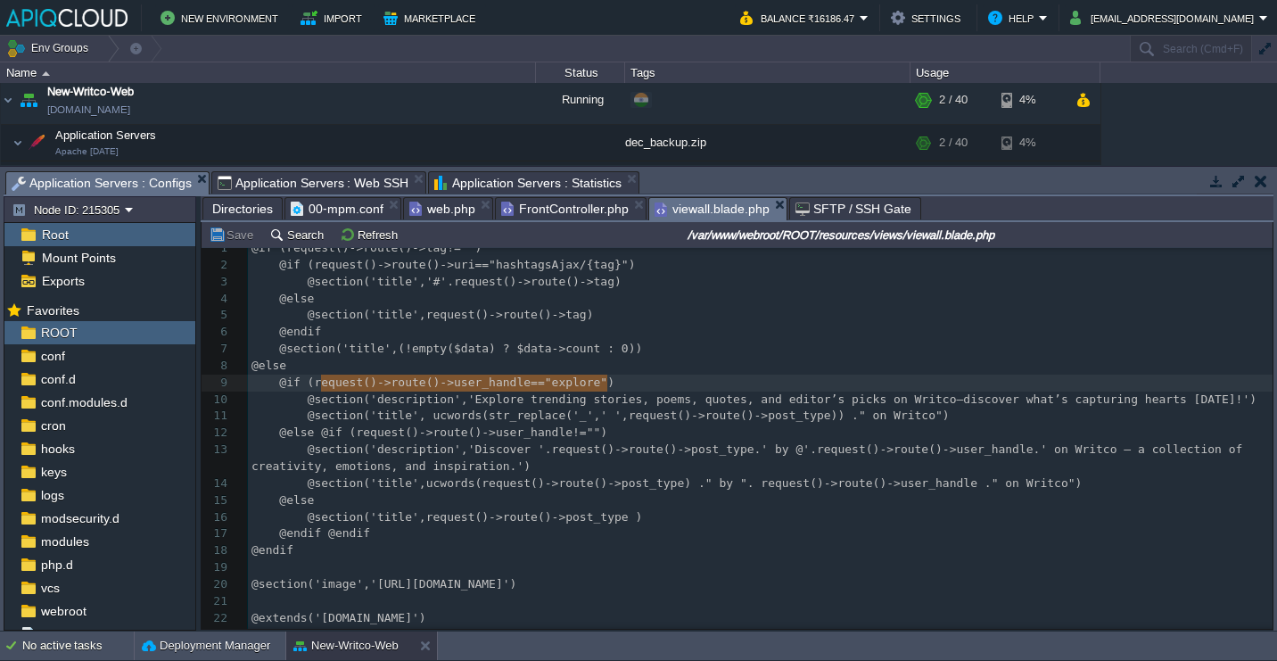
type textarea "request()->route()->user_handle=="explore""
drag, startPoint x: 607, startPoint y: 382, endPoint x: 318, endPoint y: 388, distance: 289.9
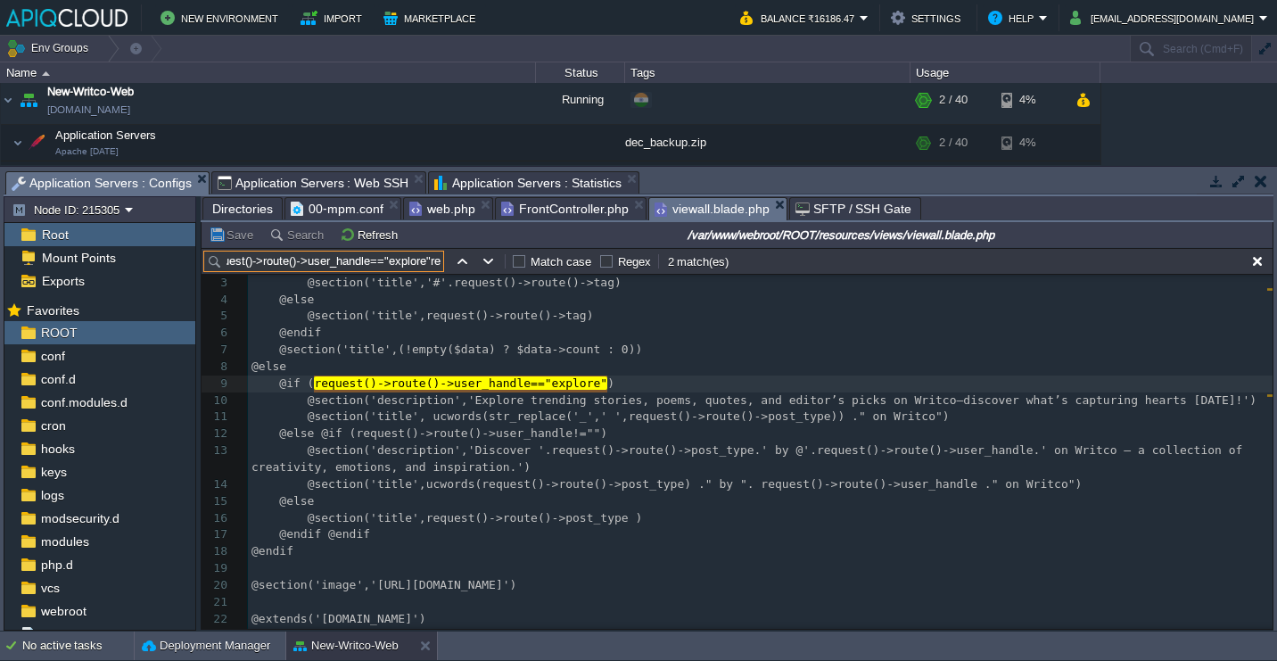
scroll to position [0, 254]
type input "request()->route()->user_handle=="explore""
click at [487, 267] on button "button" at bounding box center [489, 261] width 16 height 16
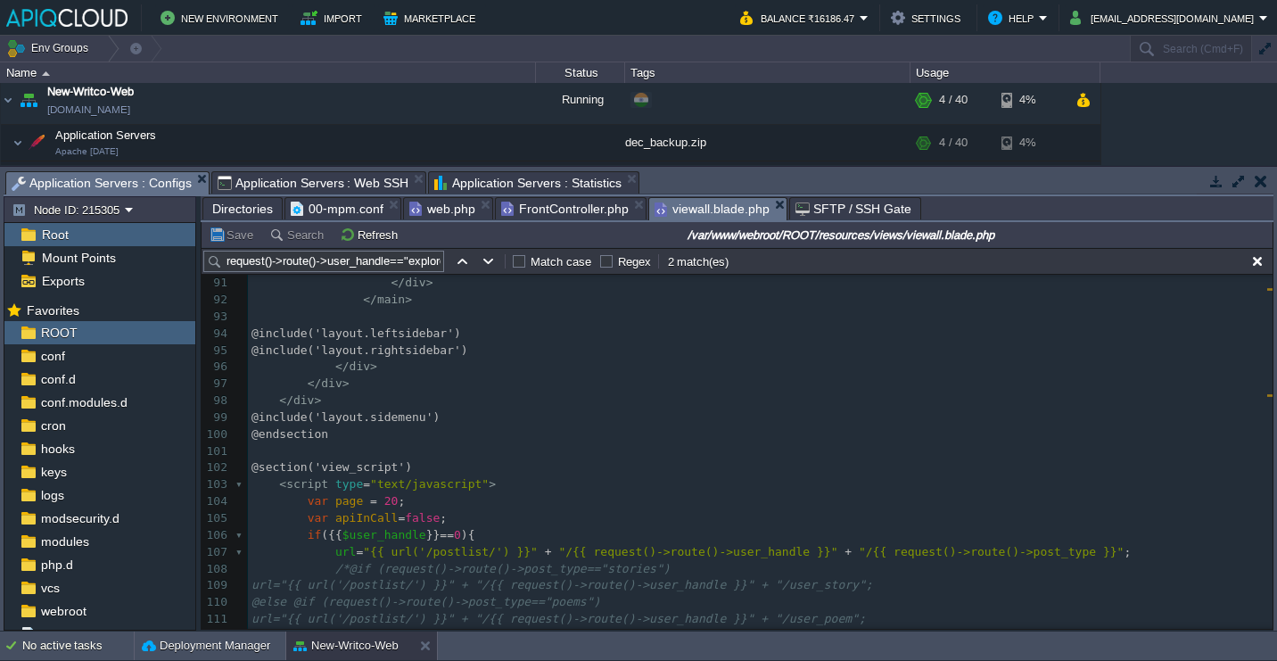
scroll to position [1619, 0]
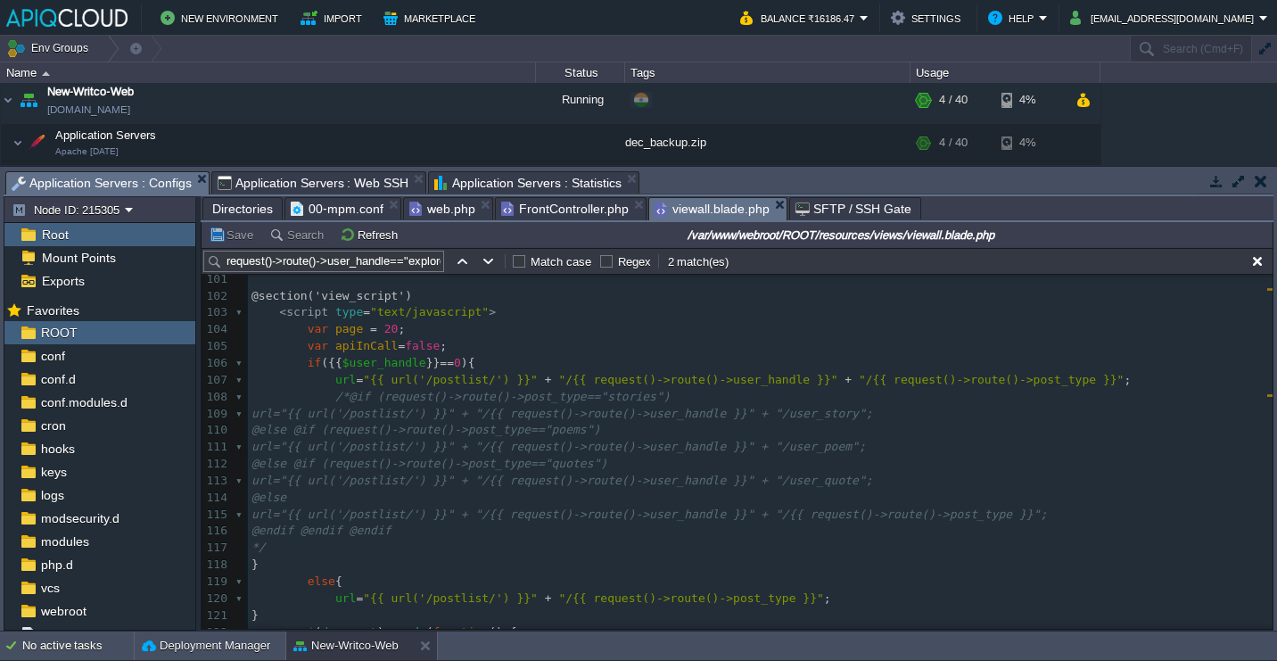
click at [497, 384] on div "x @if ( request()->route()->user_handle=="explore" ) 82 < div style = " height:…" at bounding box center [760, 346] width 1025 height 689
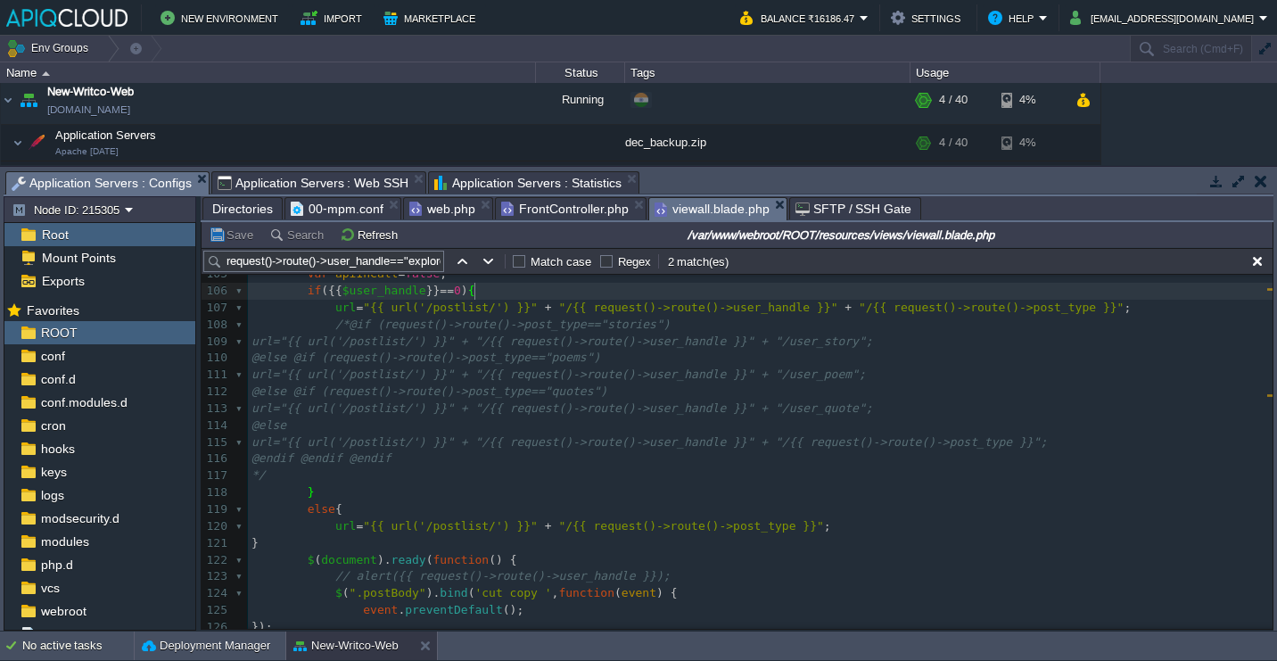
click at [467, 531] on div "x @if ( request()->route()->user_handle=="explore" ) 85 < span class = "visuall…" at bounding box center [760, 325] width 1025 height 790
type textarea "postlist"
click at [458, 217] on span "web.php" at bounding box center [442, 208] width 66 height 21
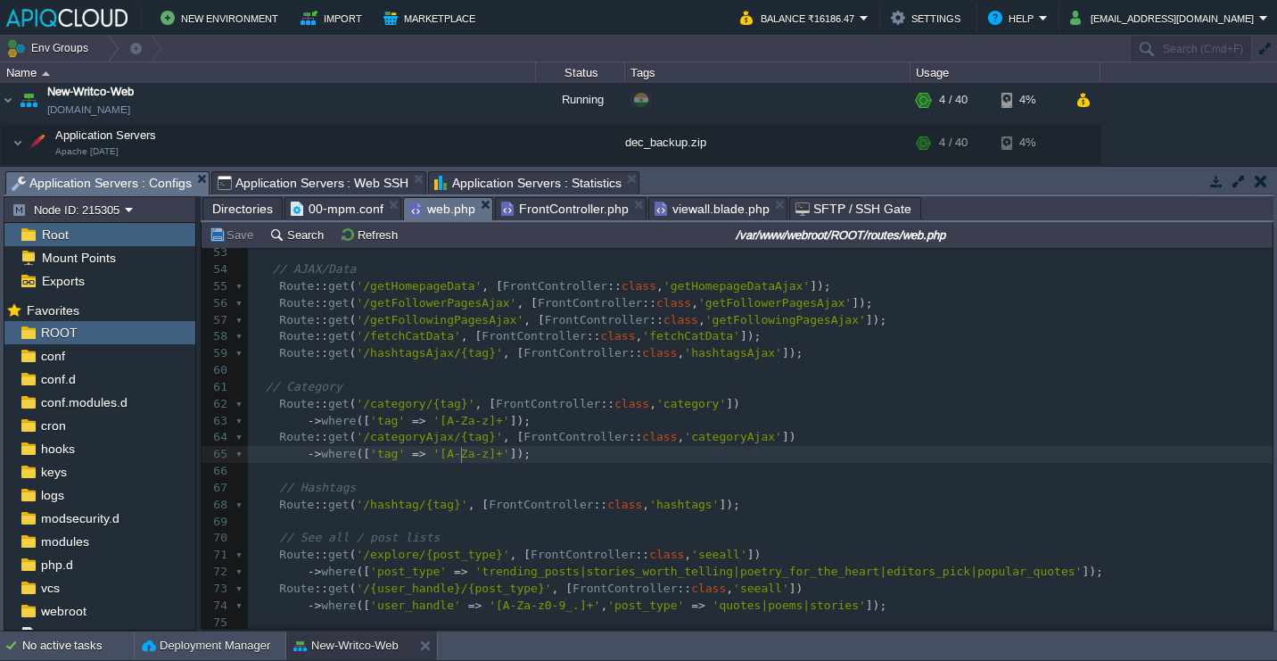
click at [463, 458] on div "x 33 Route :: middleware ( 'throttle:15,1' ) -> group ( function () { 34 // Mai…" at bounding box center [760, 345] width 1025 height 874
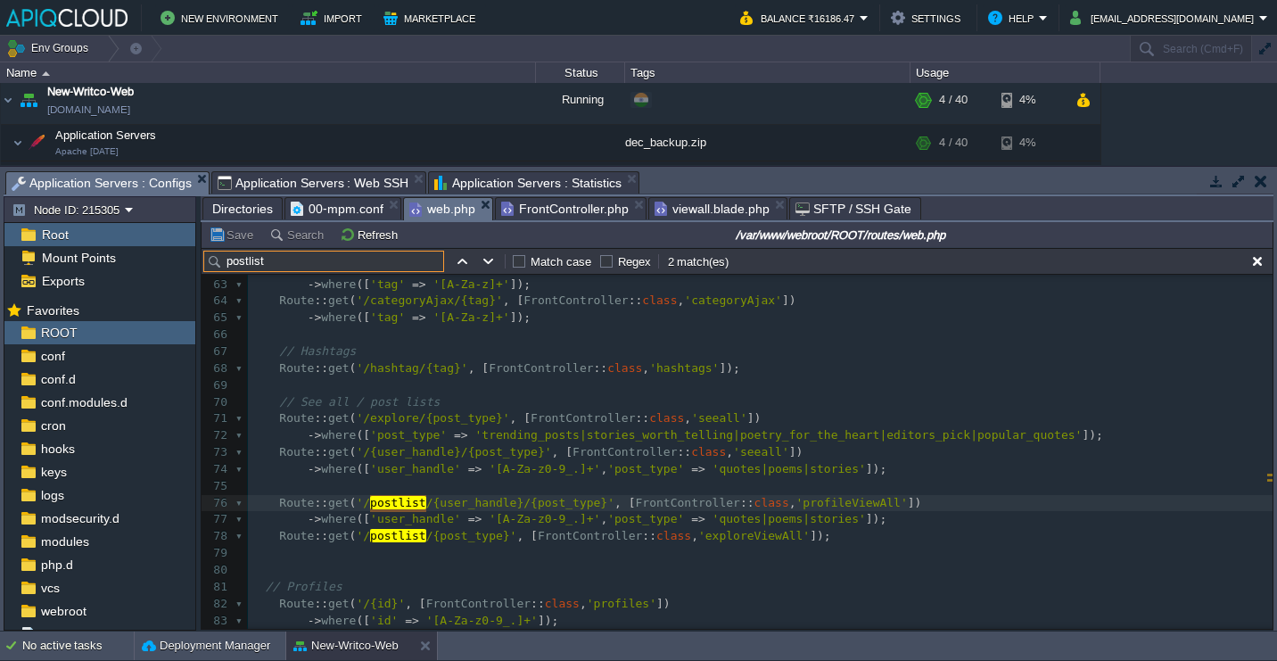
type input "postlist"
click at [721, 438] on div "x 44 // End Individual Web Pages 45 Route :: get ( '/csae' , [ FrontController …" at bounding box center [760, 368] width 1025 height 823
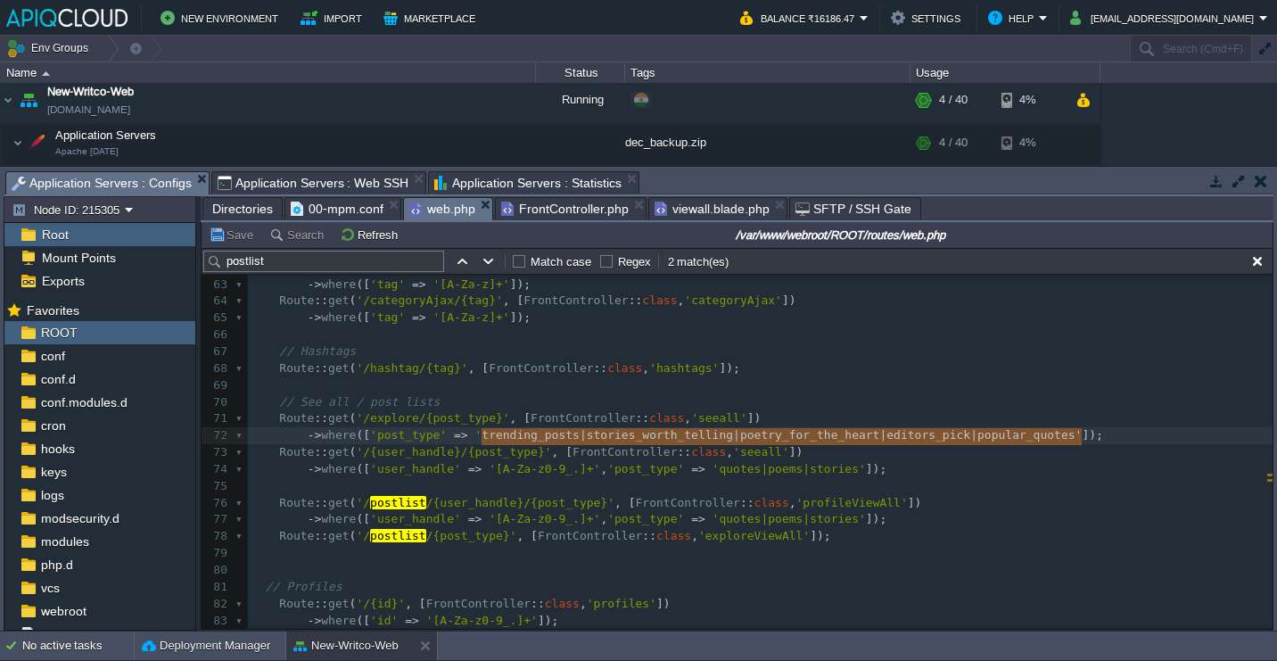
type textarea "trending_posts|stories_worth_telling|poetry_for_the_heart|editors_pick|popular_…"
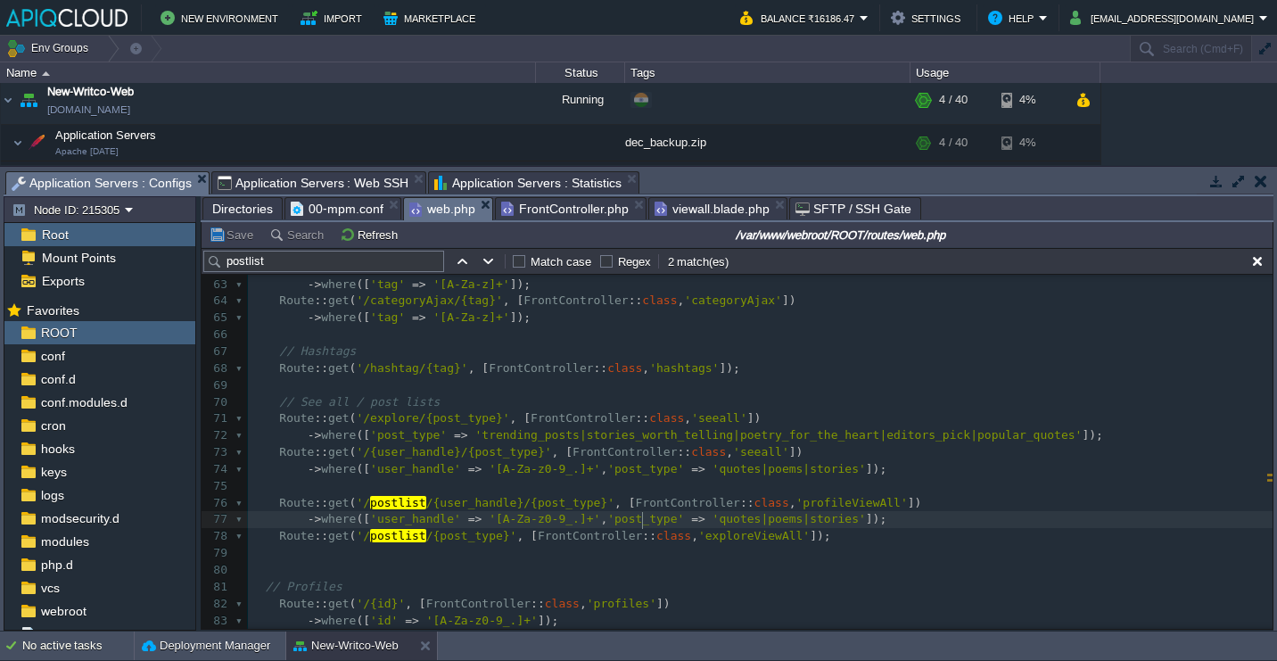
click at [643, 527] on div "x 44 // End Individual Web Pages 45 Route :: get ( '/csae' , [ FrontController …" at bounding box center [760, 368] width 1025 height 823
type textarea ", 'post_type' => 'quotes|poems|stories'"
click at [245, 237] on button "Save" at bounding box center [234, 235] width 50 height 16
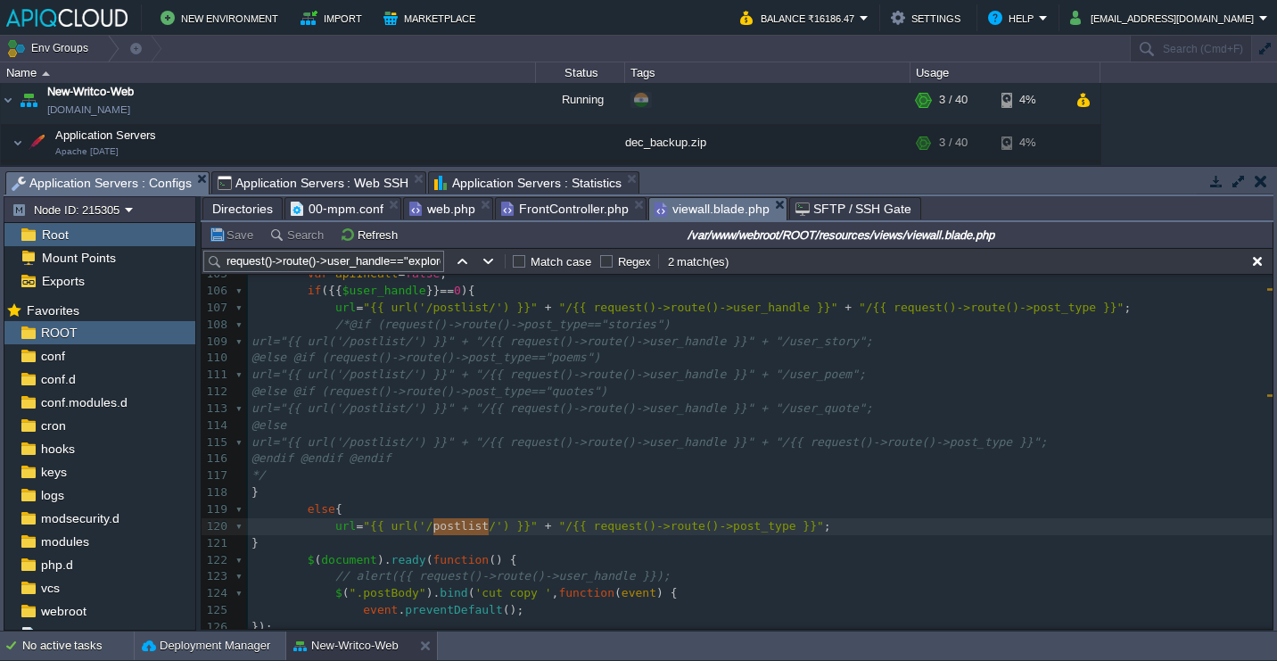
click at [698, 218] on span "viewall.blade.php" at bounding box center [712, 209] width 115 height 22
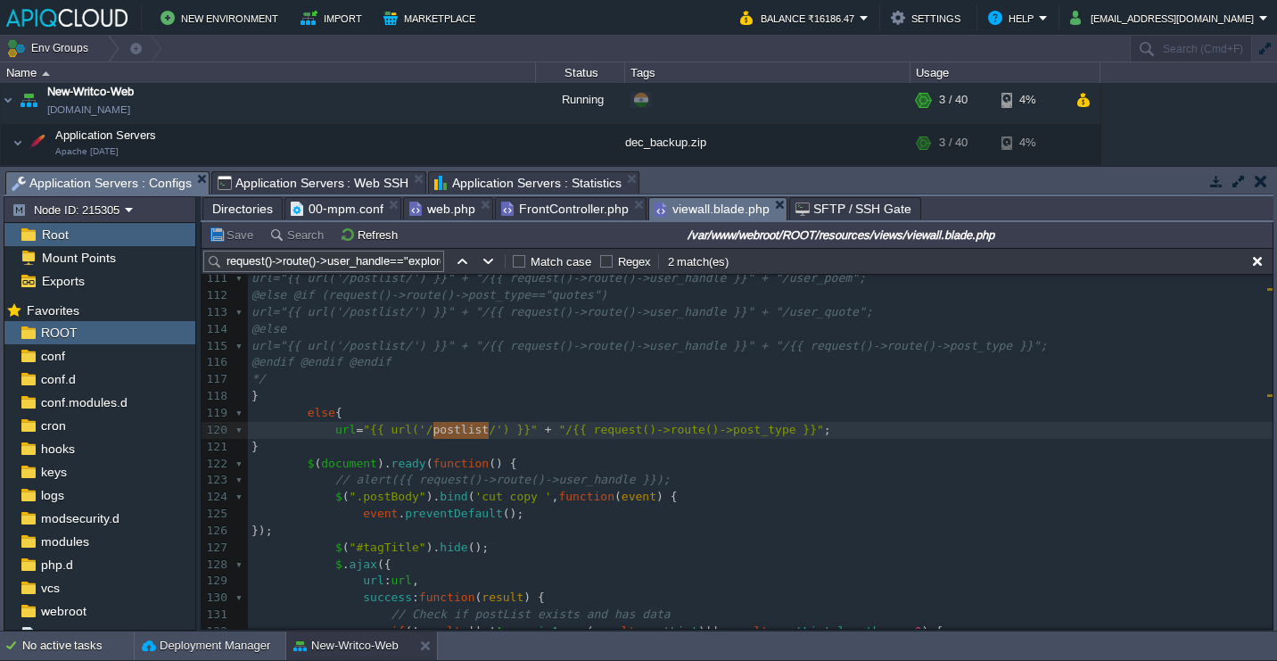
click at [561, 333] on pre "@else" at bounding box center [760, 329] width 1025 height 17
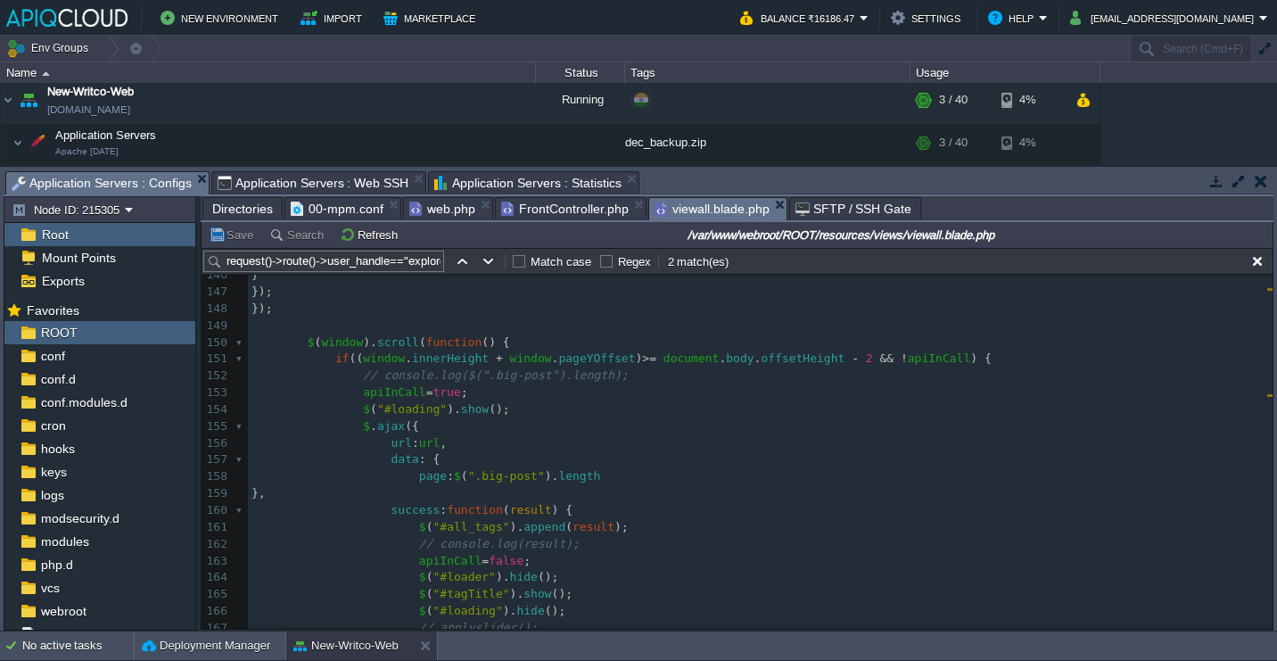
scroll to position [2330, 0]
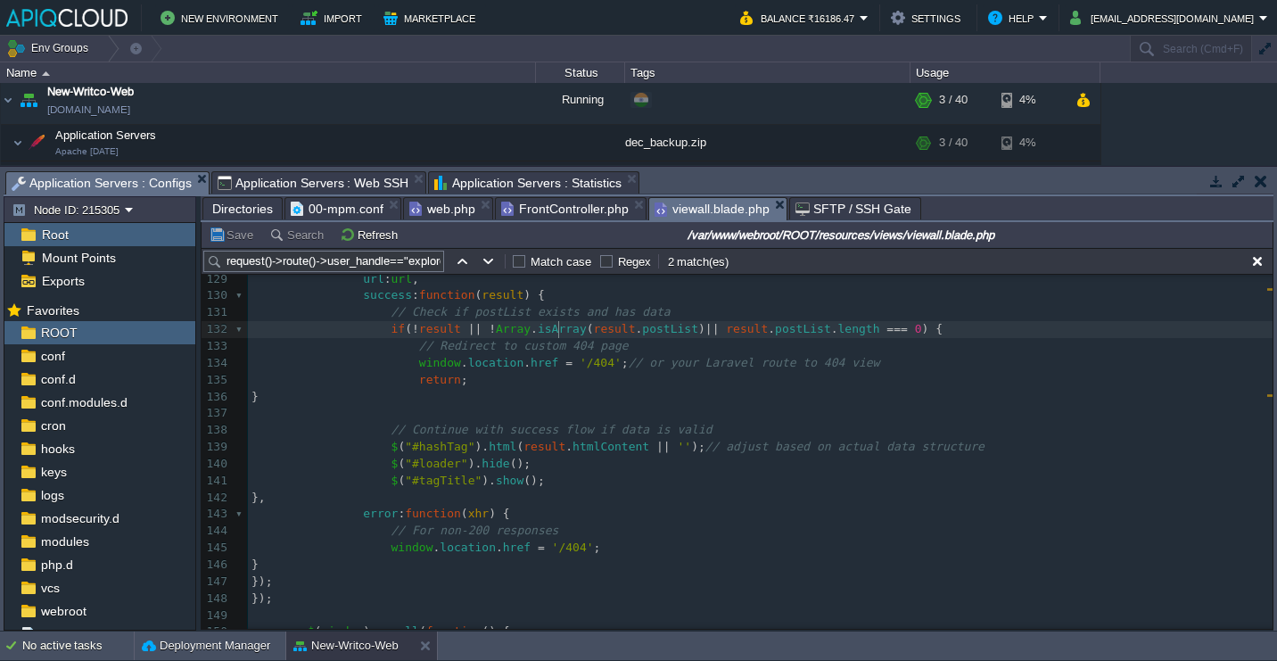
click at [561, 333] on div "x 113 url="{{ url('/postlist/') }}" + "/{{ request()->route()->user_handle }}" …" at bounding box center [760, 397] width 1025 height 790
